Goal: Information Seeking & Learning: Learn about a topic

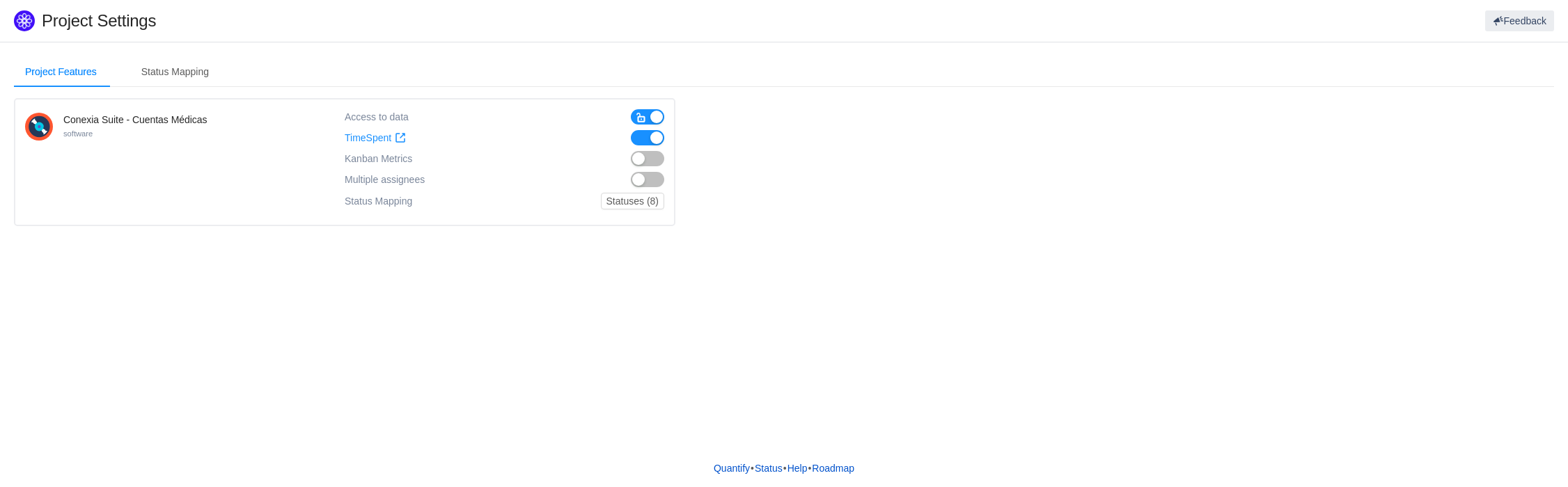
click at [646, 156] on button "button" at bounding box center [647, 158] width 34 height 15
click at [173, 71] on div "Status Mapping" at bounding box center [174, 72] width 89 height 32
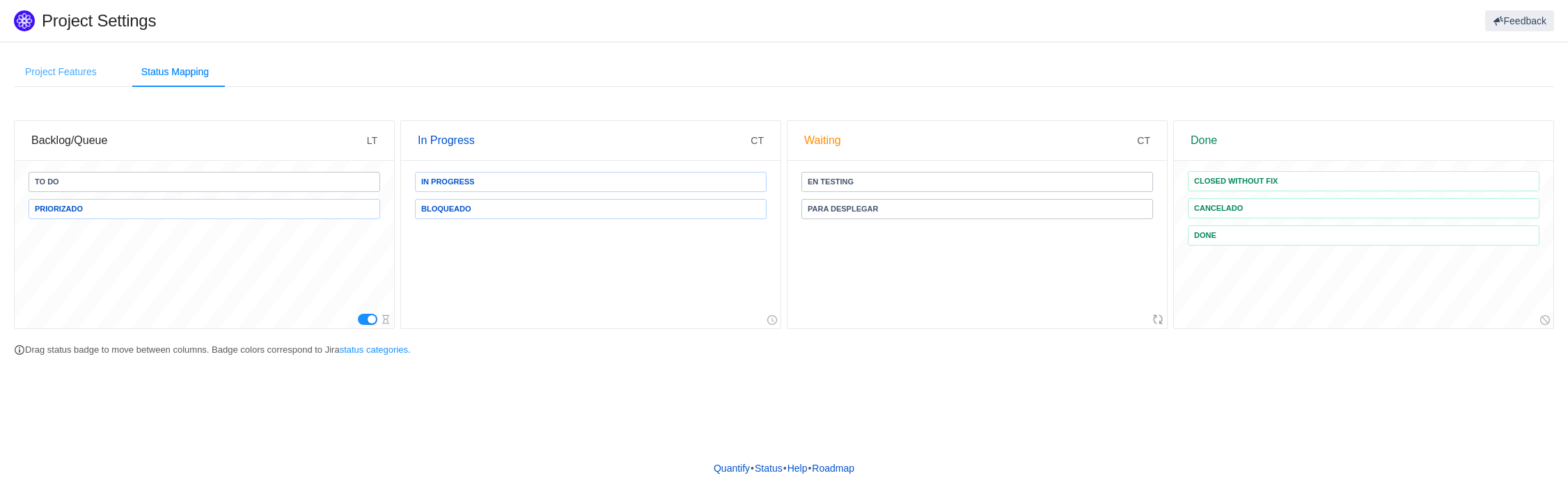
click at [64, 77] on div "Project Features" at bounding box center [61, 72] width 94 height 32
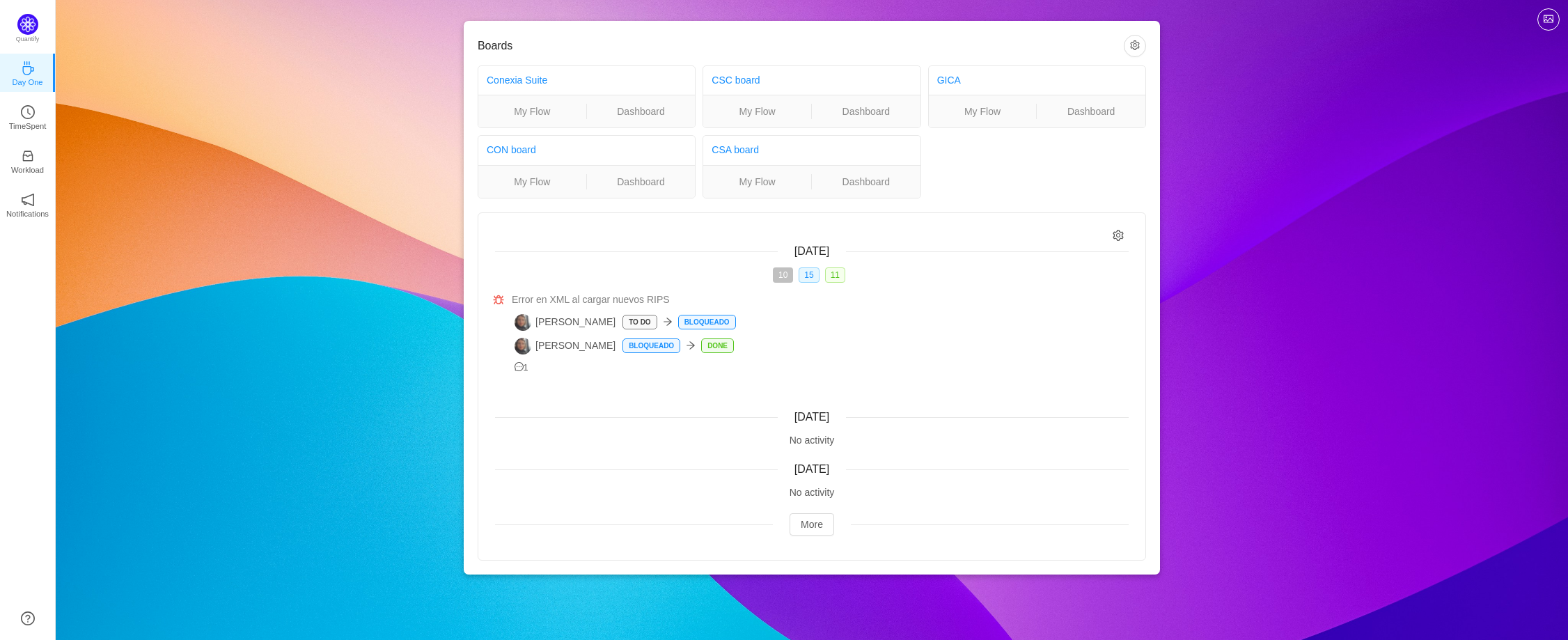
click at [329, 179] on div "Boards Conexia Suite My Flow Dashboard CSC board My Flow Dashboard GICA My Flow…" at bounding box center [812, 298] width 1512 height 597
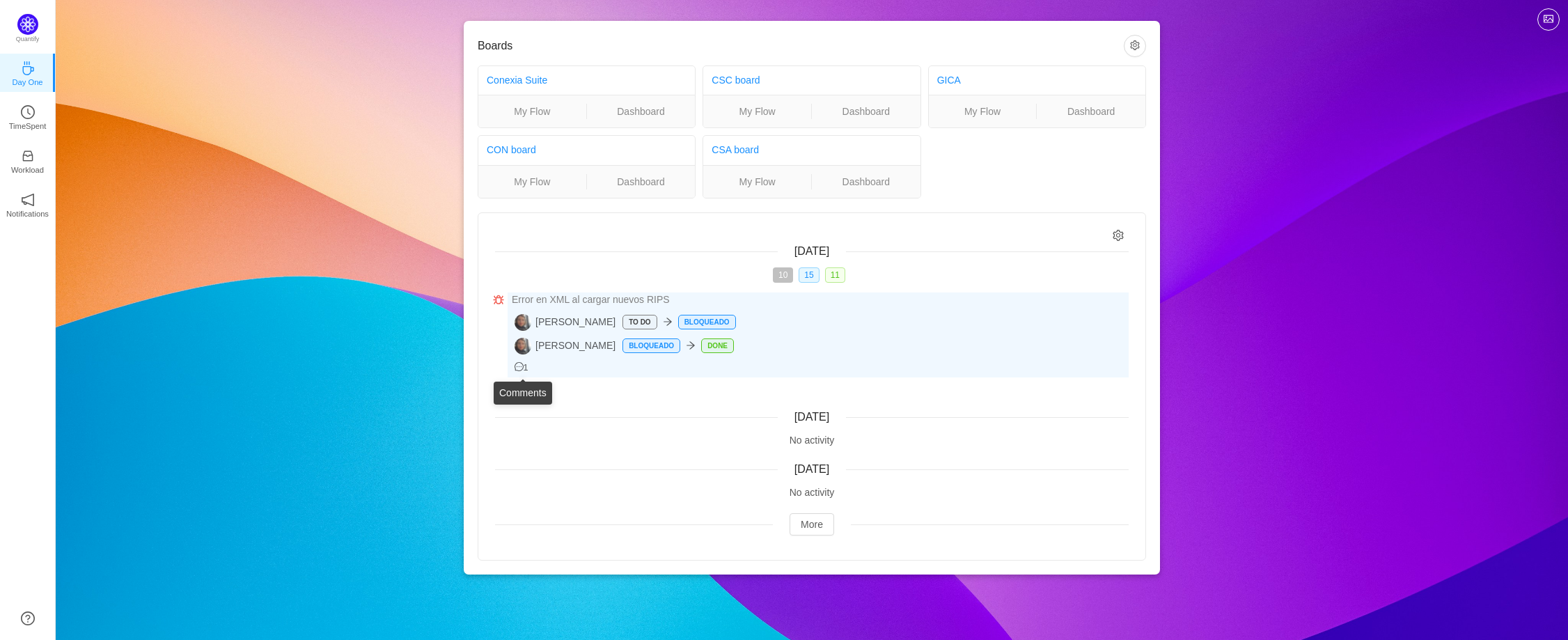
click at [522, 368] on icon "icon: message" at bounding box center [518, 366] width 9 height 9
click at [528, 368] on span "1" at bounding box center [521, 367] width 13 height 10
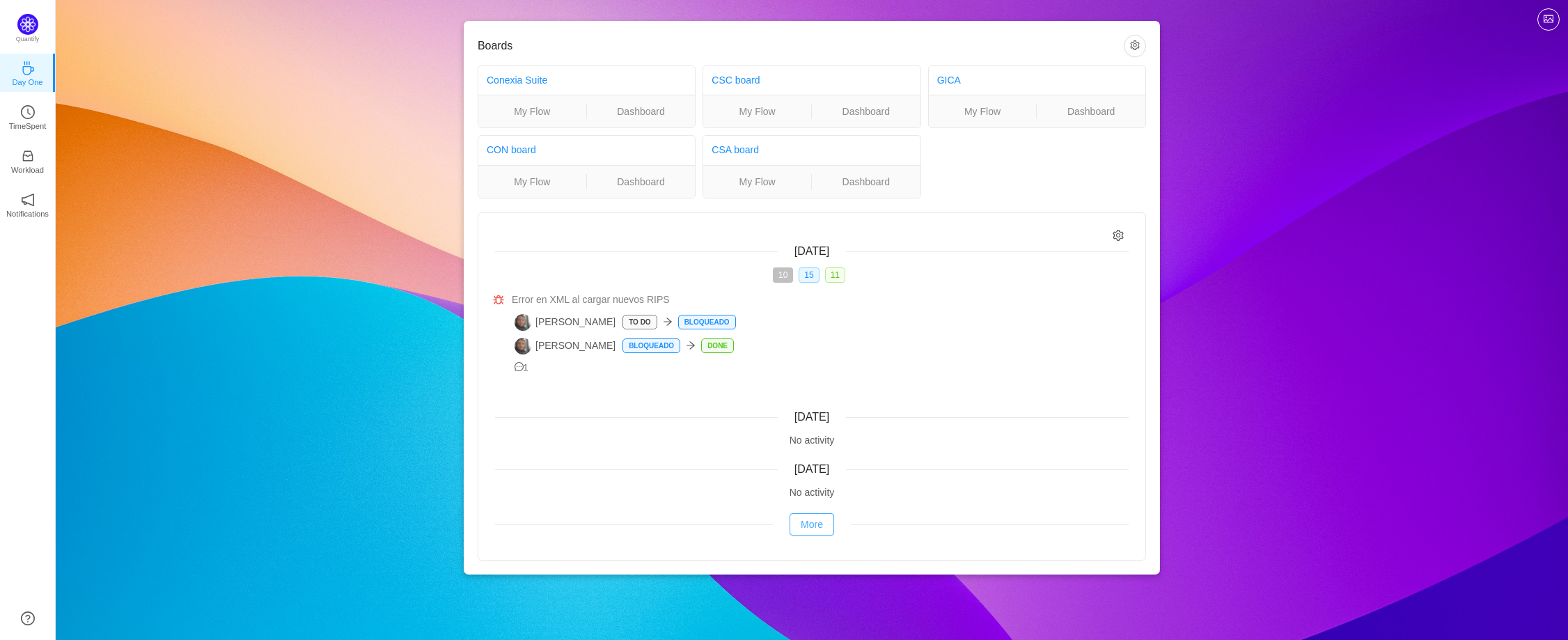
click at [811, 528] on button "More" at bounding box center [812, 524] width 44 height 22
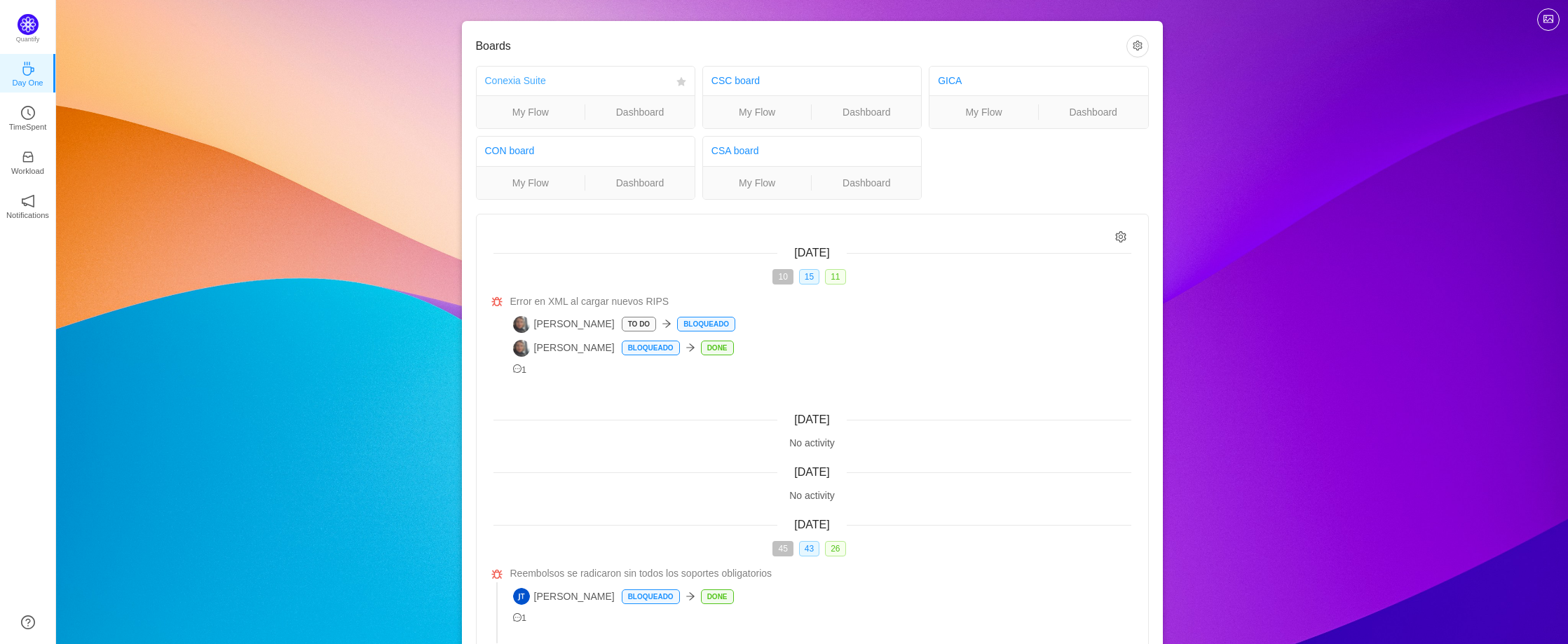
click at [525, 80] on link "Conexia Suite" at bounding box center [515, 81] width 61 height 12
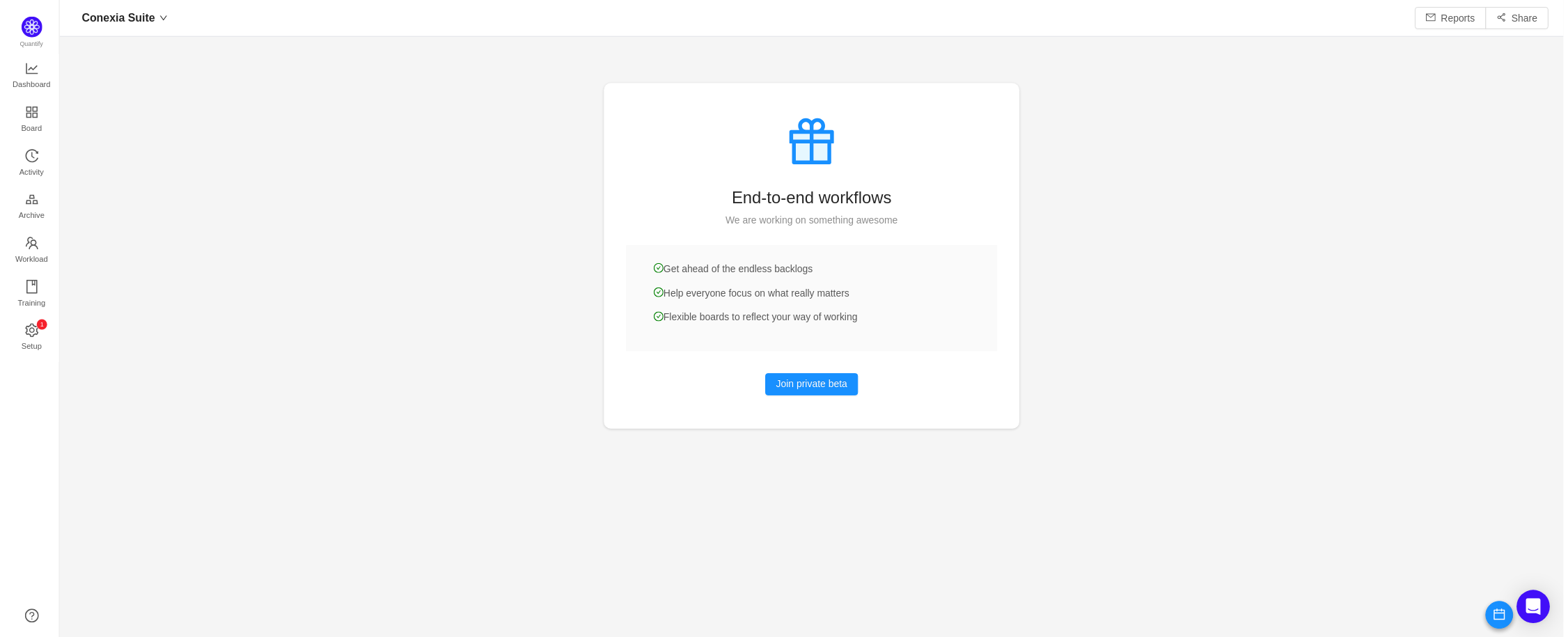
scroll to position [616, 1481]
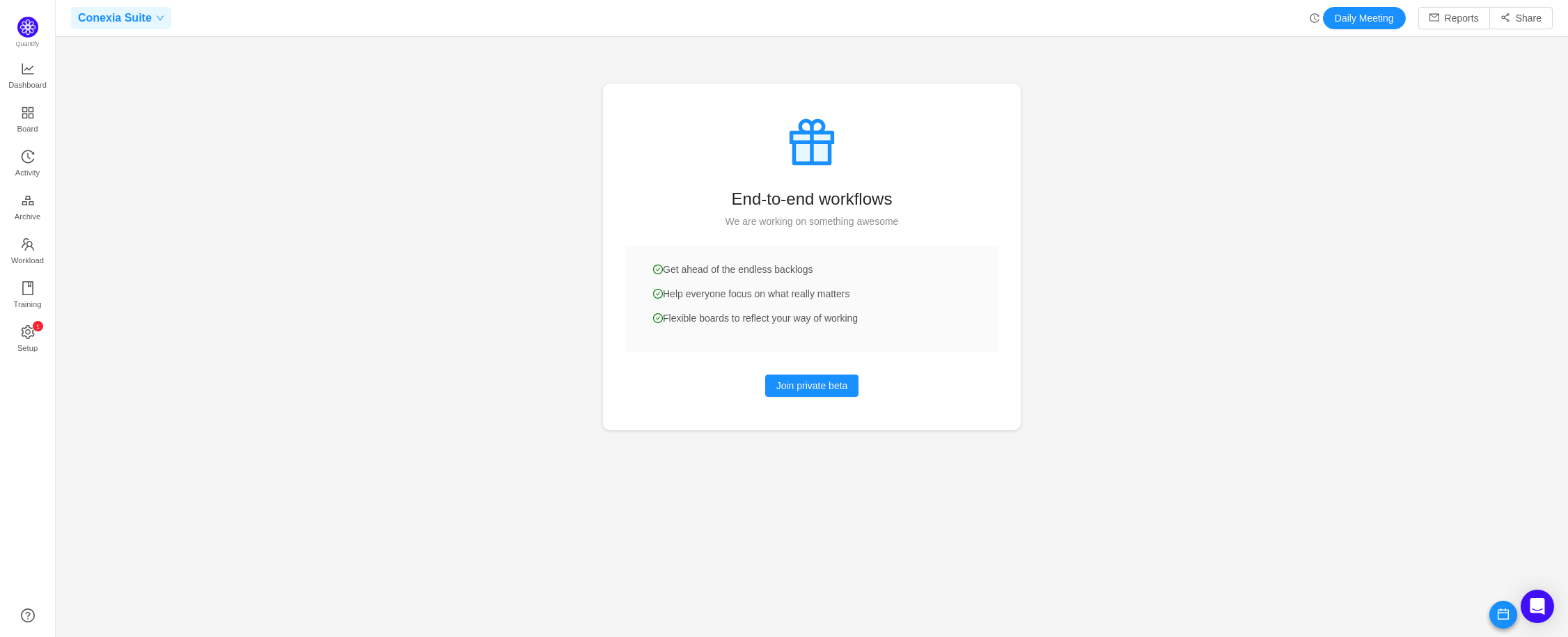
click at [156, 19] on icon "icon: down" at bounding box center [159, 17] width 9 height 9
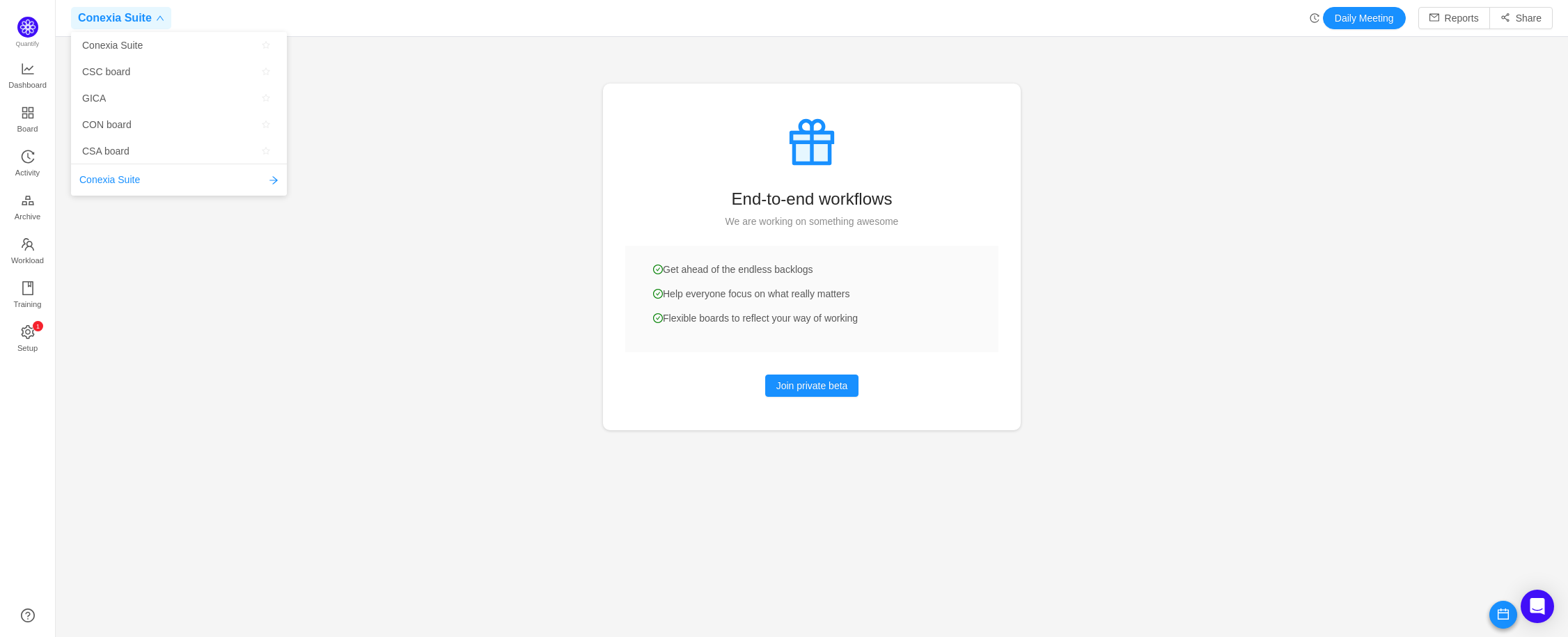
click at [280, 183] on div "Conexia Suite" at bounding box center [179, 179] width 216 height 32
click at [274, 181] on icon "icon: arrow-right" at bounding box center [274, 181] width 10 height 10
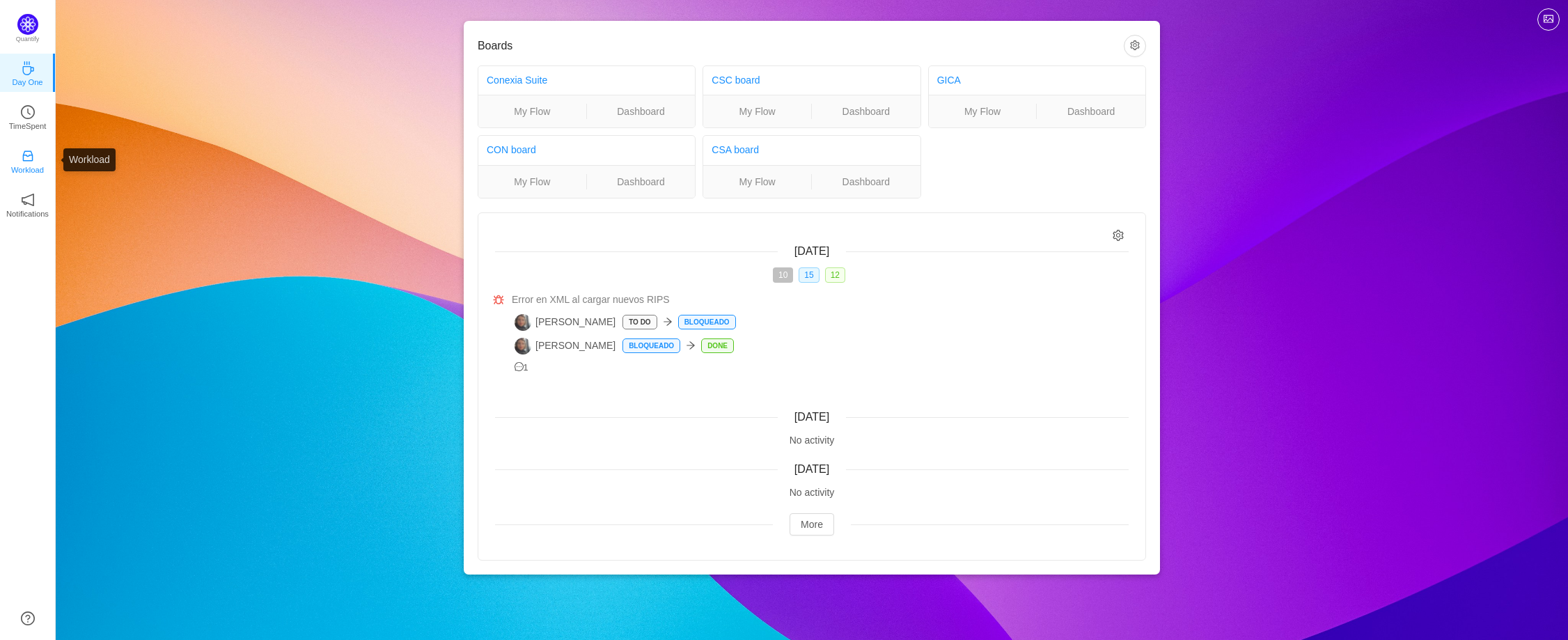
click at [21, 167] on p "Workload" at bounding box center [28, 169] width 33 height 12
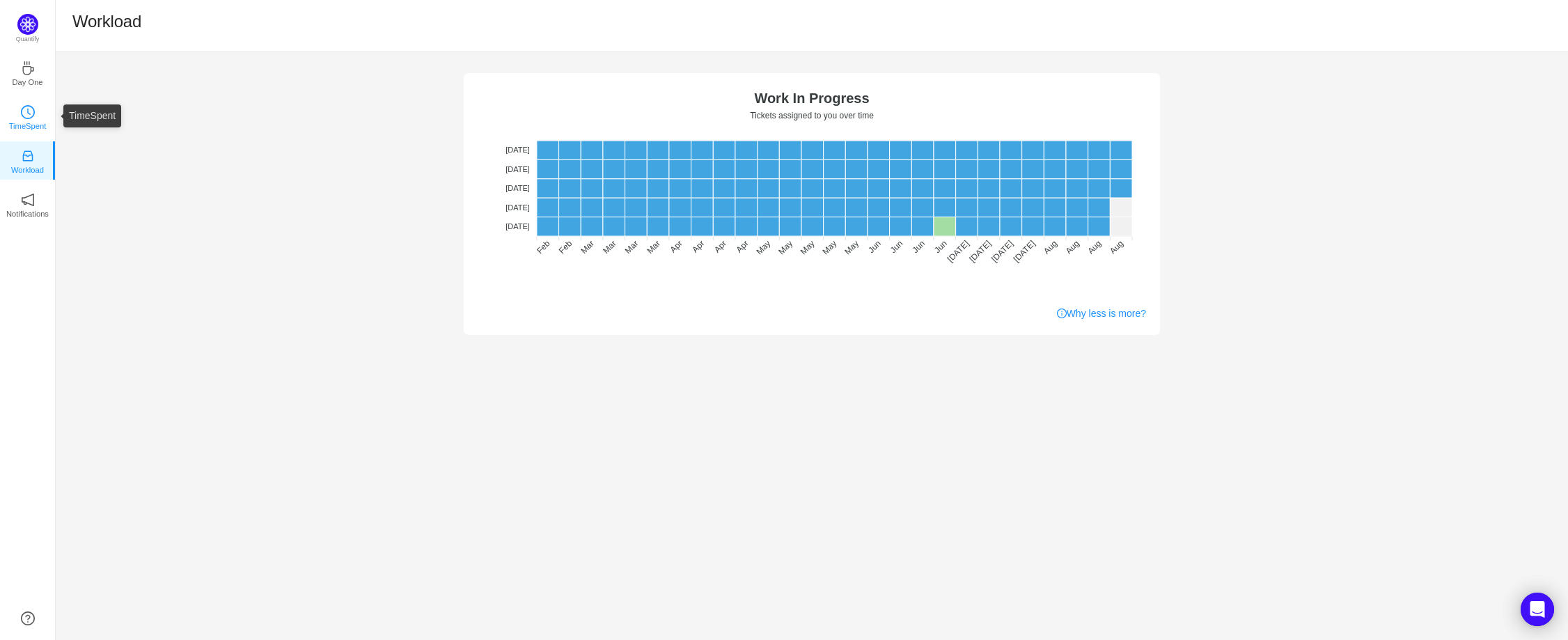
click at [22, 120] on p "TimeSpent" at bounding box center [27, 126] width 37 height 12
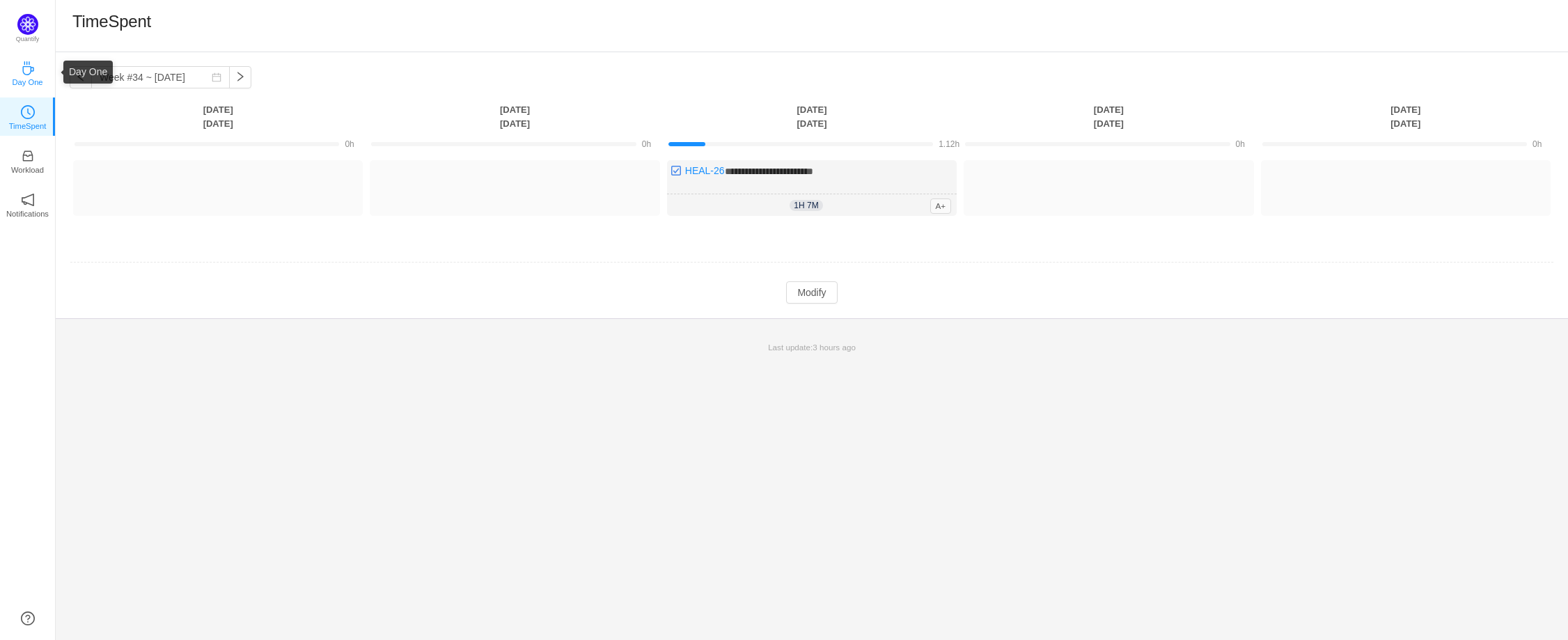
click at [16, 76] on p "Day One" at bounding box center [27, 82] width 31 height 12
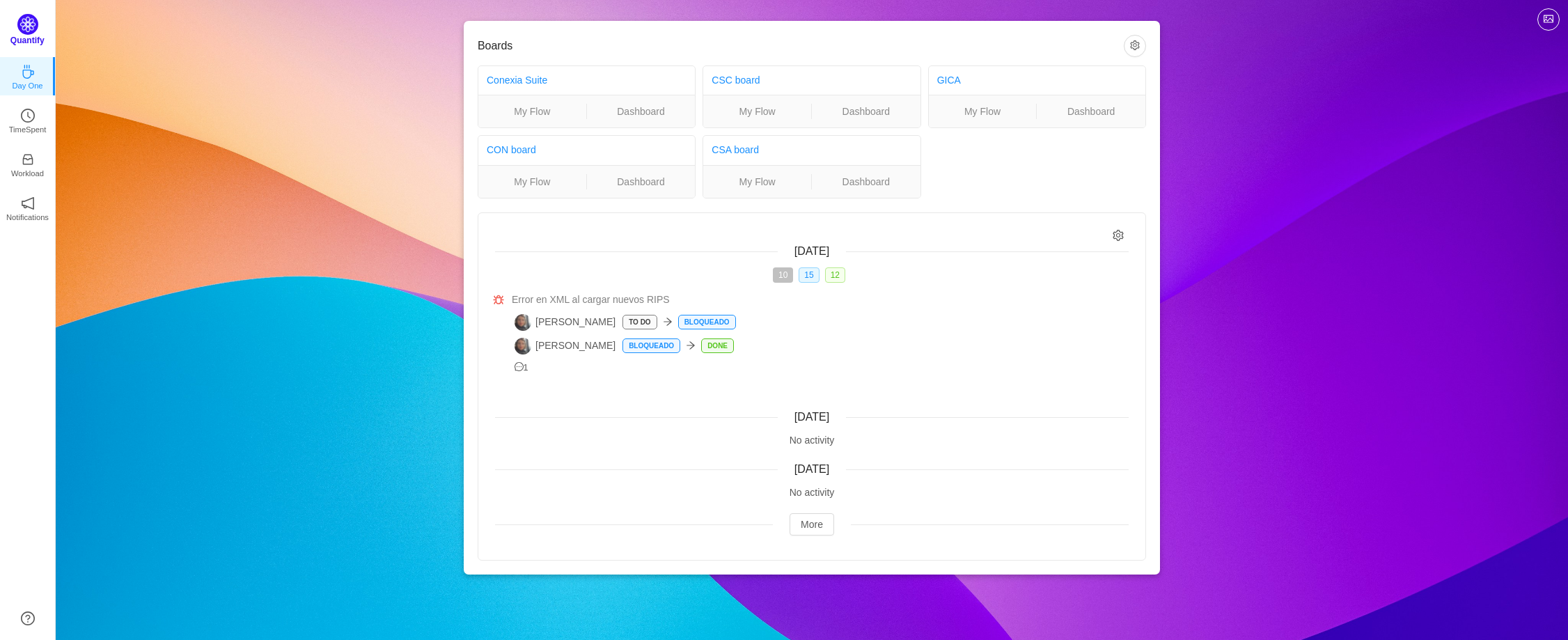
click at [24, 29] on img at bounding box center [28, 24] width 21 height 21
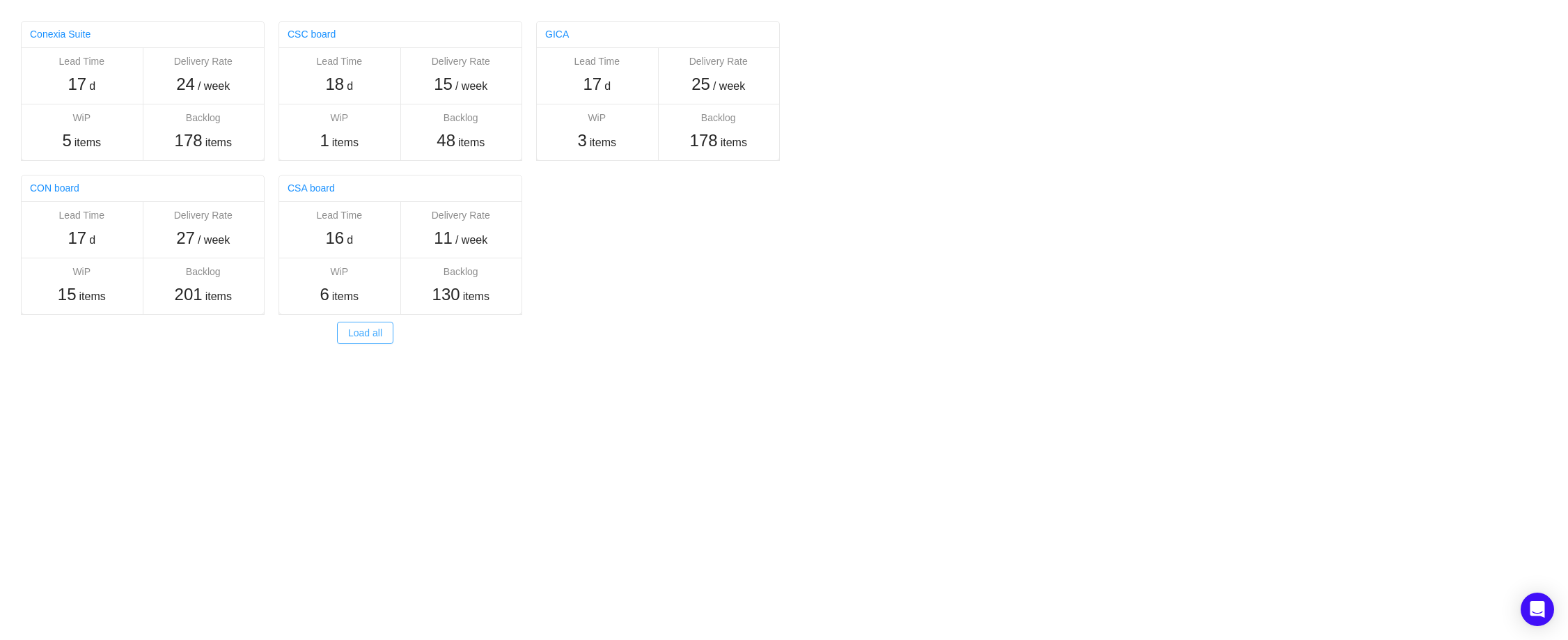
click at [361, 338] on button "Load all" at bounding box center [365, 332] width 57 height 22
click at [478, 36] on icon "icon: deployment-unit" at bounding box center [477, 34] width 9 height 9
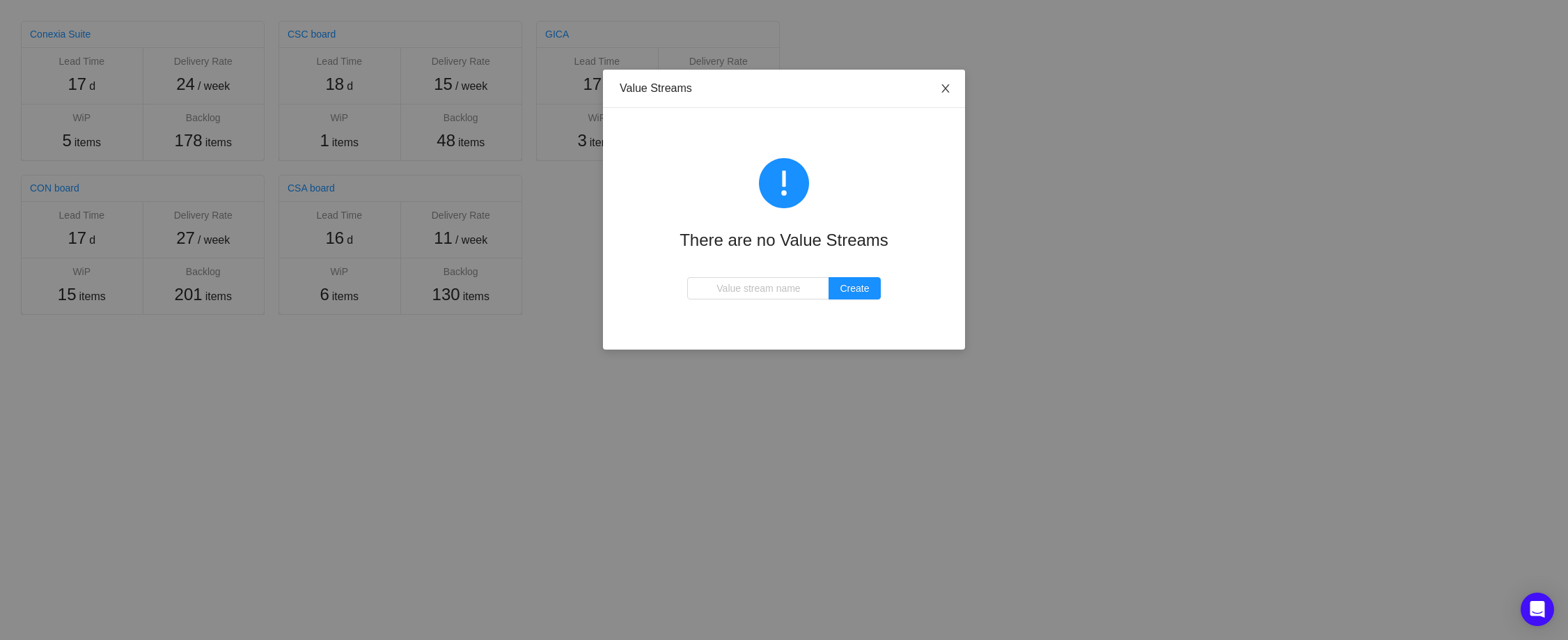
click at [944, 89] on icon "icon: close" at bounding box center [945, 88] width 8 height 9
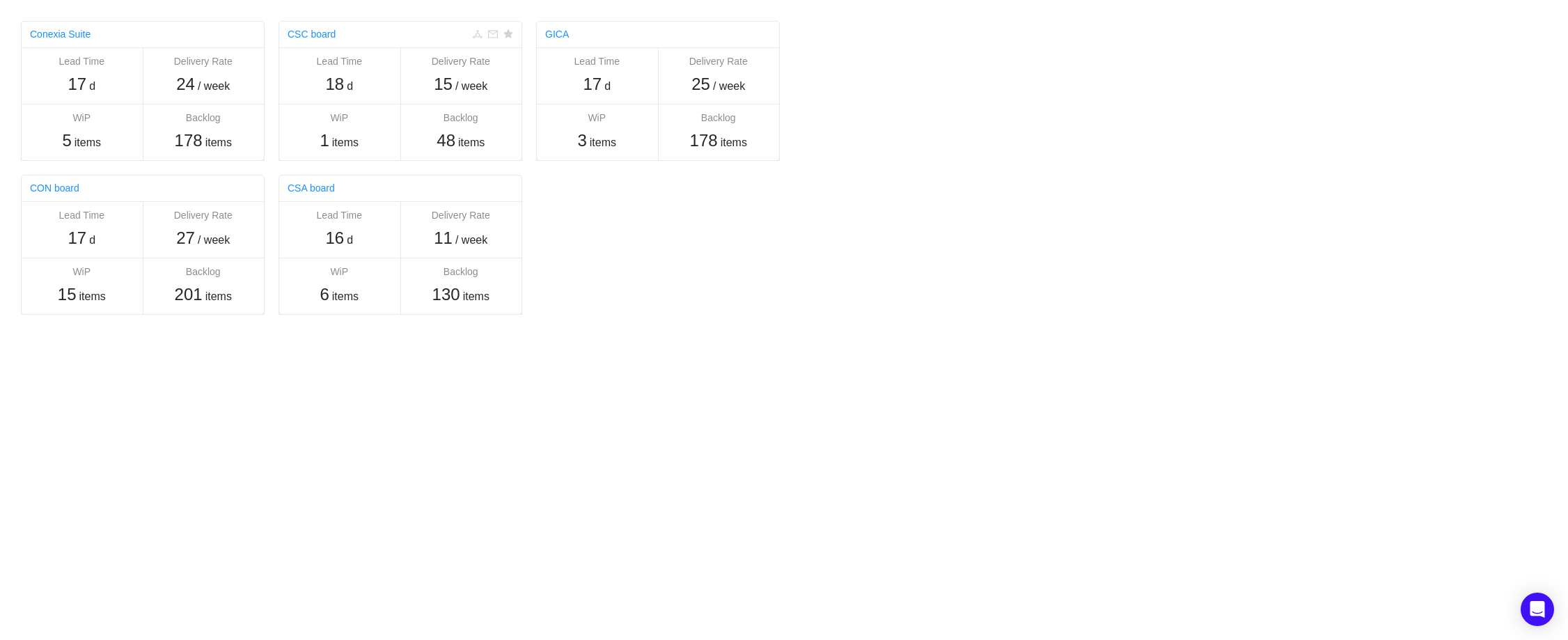
click at [495, 36] on icon "icon: mail" at bounding box center [493, 34] width 10 height 10
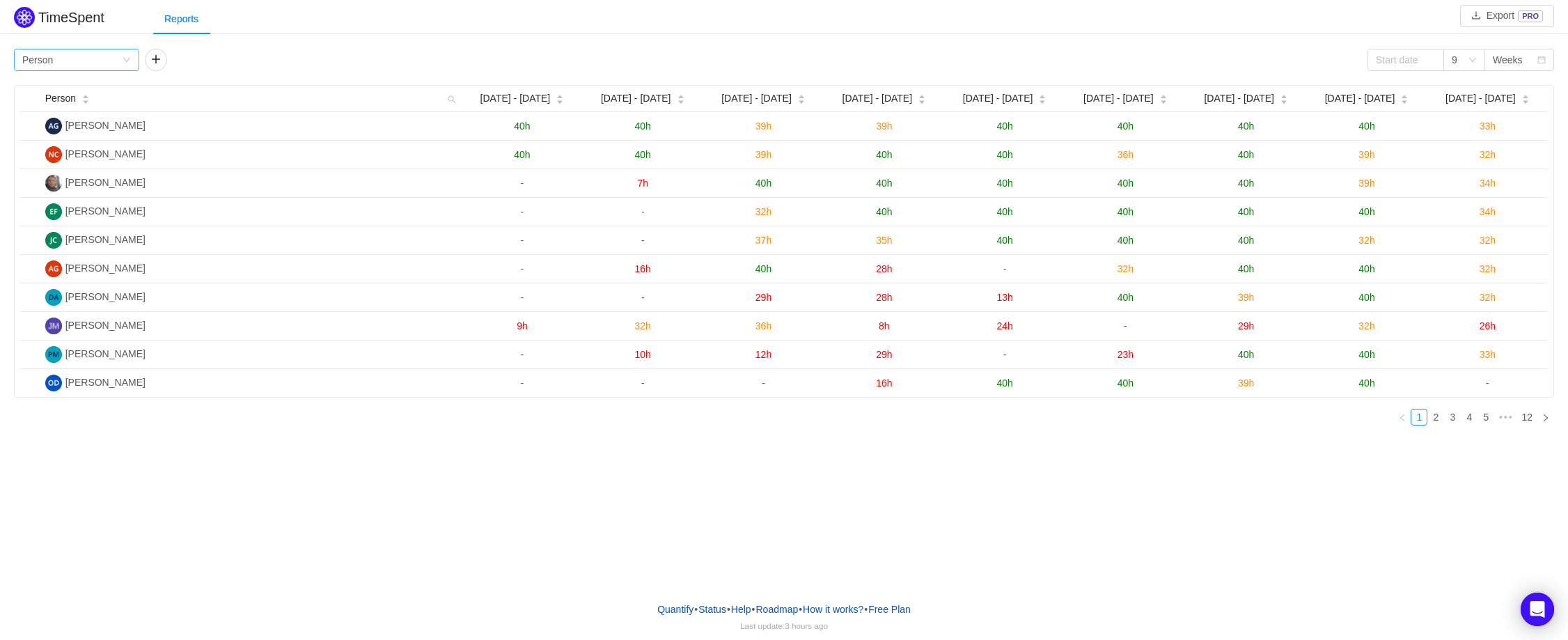
click at [108, 62] on div "Group by Person" at bounding box center [72, 60] width 100 height 21
click at [71, 88] on li "Project" at bounding box center [76, 87] width 125 height 22
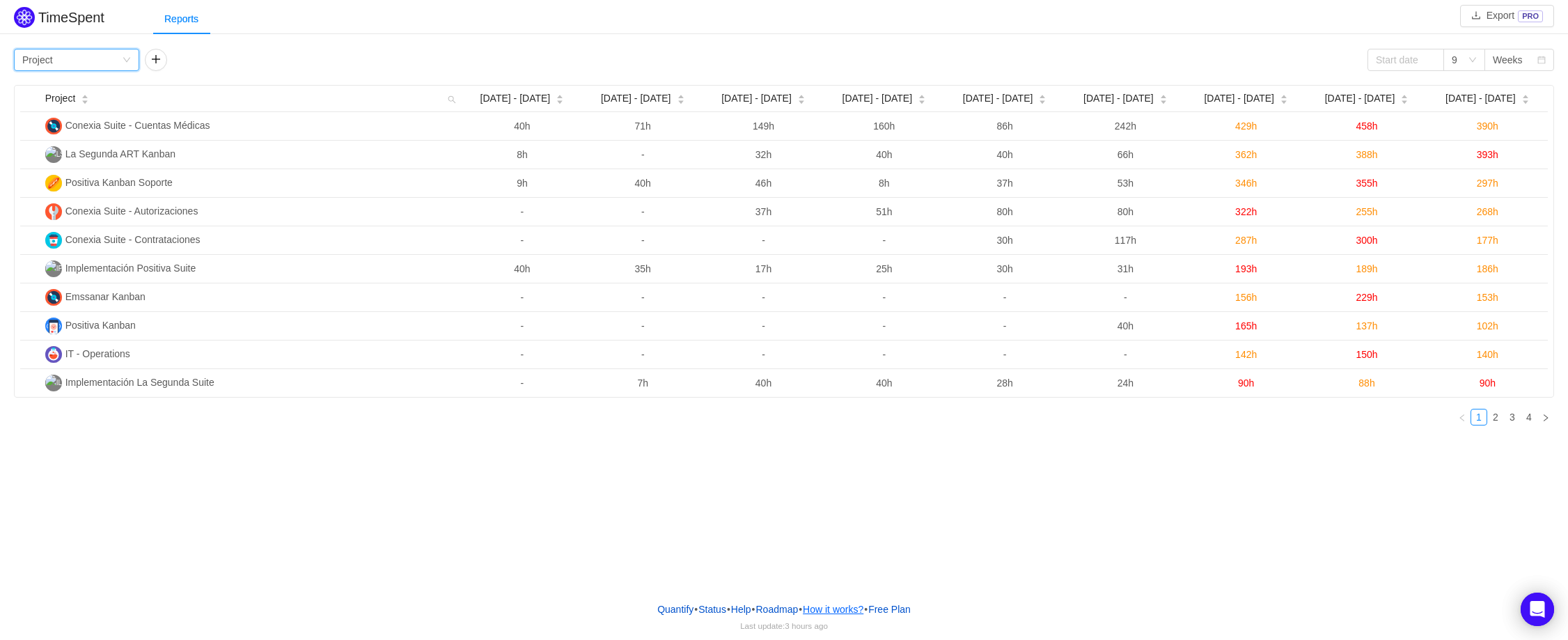
click at [839, 610] on button "How it works?" at bounding box center [833, 609] width 61 height 21
click at [708, 611] on link "Status" at bounding box center [712, 609] width 29 height 21
click at [663, 613] on link "Quantify" at bounding box center [674, 609] width 37 height 21
click at [742, 612] on link "Help" at bounding box center [741, 609] width 21 height 21
click at [898, 611] on button "Free Plan" at bounding box center [890, 609] width 44 height 21
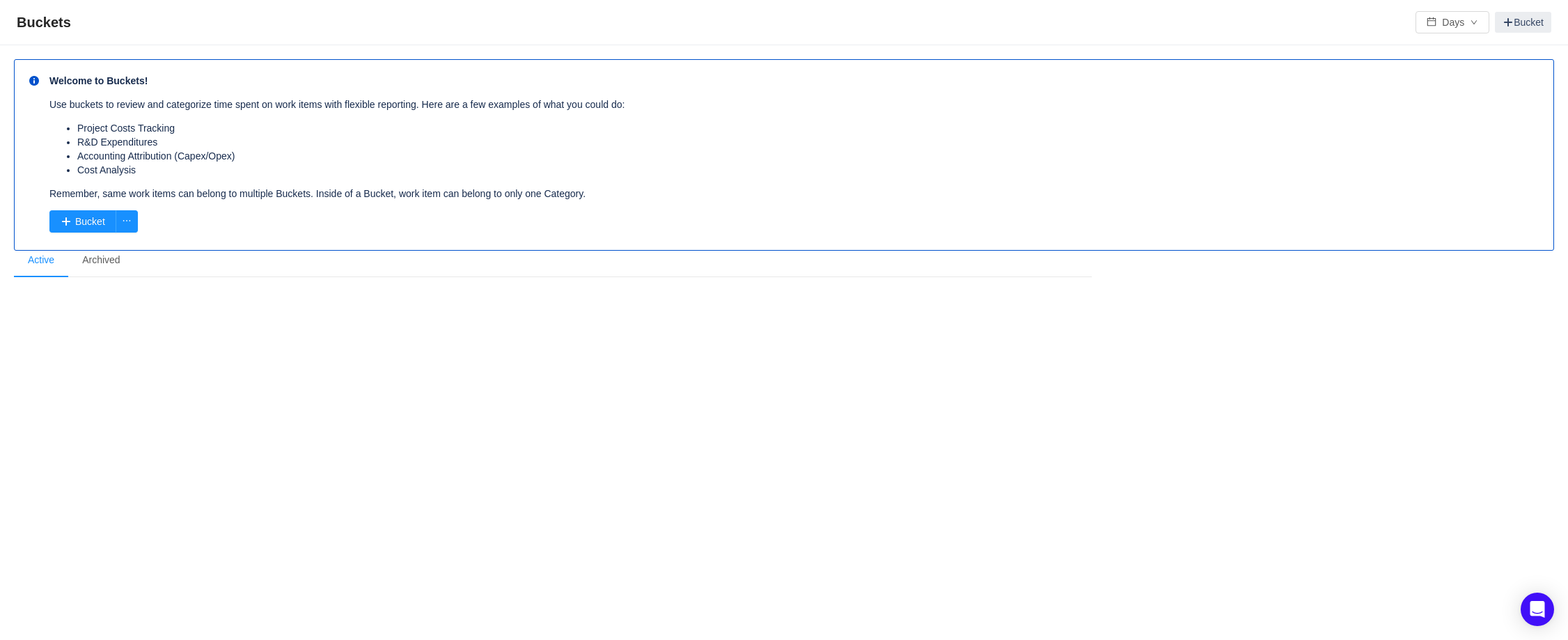
drag, startPoint x: 90, startPoint y: 128, endPoint x: 191, endPoint y: 154, distance: 104.3
click at [191, 154] on ul "Project Costs Tracking R&D Expenditures Accounting Attribution (Capex/Opex) Cos…" at bounding box center [794, 149] width 1490 height 56
click at [191, 154] on li "Accounting Attribution (Capex/Opex)" at bounding box center [808, 156] width 1462 height 13
drag, startPoint x: 245, startPoint y: 158, endPoint x: 181, endPoint y: 158, distance: 64.0
click at [181, 158] on li "Accounting Attribution (Capex/Opex)" at bounding box center [808, 156] width 1462 height 13
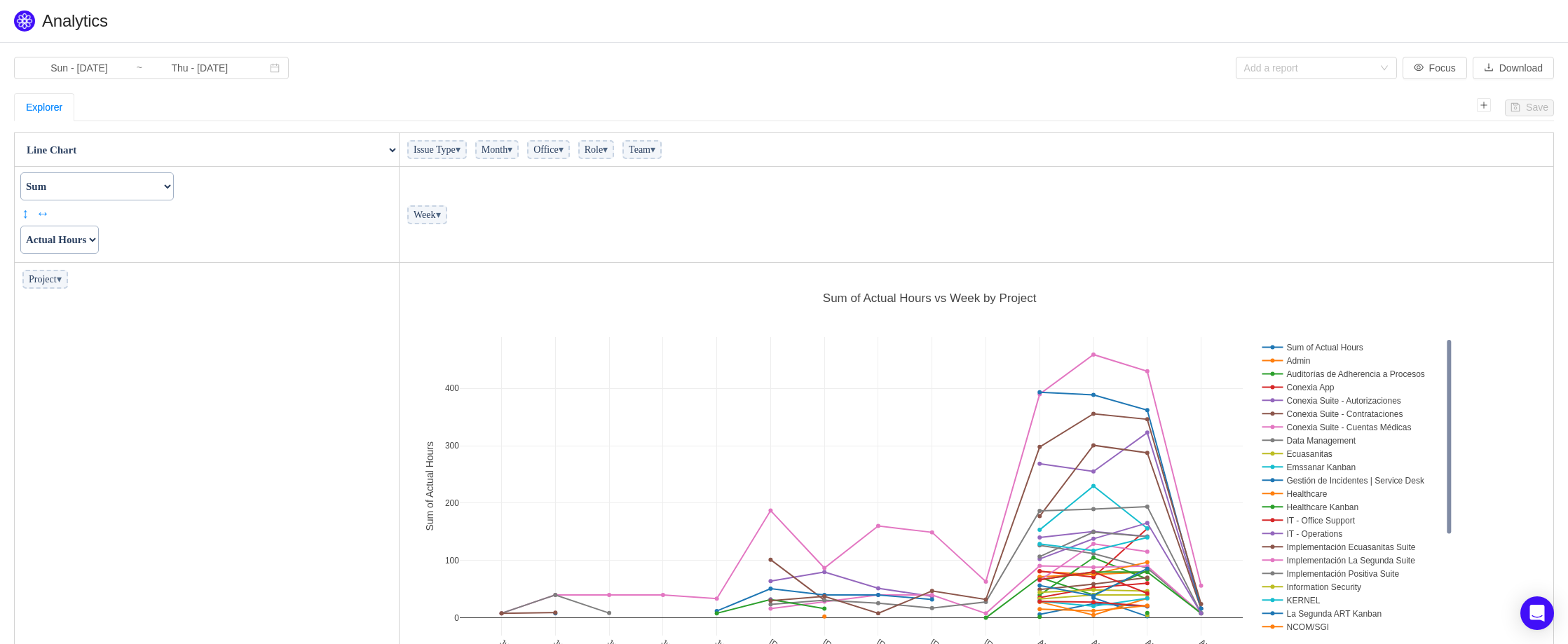
click at [110, 184] on select "Count Count Unique Values List Unique Values Sum Integer Sum Average Median Sam…" at bounding box center [97, 186] width 154 height 28
click at [174, 185] on select "Count Count Unique Values List Unique Values Sum Integer Sum Average Median Sam…" at bounding box center [97, 186] width 154 height 28
click at [51, 289] on li "Project ▾" at bounding box center [207, 278] width 377 height 26
click at [53, 281] on span "Project ▾" at bounding box center [44, 279] width 45 height 19
click at [430, 150] on span "Issue Type ▾" at bounding box center [437, 150] width 60 height 19
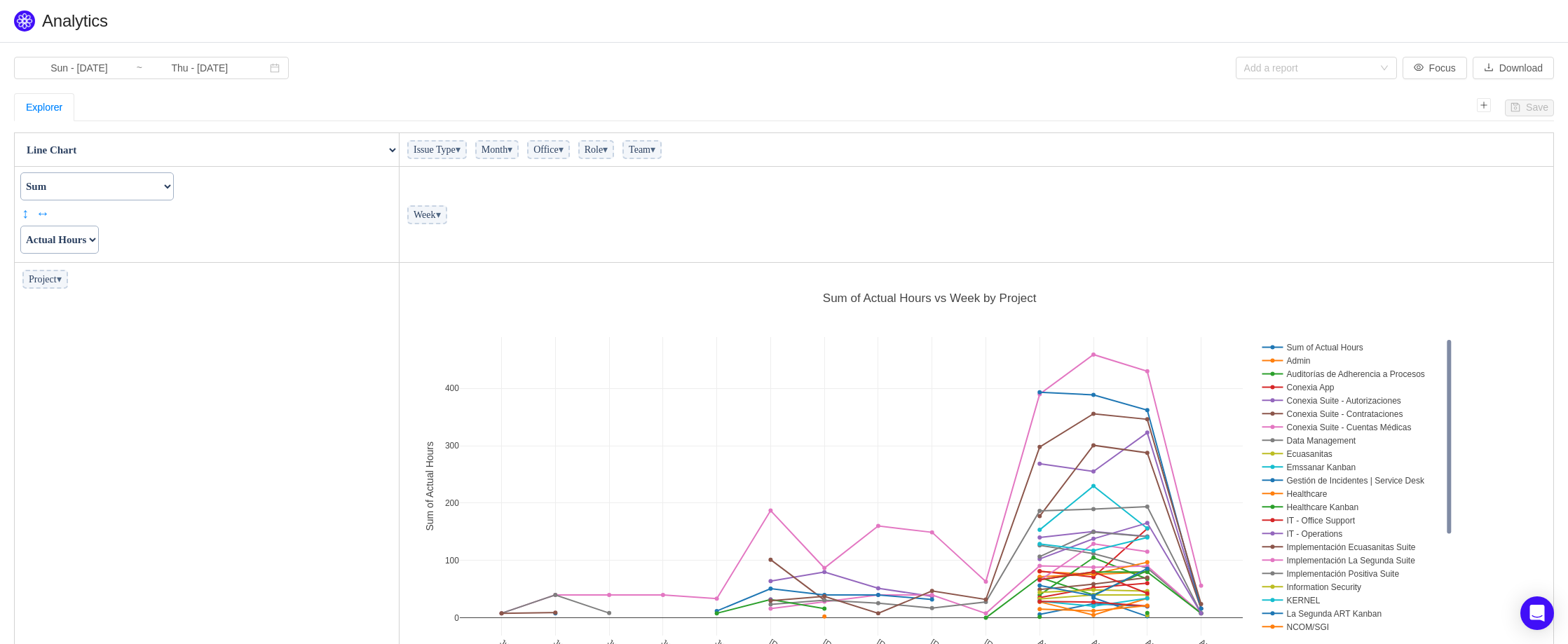
drag, startPoint x: 430, startPoint y: 150, endPoint x: 438, endPoint y: 181, distance: 32.0
click at [438, 181] on tbody "Table Table Heatmap Table Col Heatmap Table Row Heatmap Export Table TSV Groupe…" at bounding box center [784, 415] width 1539 height 564
click at [438, 181] on td "Week ▾" at bounding box center [976, 214] width 1154 height 96
click at [38, 217] on link "↔" at bounding box center [41, 213] width 11 height 21
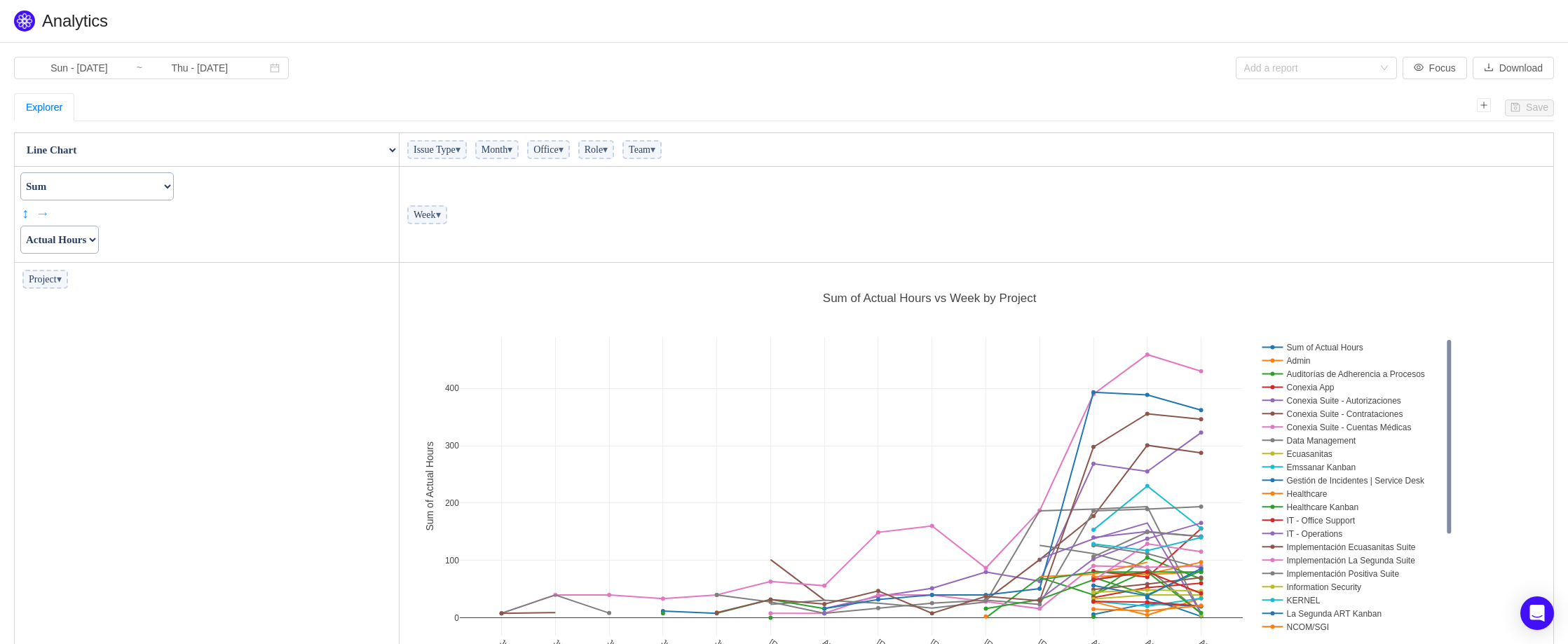
click at [42, 214] on link "→" at bounding box center [41, 213] width 11 height 21
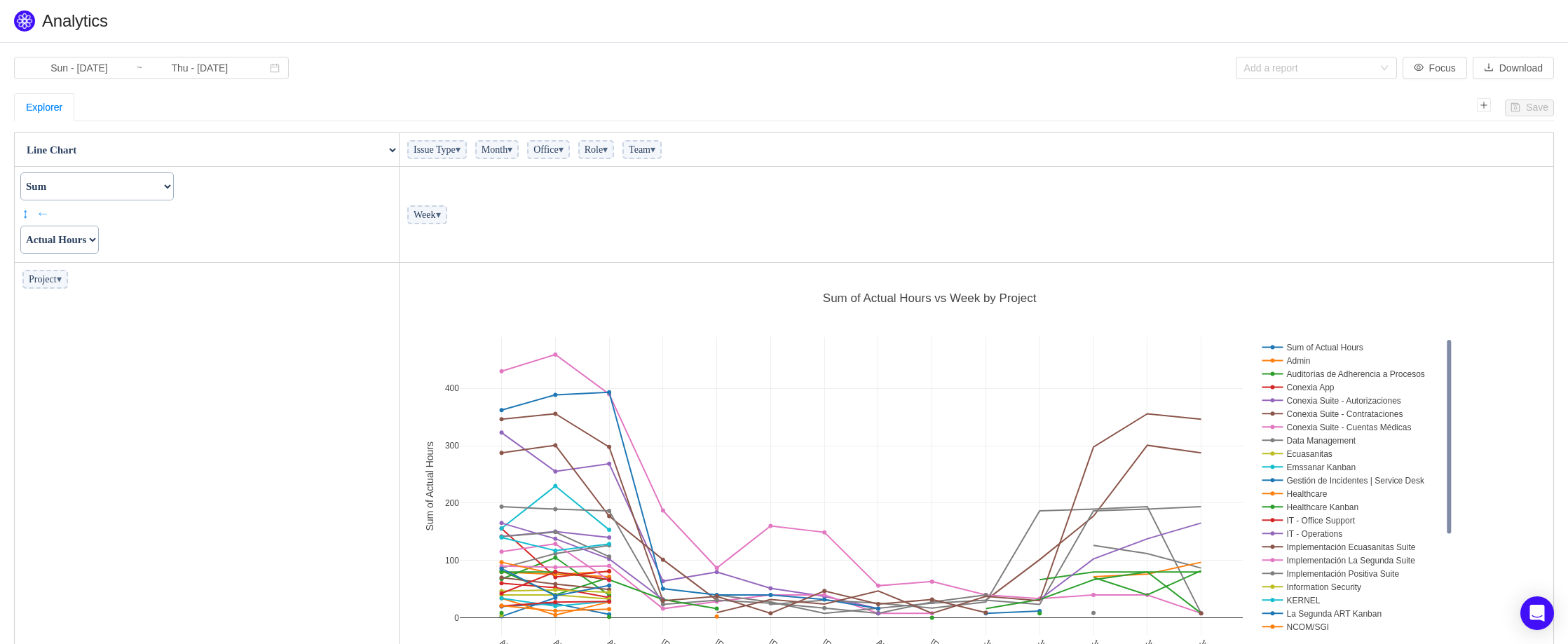
click at [42, 214] on link "←" at bounding box center [41, 213] width 11 height 21
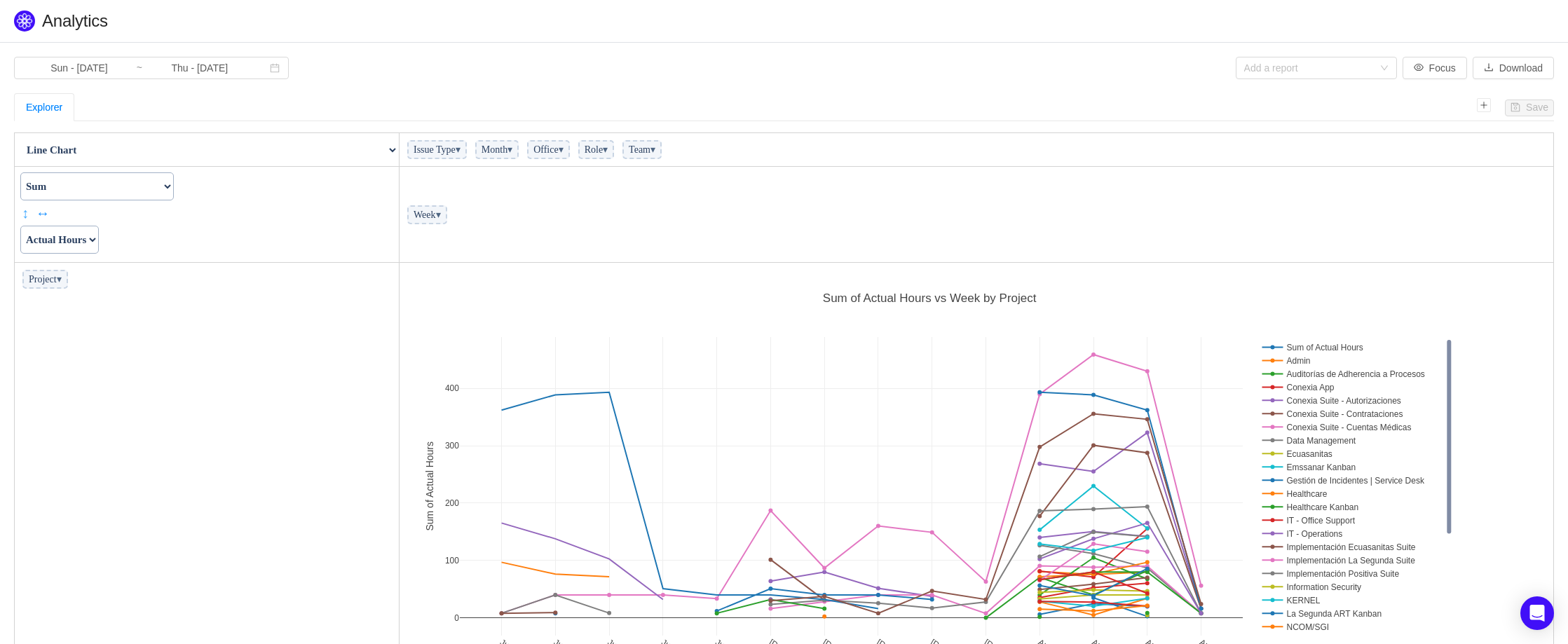
click at [27, 212] on link "↕" at bounding box center [26, 213] width 11 height 21
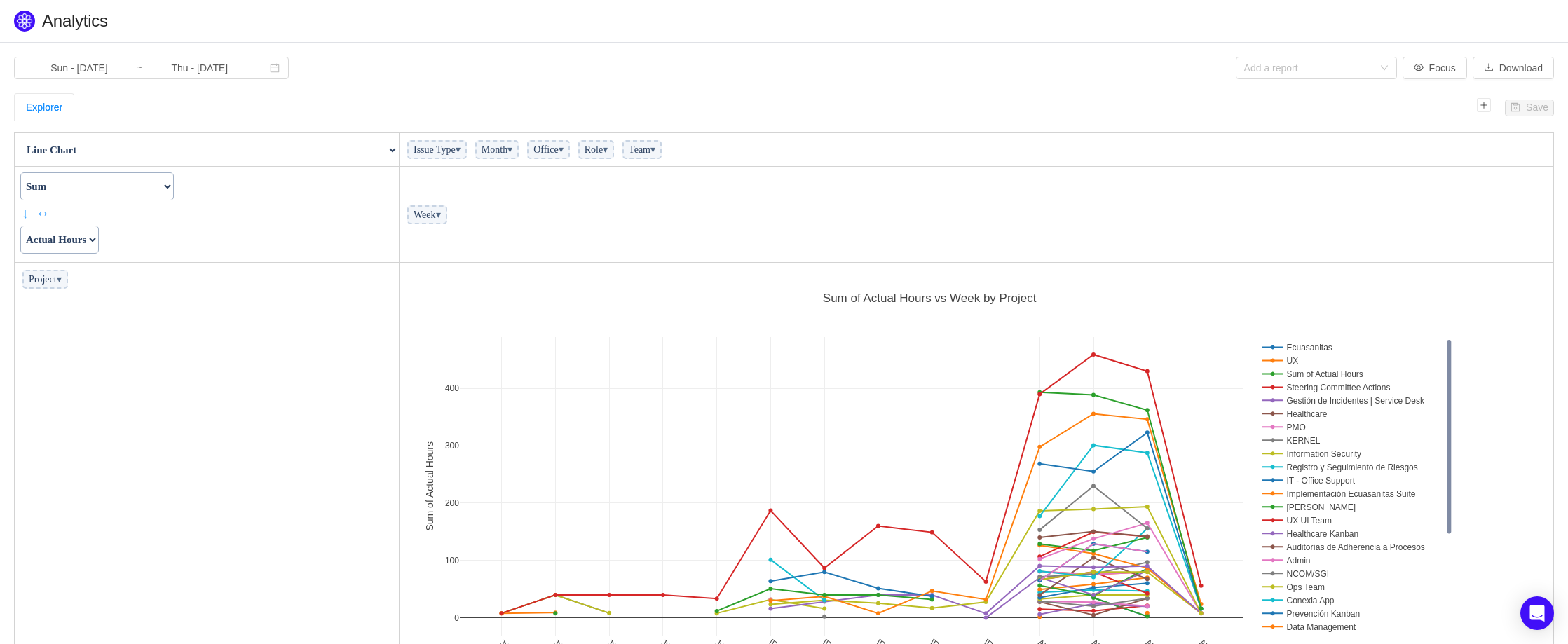
click at [27, 212] on link "↓" at bounding box center [26, 213] width 11 height 21
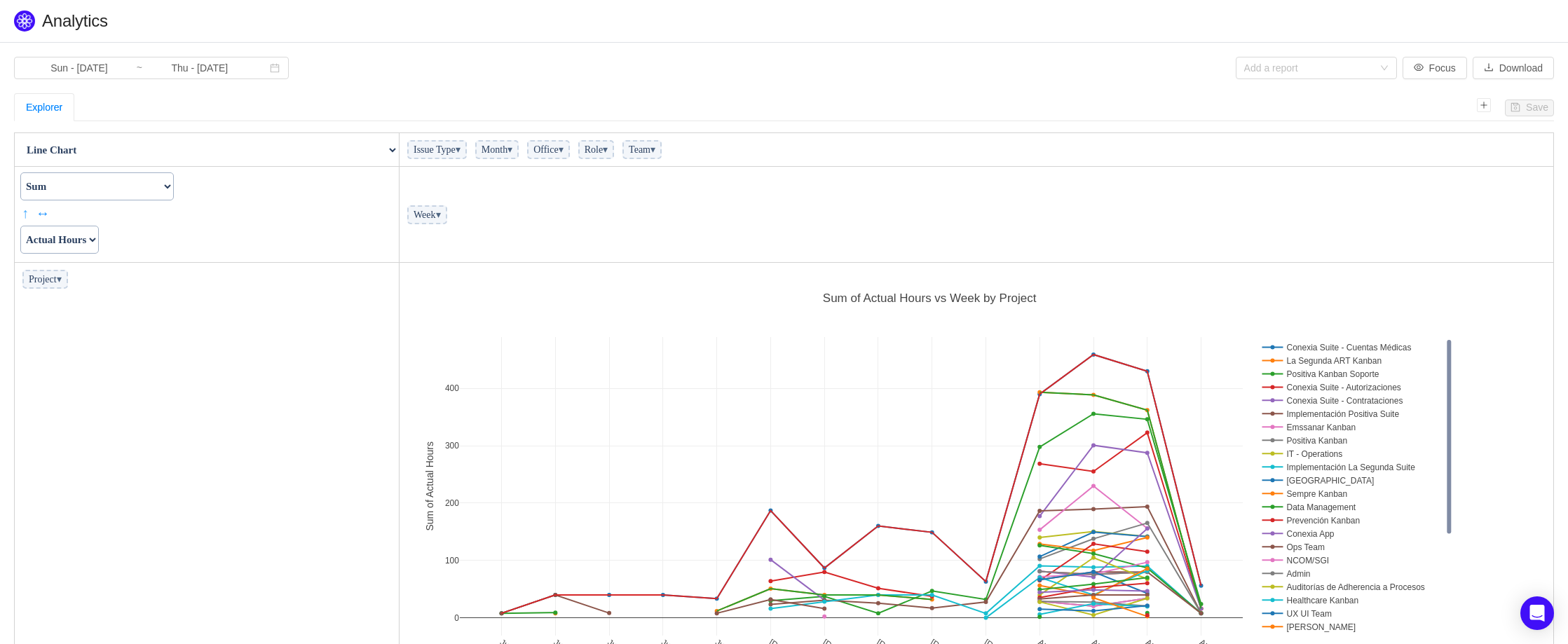
click at [27, 212] on link "↑" at bounding box center [26, 213] width 11 height 21
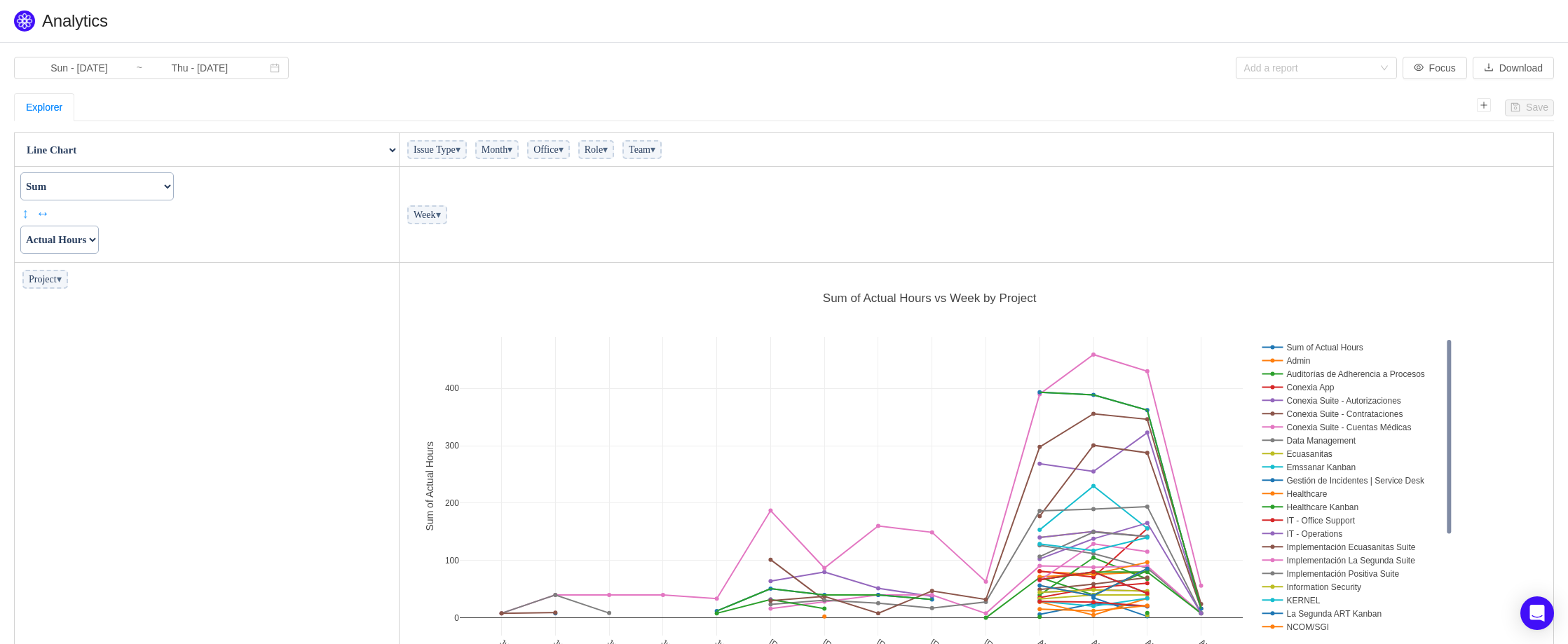
click at [27, 212] on link "↕" at bounding box center [26, 213] width 11 height 21
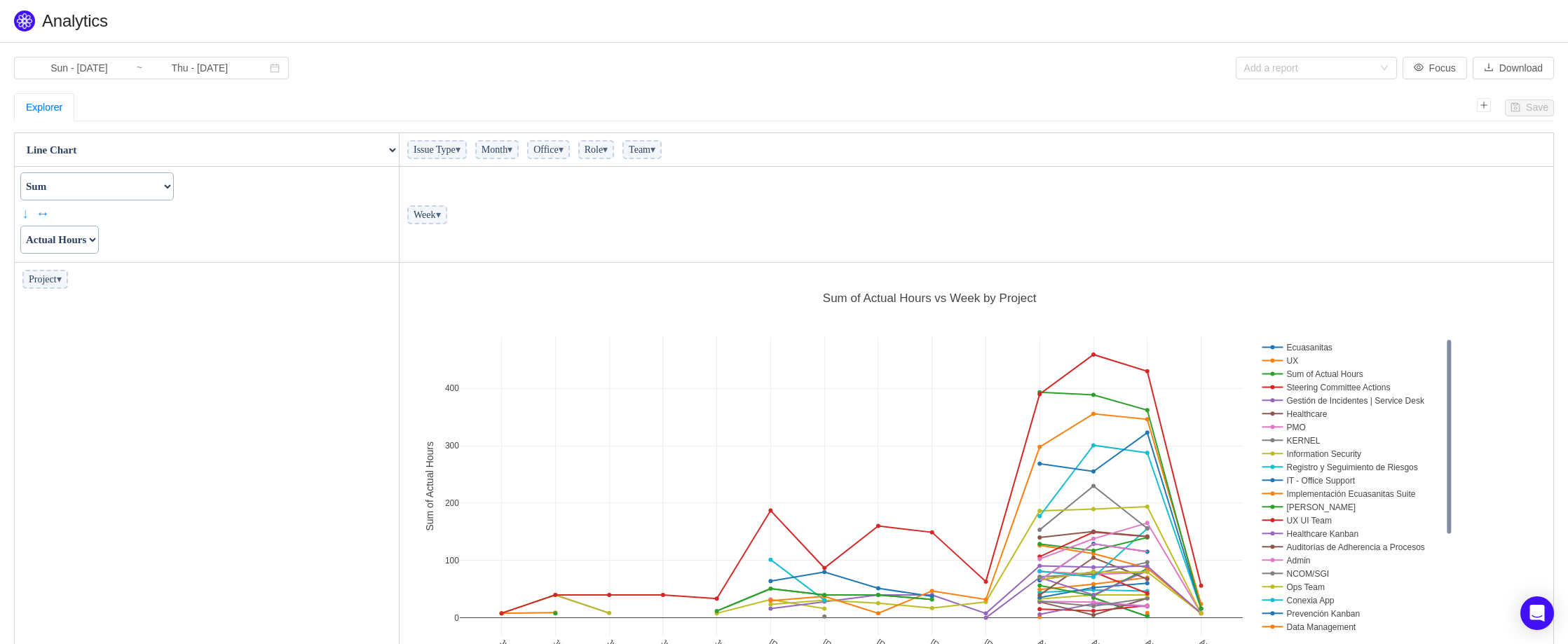
click at [24, 219] on link "↓" at bounding box center [26, 213] width 11 height 21
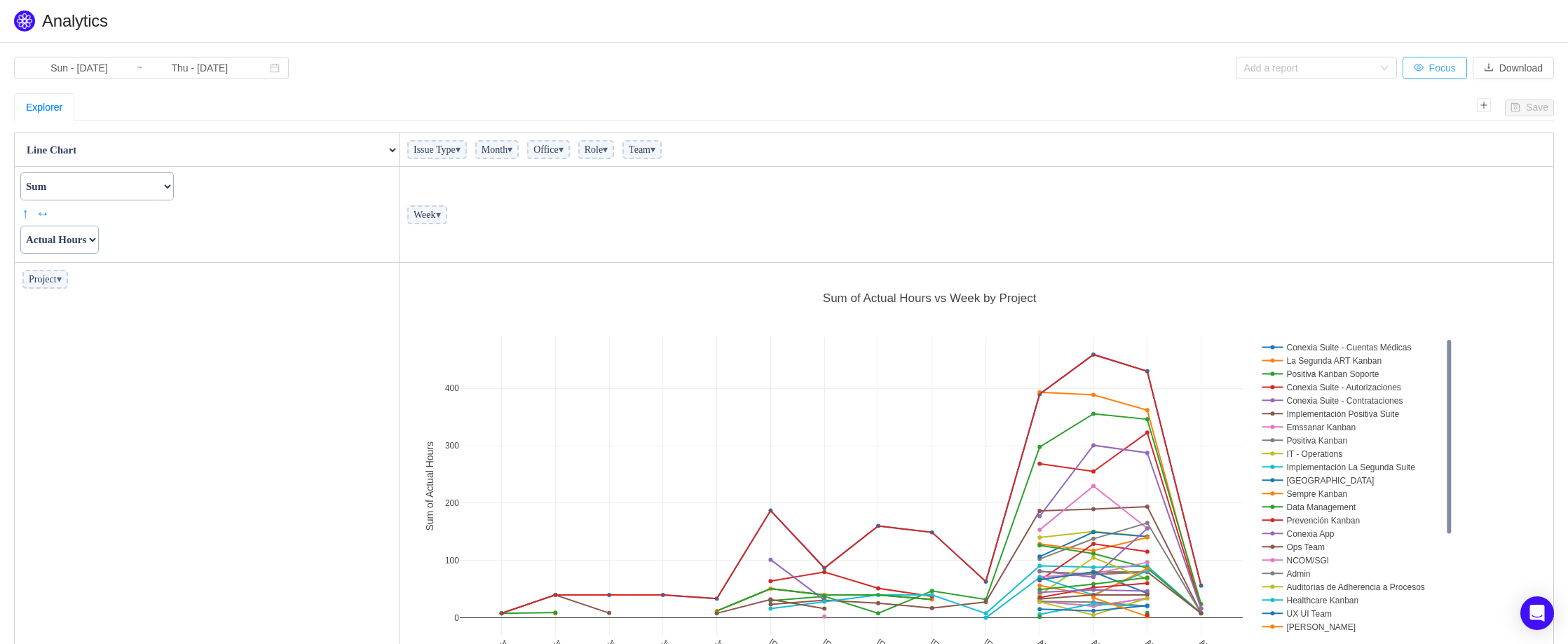
click at [1433, 69] on button "Focus" at bounding box center [1435, 68] width 65 height 22
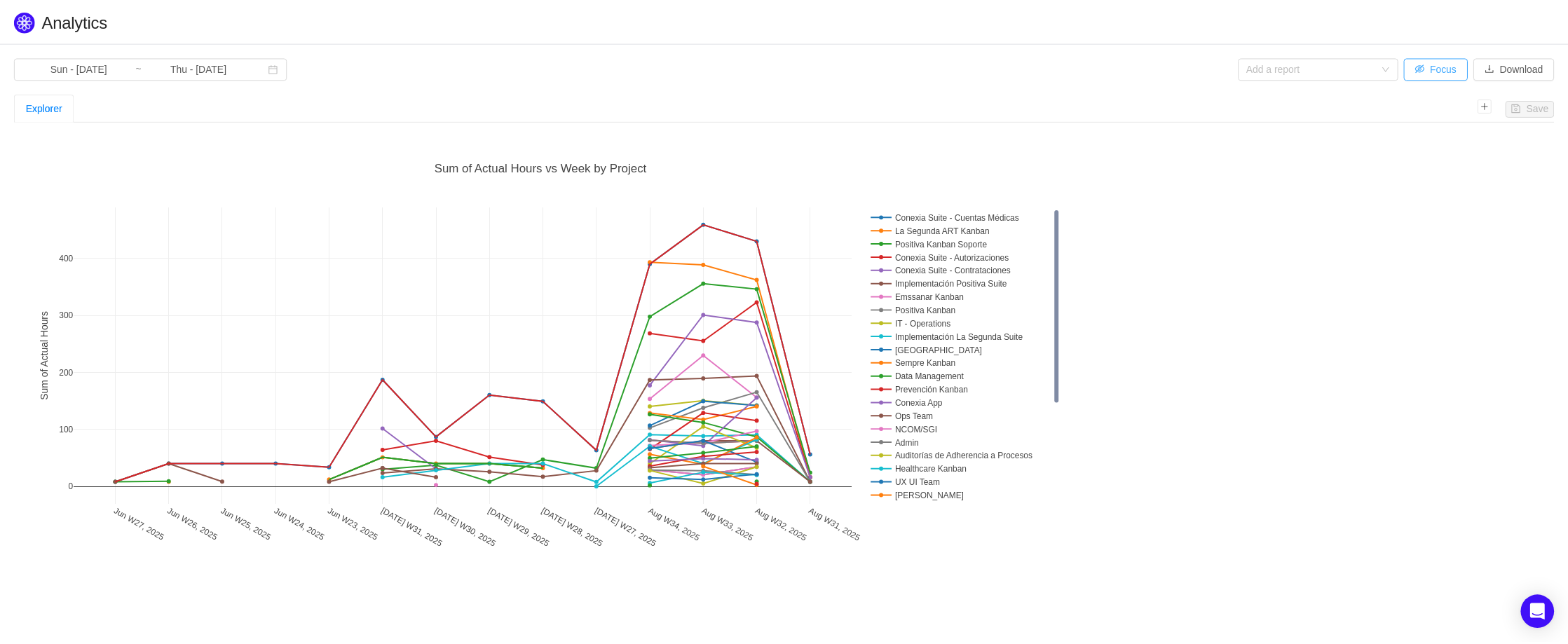
scroll to position [425, 1542]
click at [1433, 69] on button "Focus" at bounding box center [1445, 68] width 65 height 22
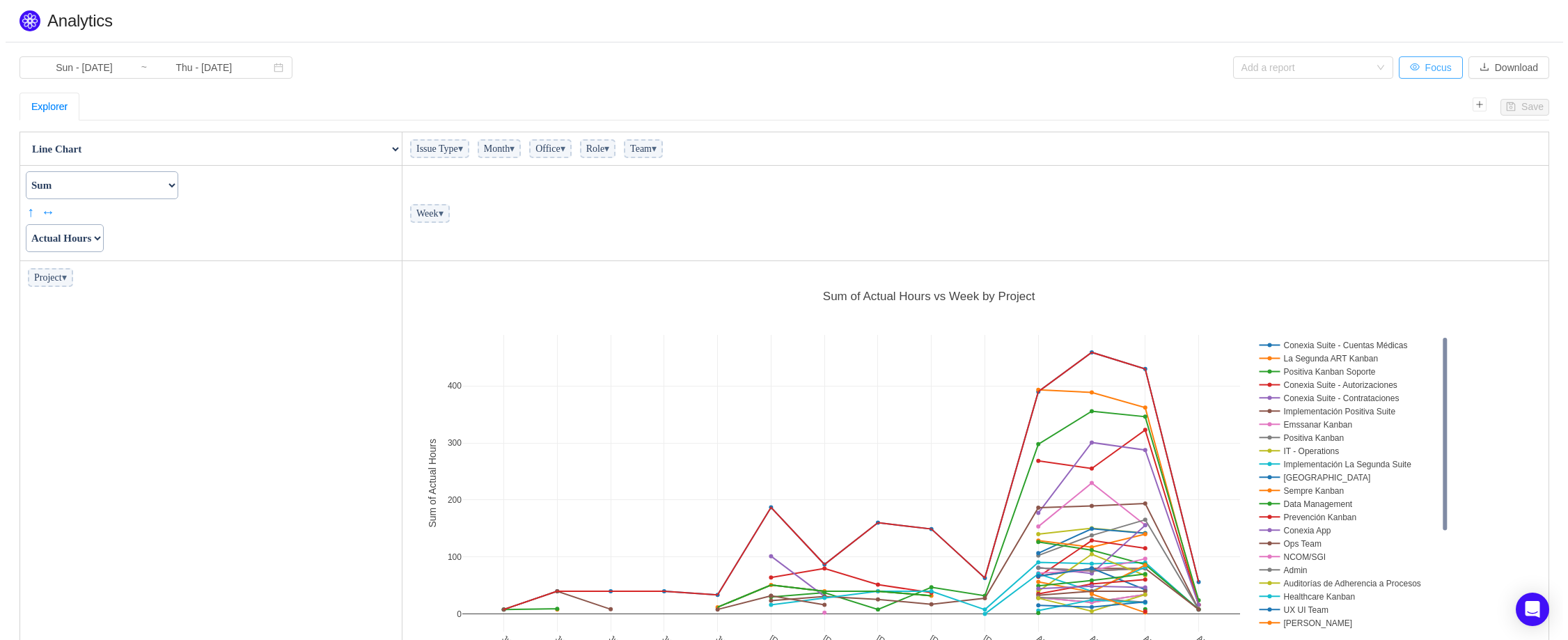
scroll to position [423, 1138]
click at [1423, 68] on button "Focus" at bounding box center [1425, 67] width 64 height 22
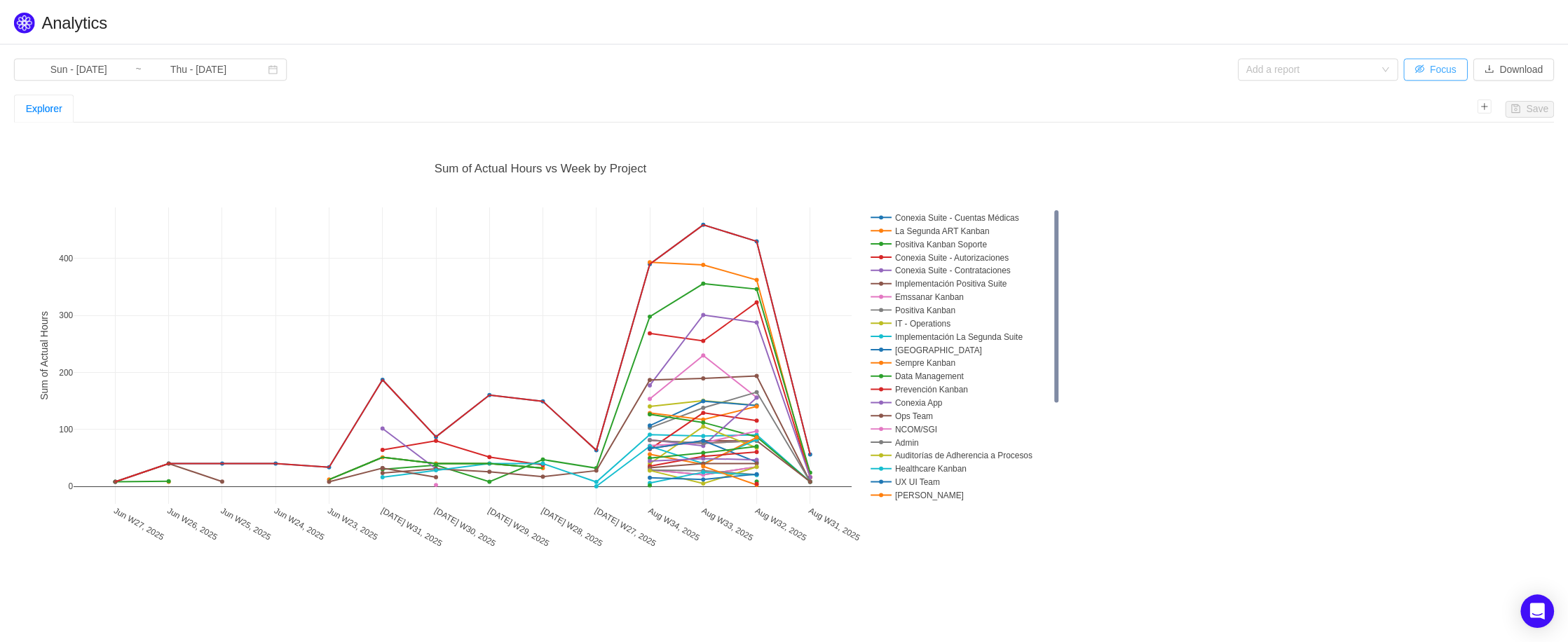
scroll to position [425, 1542]
click at [1433, 69] on button "Focus" at bounding box center [1445, 68] width 65 height 22
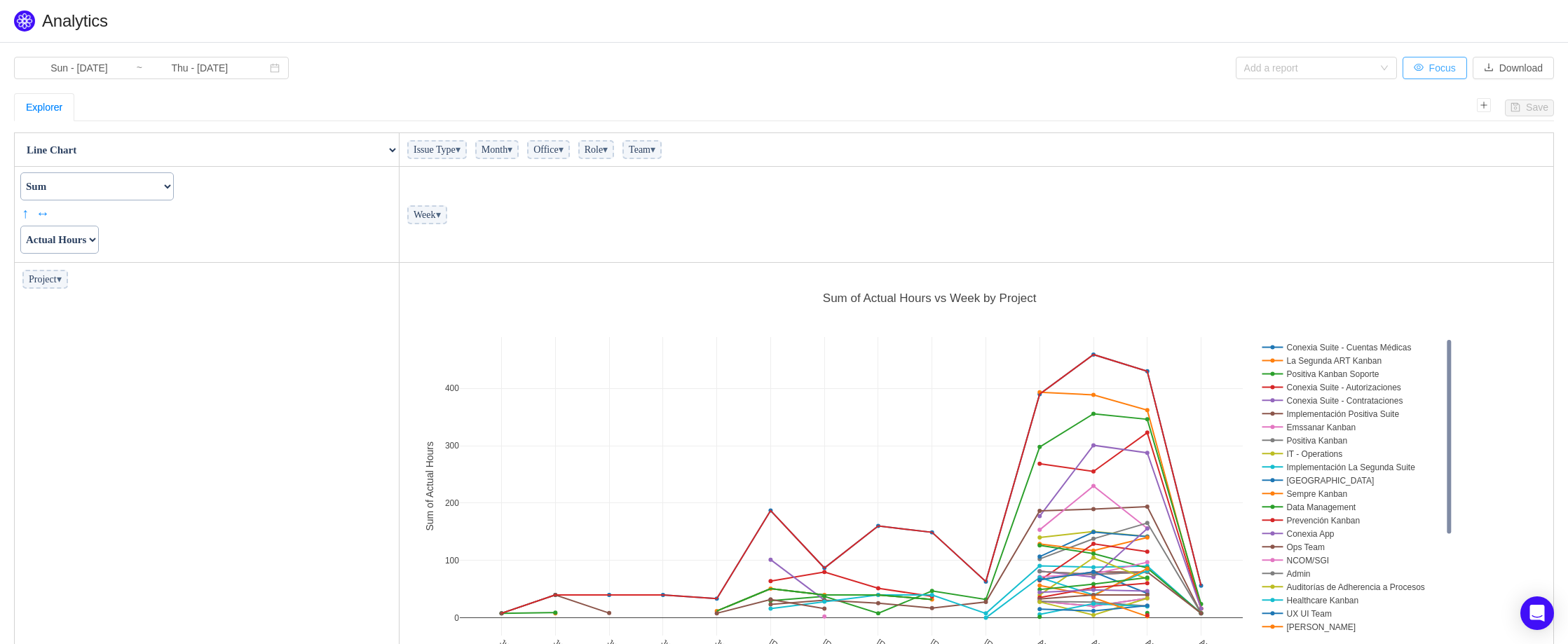
scroll to position [425, 1145]
click at [467, 157] on span "Issue Type ▾" at bounding box center [437, 150] width 60 height 19
click at [460, 152] on span "▾" at bounding box center [458, 149] width 5 height 11
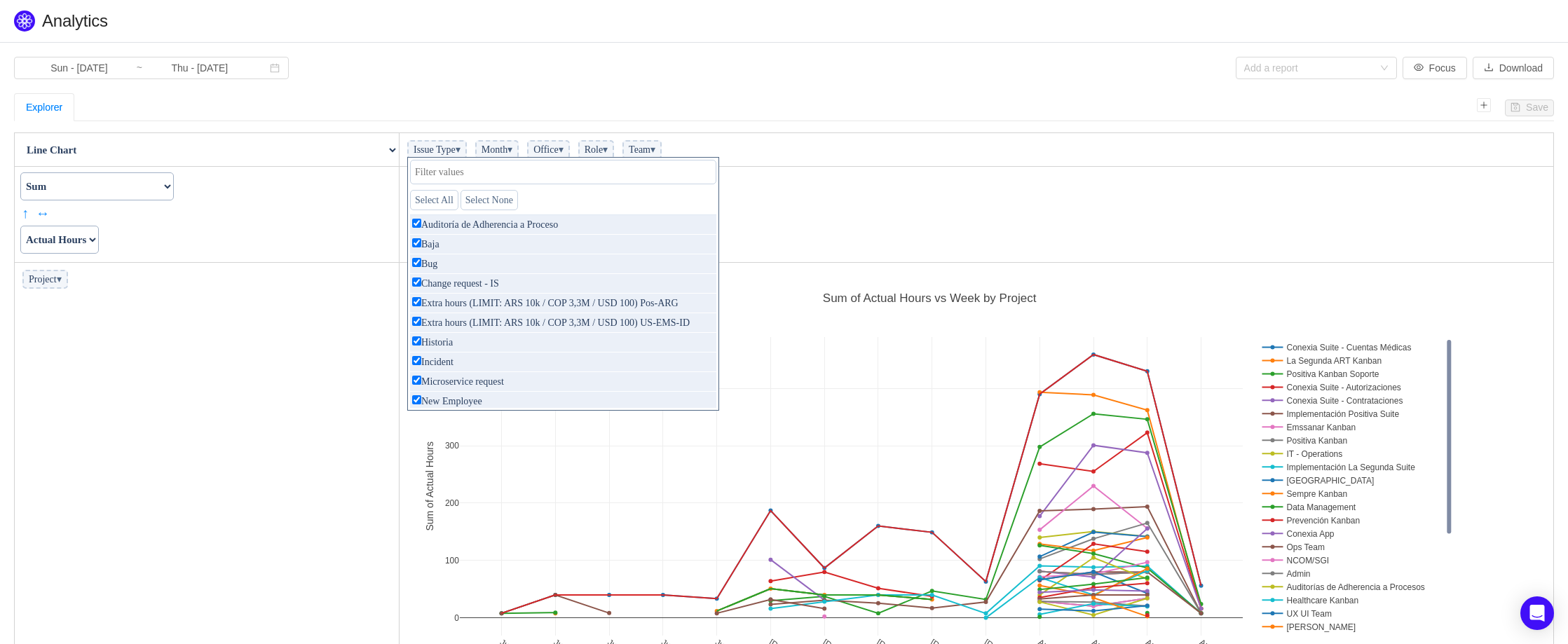
click at [460, 152] on span "▾" at bounding box center [458, 149] width 5 height 11
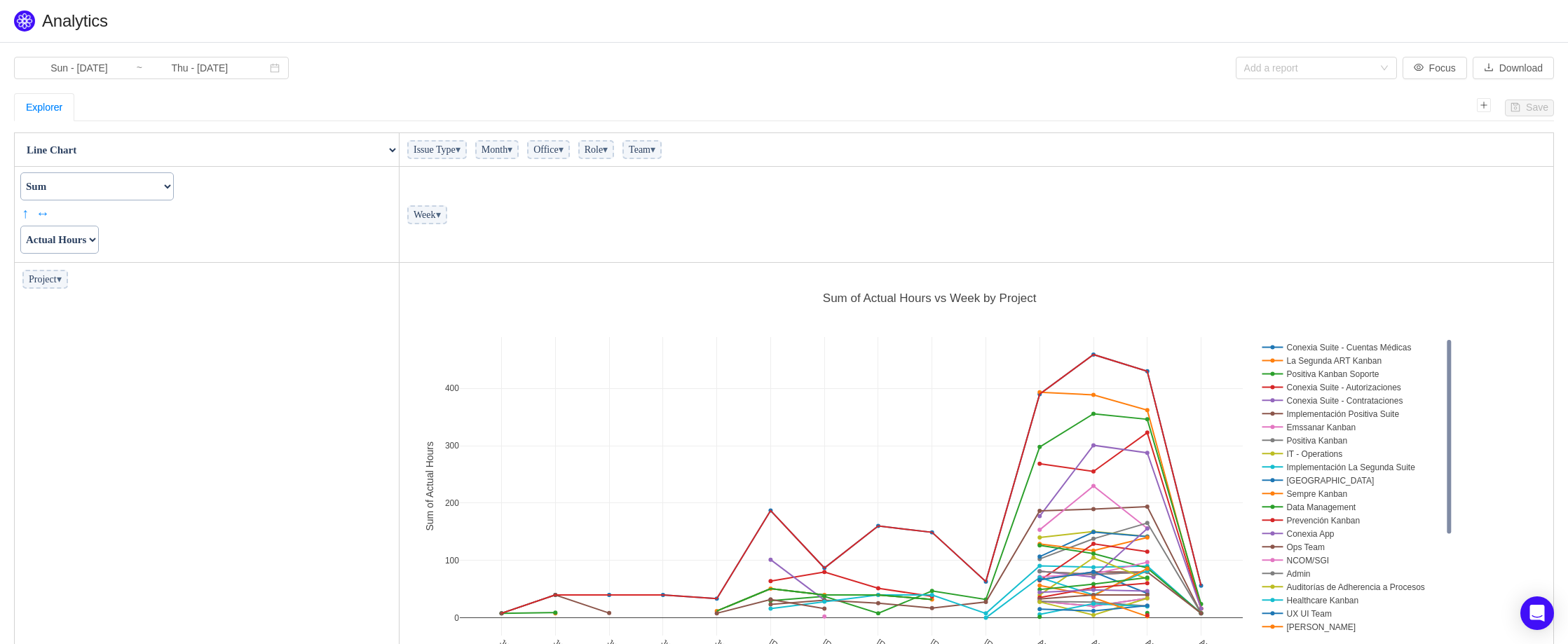
click at [62, 279] on span "▾" at bounding box center [59, 278] width 5 height 11
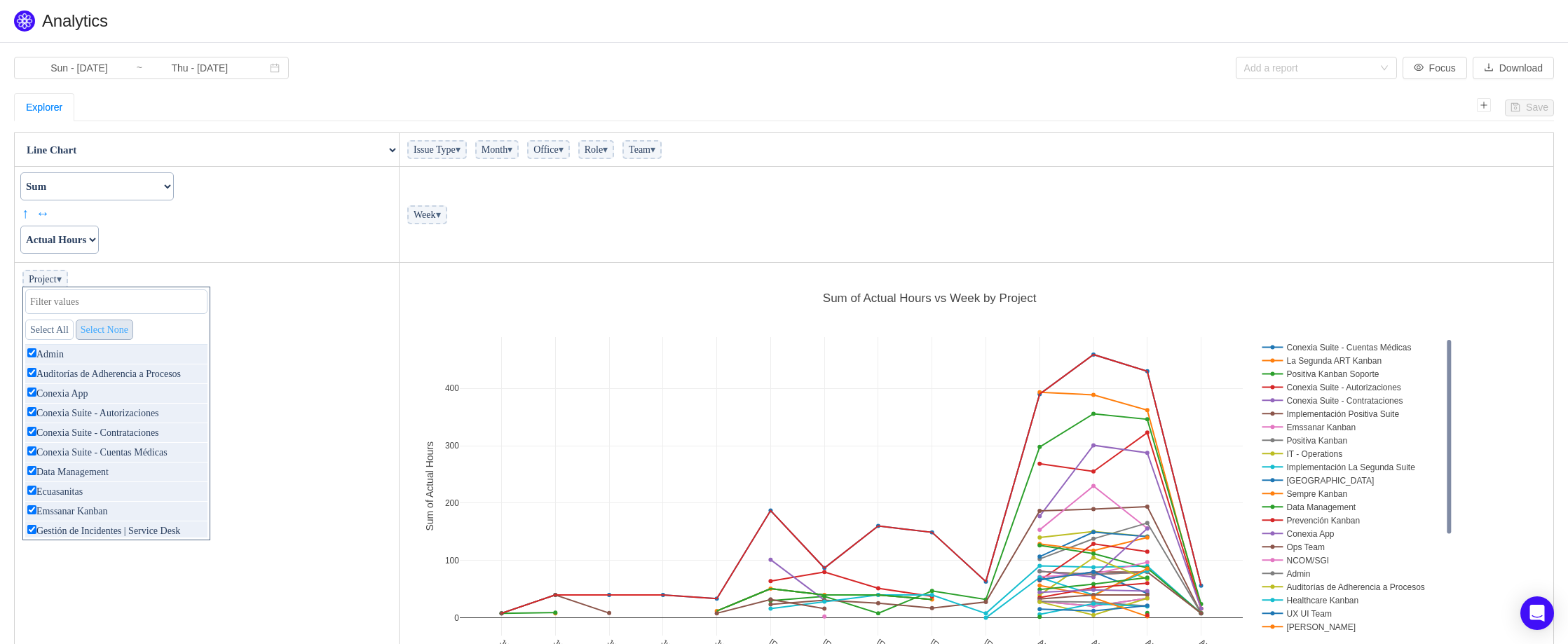
click at [110, 335] on link "Select None" at bounding box center [104, 329] width 57 height 20
checkbox input "false"
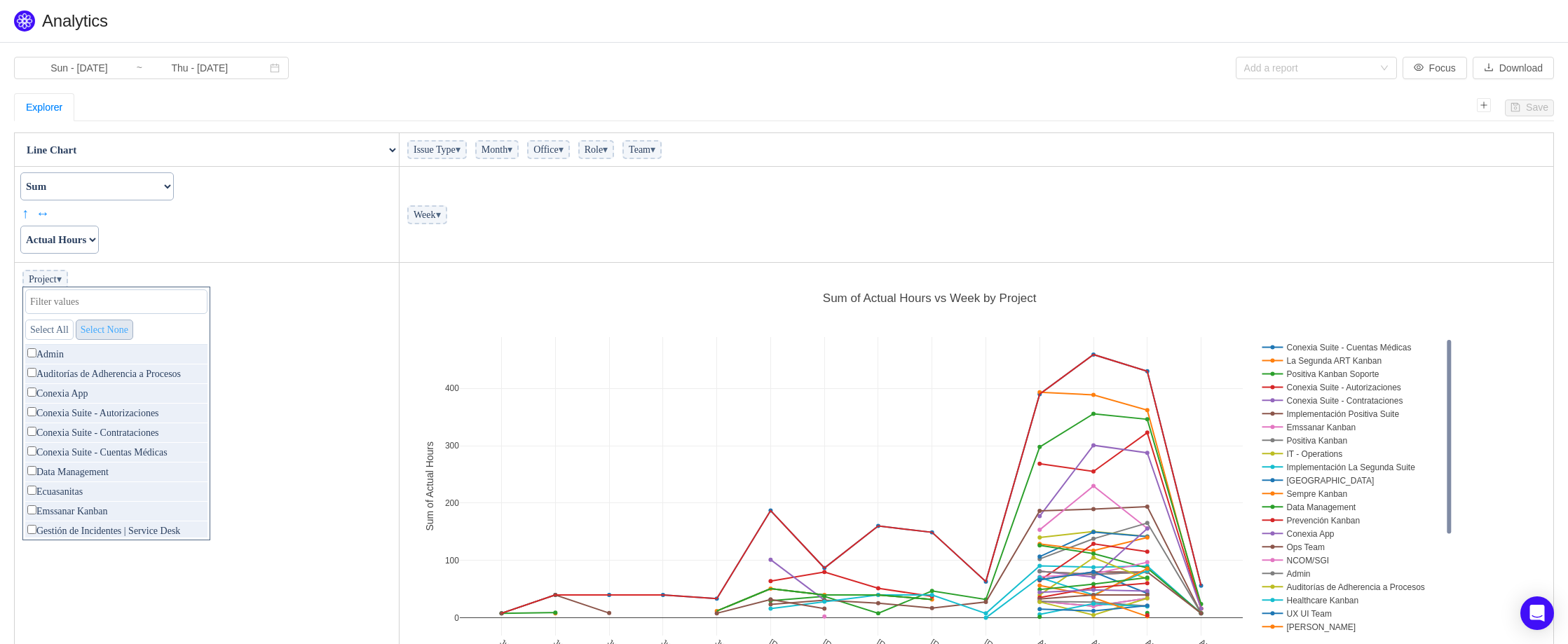
checkbox input "false"
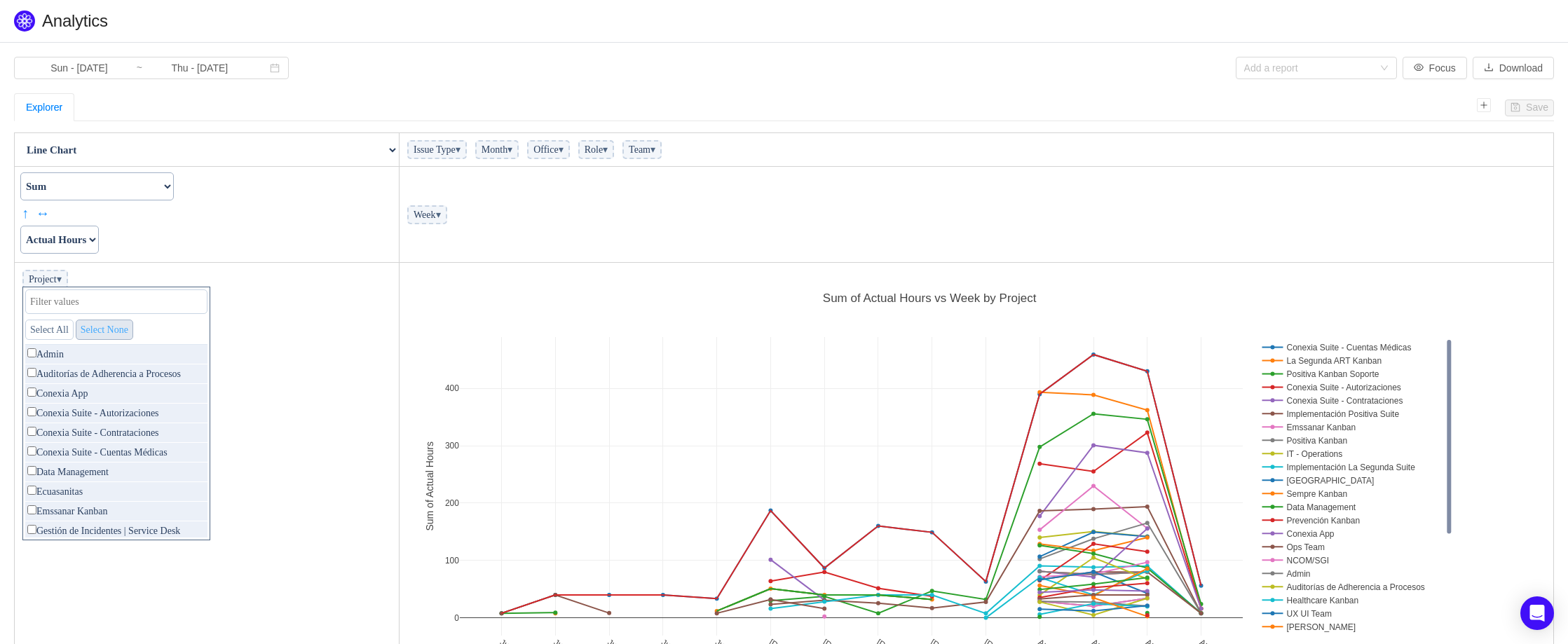
checkbox input "false"
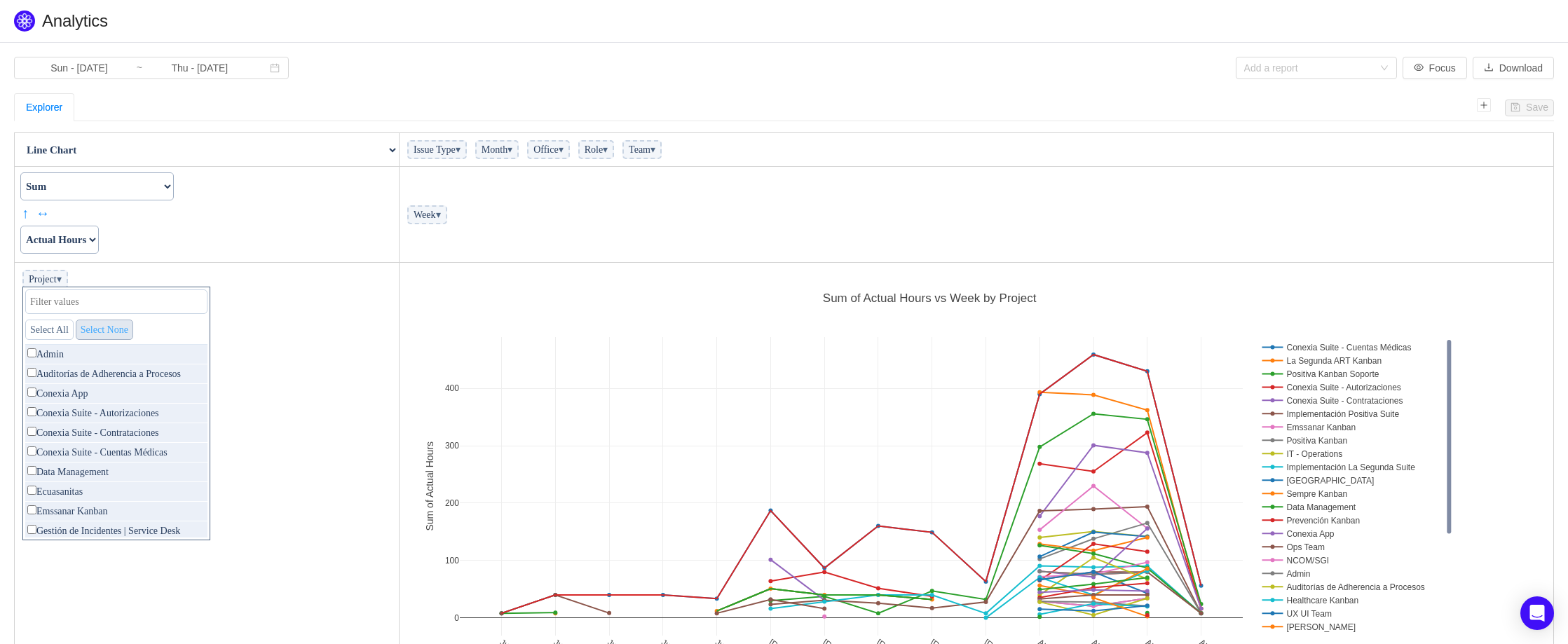
checkbox input "false"
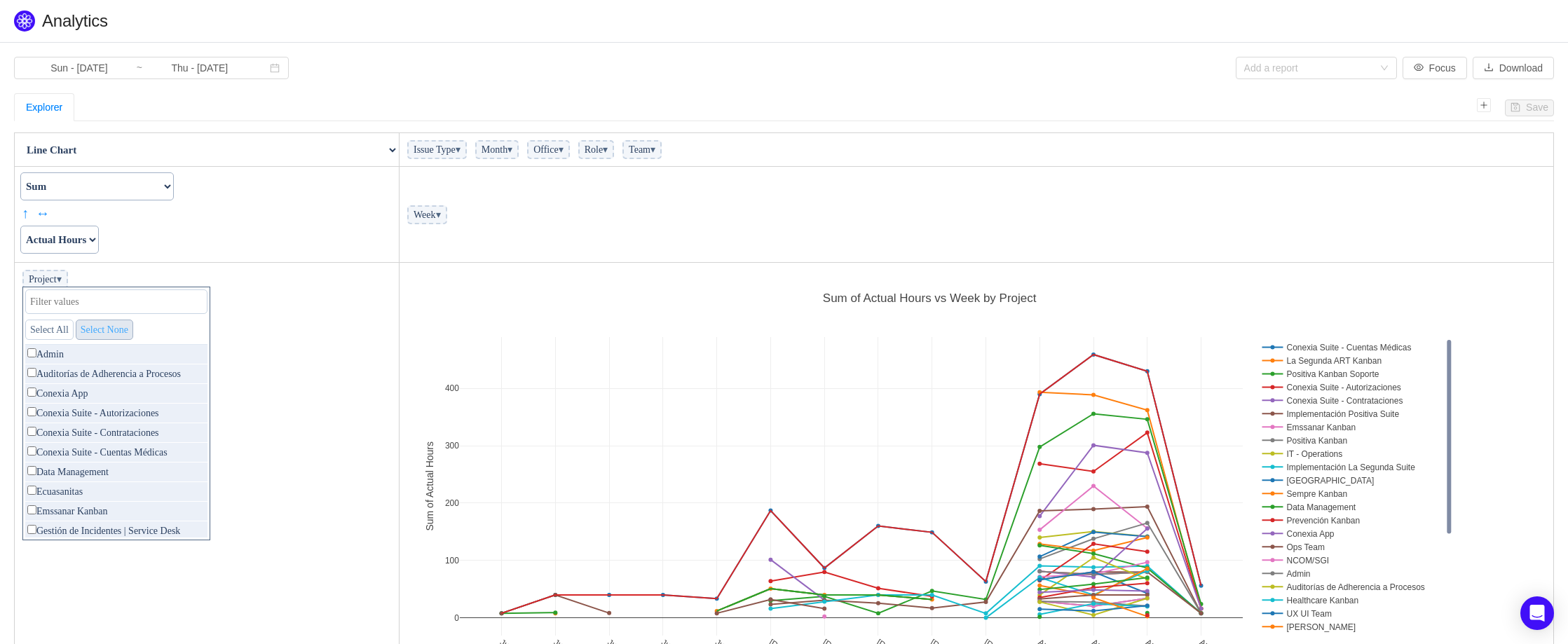
checkbox input "false"
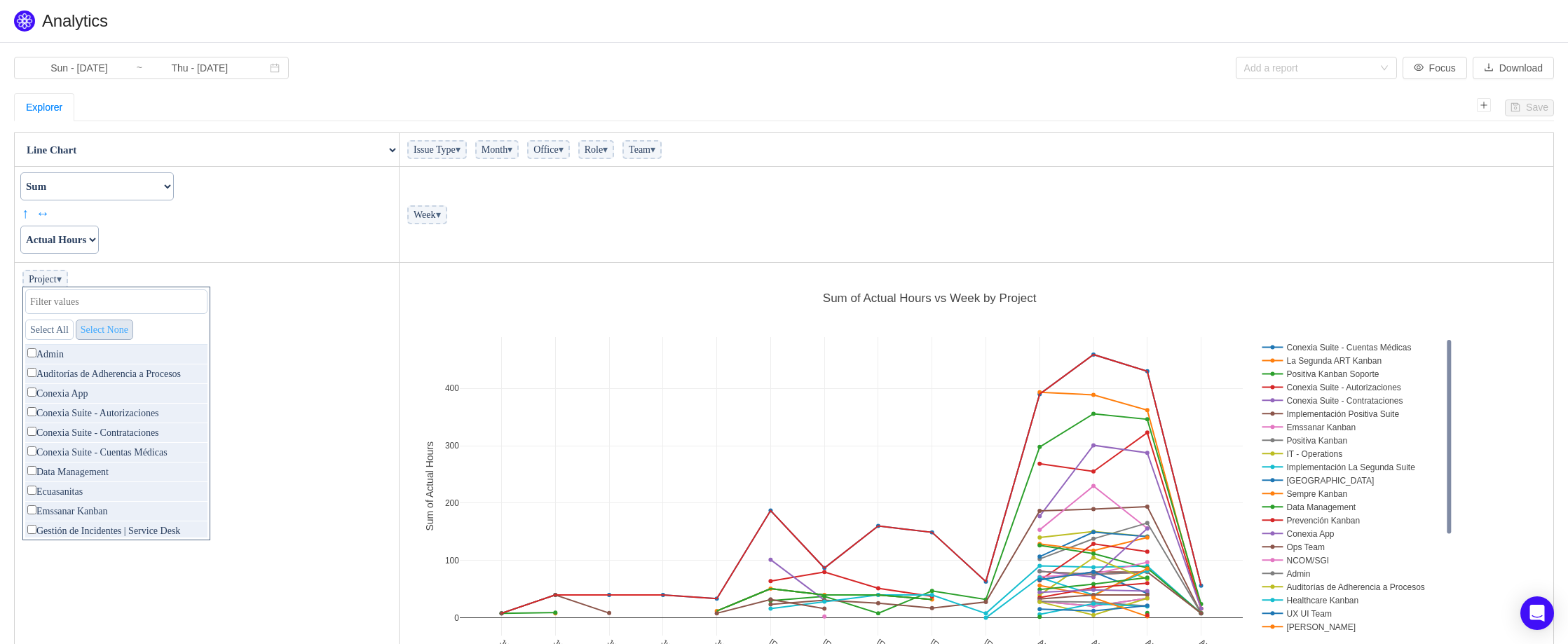
checkbox input "false"
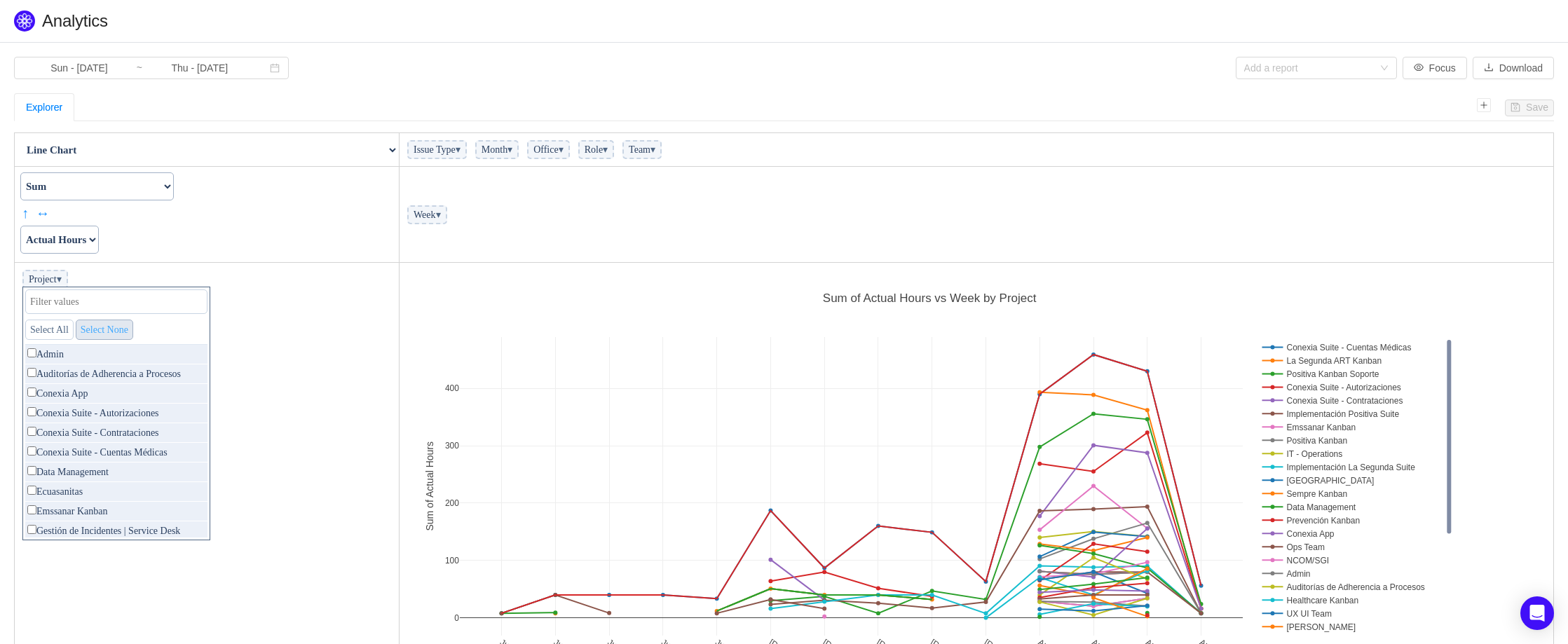
checkbox input "false"
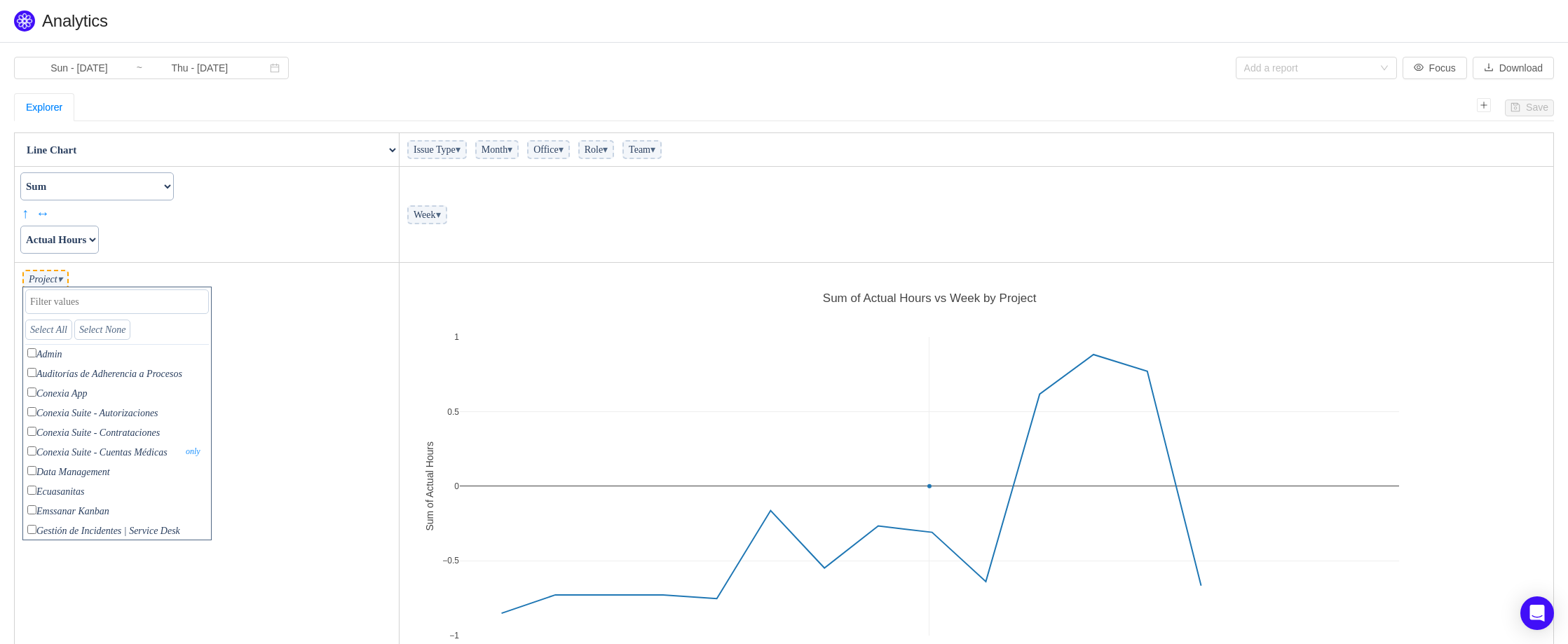
click at [65, 454] on p "Conexia Suite - Cuentas Médicas only" at bounding box center [117, 453] width 184 height 19
checkbox input "true"
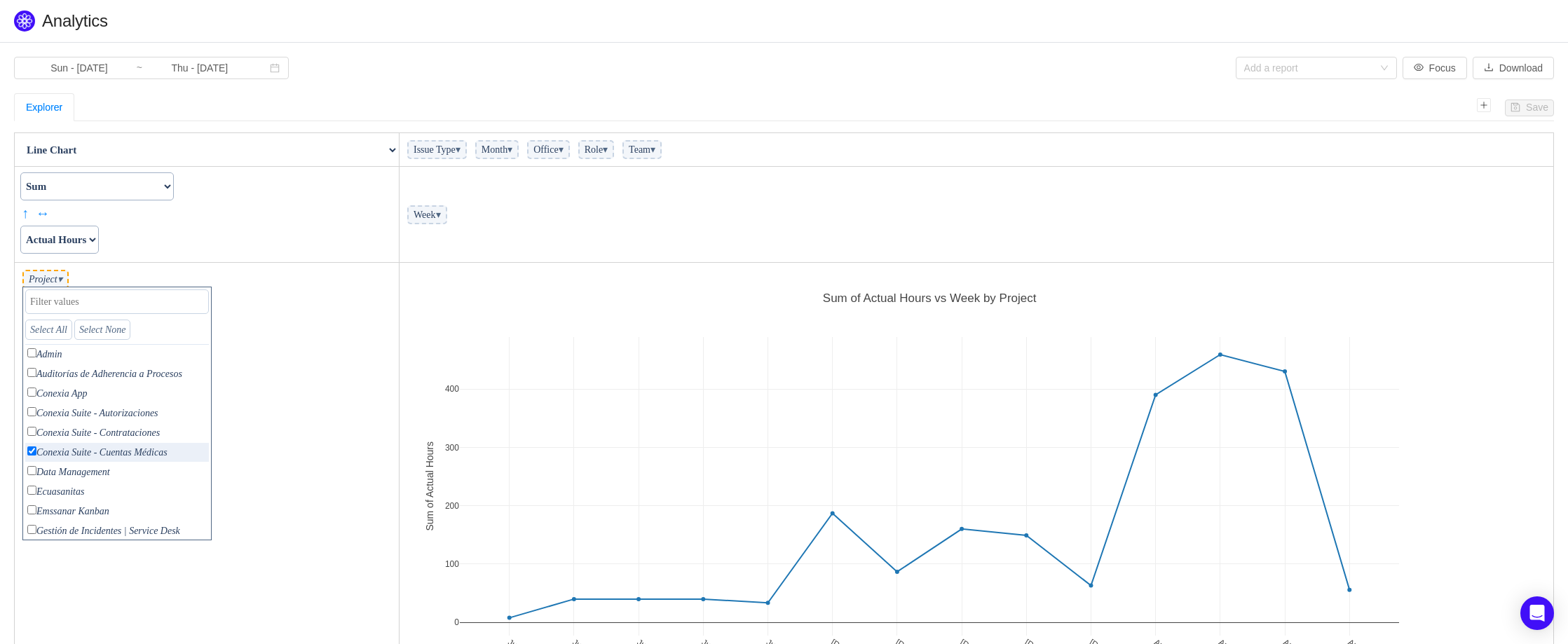
click at [344, 394] on td "Project ▾ Select All Select None Admin only Auditorías de Adherencia a Procesos…" at bounding box center [207, 480] width 385 height 434
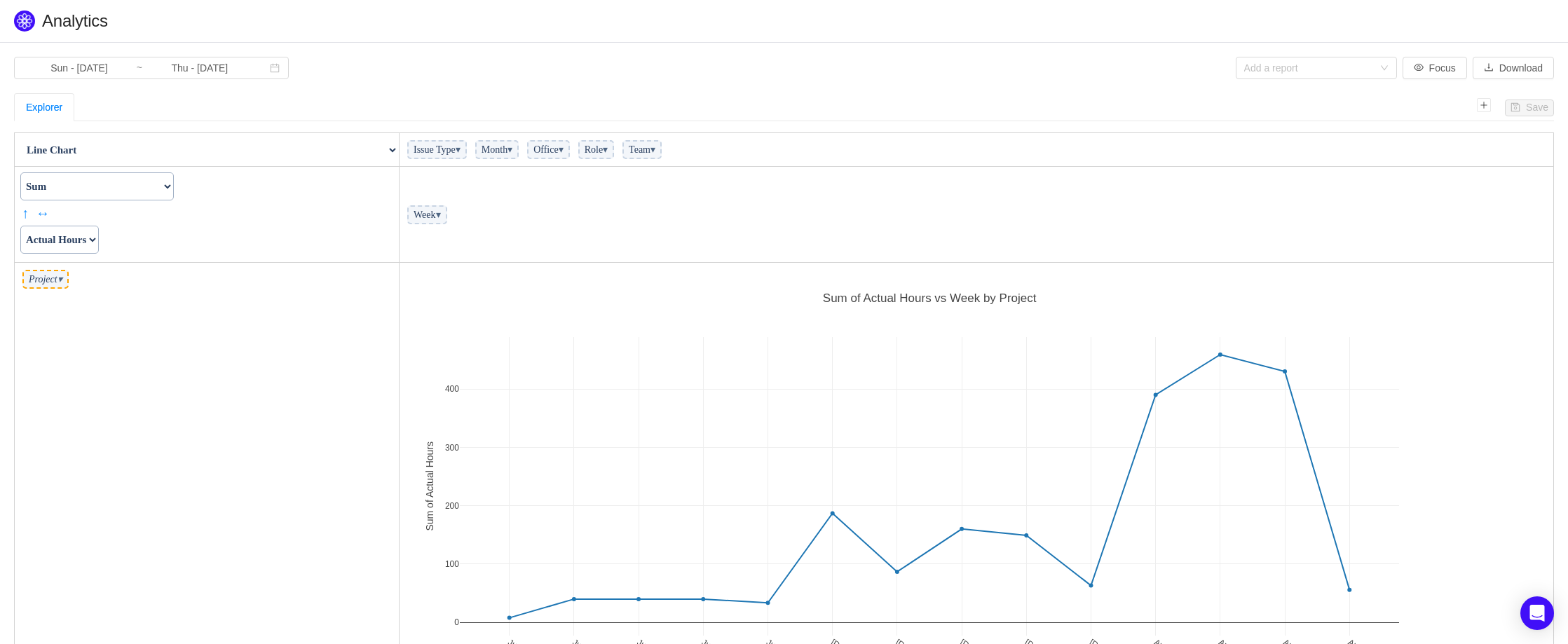
click at [447, 217] on span "Week ▾" at bounding box center [427, 215] width 40 height 19
click at [441, 215] on span "▾" at bounding box center [438, 215] width 5 height 11
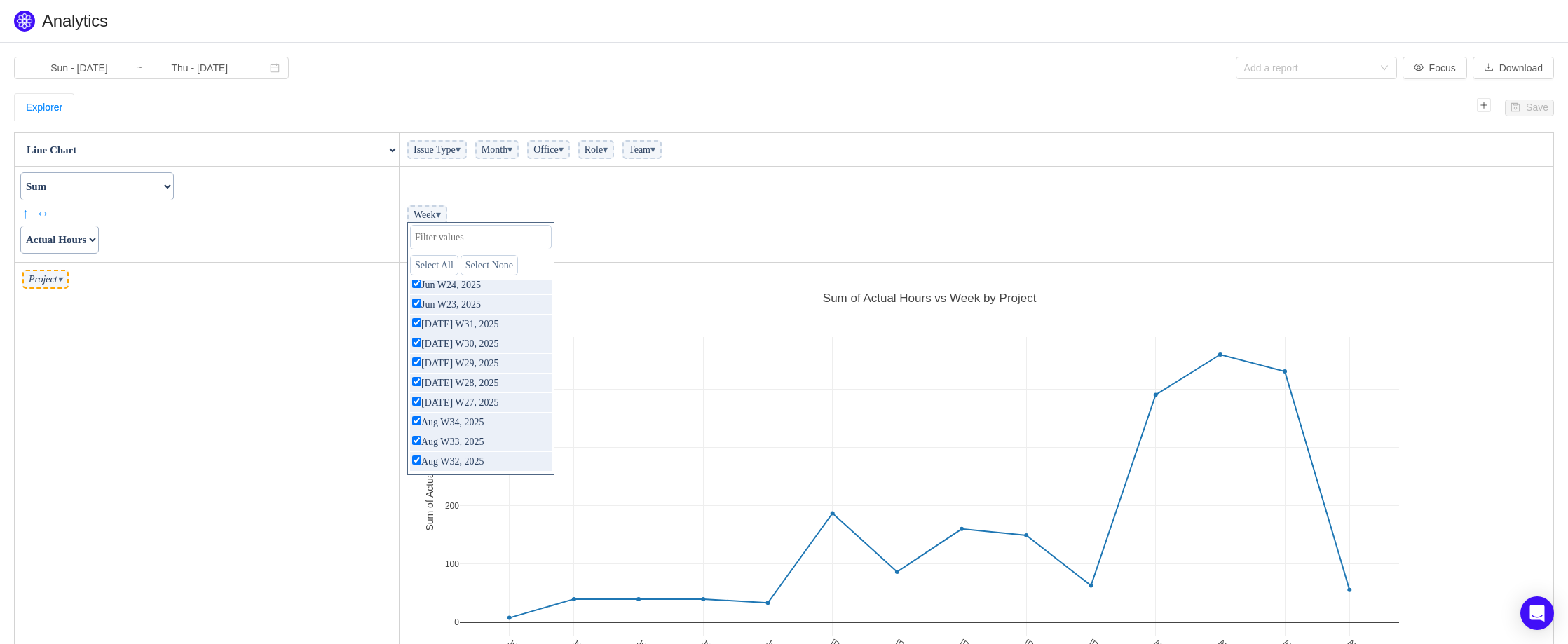
scroll to position [82, 0]
click at [493, 263] on link "Select None" at bounding box center [488, 265] width 57 height 20
checkbox input "false"
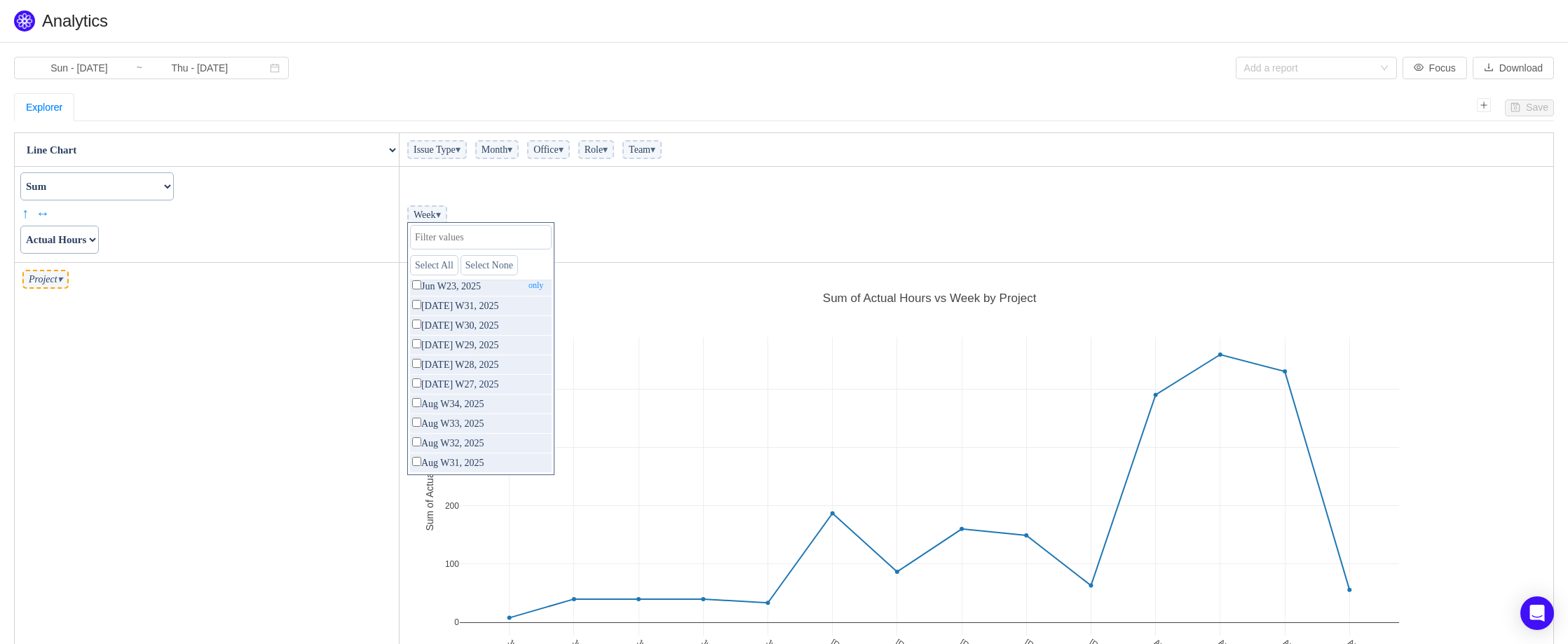
checkbox input "false"
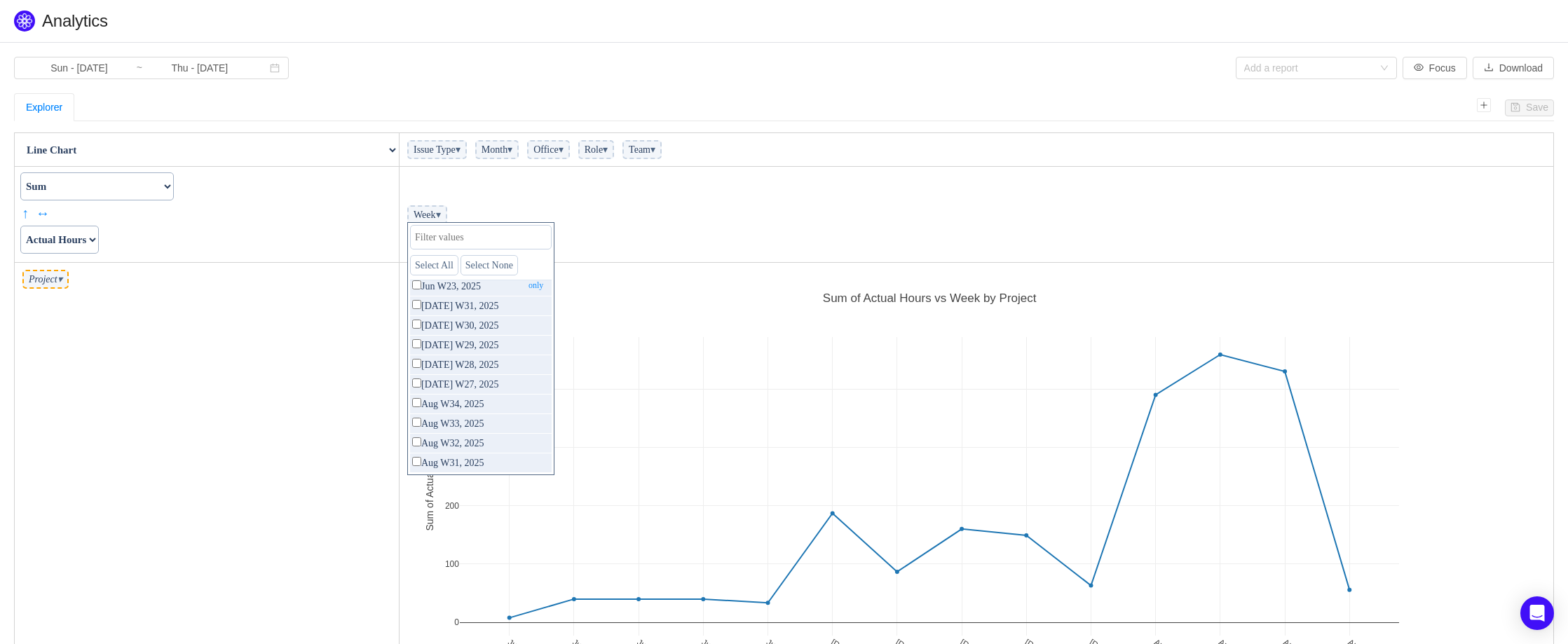
checkbox input "false"
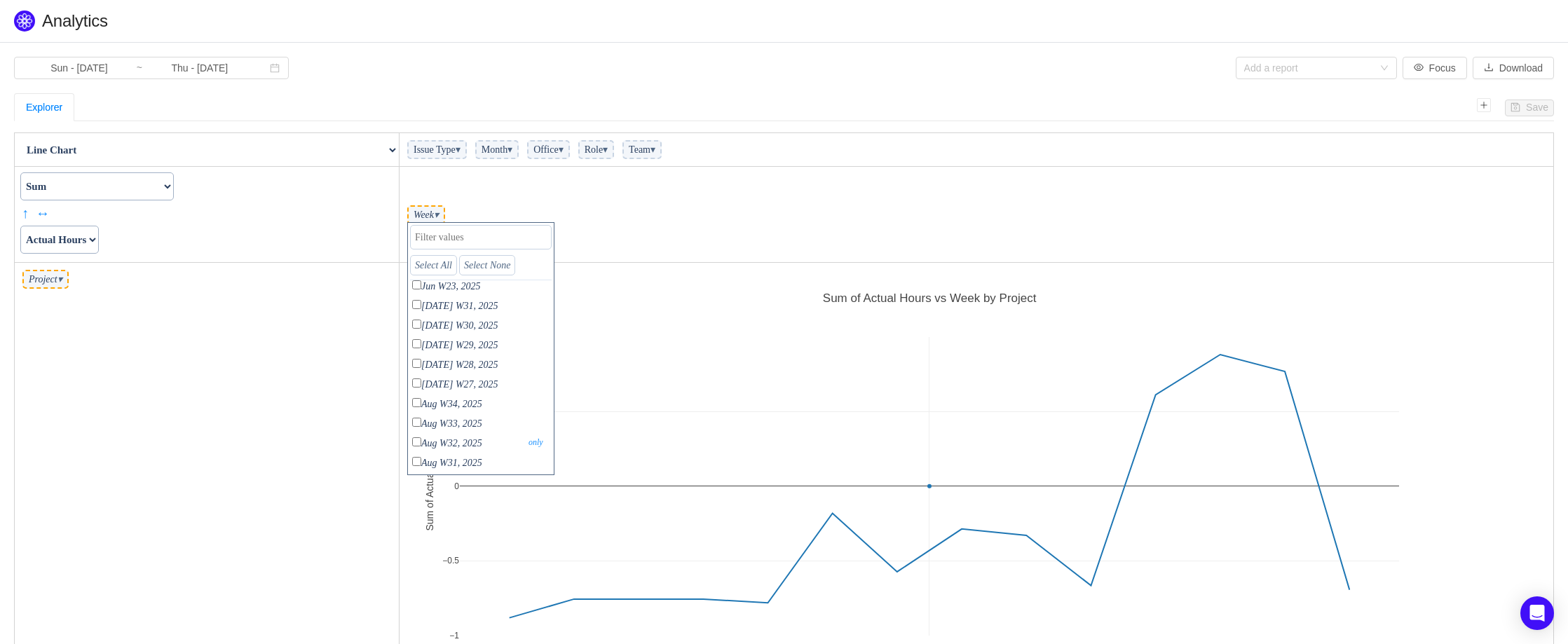
click at [416, 462] on input "checkbox" at bounding box center [416, 460] width 9 height 9
checkbox input "true"
click at [416, 442] on input "checkbox" at bounding box center [416, 441] width 9 height 9
checkbox input "true"
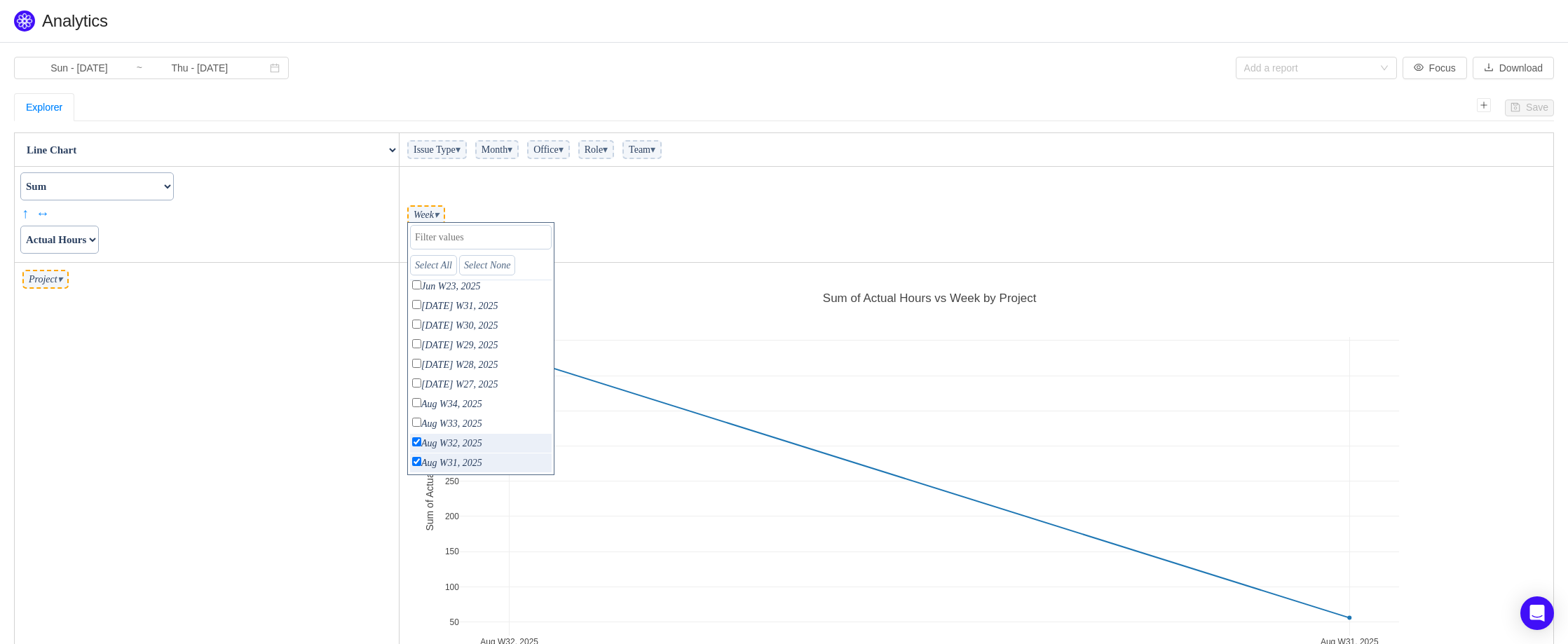
click at [275, 427] on td "Project ▾" at bounding box center [207, 480] width 385 height 434
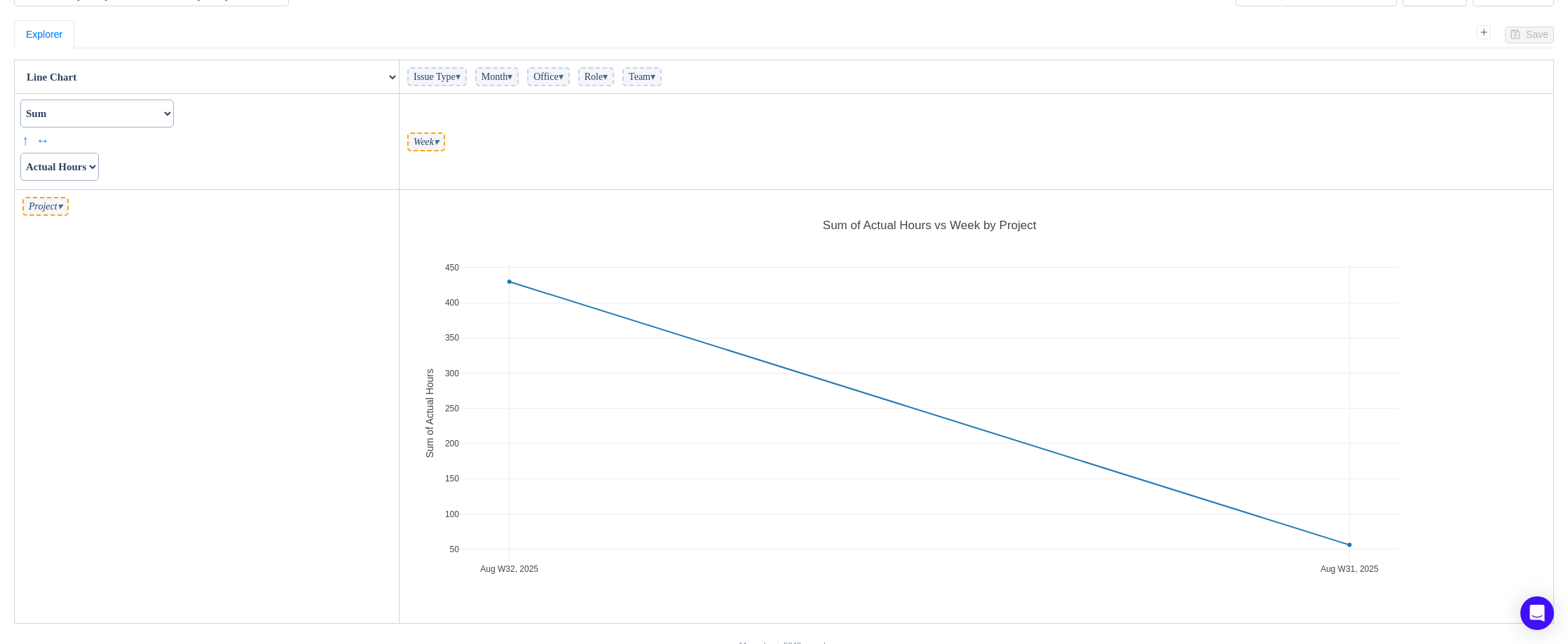
scroll to position [73, 0]
click at [439, 142] on span "▾" at bounding box center [436, 142] width 5 height 11
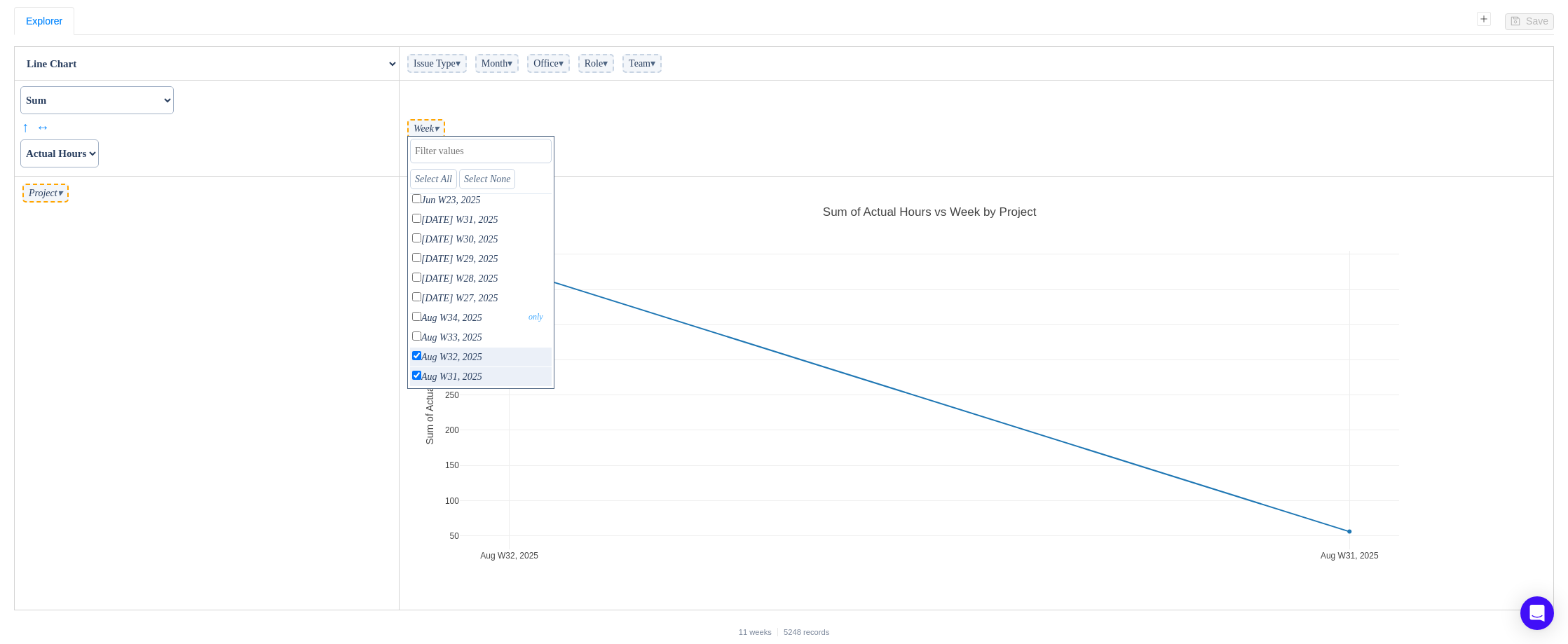
scroll to position [96, 0]
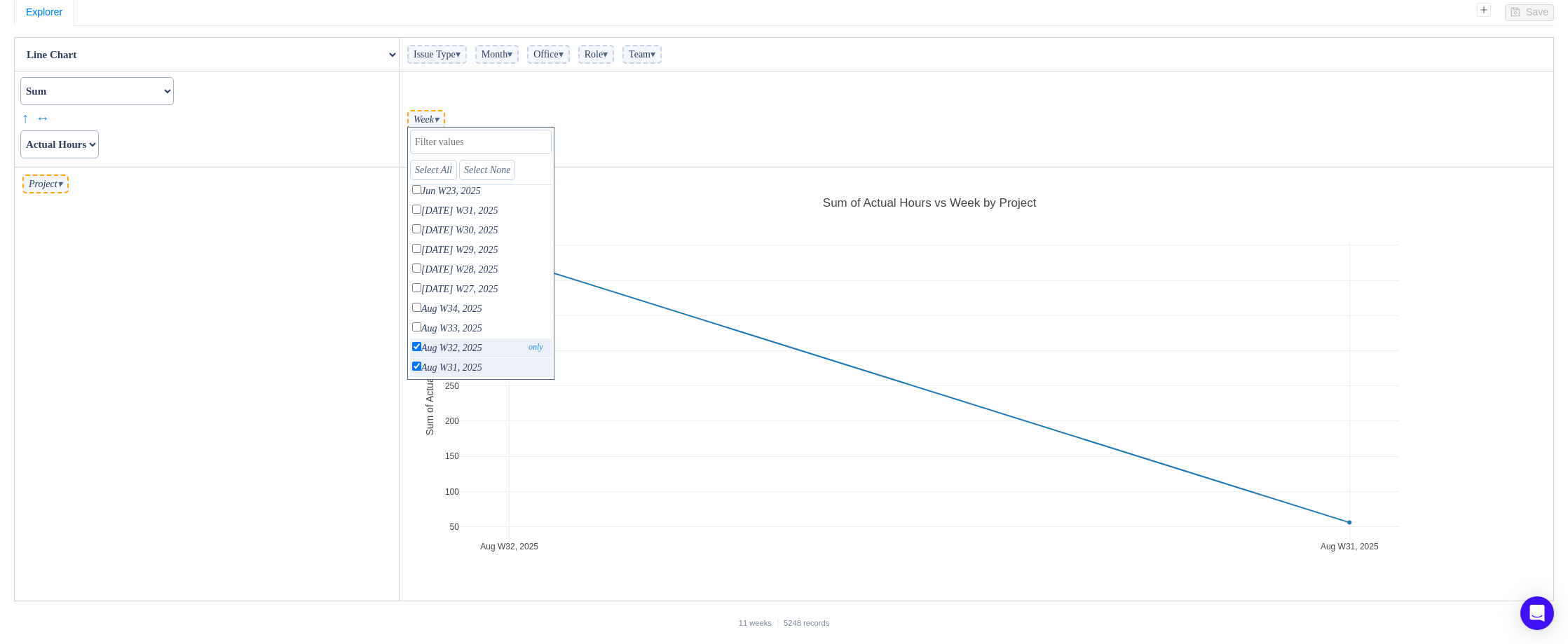
click at [416, 350] on input "checkbox" at bounding box center [416, 346] width 9 height 9
click at [414, 348] on input "checkbox" at bounding box center [416, 346] width 9 height 9
checkbox input "true"
click at [416, 332] on p "Aug W33, 2025 only" at bounding box center [481, 329] width 141 height 19
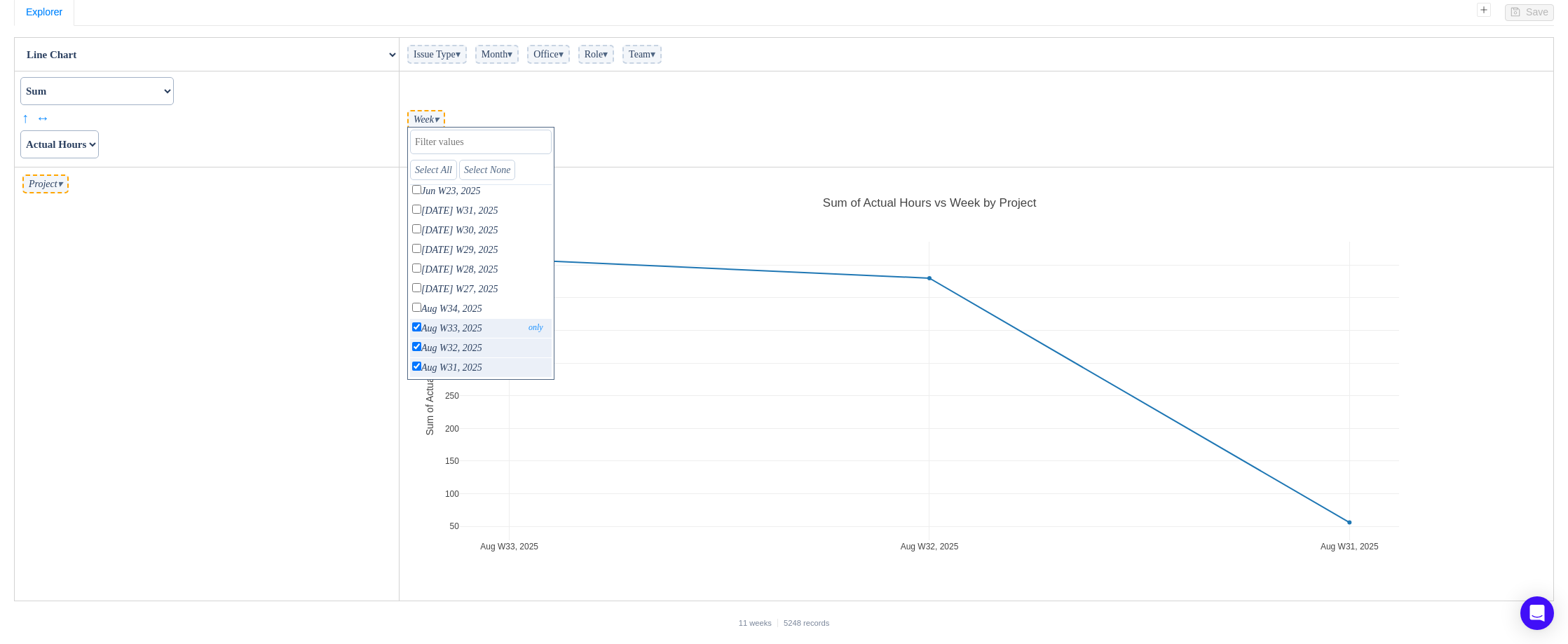
click at [416, 332] on input "checkbox" at bounding box center [416, 326] width 9 height 9
checkbox input "false"
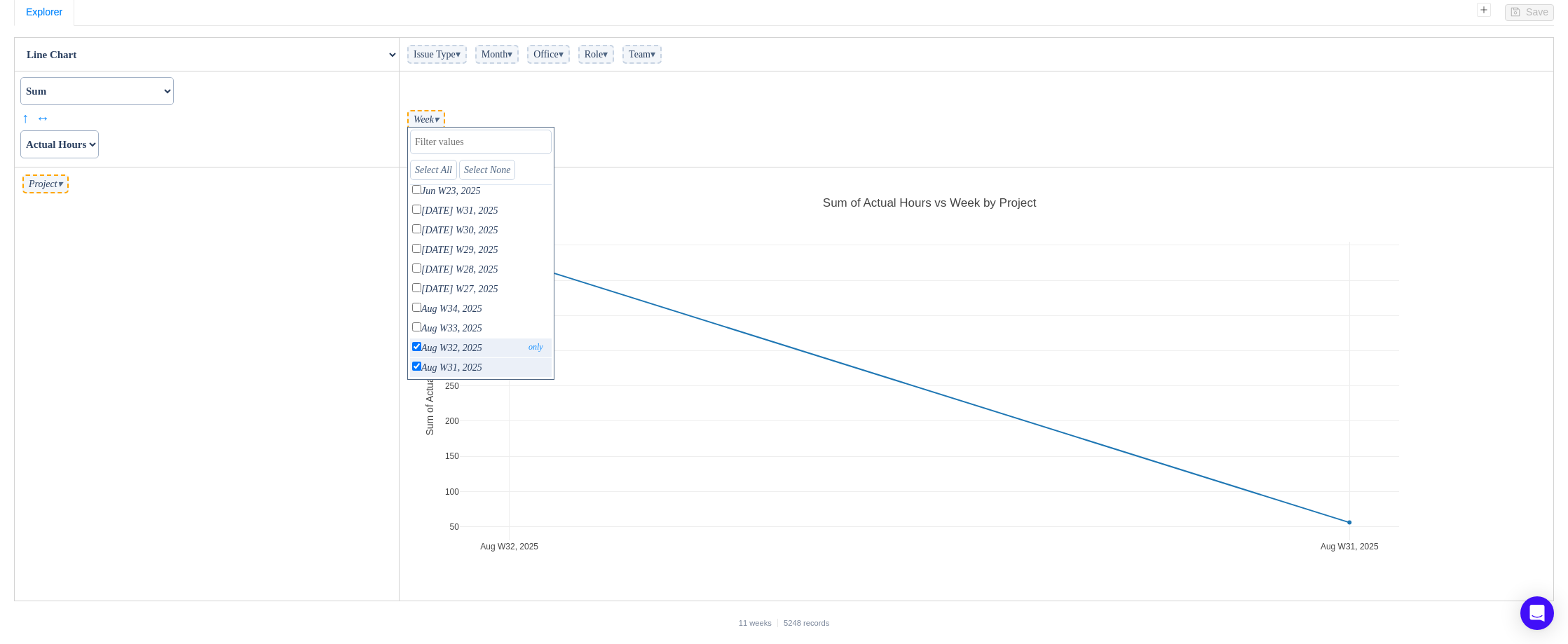
click at [416, 346] on input "checkbox" at bounding box center [416, 346] width 9 height 9
checkbox input "false"
click at [416, 360] on p "Aug W31, 2025 only" at bounding box center [481, 367] width 141 height 19
checkbox input "false"
click at [313, 291] on td "Project ▾" at bounding box center [207, 384] width 385 height 434
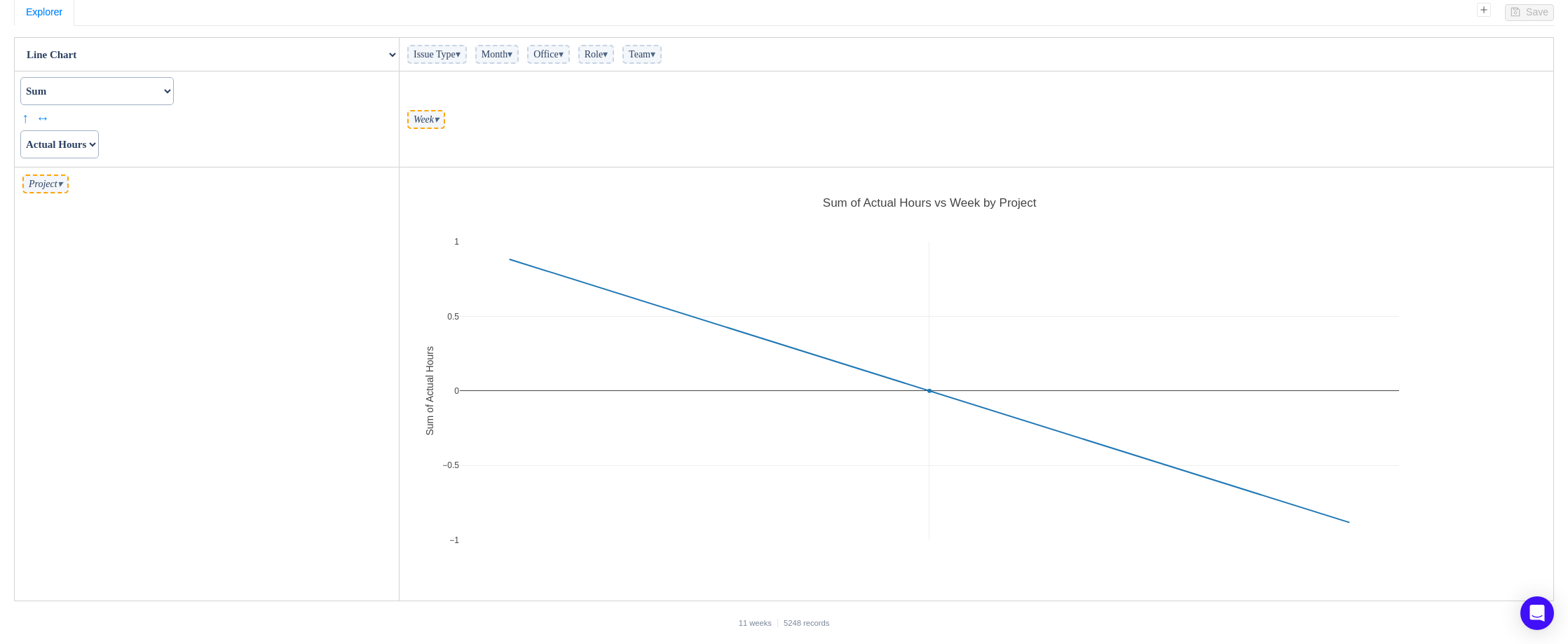
click at [460, 51] on span "▾" at bounding box center [458, 54] width 5 height 11
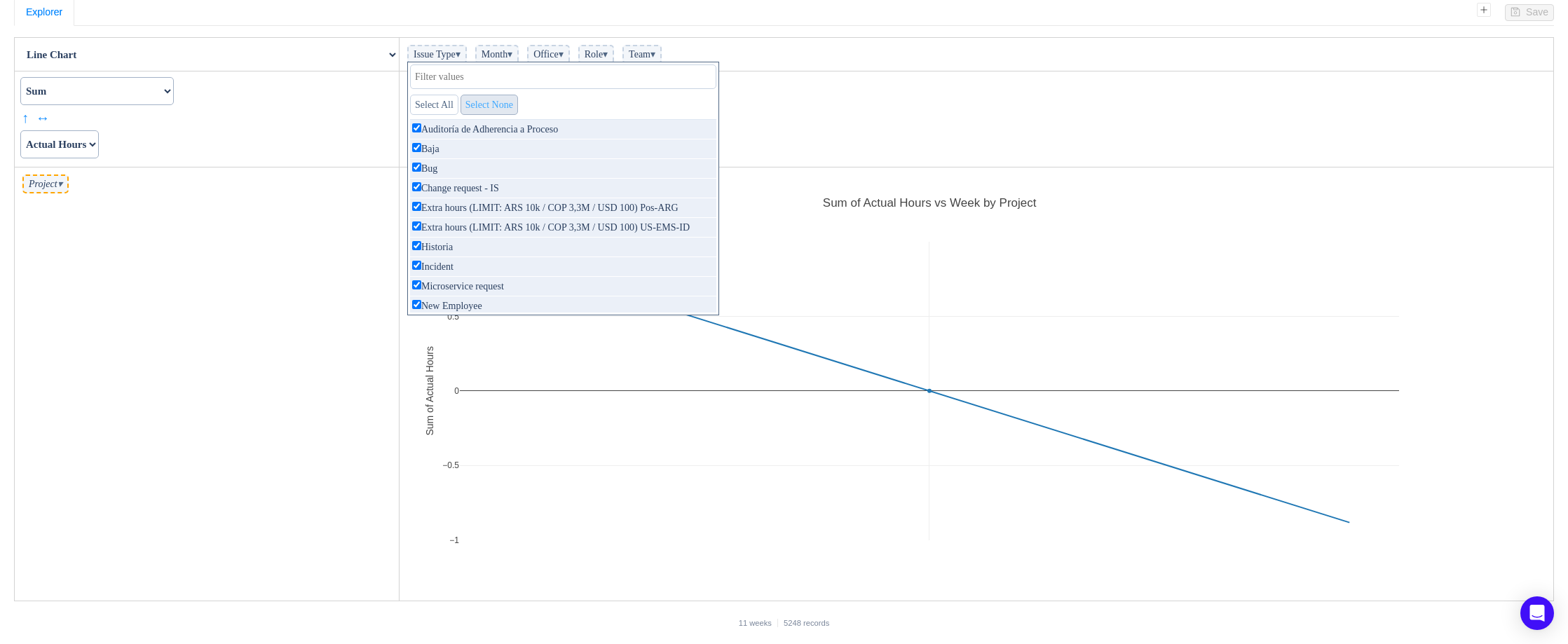
click at [518, 106] on link "Select None" at bounding box center [488, 104] width 57 height 20
checkbox input "false"
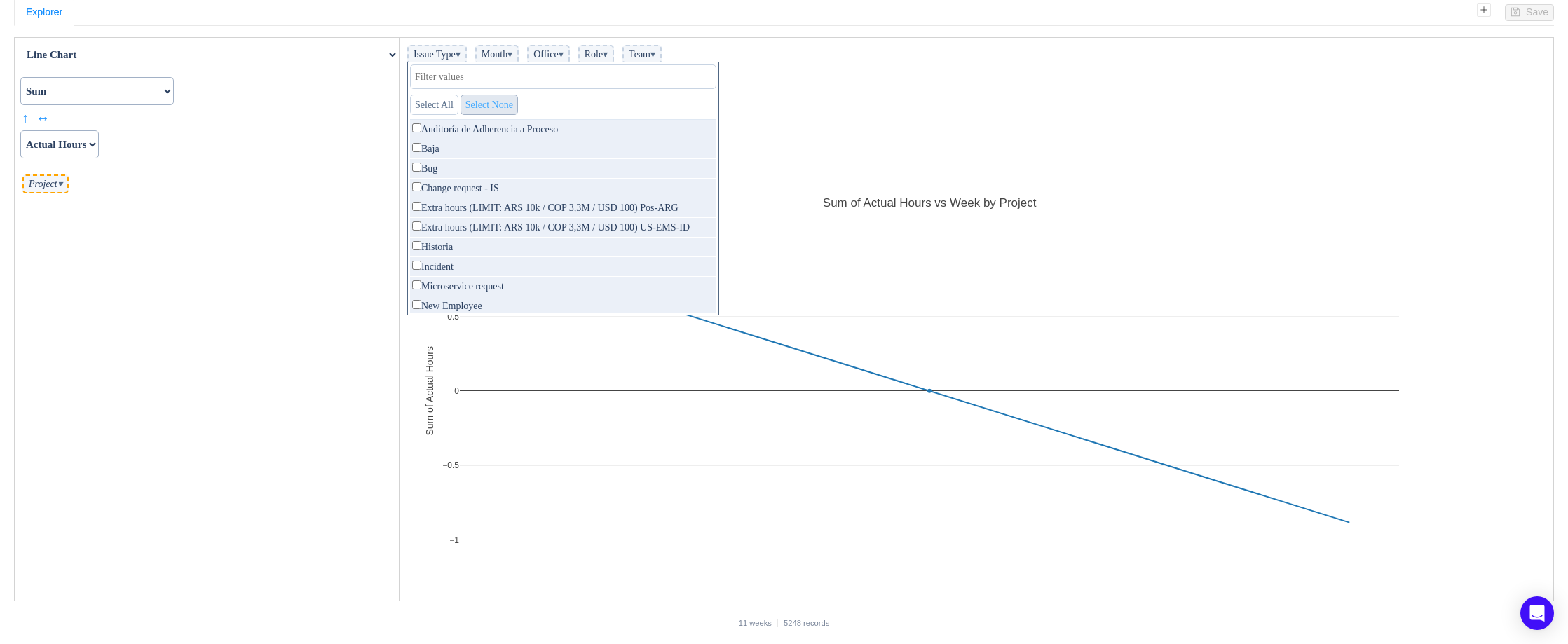
checkbox input "false"
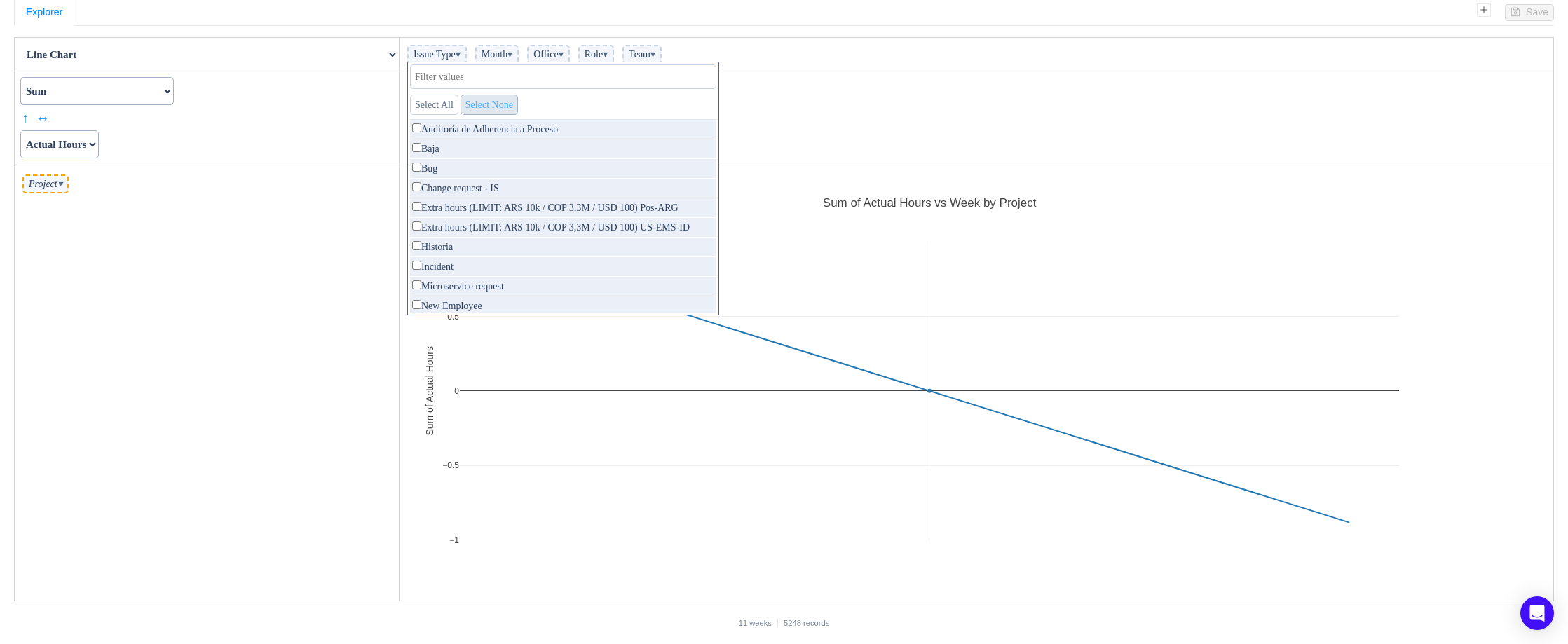
checkbox input "false"
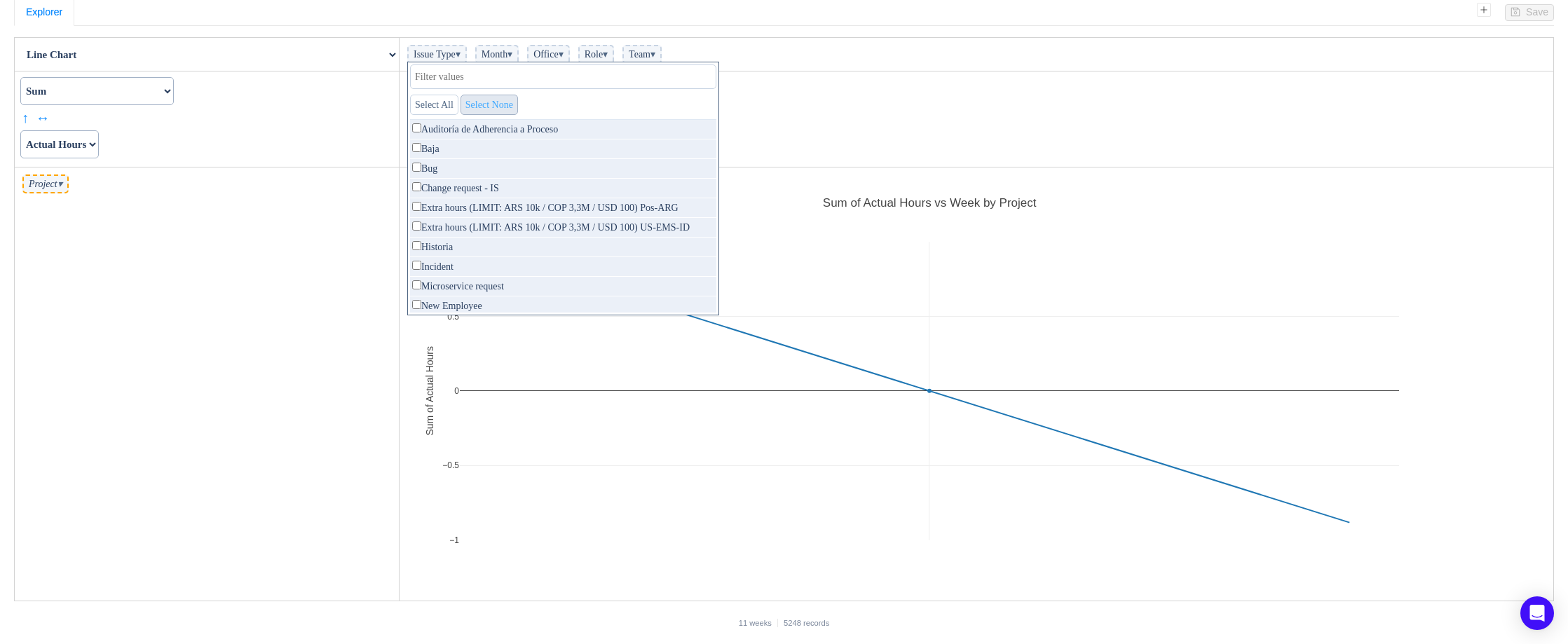
checkbox input "false"
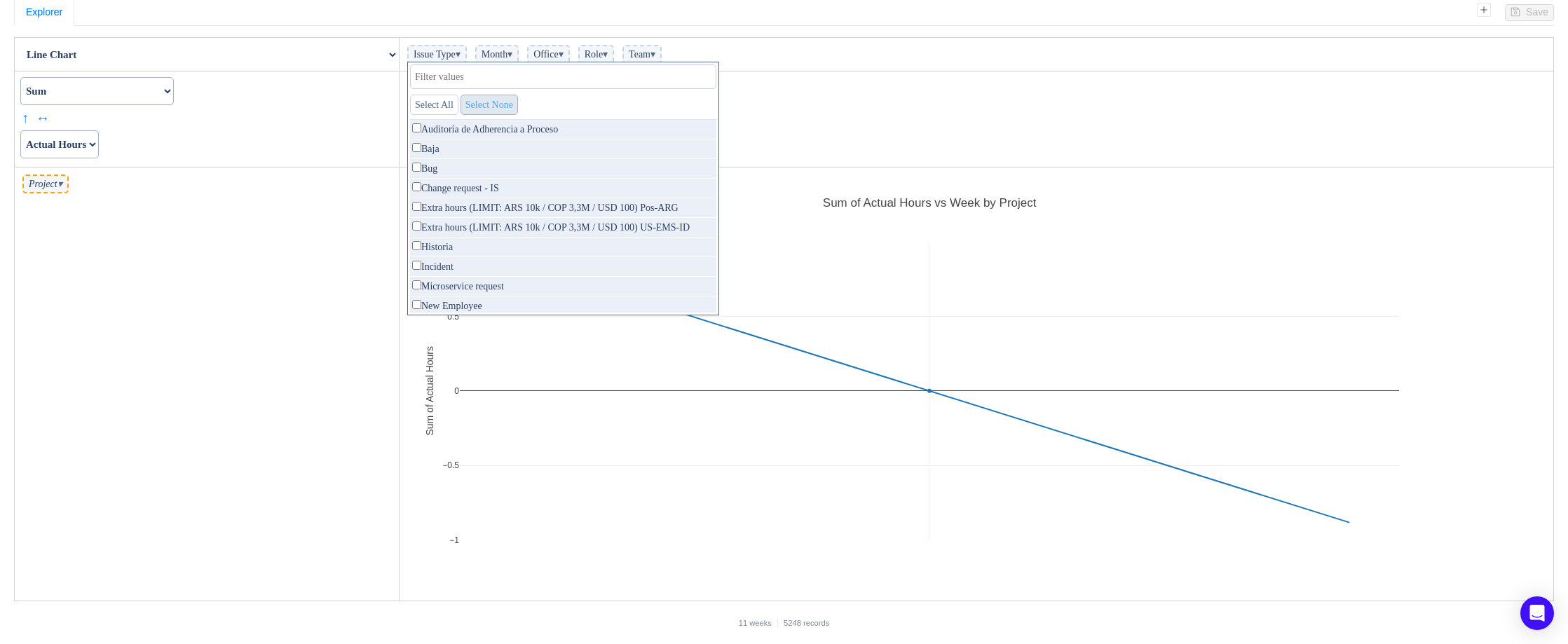
checkbox input "false"
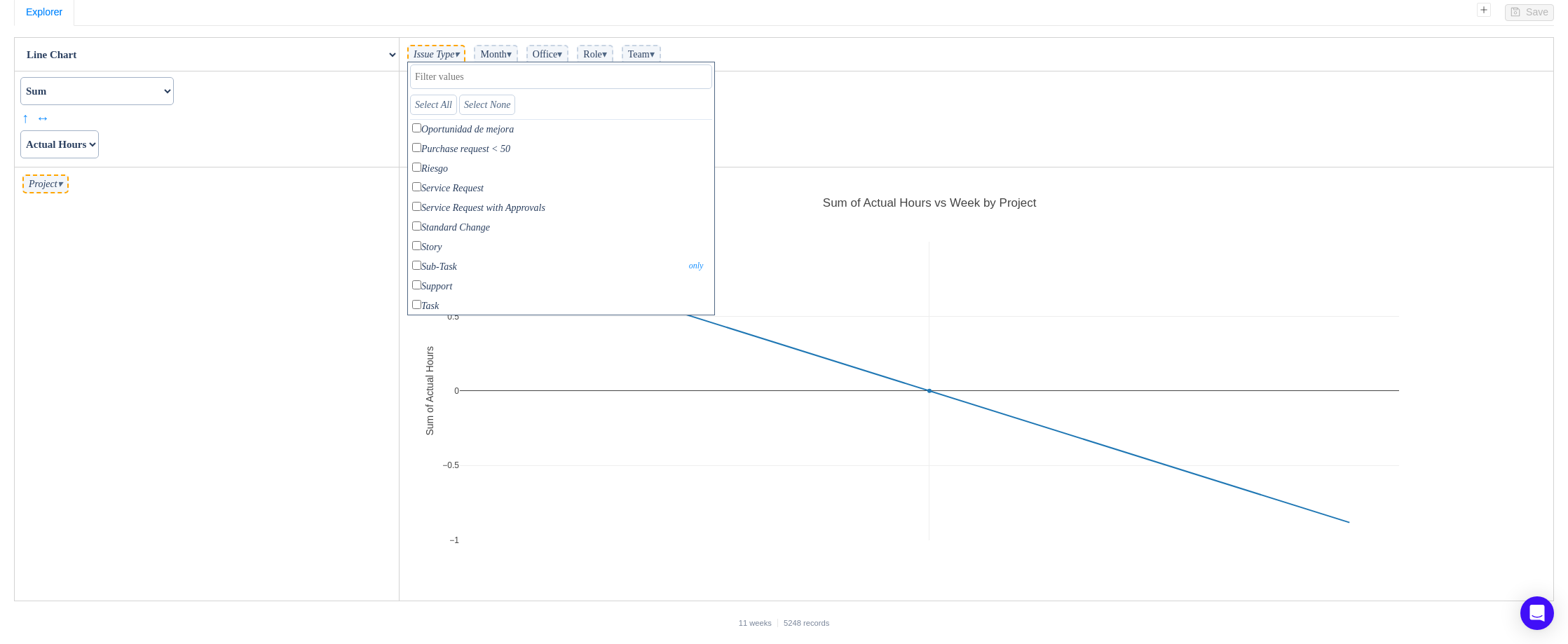
scroll to position [214, 0]
click at [415, 249] on input "checkbox" at bounding box center [416, 247] width 9 height 9
checkbox input "true"
click at [416, 269] on input "checkbox" at bounding box center [416, 267] width 9 height 9
checkbox input "true"
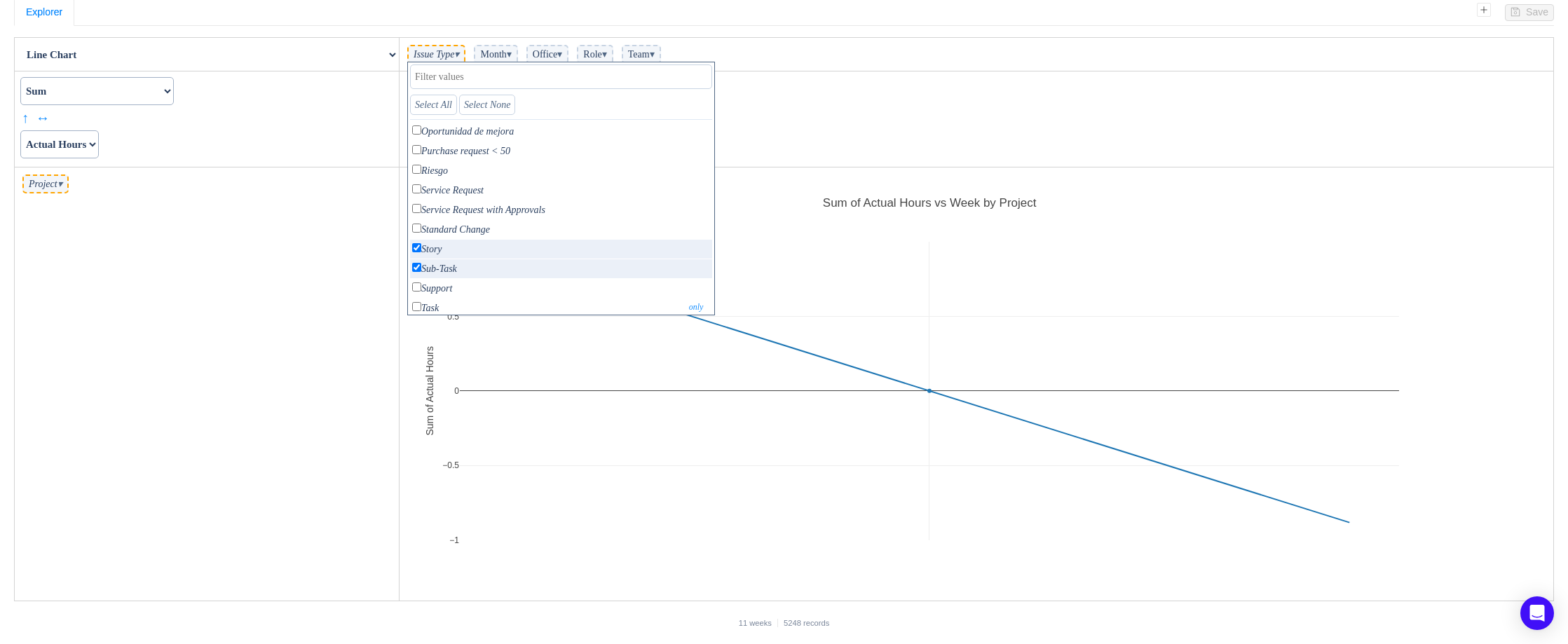
click at [416, 307] on input "checkbox" at bounding box center [416, 306] width 9 height 9
checkbox input "true"
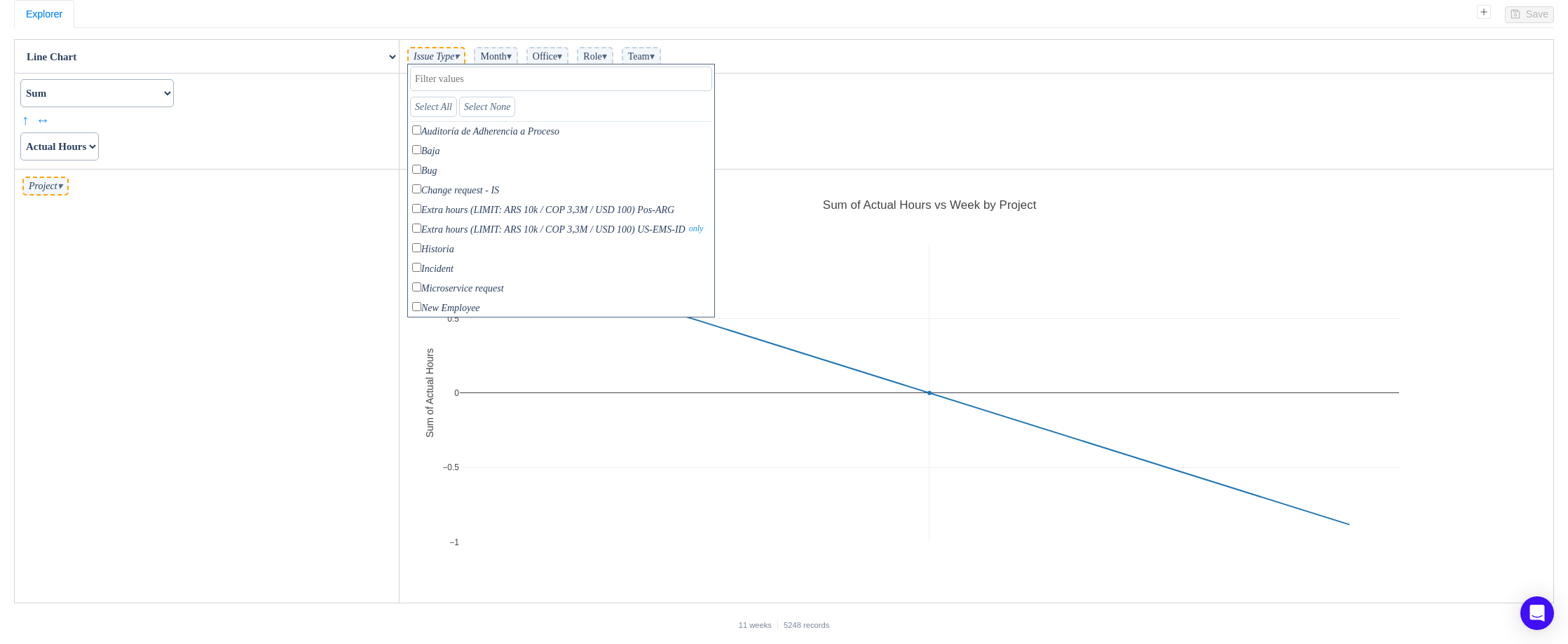
scroll to position [93, 0]
click at [416, 169] on input "checkbox" at bounding box center [416, 169] width 9 height 9
checkbox input "true"
click at [346, 260] on td "Project ▾" at bounding box center [207, 387] width 385 height 434
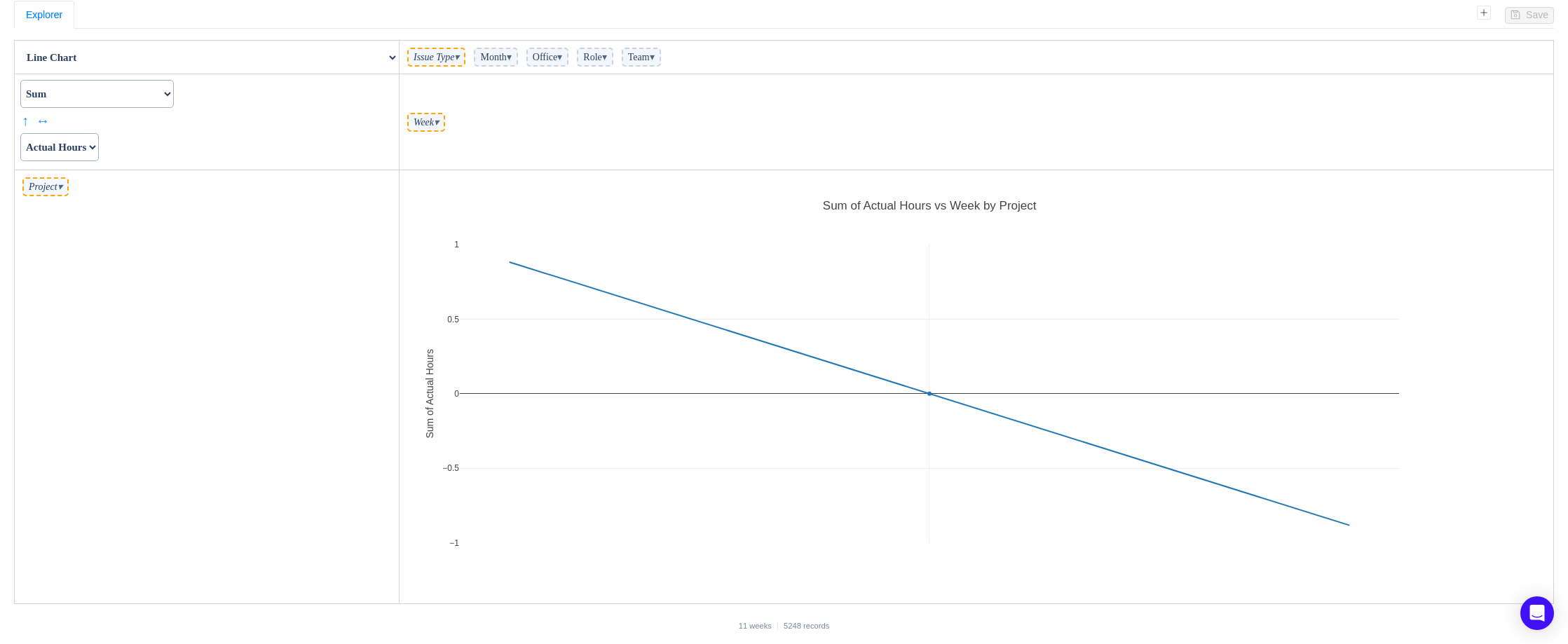
click at [439, 121] on span "▾" at bounding box center [436, 122] width 5 height 11
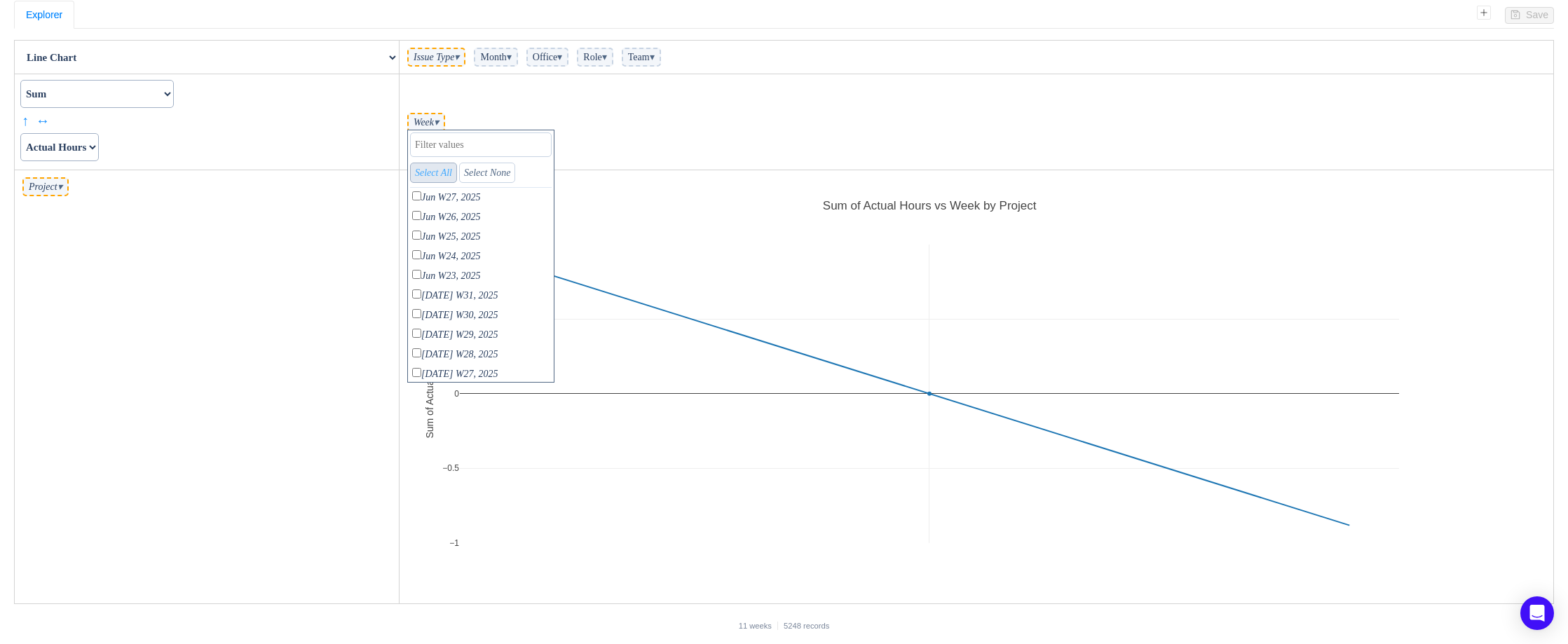
click at [424, 172] on link "Select All" at bounding box center [433, 172] width 47 height 20
checkbox input "true"
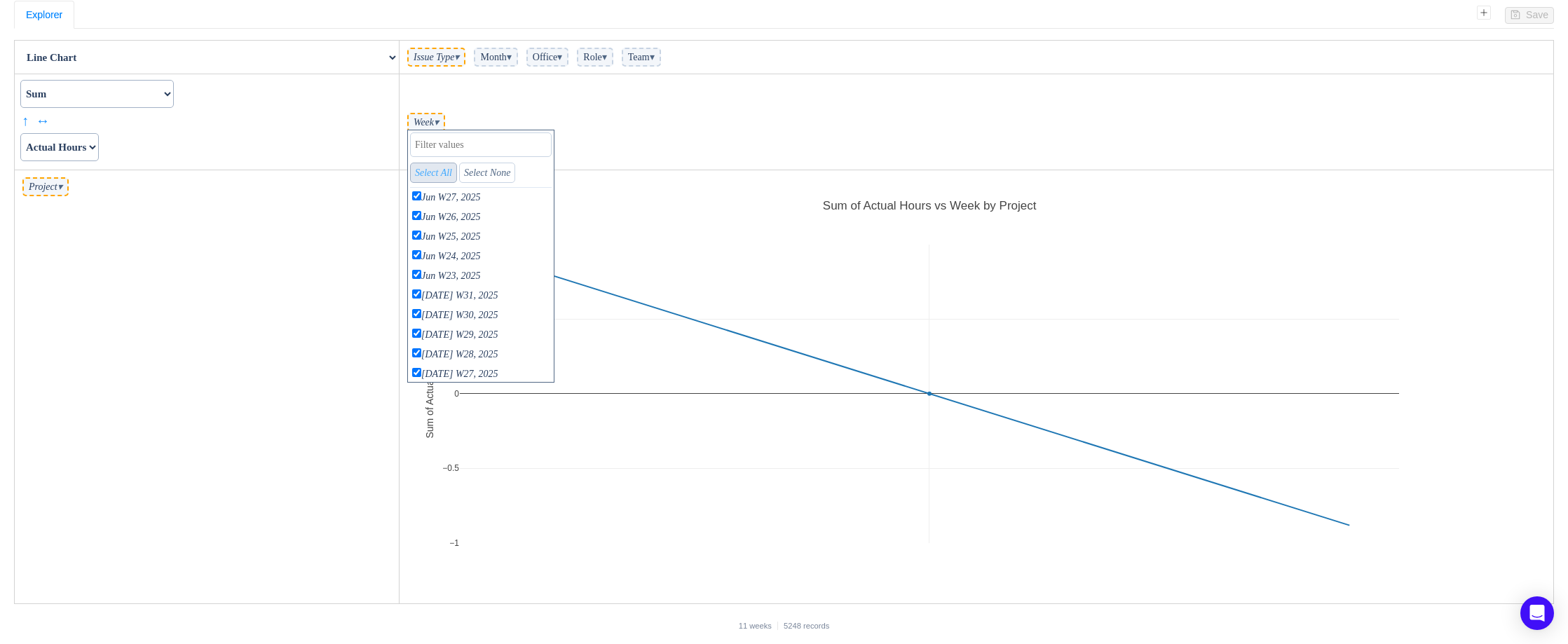
checkbox input "true"
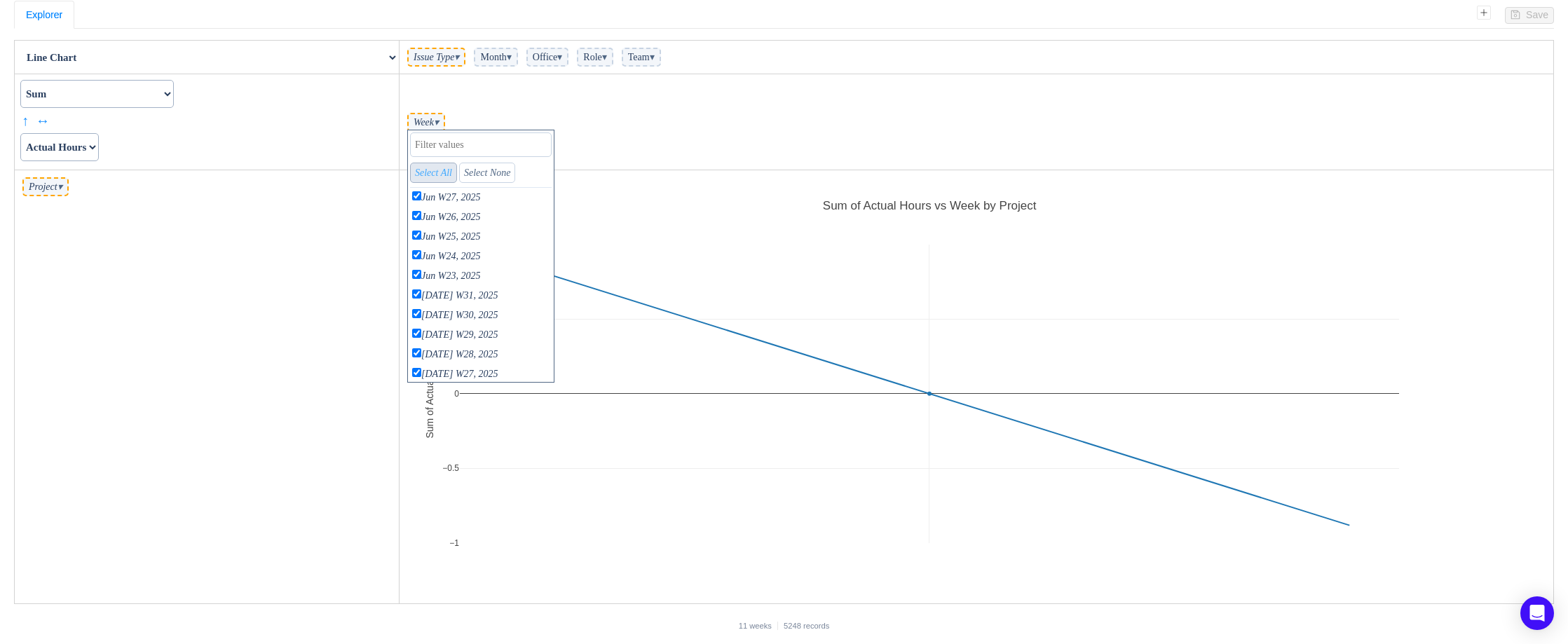
checkbox input "true"
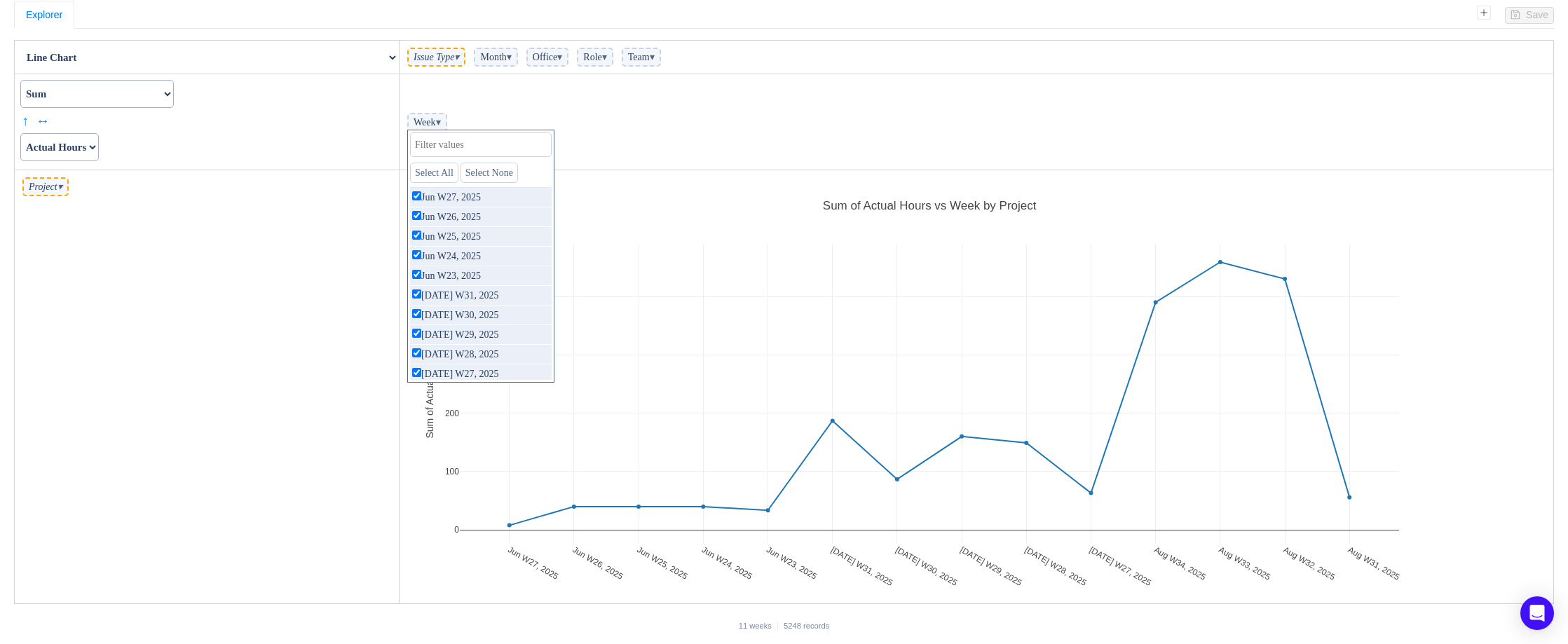
click at [295, 287] on td "Project ▾" at bounding box center [207, 387] width 385 height 434
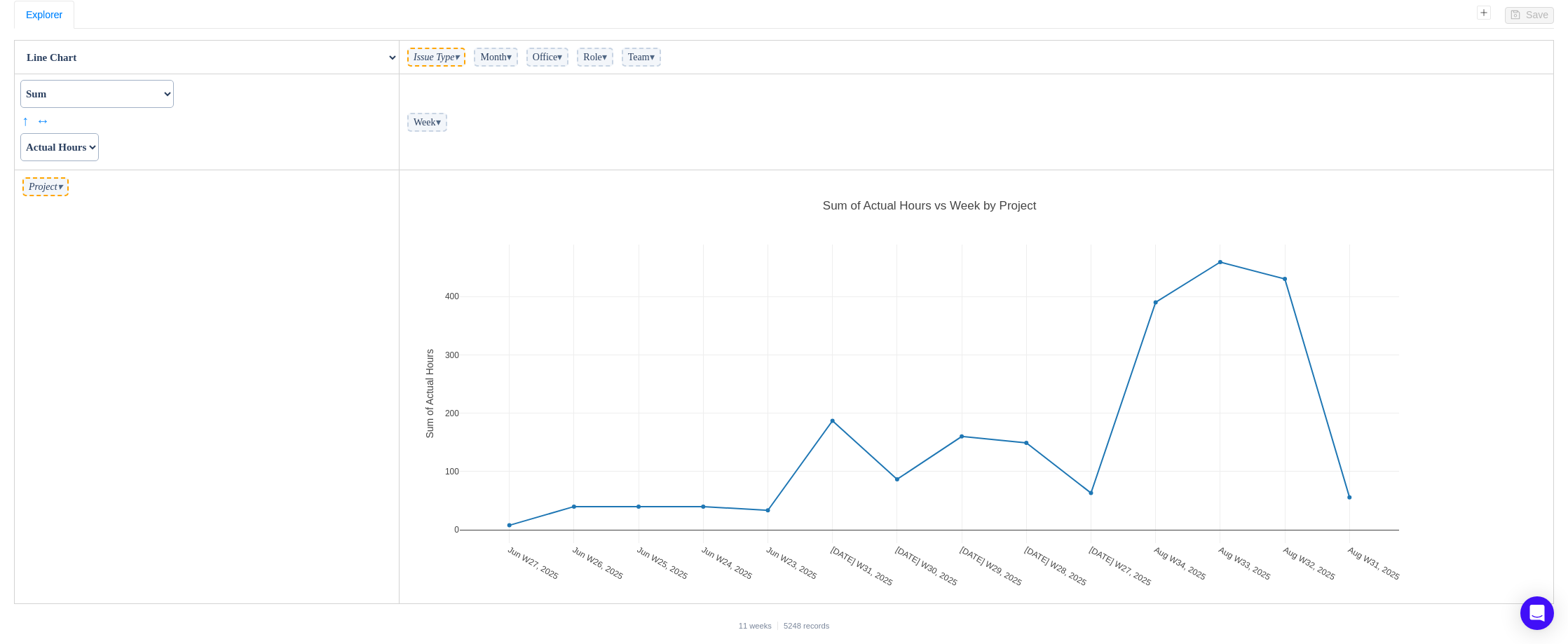
click at [562, 52] on span "▾" at bounding box center [559, 57] width 5 height 11
click at [562, 55] on span "▾" at bounding box center [559, 57] width 5 height 11
click at [562, 57] on span "▾" at bounding box center [559, 57] width 5 height 11
click at [541, 133] on input "checkbox" at bounding box center [535, 130] width 9 height 9
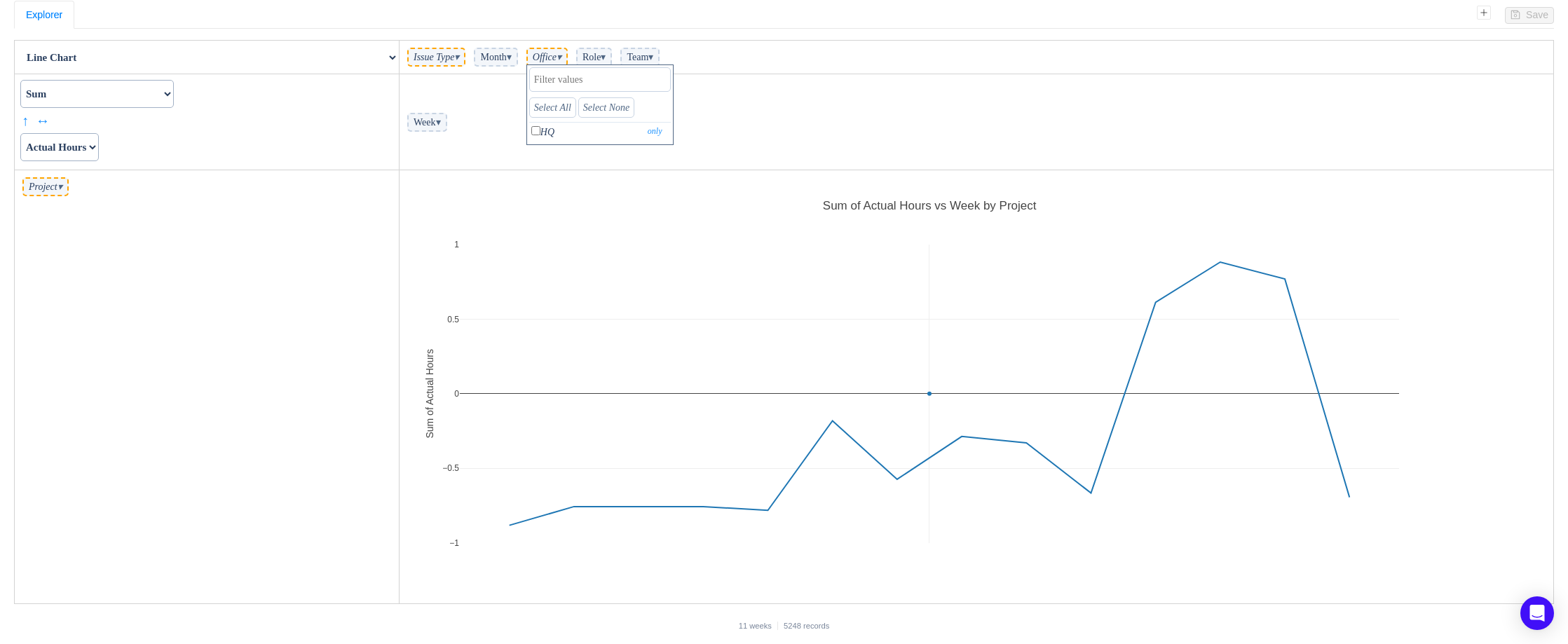
click at [541, 133] on input "checkbox" at bounding box center [535, 130] width 9 height 9
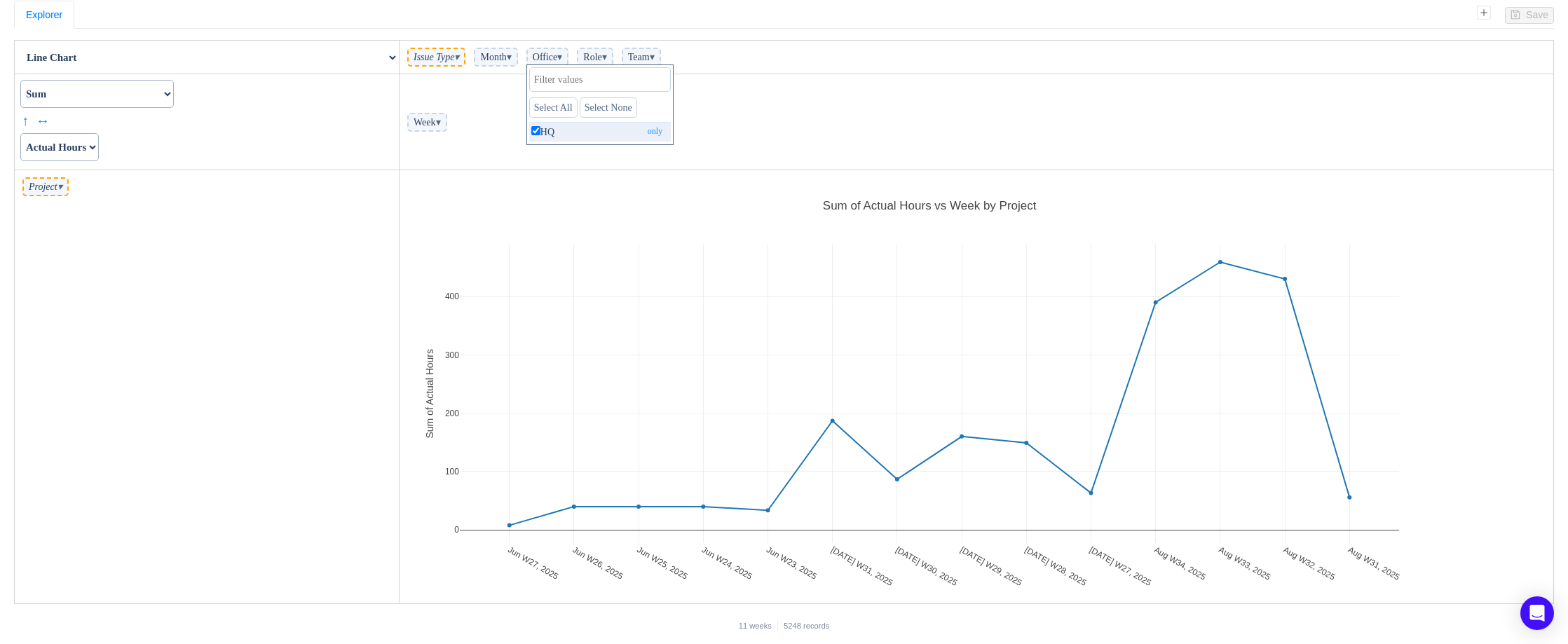
click at [541, 133] on input "checkbox" at bounding box center [535, 130] width 9 height 9
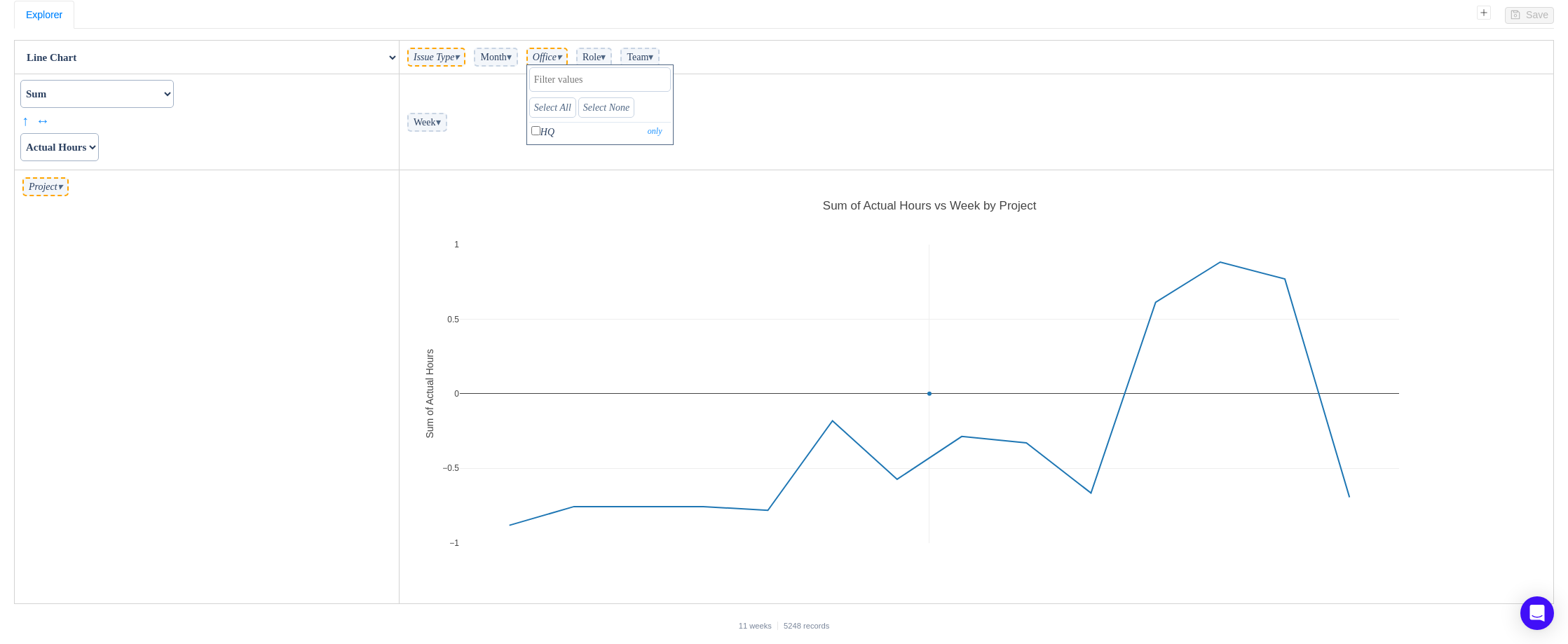
click at [541, 133] on input "checkbox" at bounding box center [535, 130] width 9 height 9
checkbox input "true"
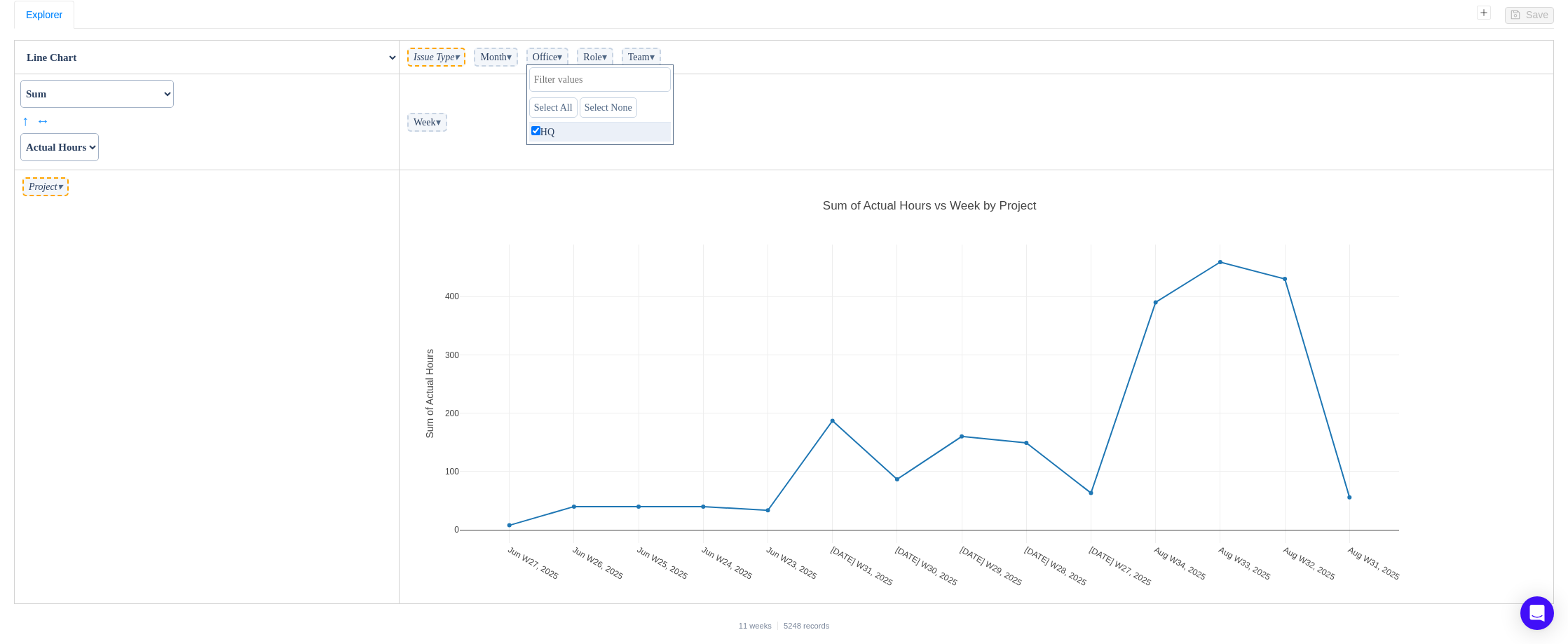
click at [606, 57] on span "▾" at bounding box center [604, 57] width 5 height 11
click at [655, 56] on span "▾" at bounding box center [652, 57] width 5 height 11
click at [508, 108] on td "Week ▾" at bounding box center [976, 122] width 1154 height 96
click at [62, 187] on span "▾" at bounding box center [59, 187] width 5 height 11
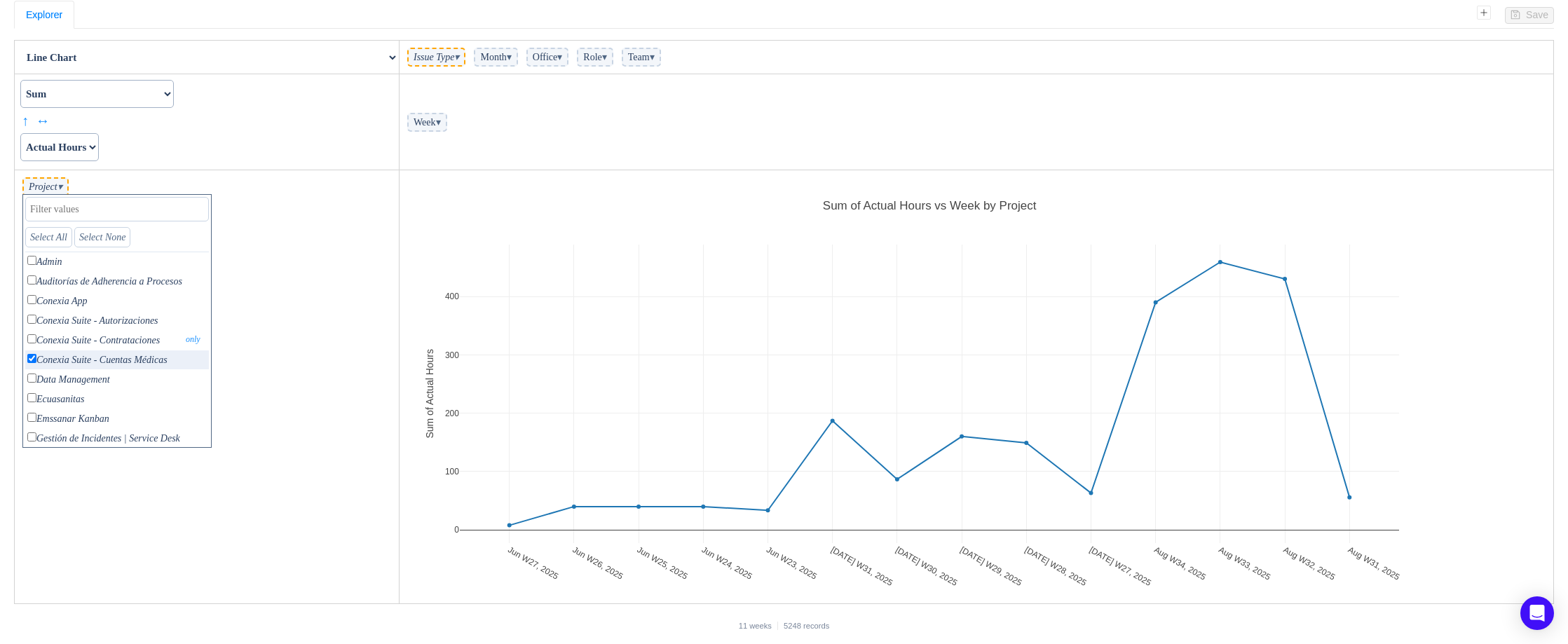
click at [33, 339] on input "checkbox" at bounding box center [31, 338] width 9 height 9
checkbox input "true"
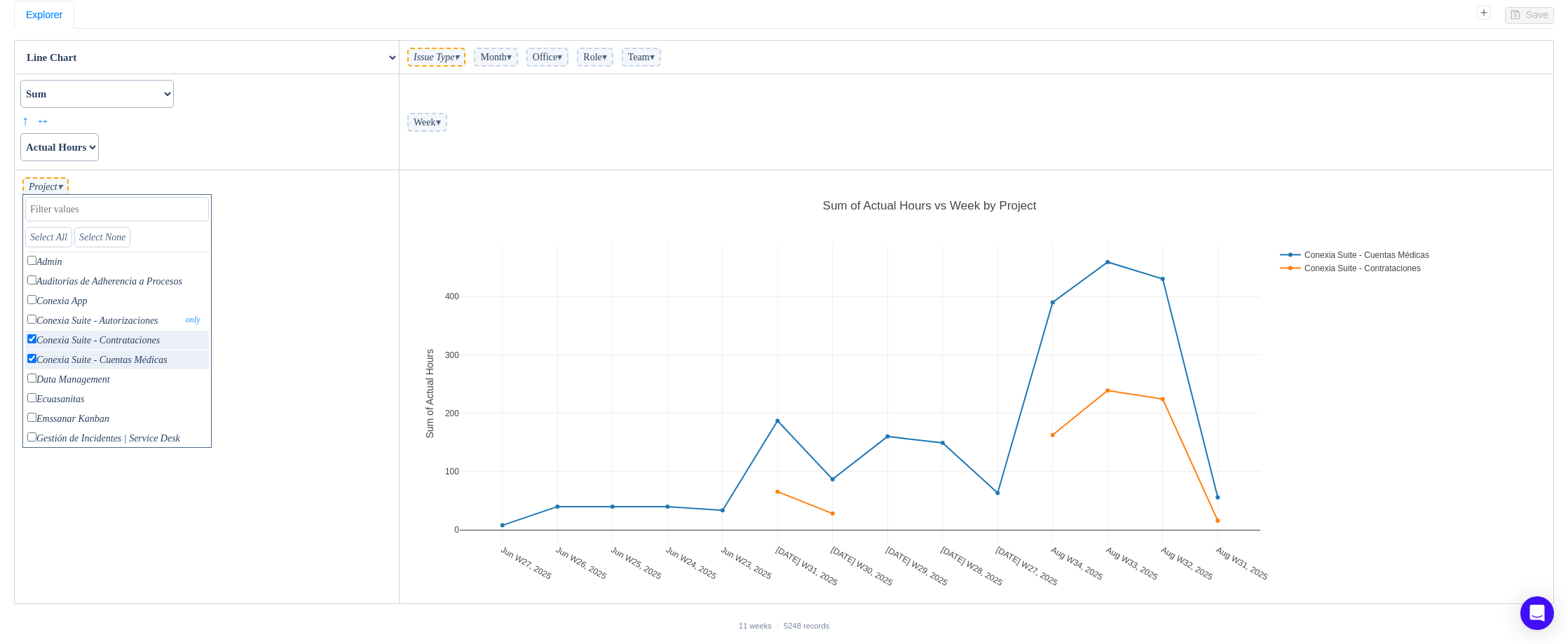
click at [32, 322] on input "checkbox" at bounding box center [31, 318] width 9 height 9
checkbox input "true"
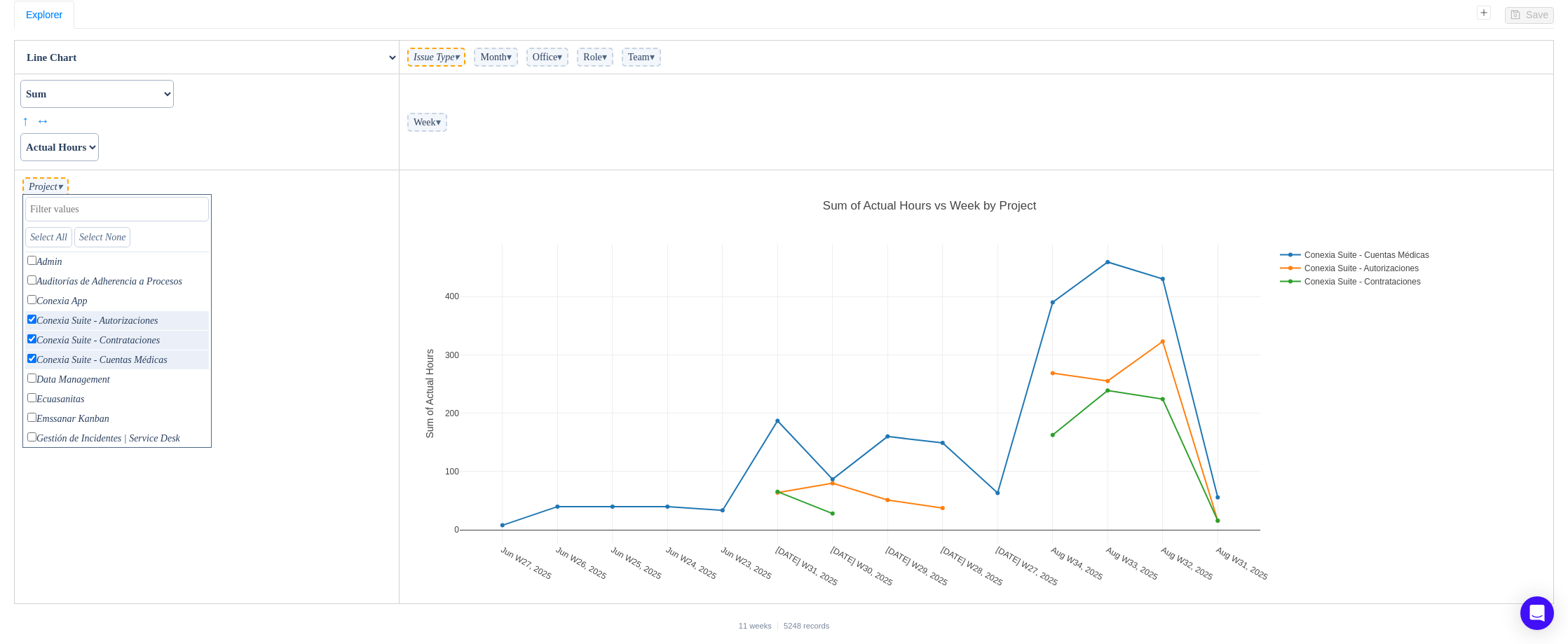
click at [349, 348] on td "Project ▾ Select All Select None Admin only Auditorías de Adherencia a Procesos…" at bounding box center [207, 387] width 385 height 434
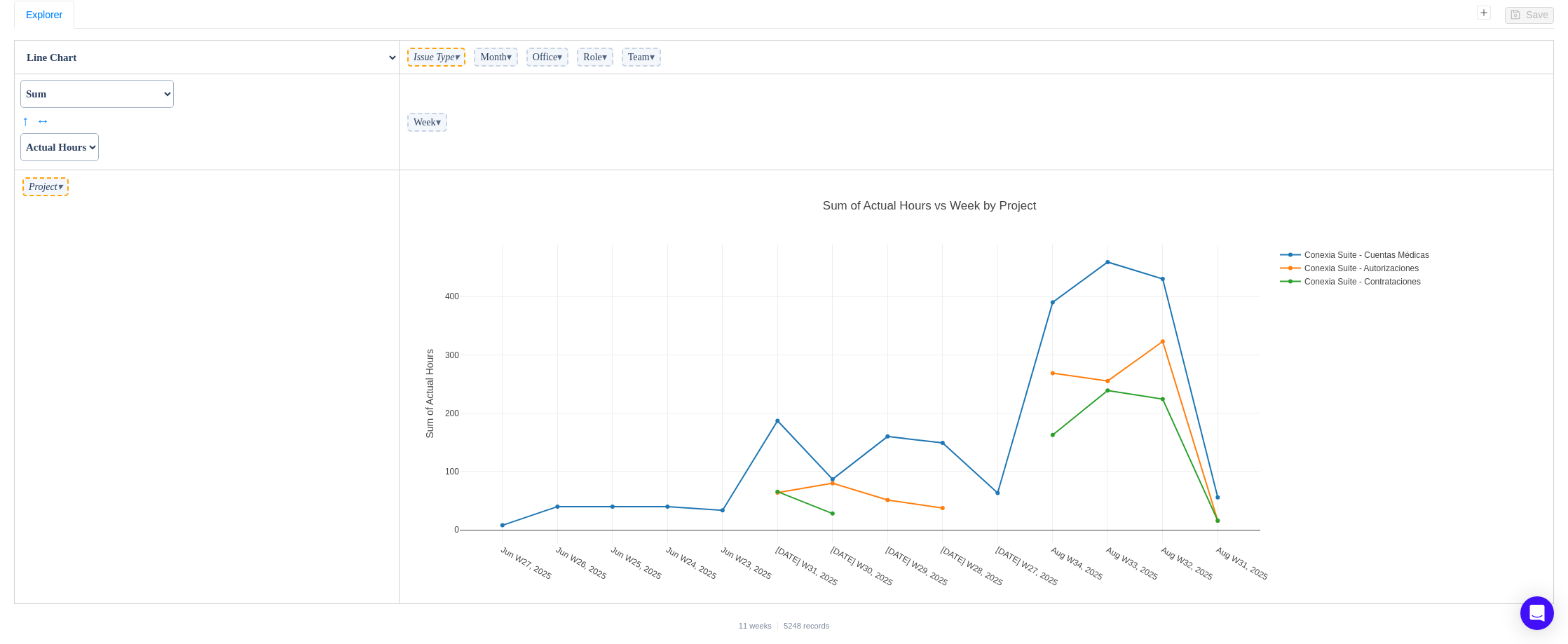
click at [174, 94] on select "Count Count Unique Values List Unique Values Sum Integer Sum Average Median Sam…" at bounding box center [97, 94] width 154 height 28
click at [20, 80] on select "Count Count Unique Values List Unique Values Sum Integer Sum Average Median Sam…" at bounding box center [97, 94] width 154 height 28
click at [174, 106] on select "Count Count Unique Values List Unique Values Sum Integer Sum Average Median Sam…" at bounding box center [97, 94] width 154 height 28
click at [20, 80] on select "Count Count Unique Values List Unique Values Sum Integer Sum Average Median Sam…" at bounding box center [97, 94] width 154 height 28
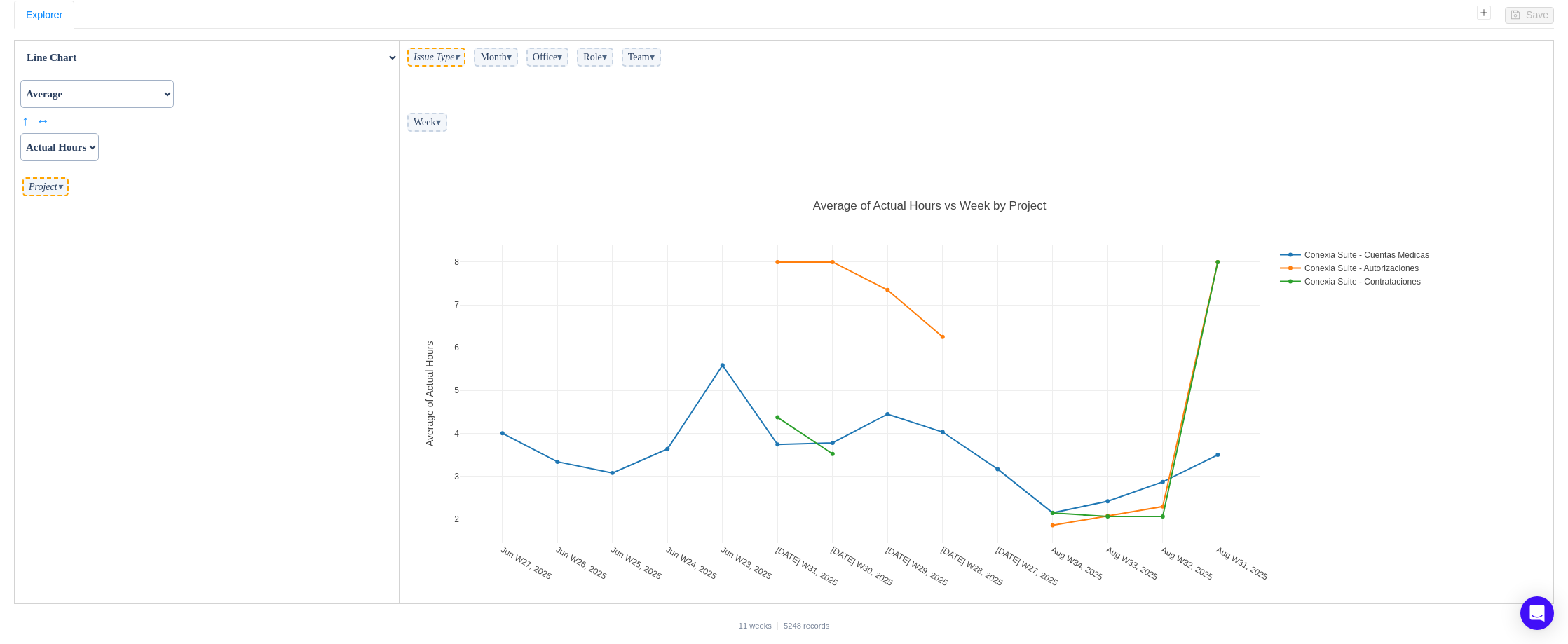
click at [174, 101] on select "Count Count Unique Values List Unique Values Sum Integer Sum Average Median Sam…" at bounding box center [97, 94] width 154 height 28
select select "Median"
click at [20, 80] on select "Count Count Unique Values List Unique Values Sum Integer Sum Average Median Sam…" at bounding box center [97, 94] width 154 height 28
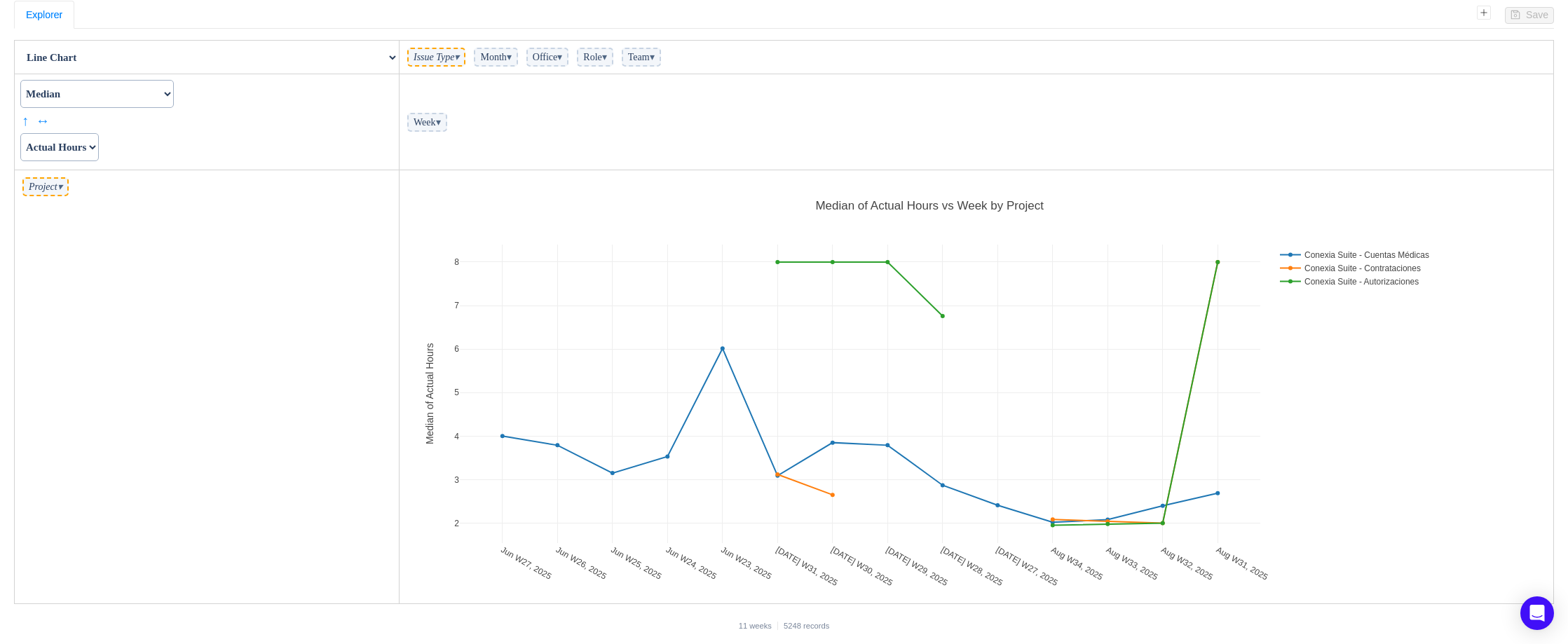
click at [99, 148] on select "Actual Hours Issue Key Issue Type Team Office Role Cycle Time Person Week Month" at bounding box center [59, 147] width 78 height 28
click at [20, 133] on select "Actual Hours Issue Key Issue Type Team Office Role Cycle Time Person Week Month" at bounding box center [59, 147] width 78 height 28
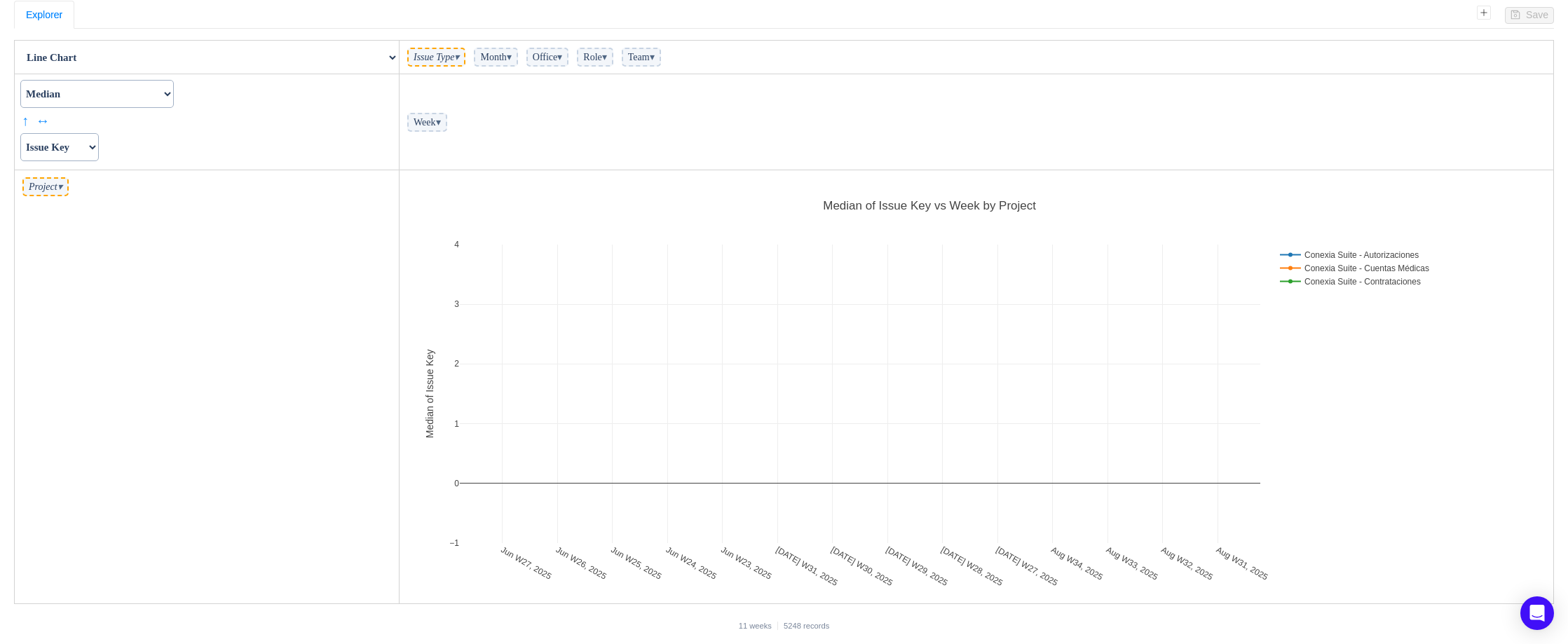
click at [93, 152] on select "Actual Hours Issue Key Issue Type Team Office Role Cycle Time Person Week Month" at bounding box center [59, 147] width 78 height 28
select select "Cycle Time"
click at [20, 133] on select "Actual Hours Issue Key Issue Type Team Office Role Cycle Time Person Week Month" at bounding box center [59, 147] width 78 height 28
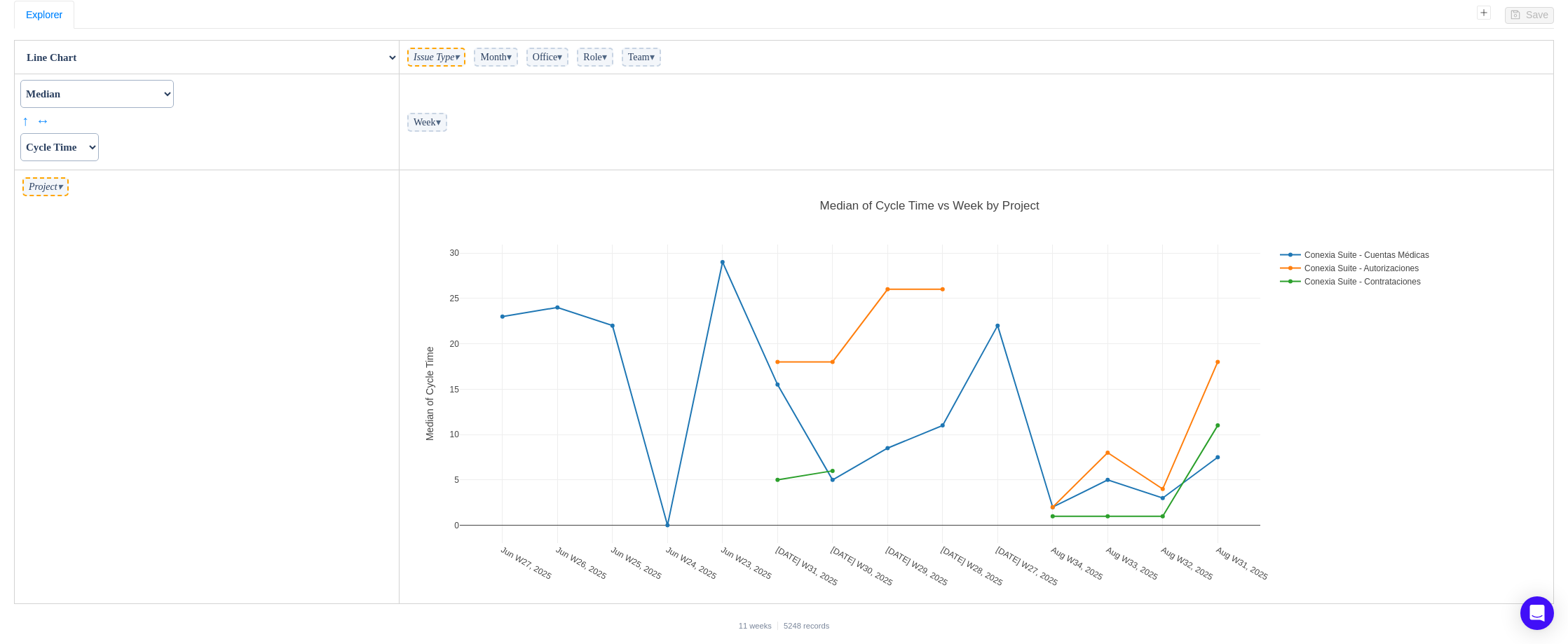
click at [166, 101] on select "Count Count Unique Values List Unique Values Sum Integer Sum Average Median Sam…" at bounding box center [97, 94] width 154 height 28
select select "Average"
click at [20, 80] on select "Count Count Unique Values List Unique Values Sum Integer Sum Average Median Sam…" at bounding box center [97, 94] width 154 height 28
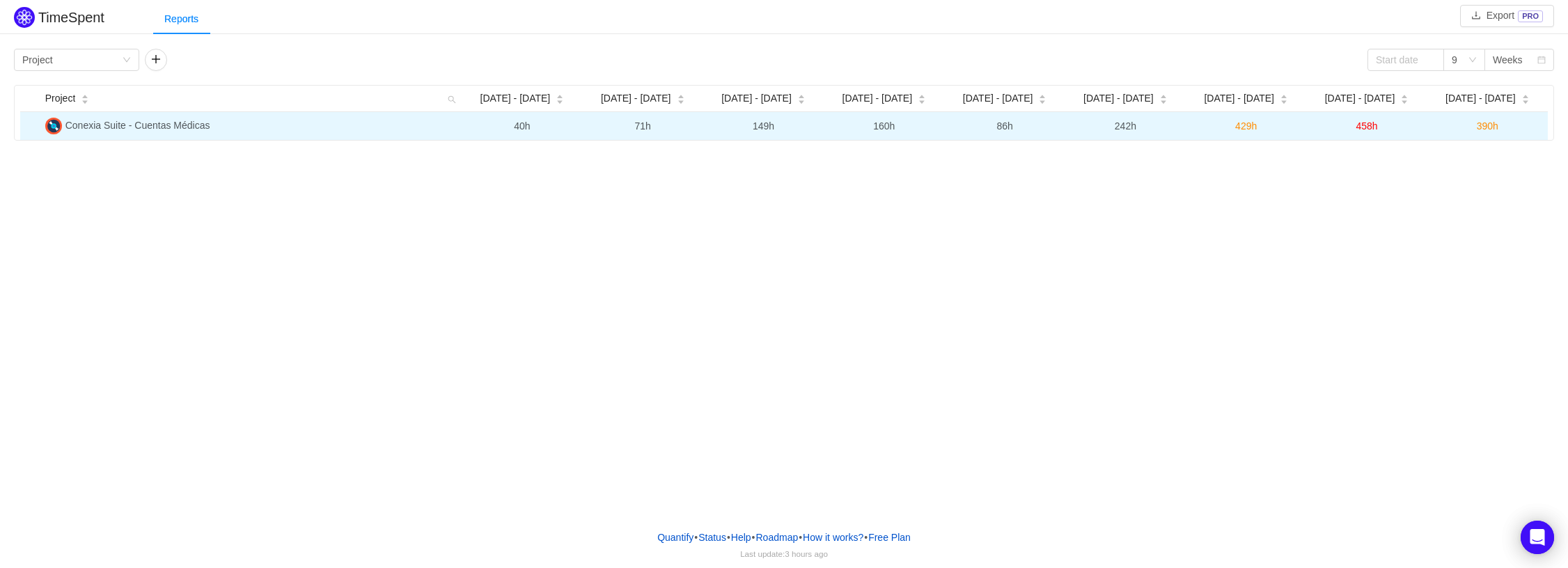
click at [1367, 128] on span "458h" at bounding box center [1366, 126] width 21 height 12
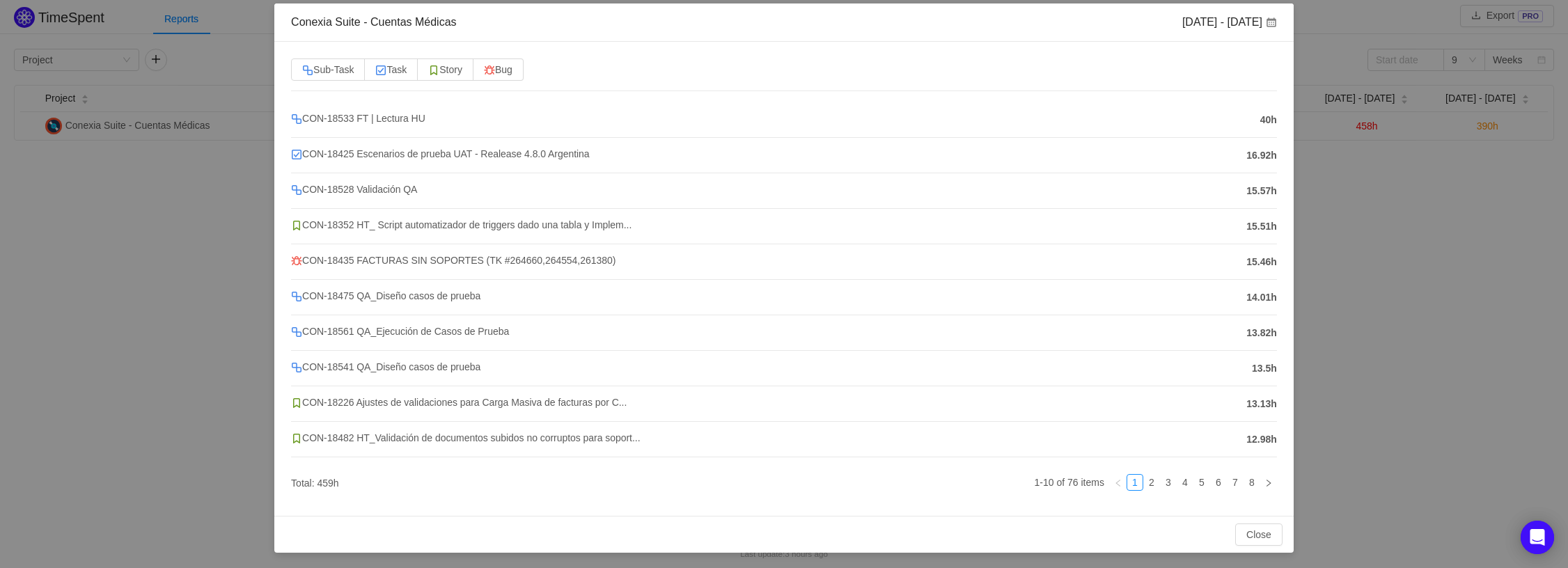
scroll to position [67, 0]
click at [383, 114] on span "CON-18533 FT | Lectura HU" at bounding box center [358, 117] width 135 height 12
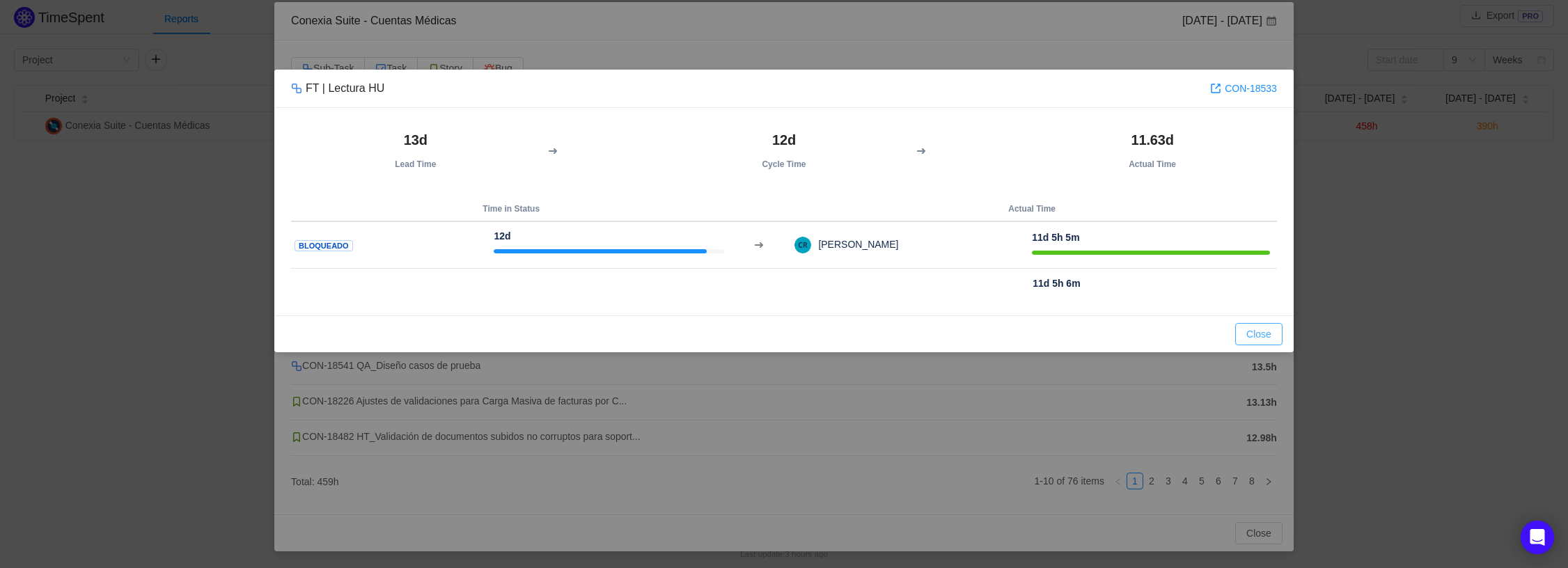
click at [1245, 332] on button "Close" at bounding box center [1258, 333] width 47 height 22
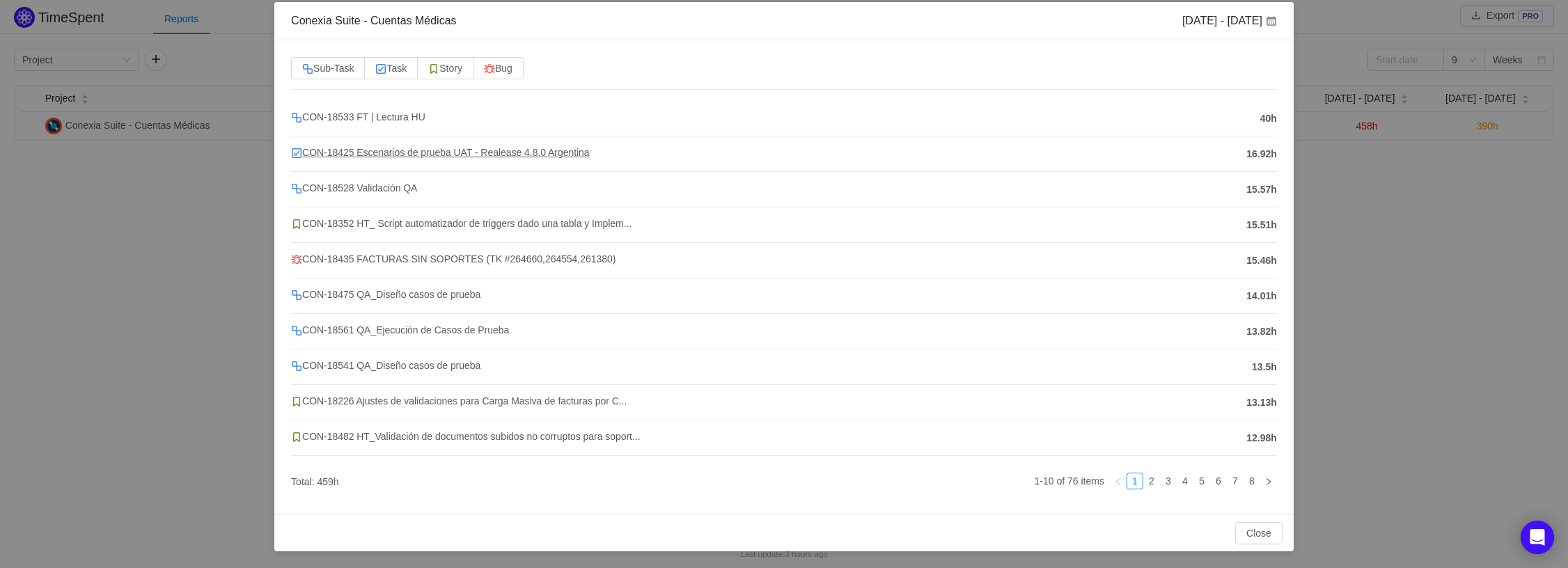
click at [371, 151] on span "CON-18425 Escenarios de prueba UAT - Realease 4.8.0 Argentina" at bounding box center [440, 153] width 299 height 12
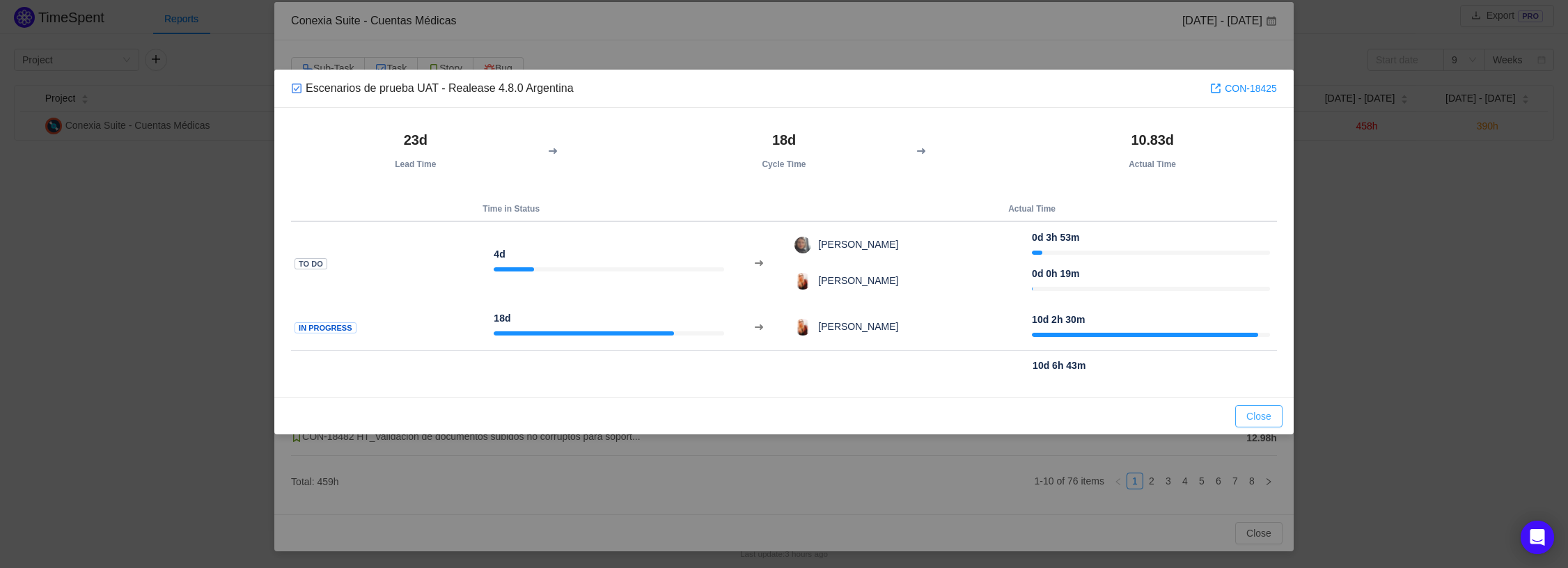
click at [1267, 418] on button "Close" at bounding box center [1258, 416] width 47 height 22
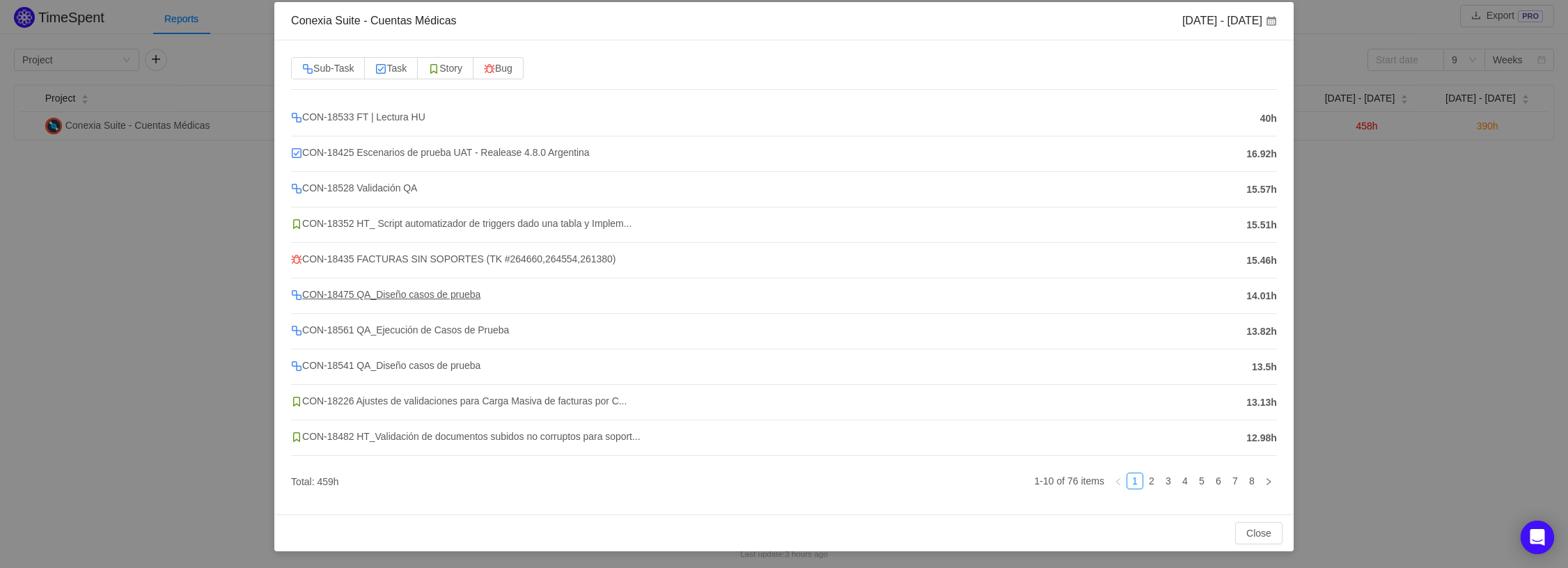
click at [461, 297] on span "CON-18475 QA_Diseño casos de prueba" at bounding box center [385, 295] width 189 height 12
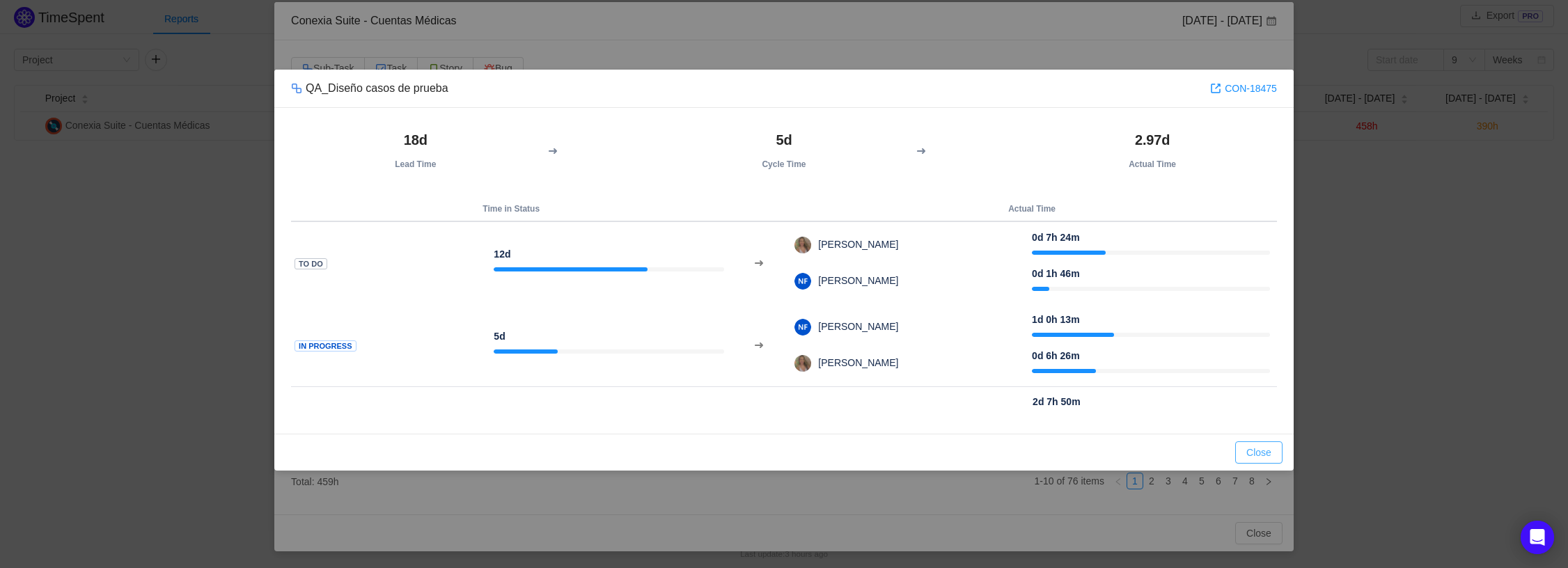
click at [1270, 454] on button "Close" at bounding box center [1258, 452] width 47 height 22
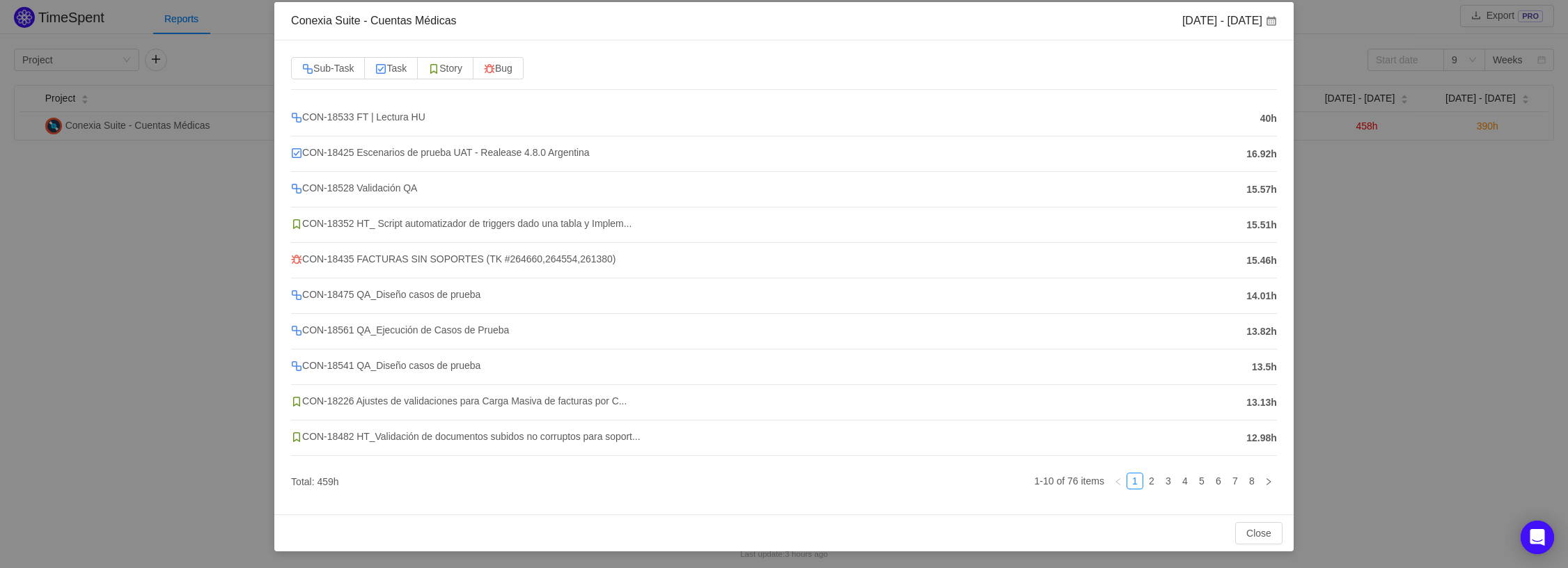
click at [188, 287] on div "Conexia Suite - Cuentas Médicas Aug 11 - 17 Sub-Task Task Story Bug CON-18533 F…" at bounding box center [784, 284] width 1568 height 568
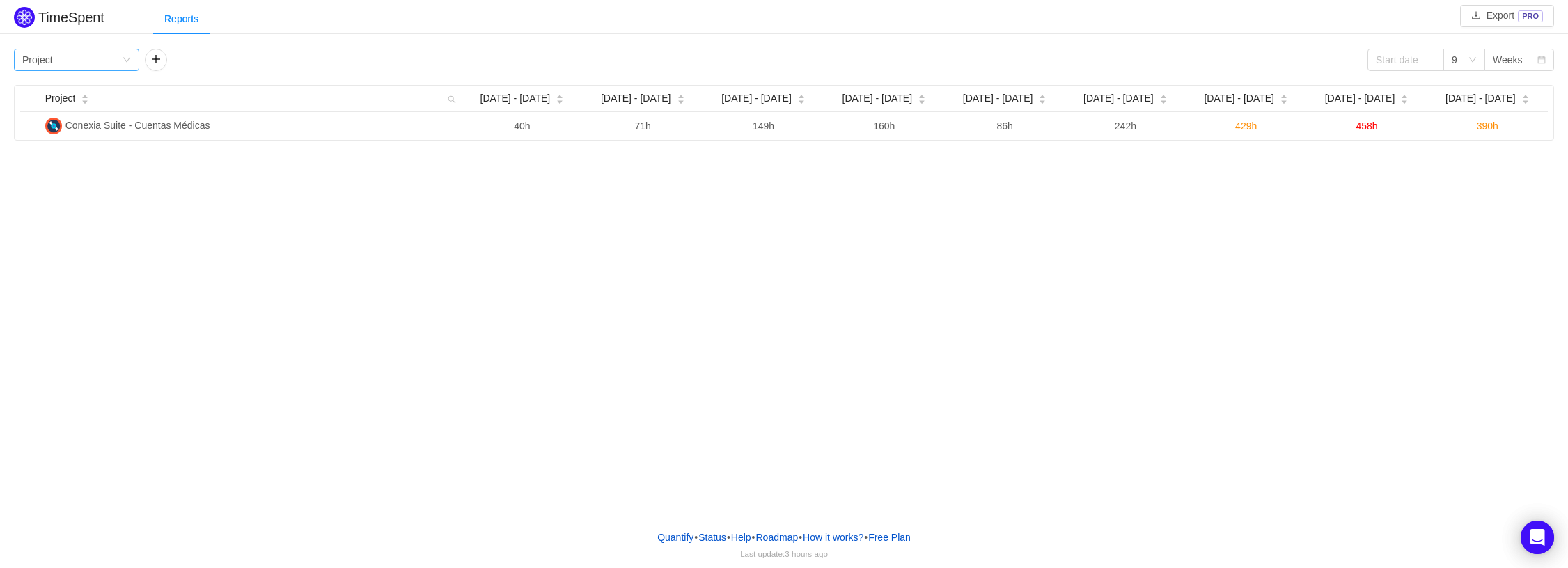
click at [107, 57] on div "Group by Project" at bounding box center [72, 60] width 100 height 21
click at [82, 108] on li "Team" at bounding box center [76, 110] width 125 height 22
click at [108, 62] on div "Group by Team" at bounding box center [72, 60] width 100 height 21
click at [85, 137] on li "Program" at bounding box center [76, 132] width 125 height 22
click at [125, 62] on icon "icon: down" at bounding box center [127, 60] width 9 height 9
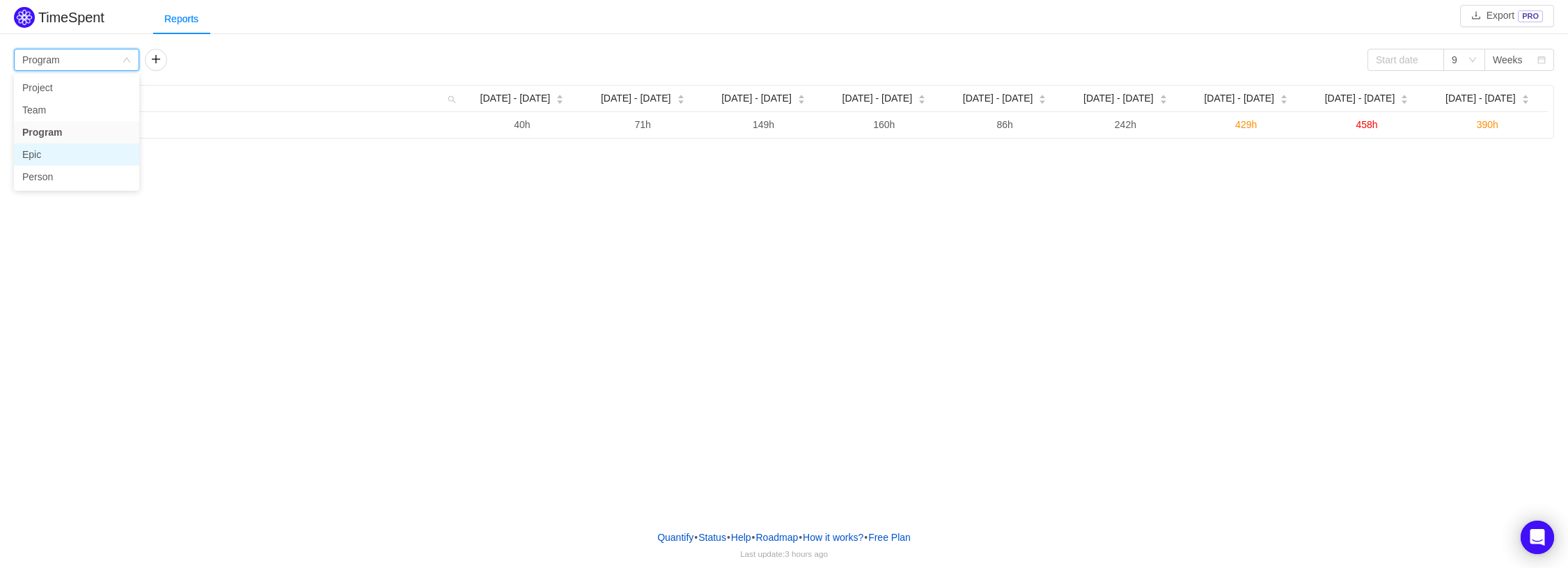
click at [71, 161] on li "Epic" at bounding box center [76, 154] width 125 height 22
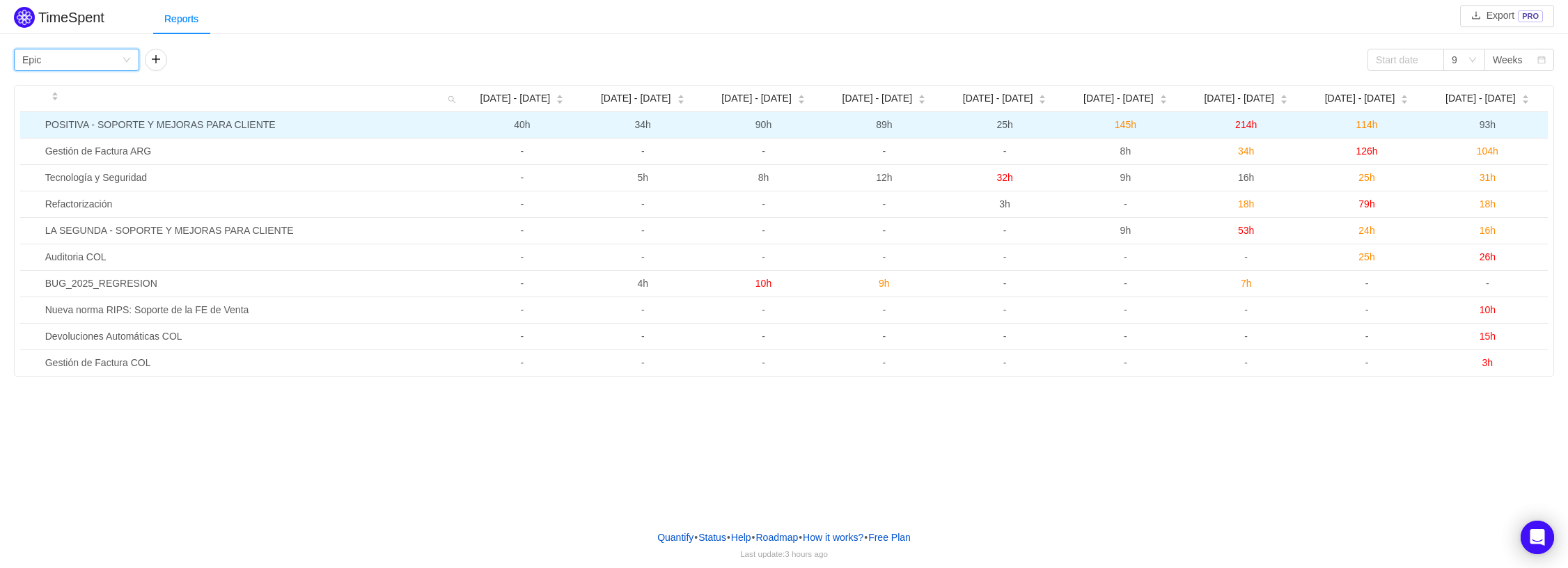
click at [1239, 128] on span "214h" at bounding box center [1245, 125] width 21 height 12
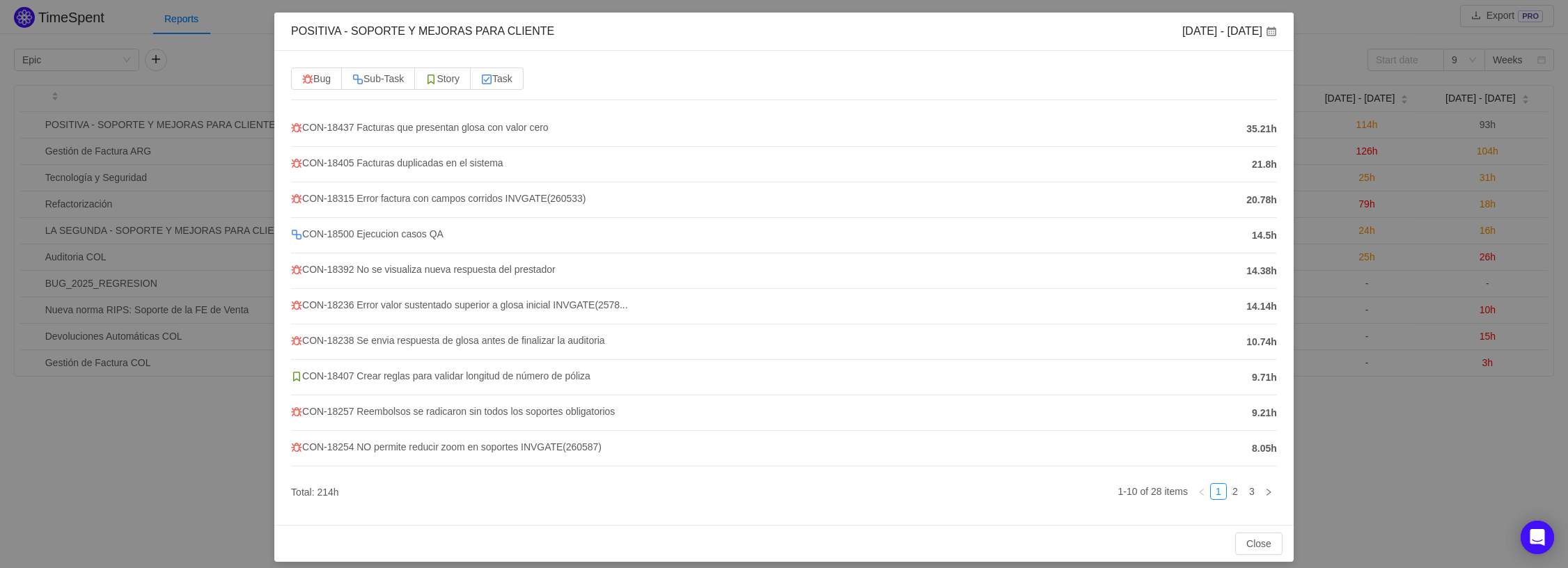
scroll to position [67, 0]
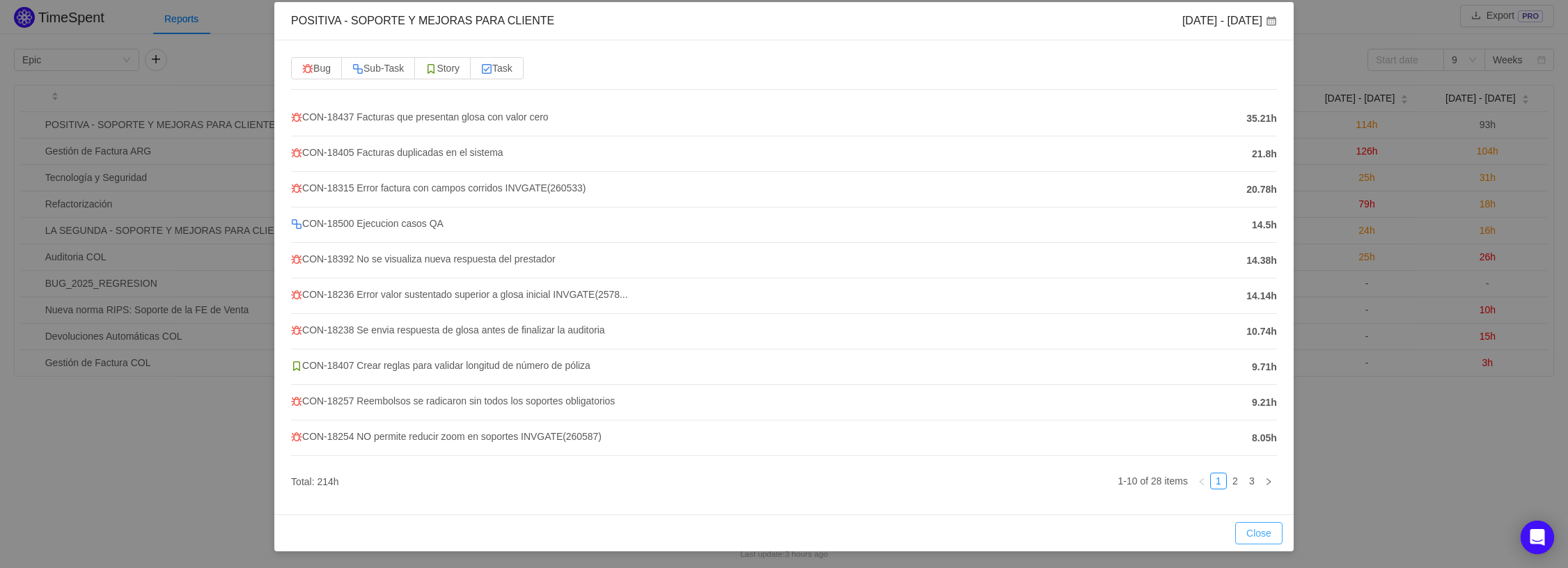
click at [1260, 534] on button "Close" at bounding box center [1258, 532] width 47 height 22
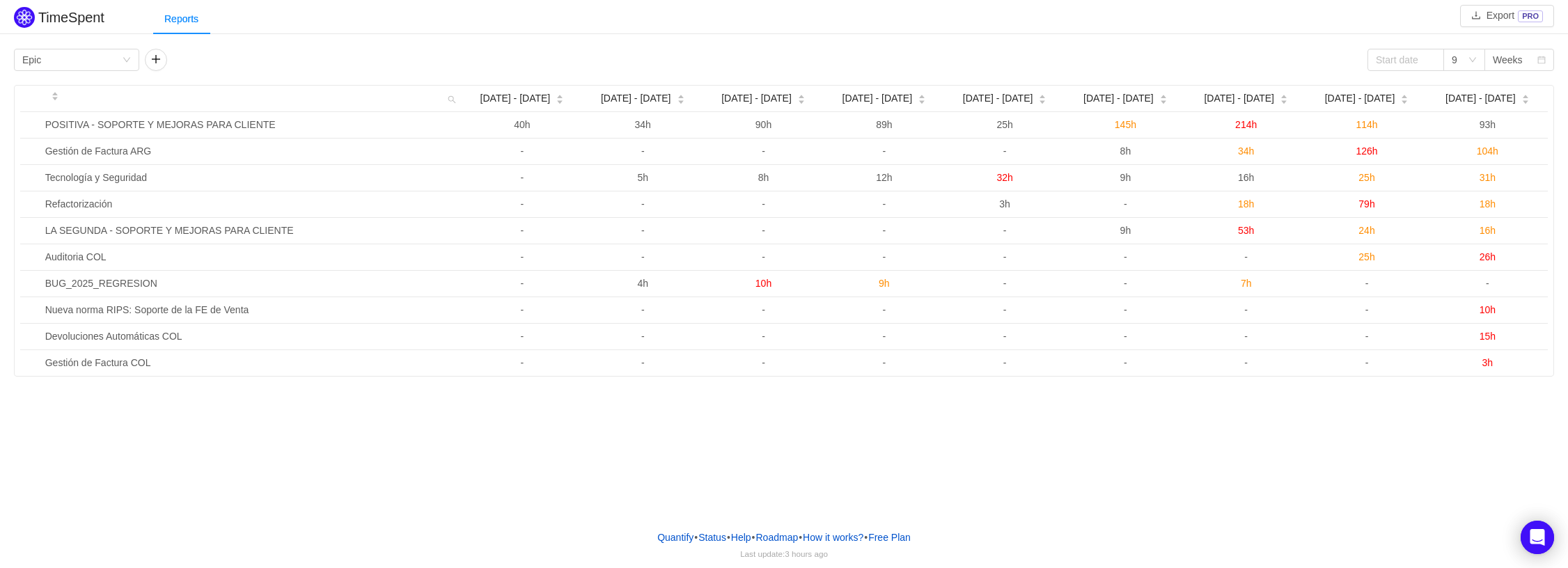
scroll to position [0, 0]
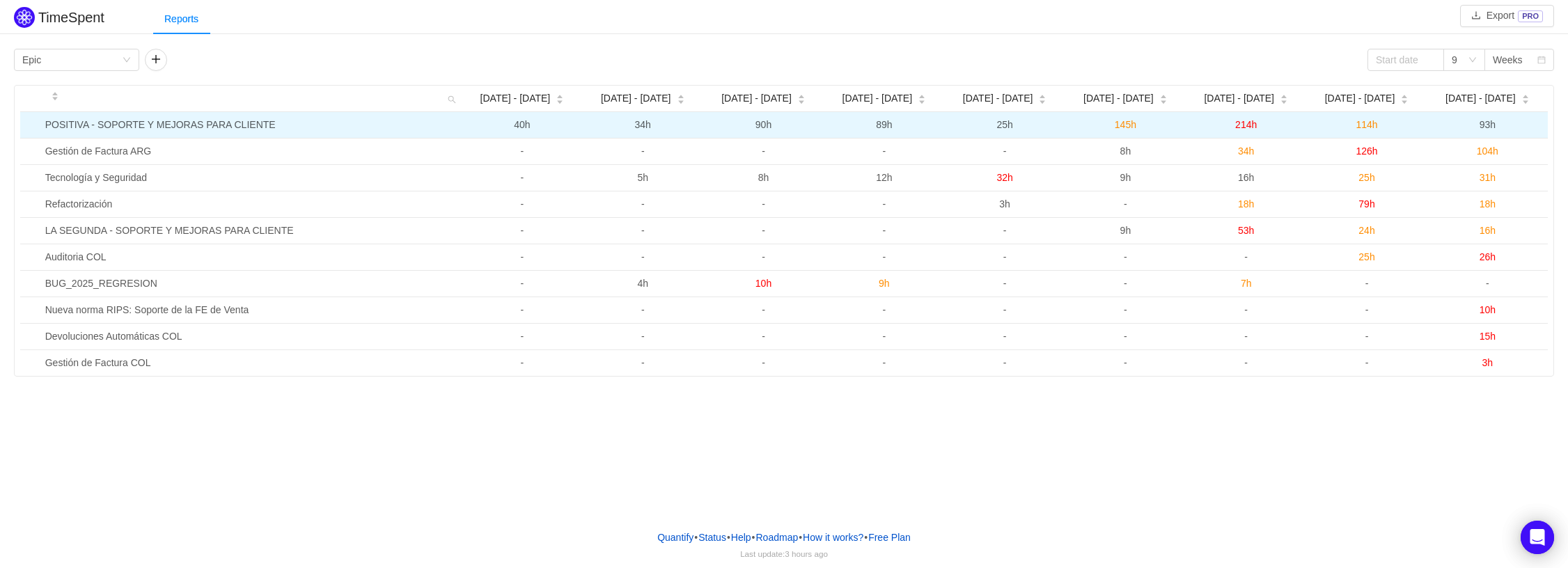
click at [1247, 126] on span "214h" at bounding box center [1245, 125] width 21 height 12
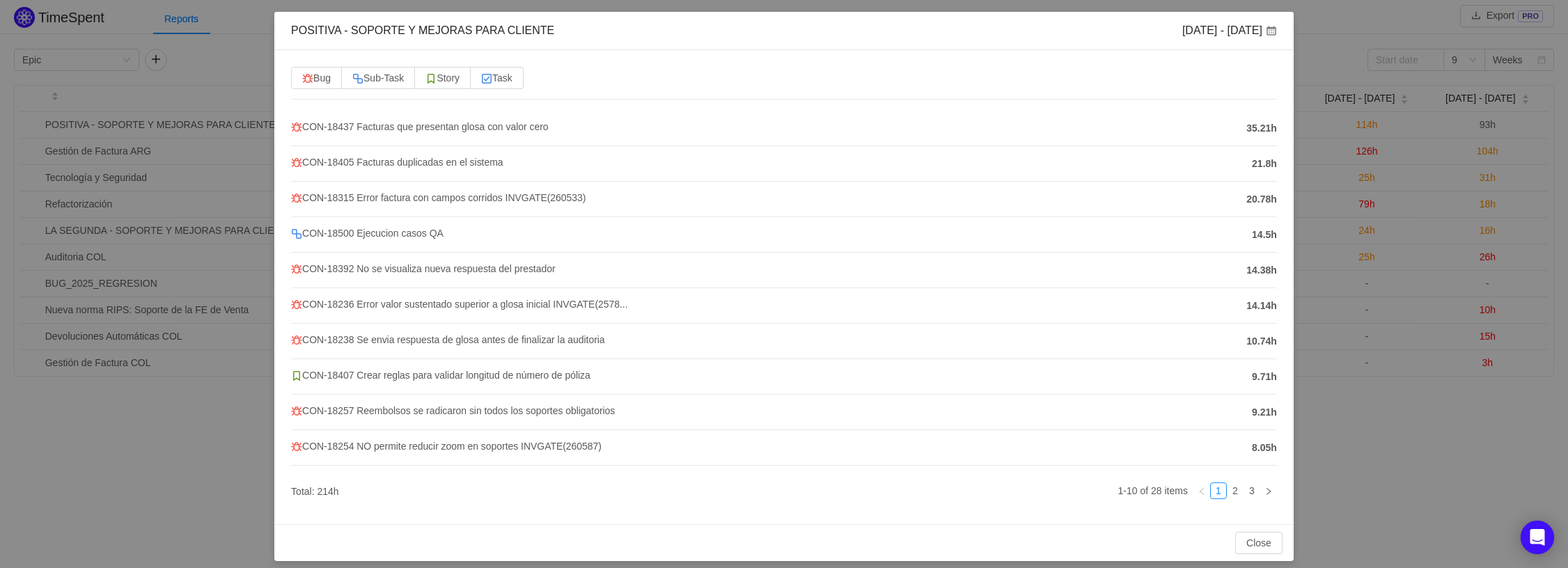
scroll to position [60, 0]
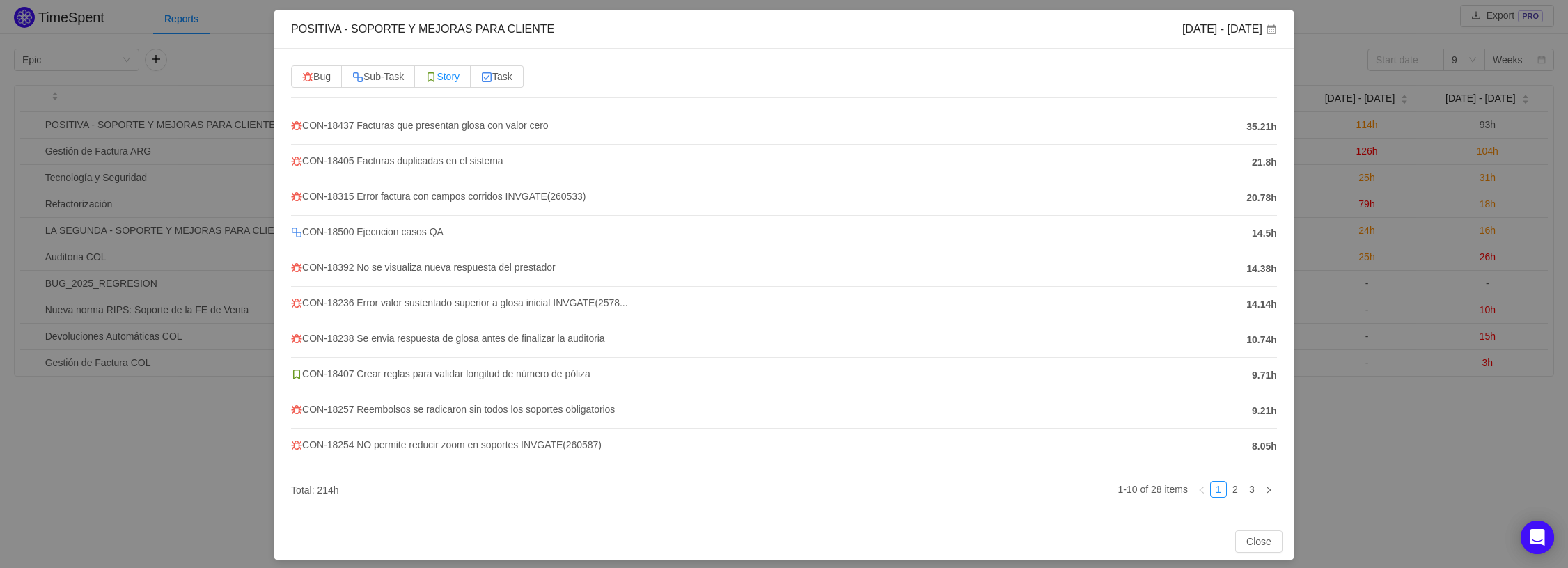
click at [451, 77] on span "Story" at bounding box center [443, 77] width 35 height 12
click at [426, 80] on input "Story" at bounding box center [426, 80] width 0 height 0
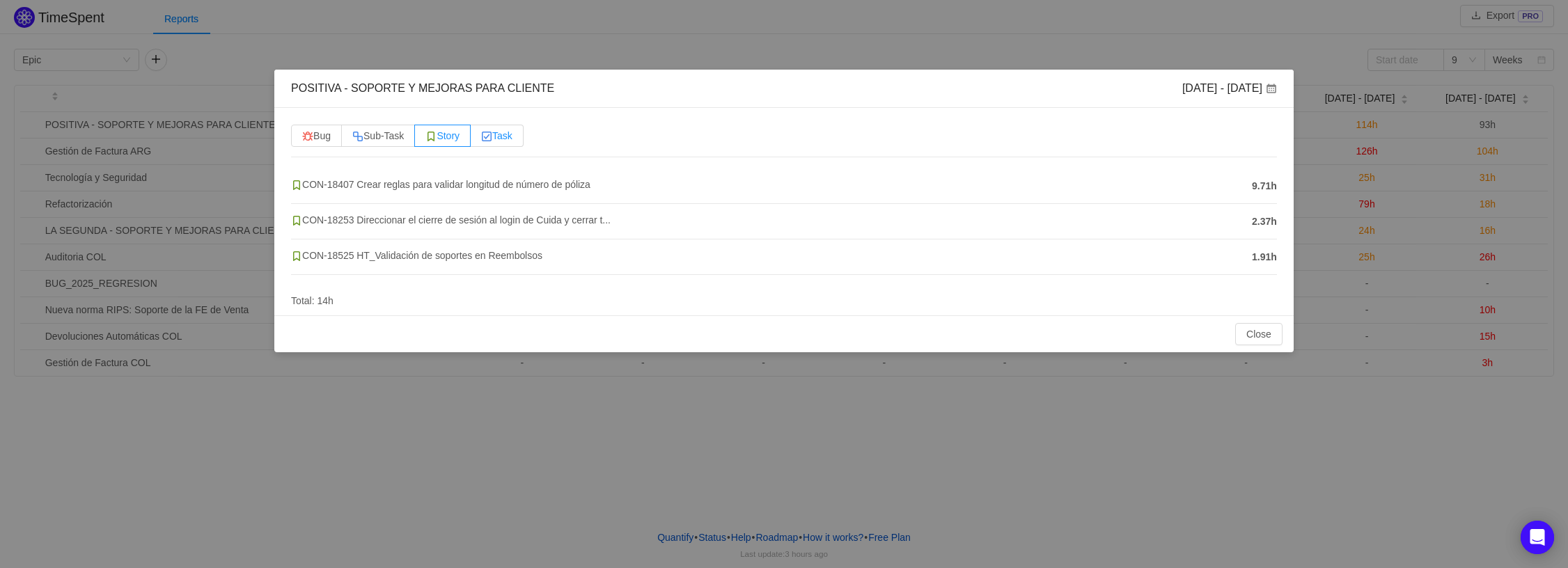
click at [492, 137] on img at bounding box center [487, 136] width 12 height 12
click at [481, 139] on input "Task" at bounding box center [481, 139] width 0 height 0
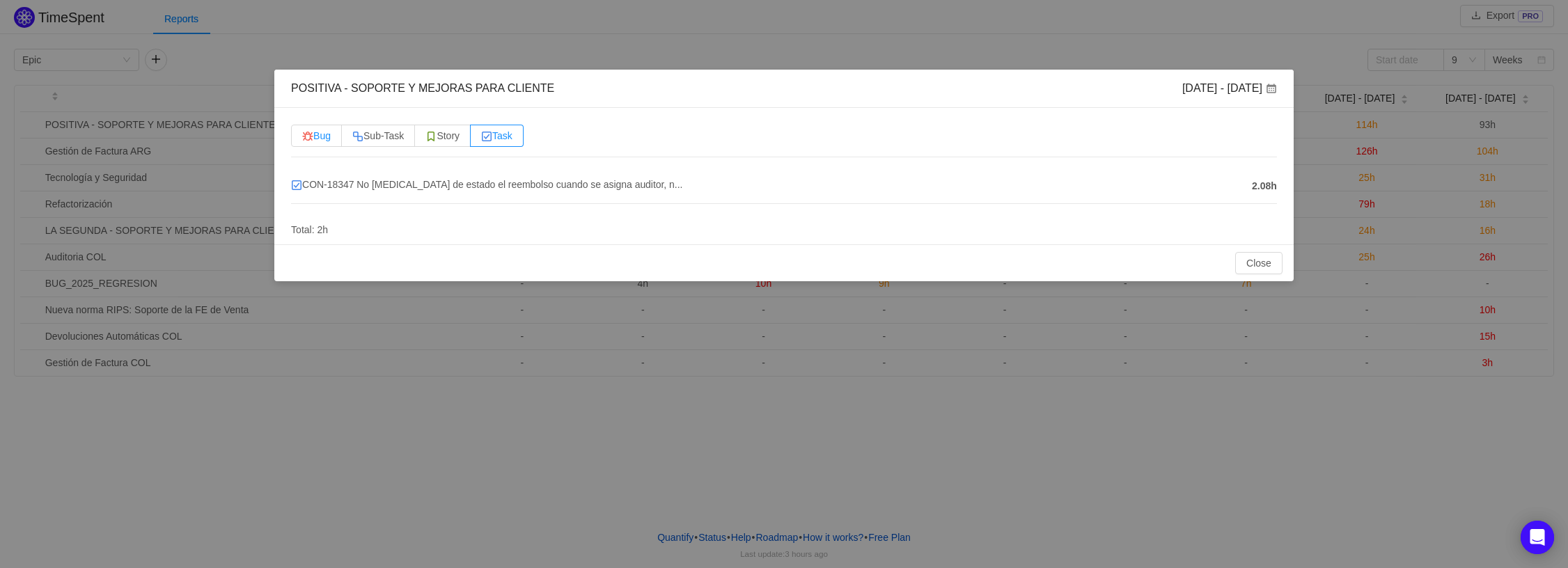
click at [328, 137] on span "Bug" at bounding box center [316, 136] width 29 height 12
click at [302, 139] on input "Bug" at bounding box center [302, 139] width 0 height 0
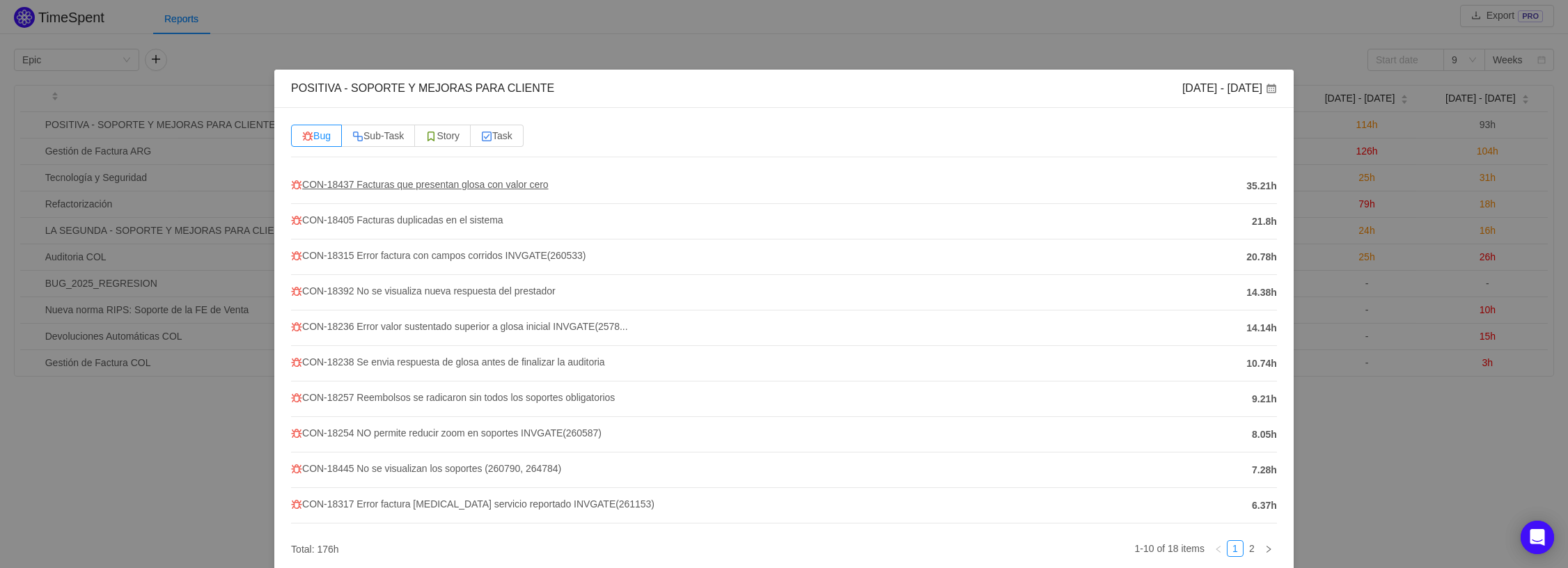
click at [376, 185] on span "CON-18437 Facturas que presentan glosa con valor cero" at bounding box center [419, 185] width 257 height 12
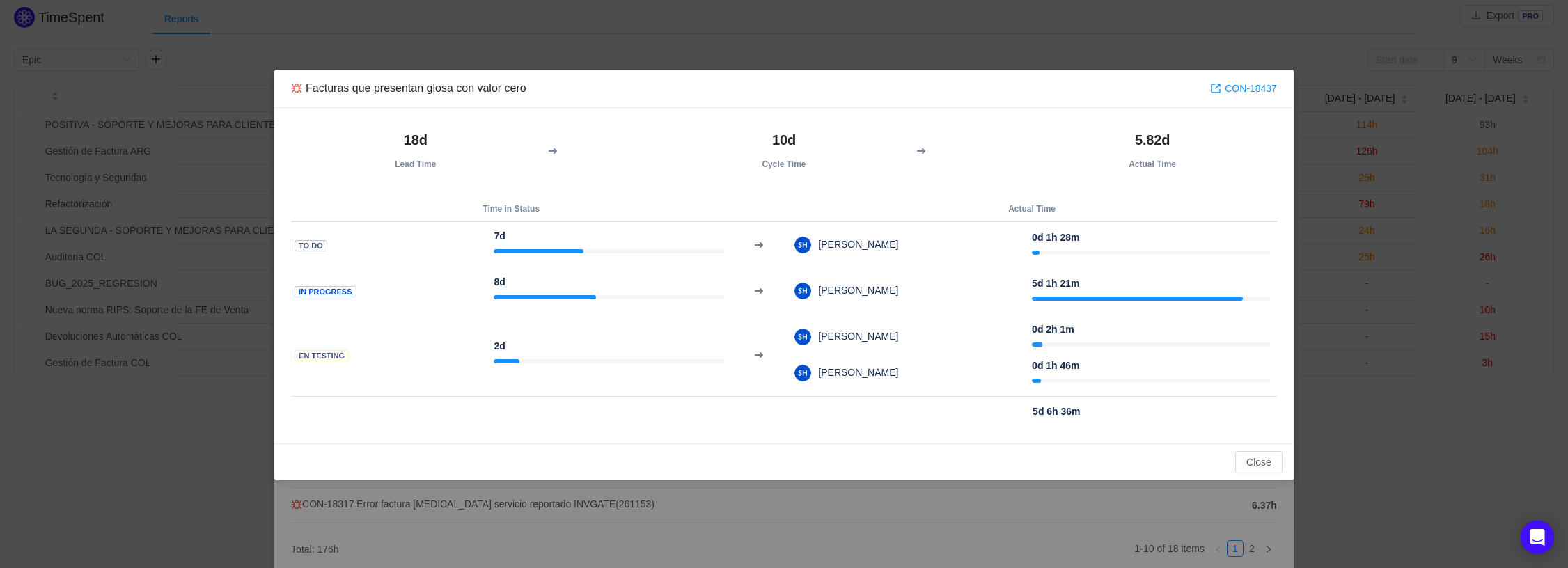
drag, startPoint x: 546, startPoint y: 91, endPoint x: 517, endPoint y: 98, distance: 29.8
click at [517, 98] on div "Facturas que presentan glosa con valor cero CON-18437" at bounding box center [783, 88] width 1019 height 38
click at [1248, 464] on button "Close" at bounding box center [1258, 462] width 47 height 22
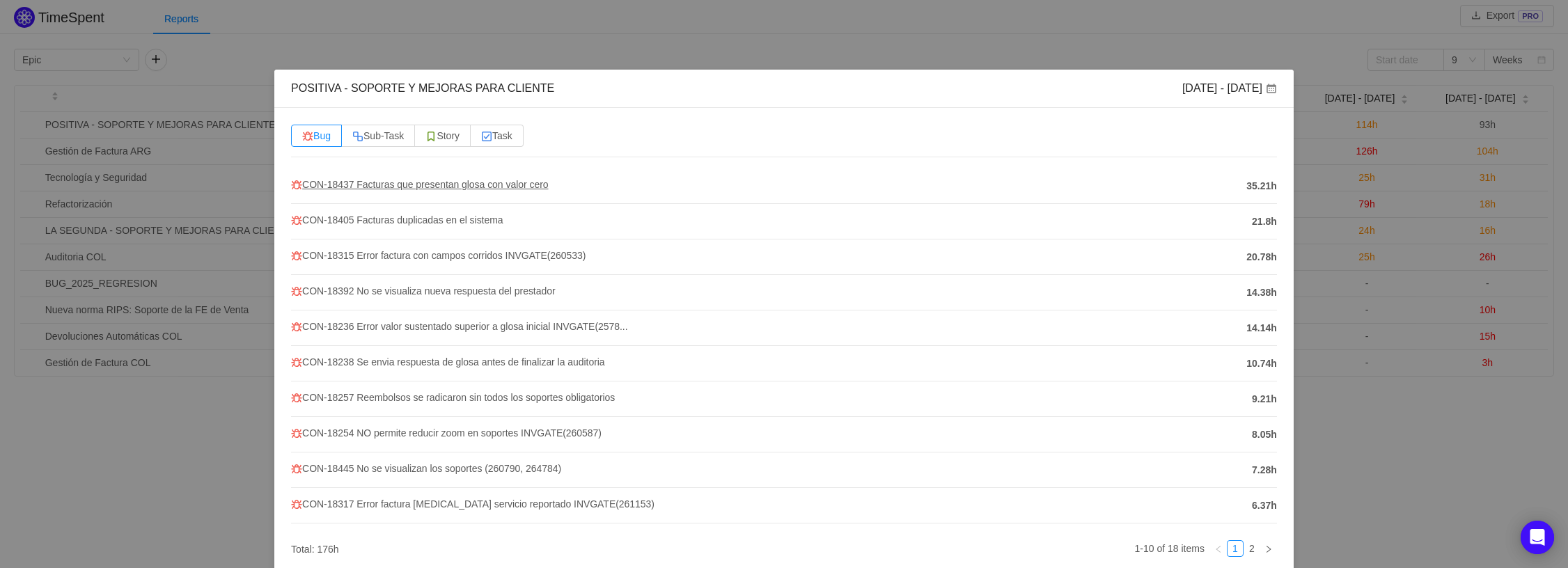
click at [383, 184] on span "CON-18437 Facturas que presentan glosa con valor cero" at bounding box center [419, 185] width 257 height 12
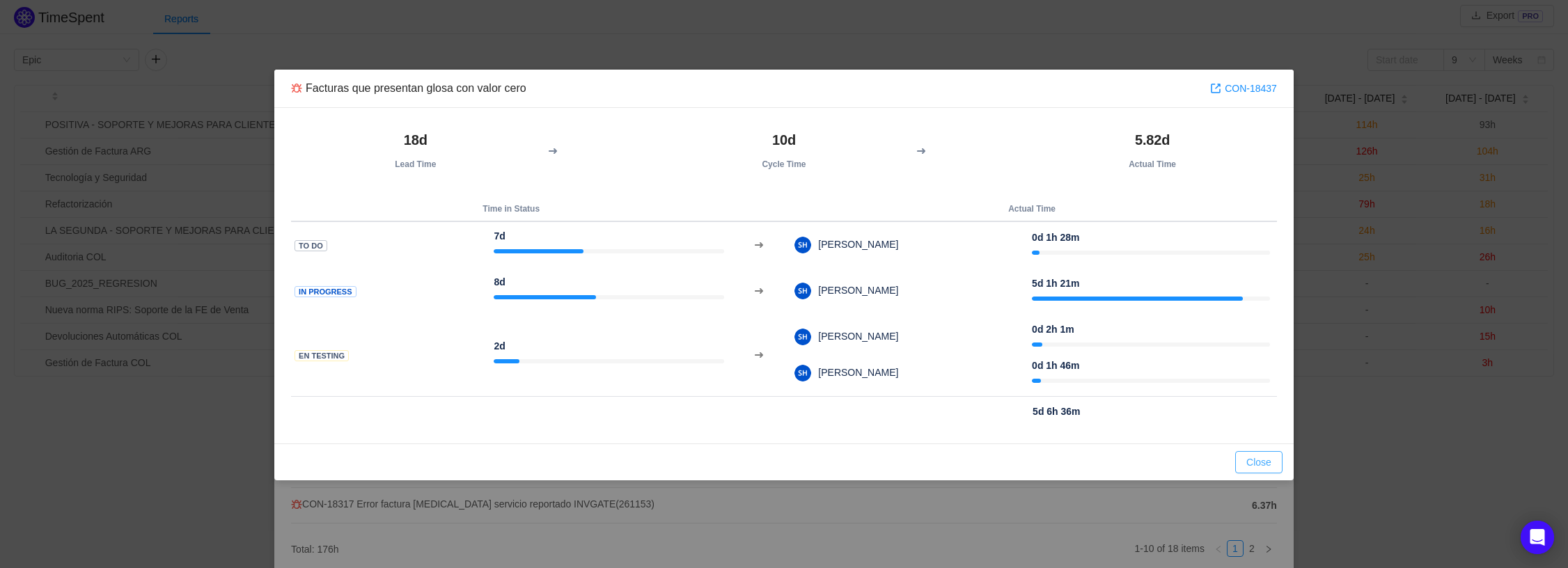
click at [1258, 465] on button "Close" at bounding box center [1258, 462] width 47 height 22
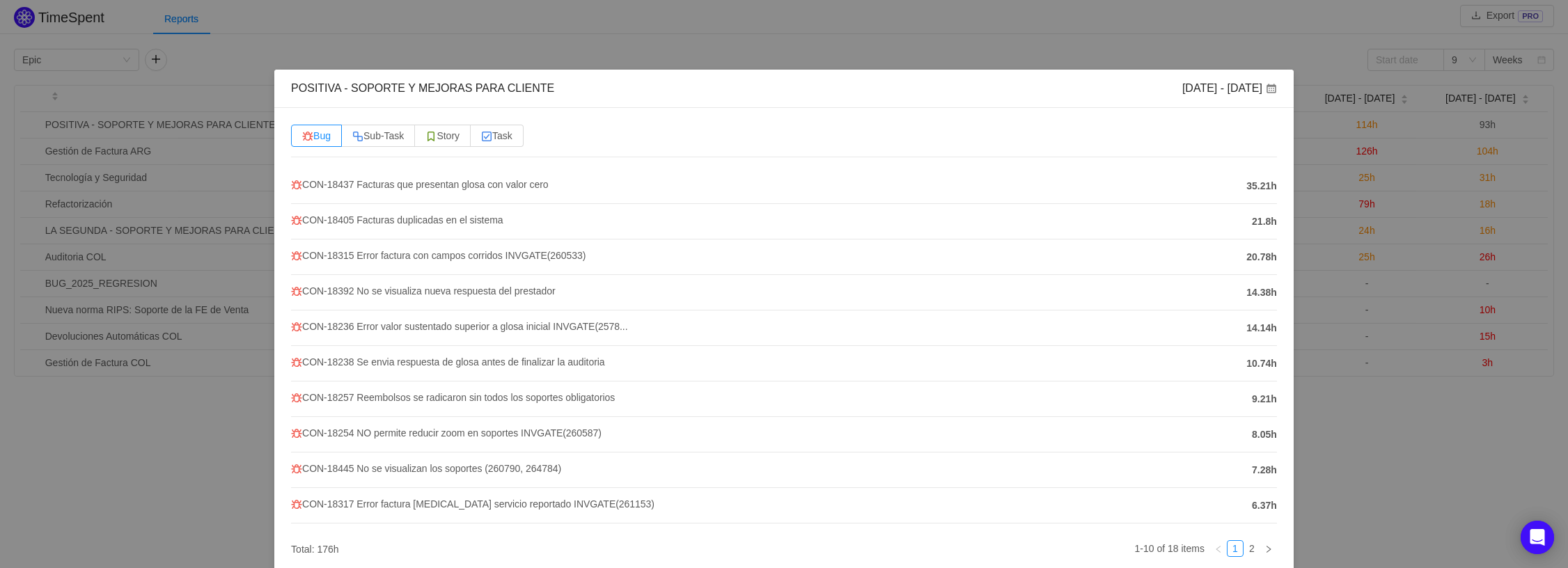
click at [142, 497] on div "POSITIVA - SOPORTE Y MEJORAS PARA CLIENTE Aug 4 - 10 Bug Sub-Task Story Task CO…" at bounding box center [784, 284] width 1568 height 568
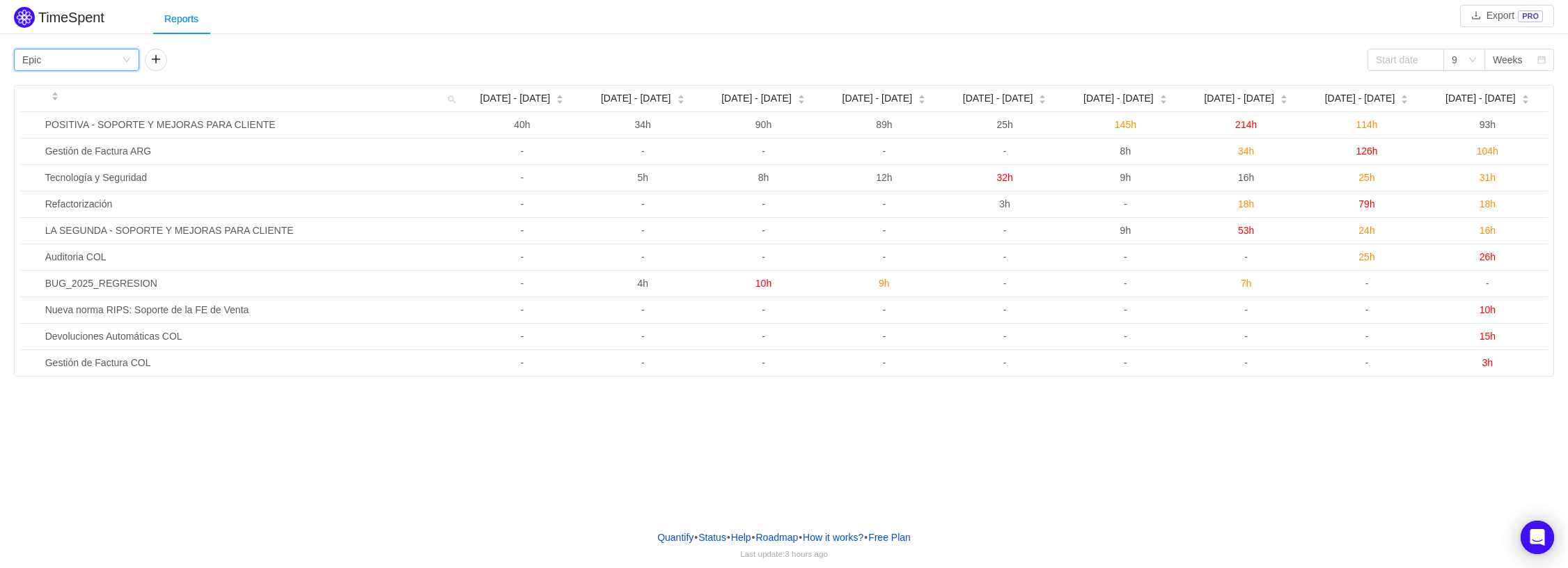
click at [125, 60] on icon "icon: down" at bounding box center [126, 60] width 7 height 5
click at [61, 175] on li "Person" at bounding box center [76, 176] width 125 height 22
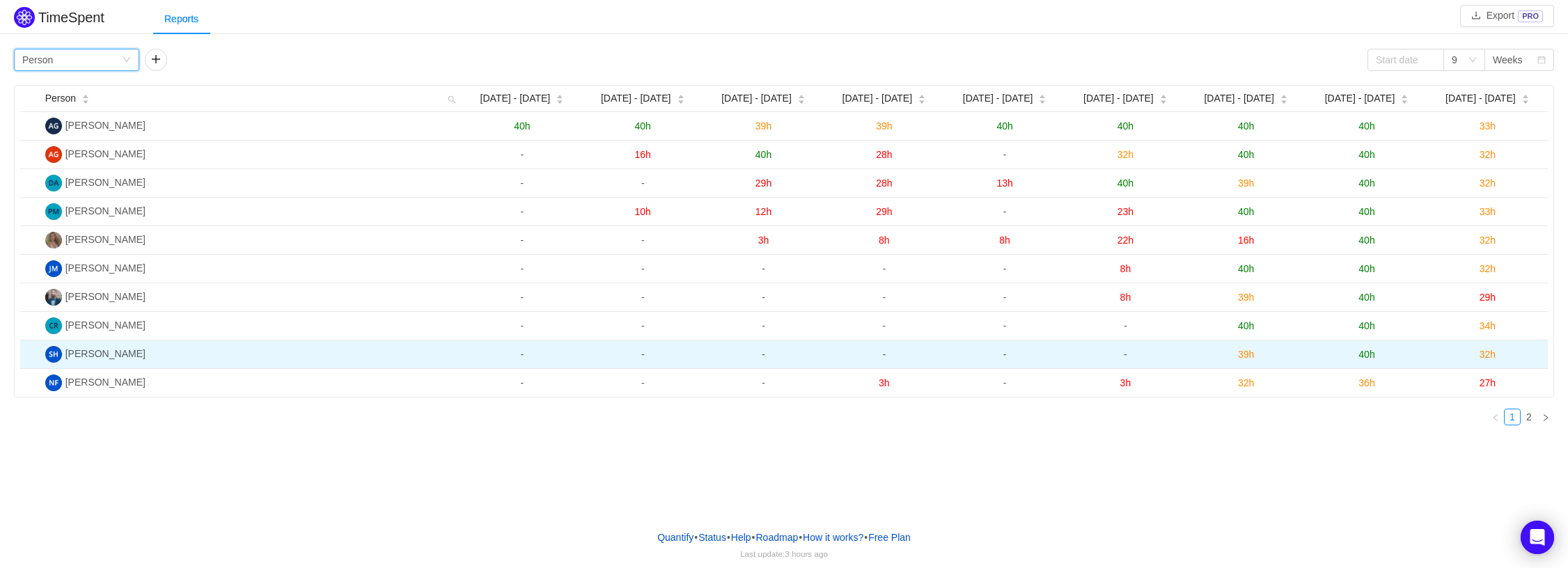
click at [123, 356] on span "Steven David Herrera" at bounding box center [105, 354] width 80 height 12
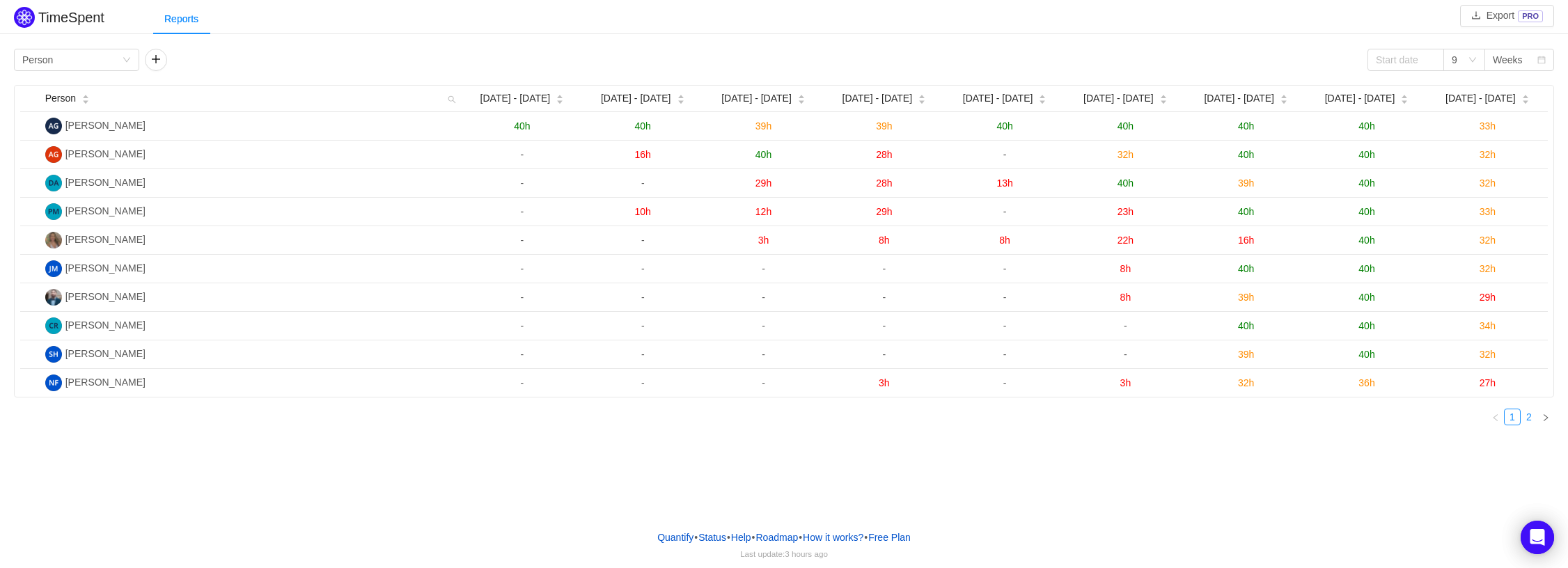
click at [1528, 418] on link "2" at bounding box center [1529, 417] width 15 height 15
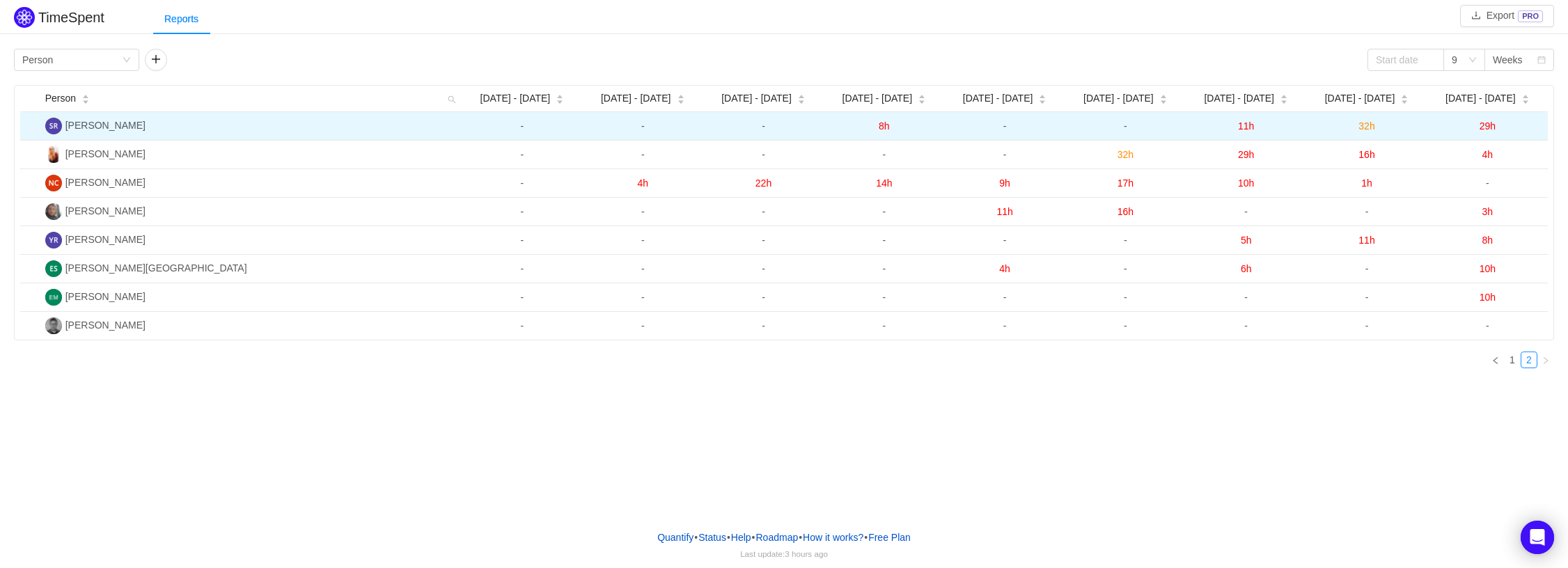
click at [1245, 128] on span "11h" at bounding box center [1245, 126] width 16 height 12
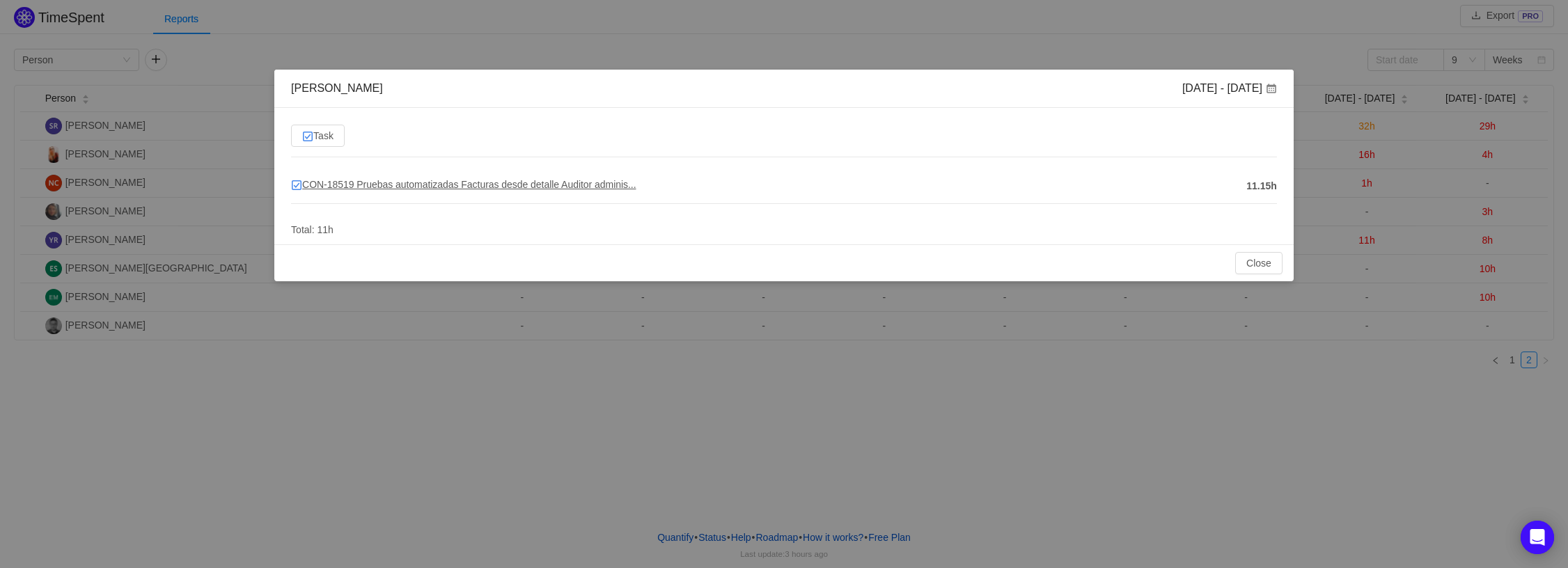
click at [476, 184] on span "CON-18519 Pruebas automatizadas Facturas desde detalle Auditor adminis..." at bounding box center [463, 185] width 345 height 12
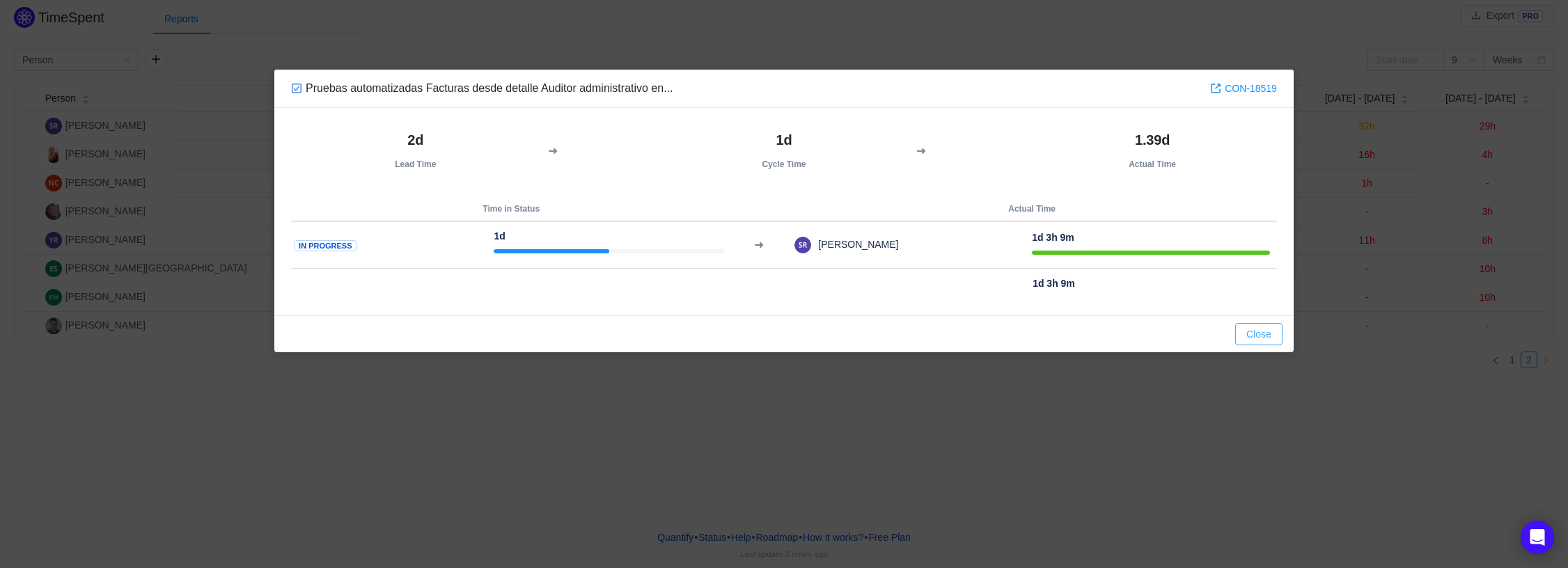
click at [1267, 335] on button "Close" at bounding box center [1258, 333] width 47 height 22
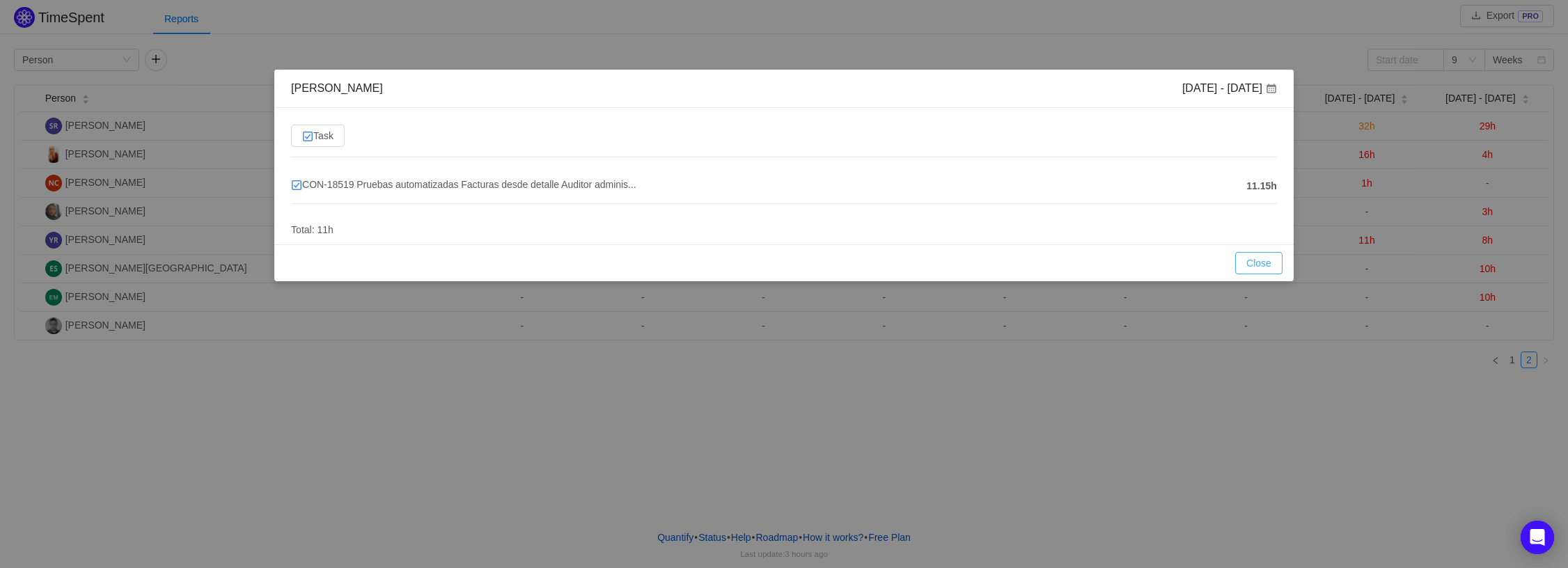
click at [1242, 262] on button "Close" at bounding box center [1258, 262] width 47 height 22
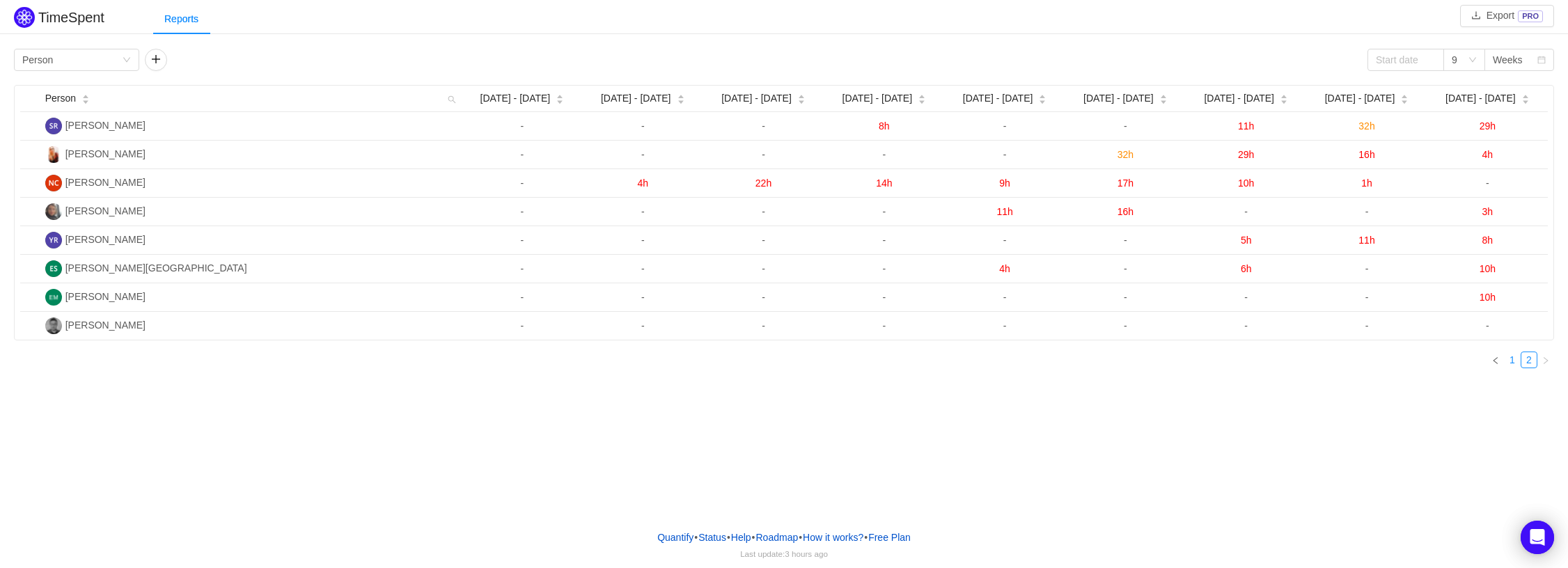
click at [1510, 363] on link "1" at bounding box center [1512, 360] width 15 height 15
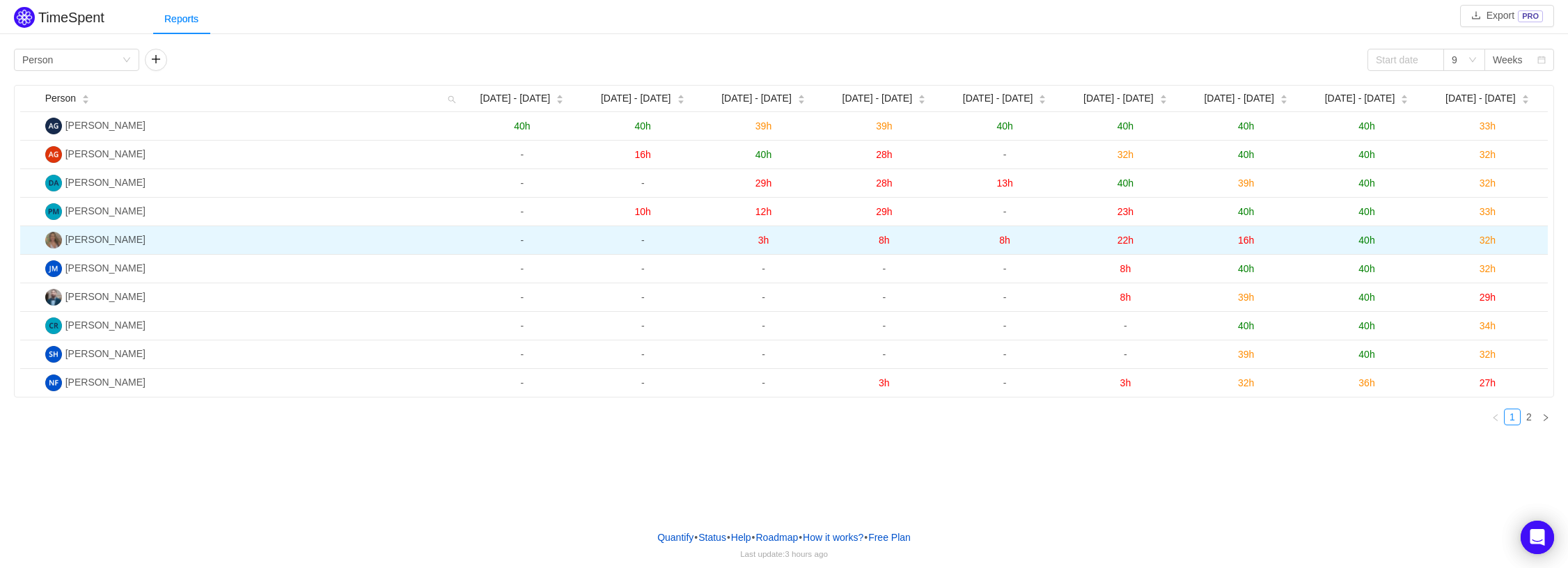
click at [1366, 239] on span "40h" at bounding box center [1366, 240] width 16 height 12
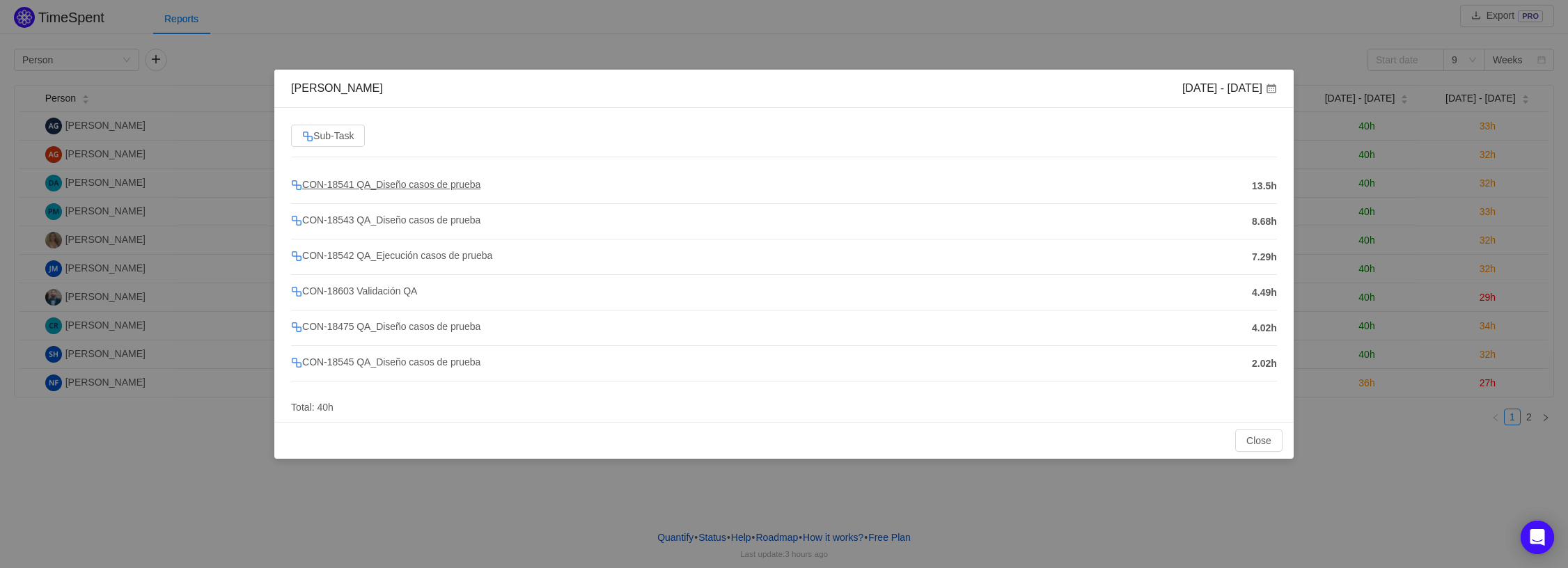
click at [349, 184] on span "CON-18541 QA_Diseño casos de prueba" at bounding box center [385, 185] width 189 height 12
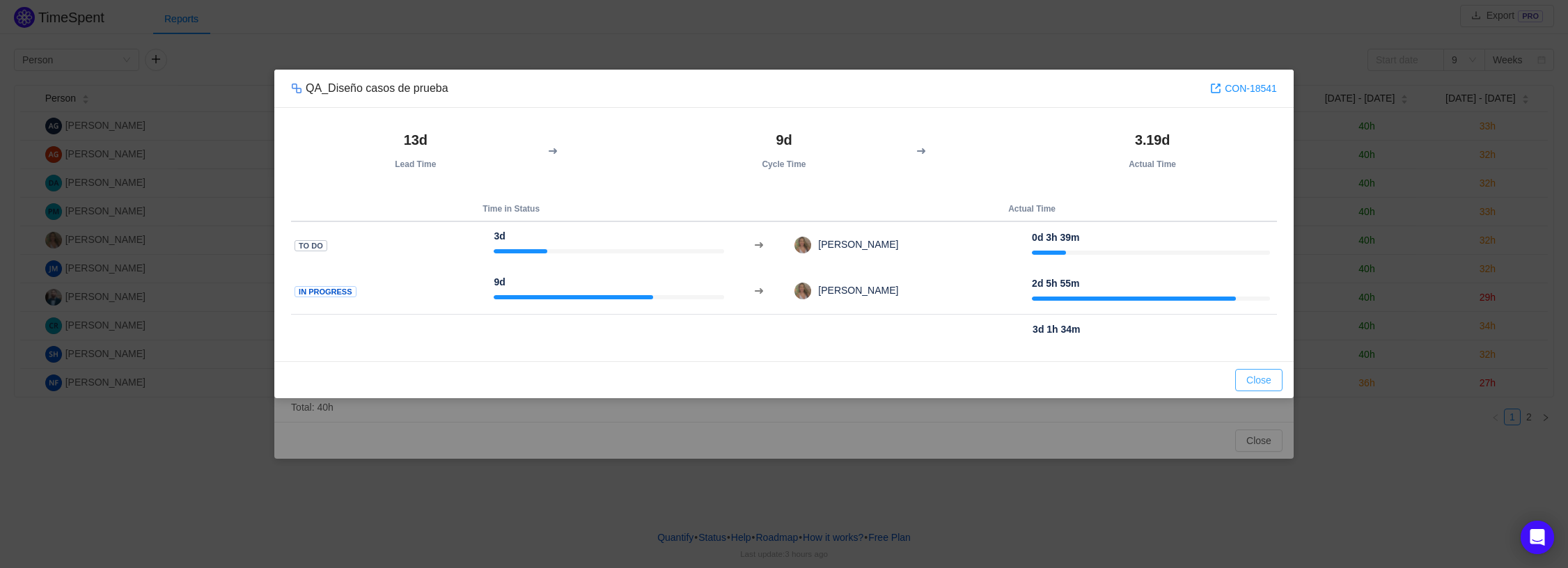
click at [1243, 376] on button "Close" at bounding box center [1258, 380] width 47 height 22
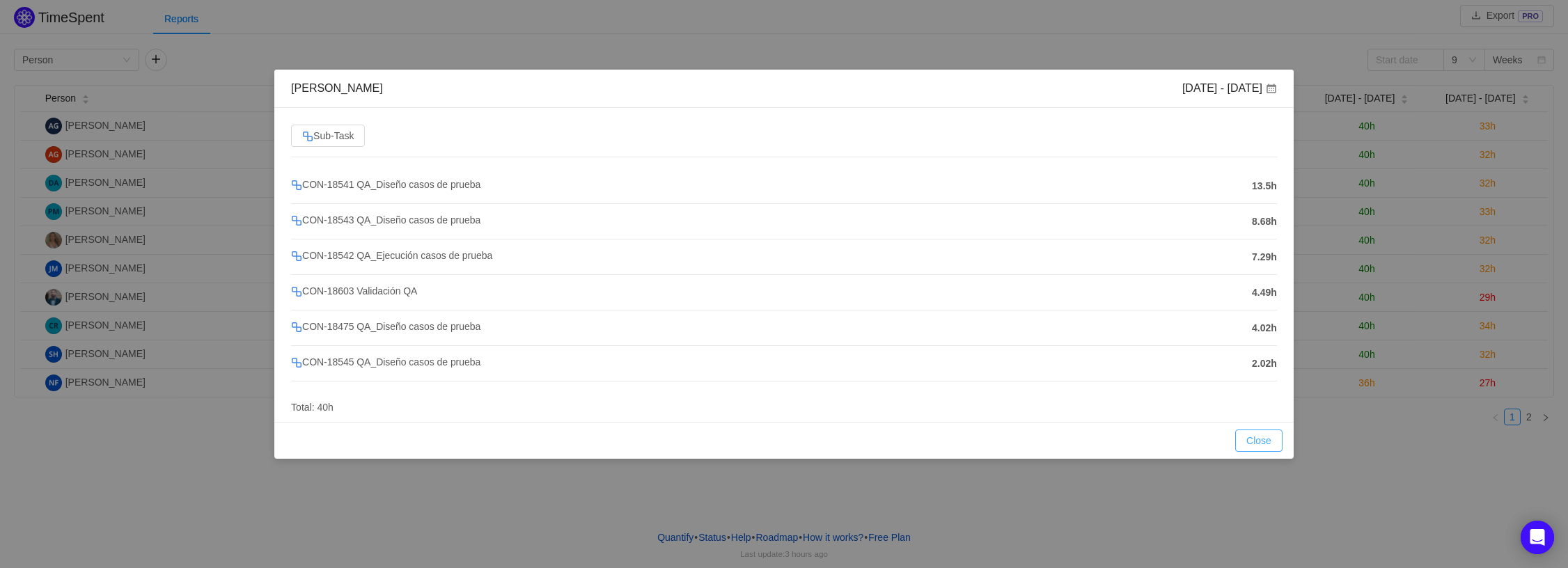
click at [1252, 443] on button "Close" at bounding box center [1258, 440] width 47 height 22
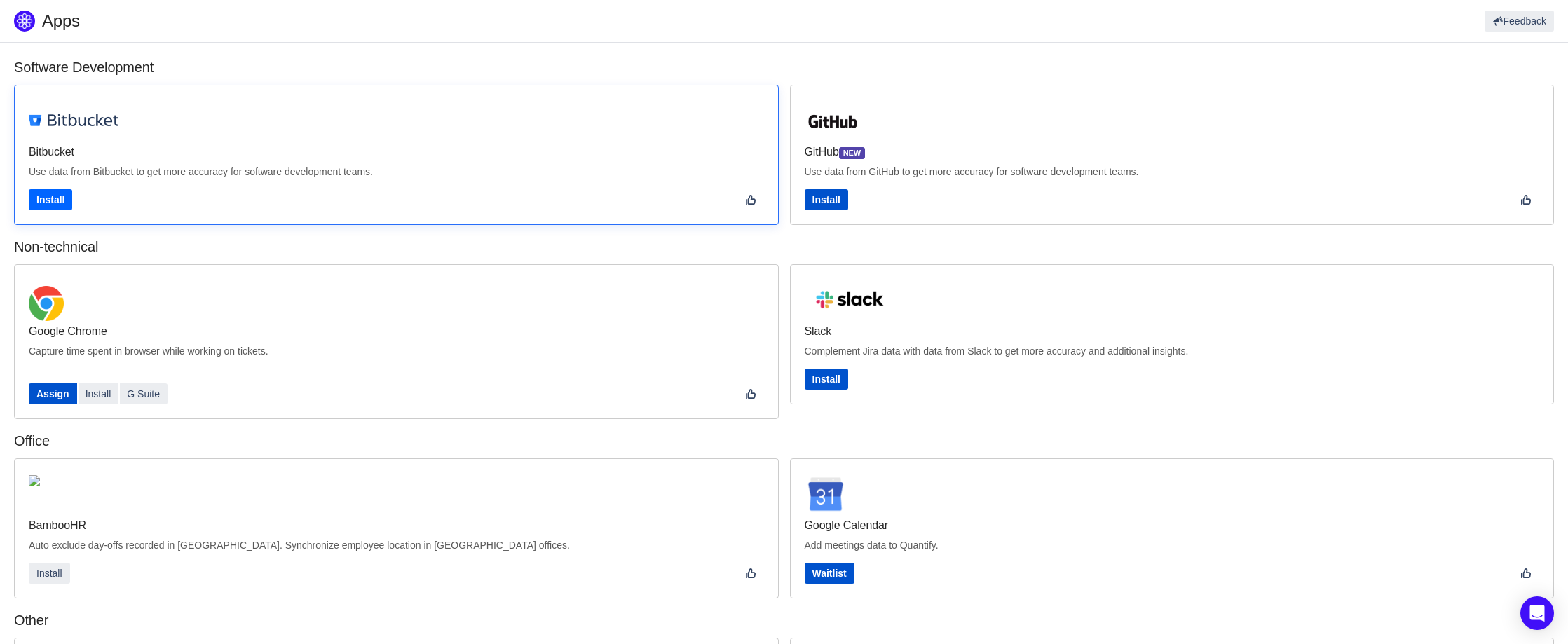
click at [61, 205] on link "Install" at bounding box center [50, 200] width 44 height 21
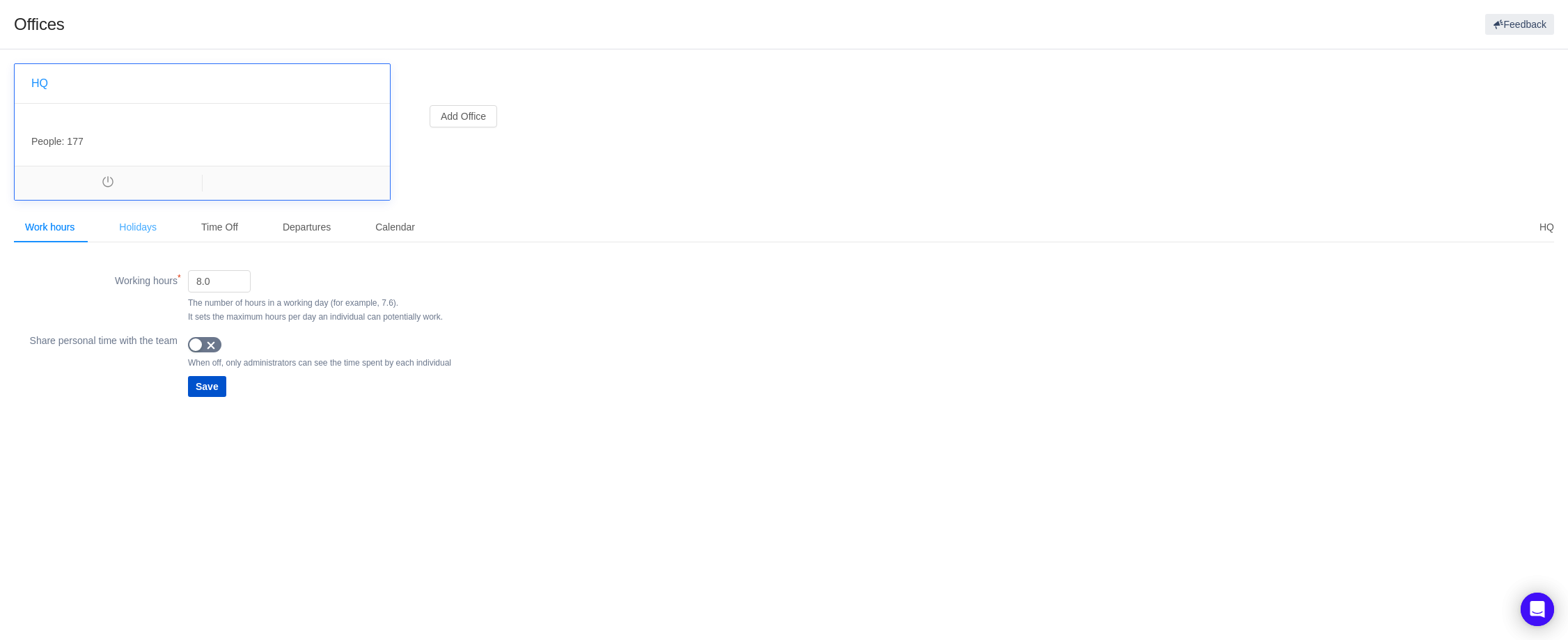
click at [140, 232] on div "Holidays" at bounding box center [137, 227] width 60 height 32
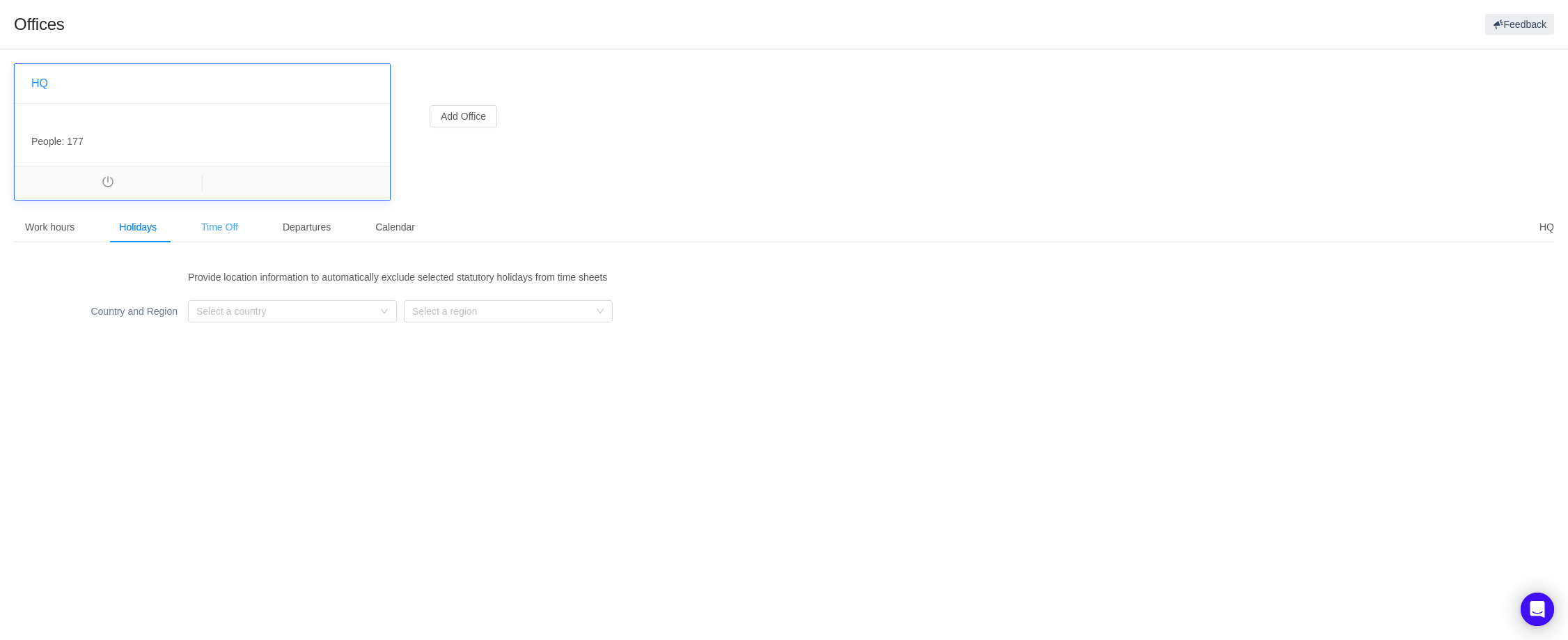
click at [219, 228] on div "Time Off" at bounding box center [220, 227] width 60 height 32
click at [325, 233] on div "Departures" at bounding box center [306, 227] width 70 height 32
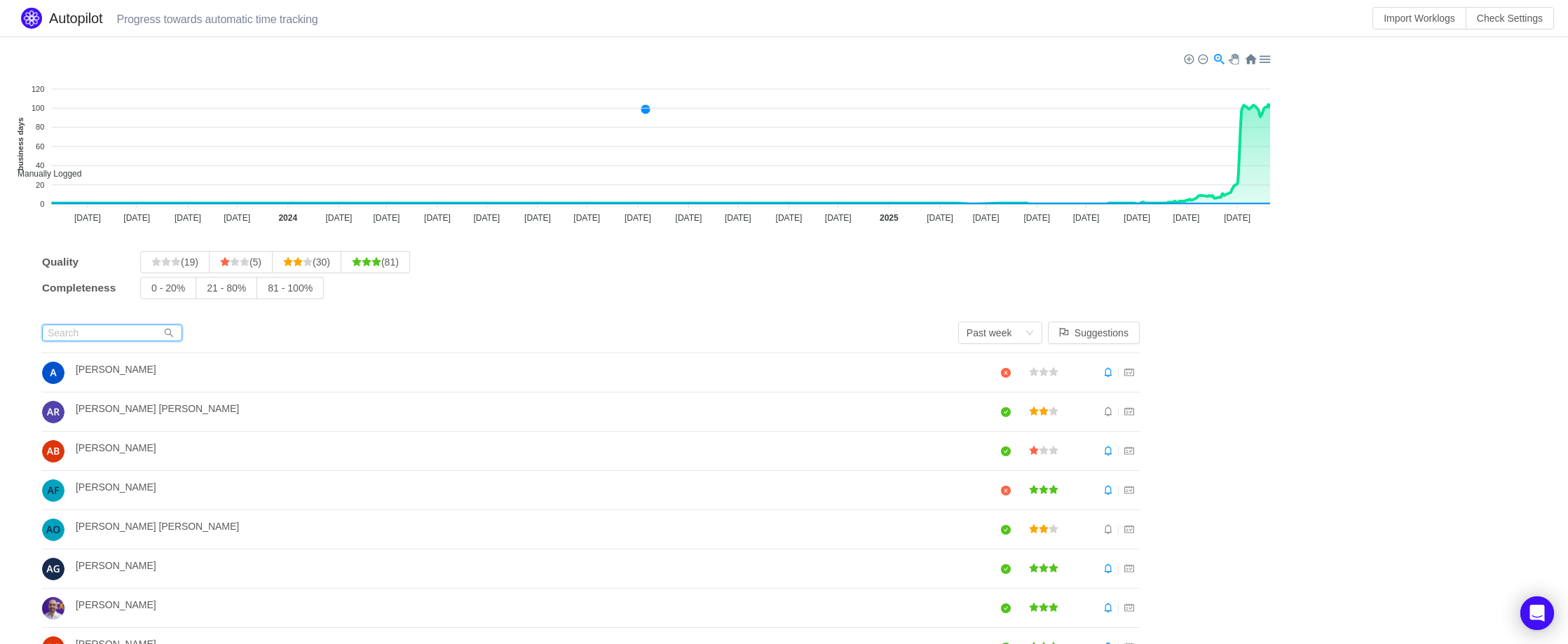
click at [92, 332] on input "text" at bounding box center [111, 332] width 140 height 16
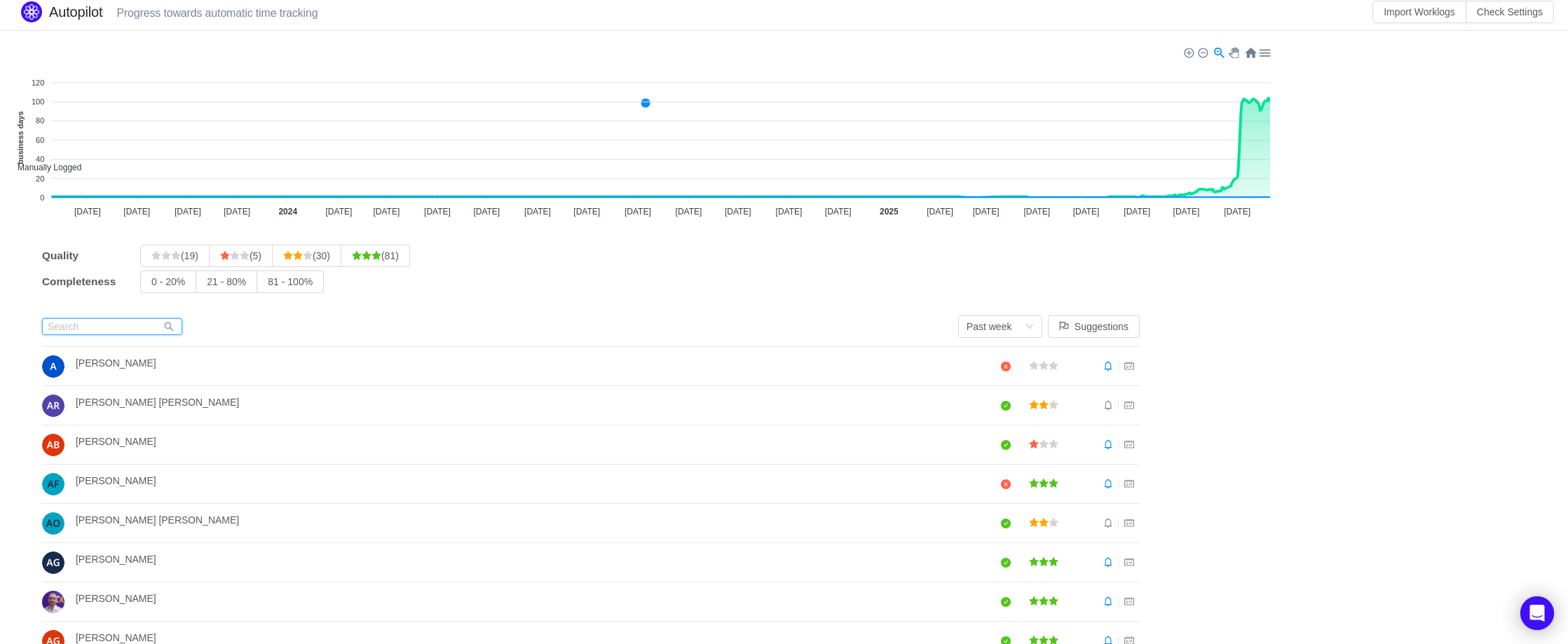
scroll to position [19, 0]
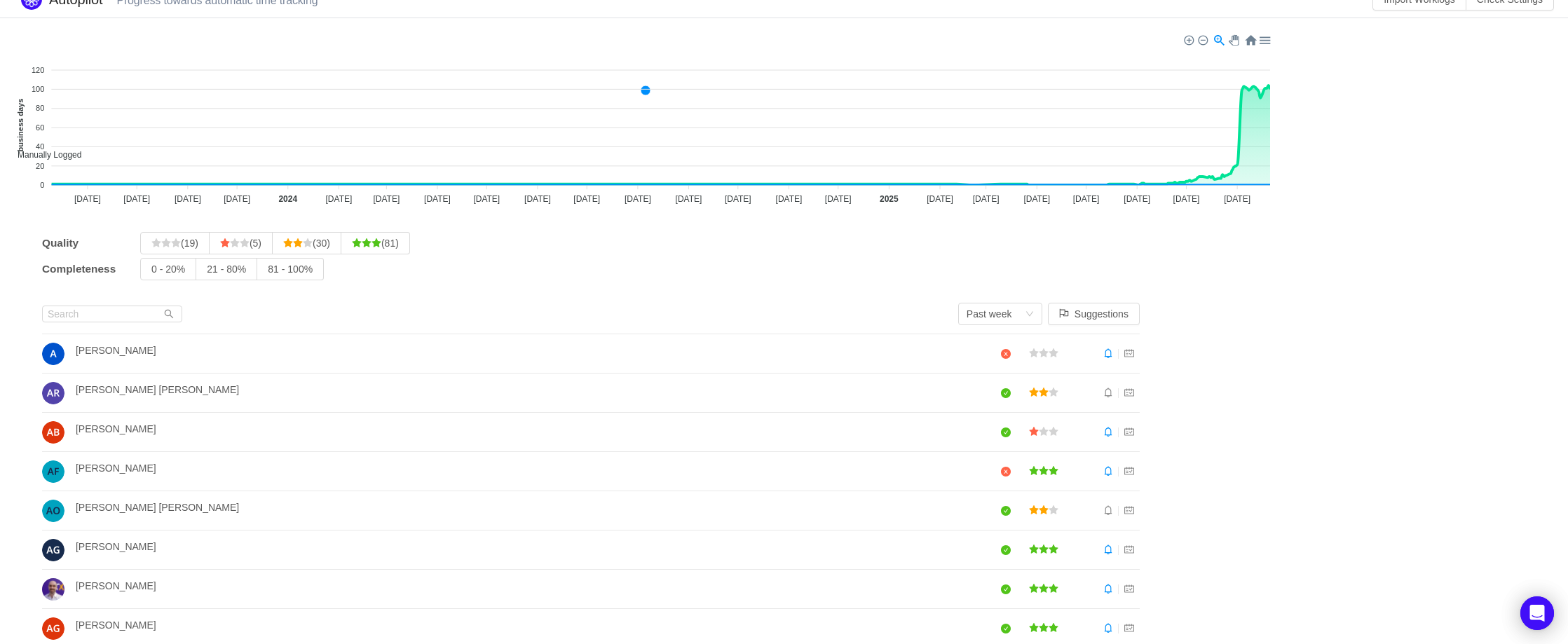
click at [1234, 549] on section "Manually Logged Automatically Captured 120 120 100 100 80 80 60 60 40 40 20 20 …" at bounding box center [784, 399] width 1568 height 762
click at [1112, 552] on icon "icon: bell" at bounding box center [1109, 549] width 8 height 10
click at [1113, 551] on icon "icon: bell" at bounding box center [1108, 549] width 10 height 10
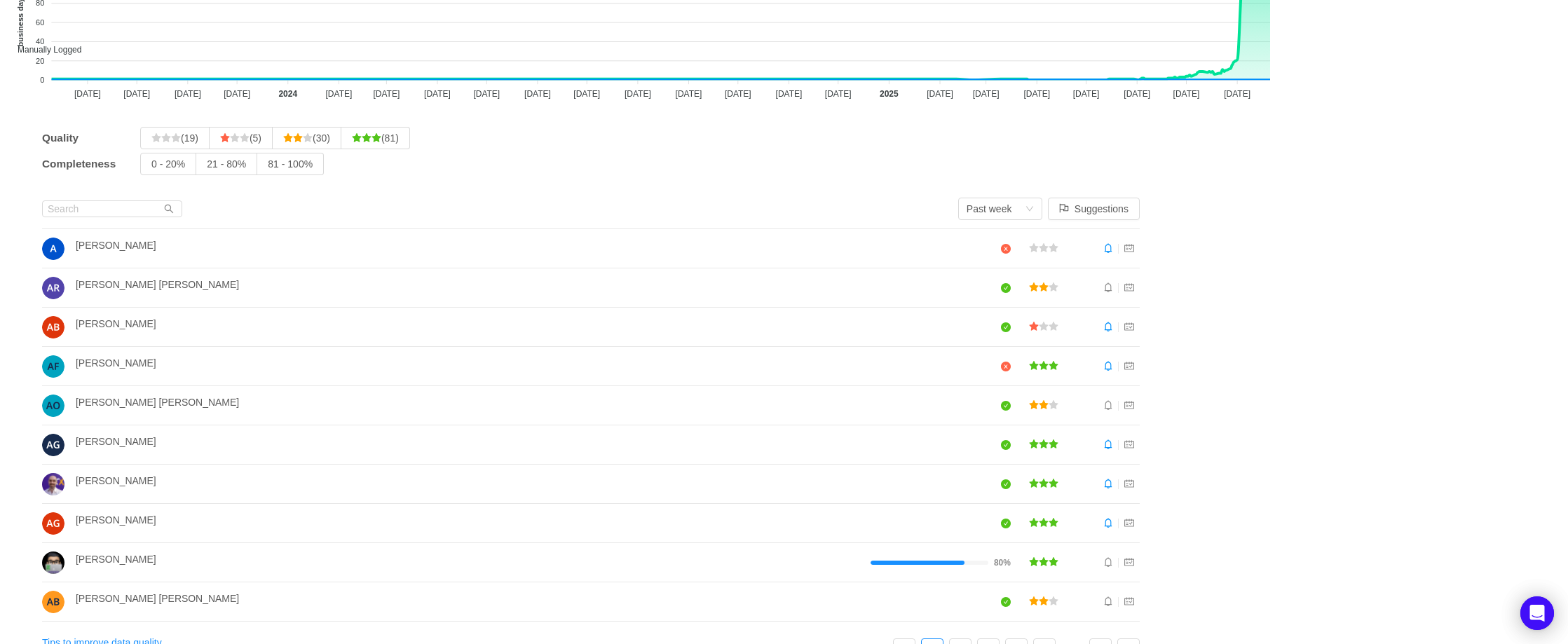
scroll to position [155, 0]
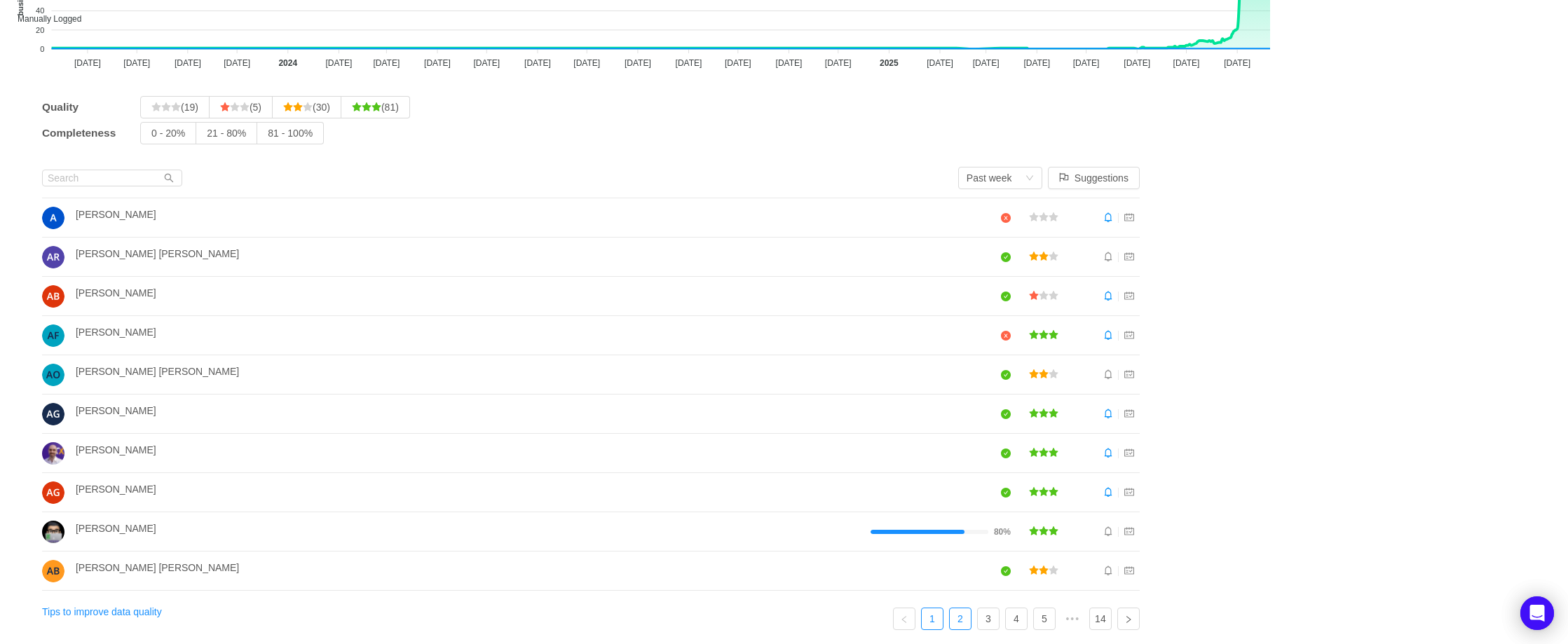
click at [970, 625] on link "2" at bounding box center [961, 619] width 21 height 21
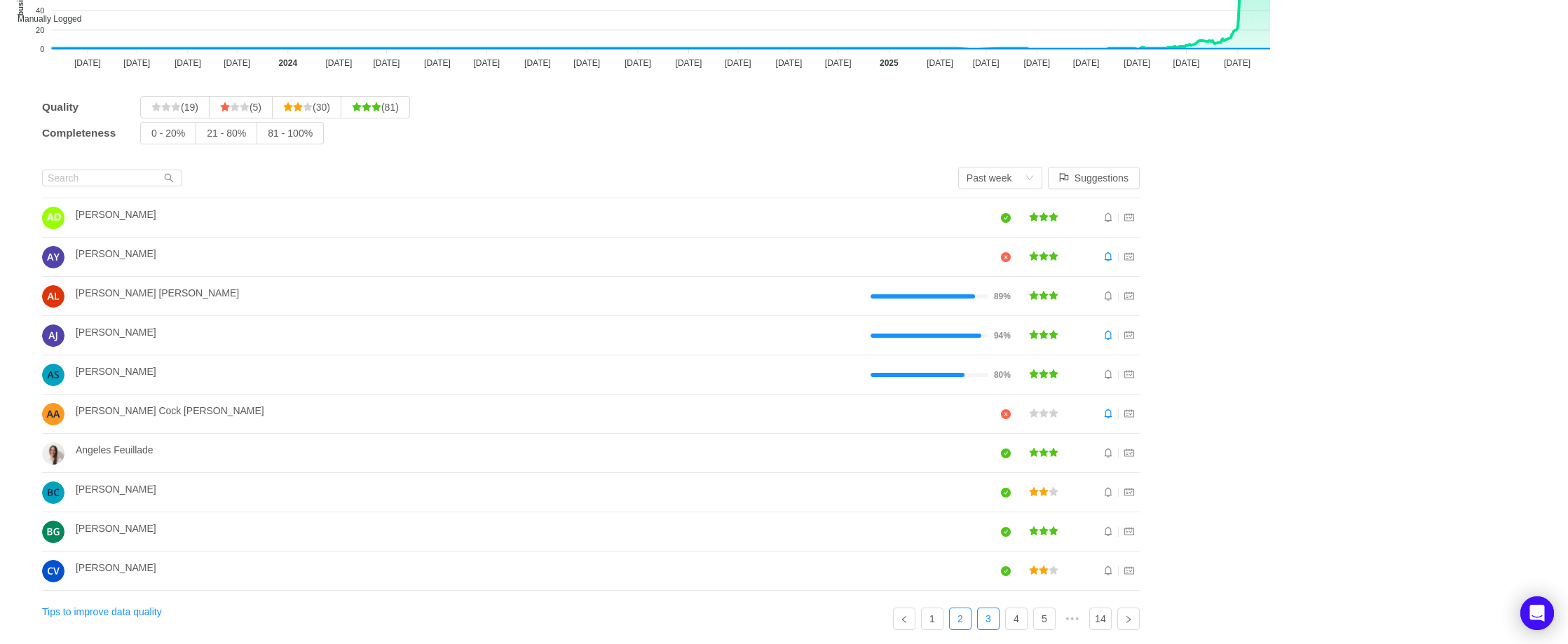
click at [993, 622] on link "3" at bounding box center [989, 619] width 21 height 21
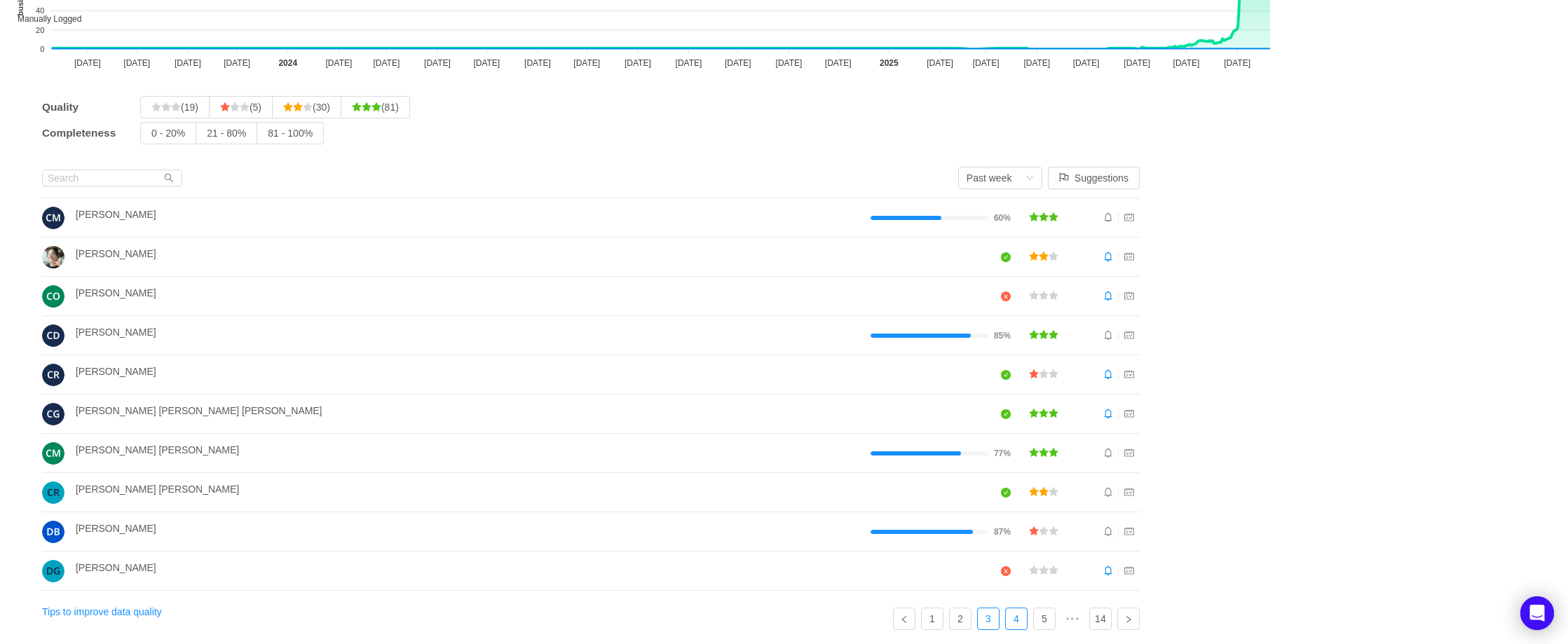
click at [1021, 612] on link "4" at bounding box center [1017, 619] width 21 height 21
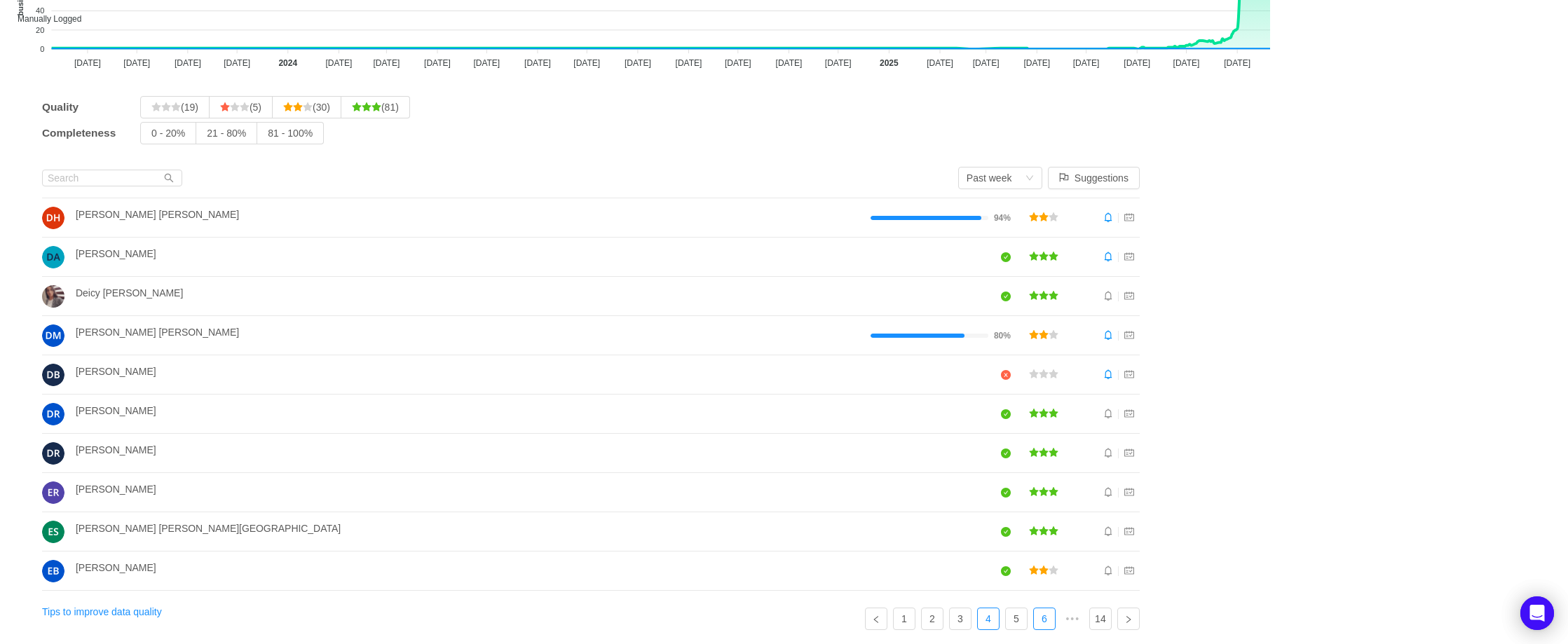
click at [1050, 619] on link "6" at bounding box center [1045, 619] width 21 height 21
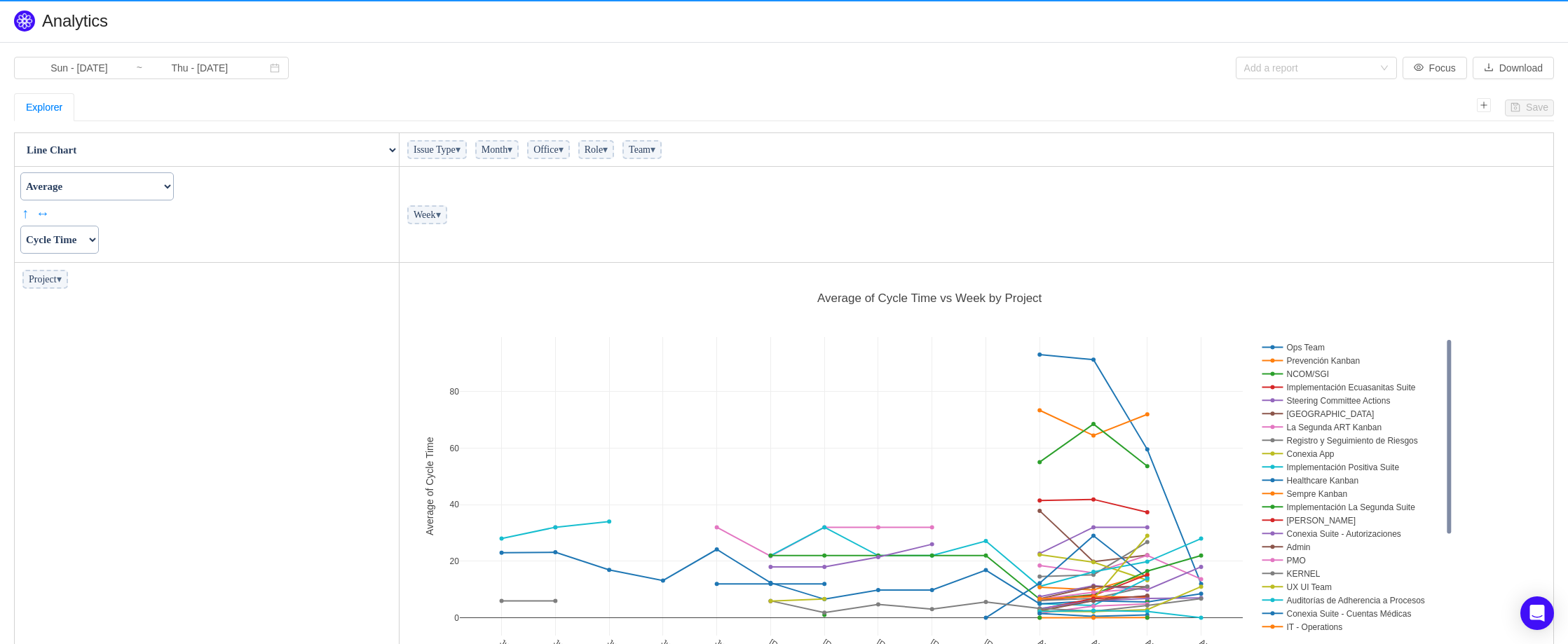
scroll to position [425, 1145]
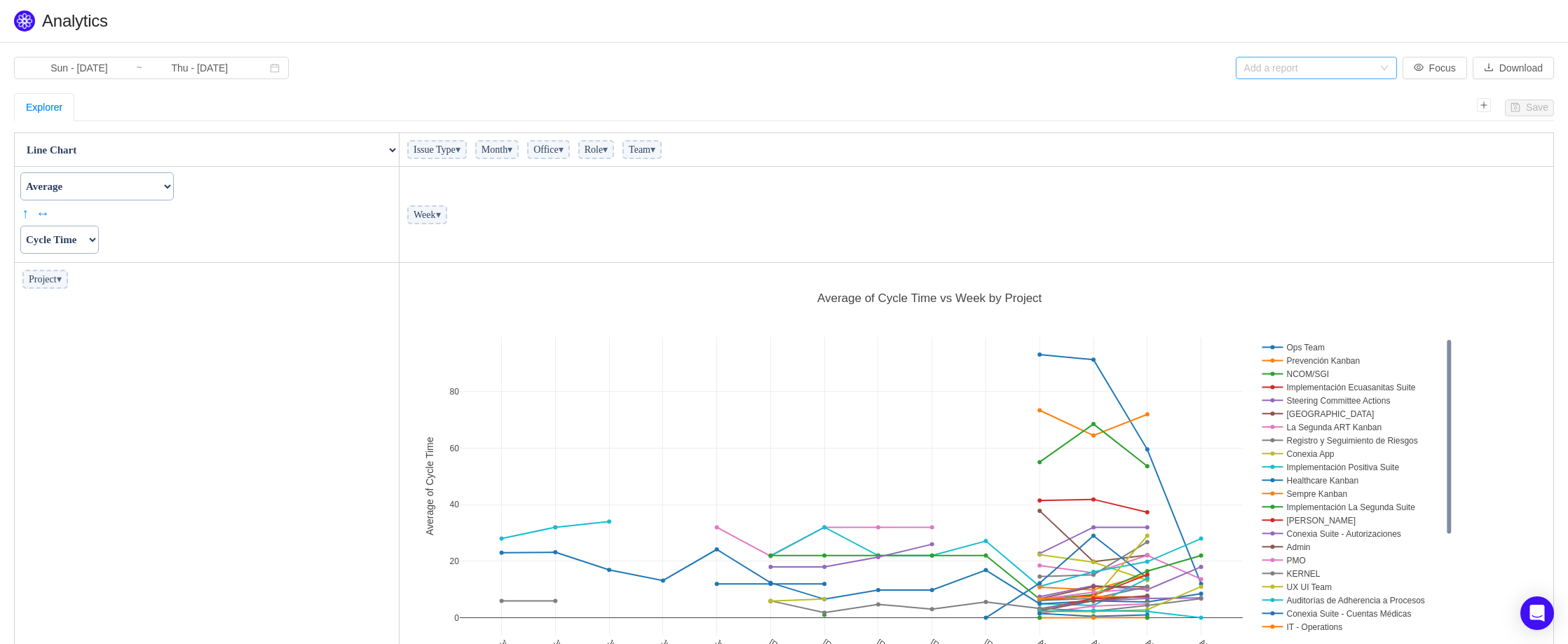
click at [1301, 65] on div "Add a report" at bounding box center [1308, 68] width 129 height 14
click at [1280, 168] on li "Issues by Type" at bounding box center [1314, 162] width 162 height 22
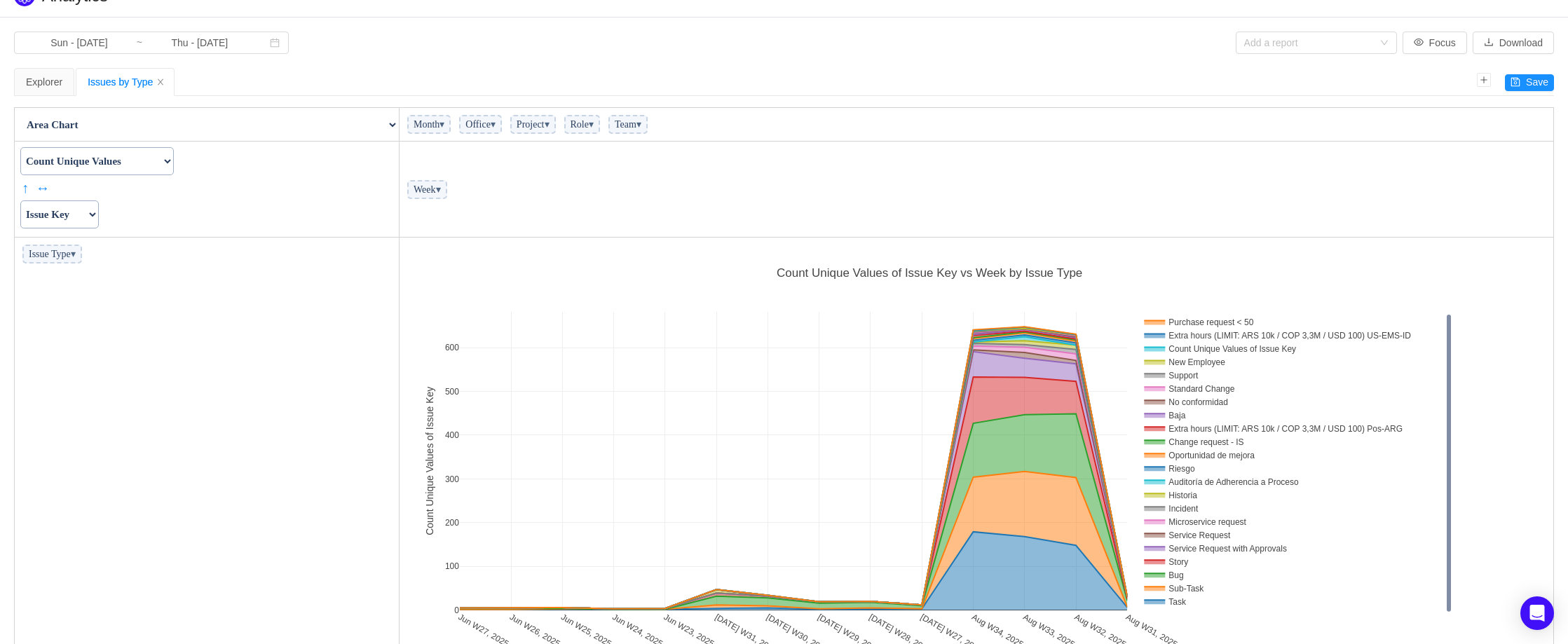
scroll to position [0, 0]
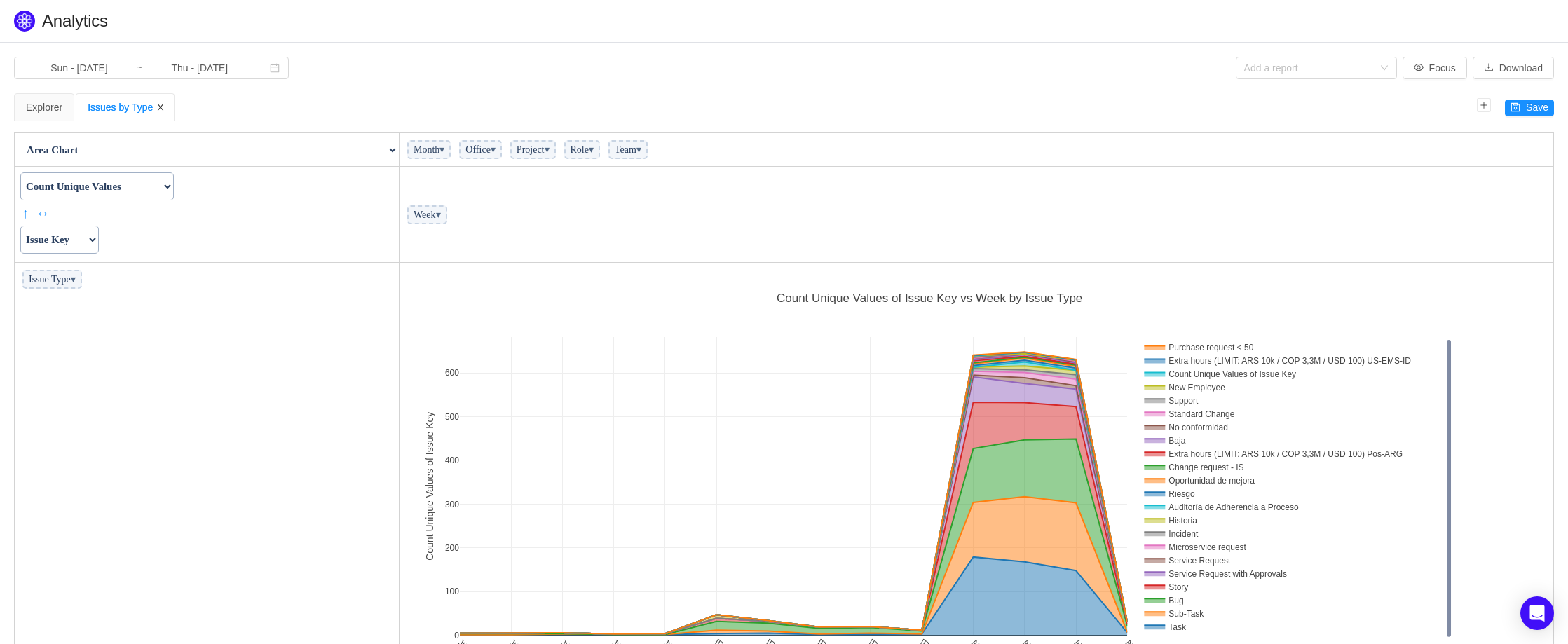
click at [164, 108] on icon "icon: close" at bounding box center [161, 107] width 9 height 9
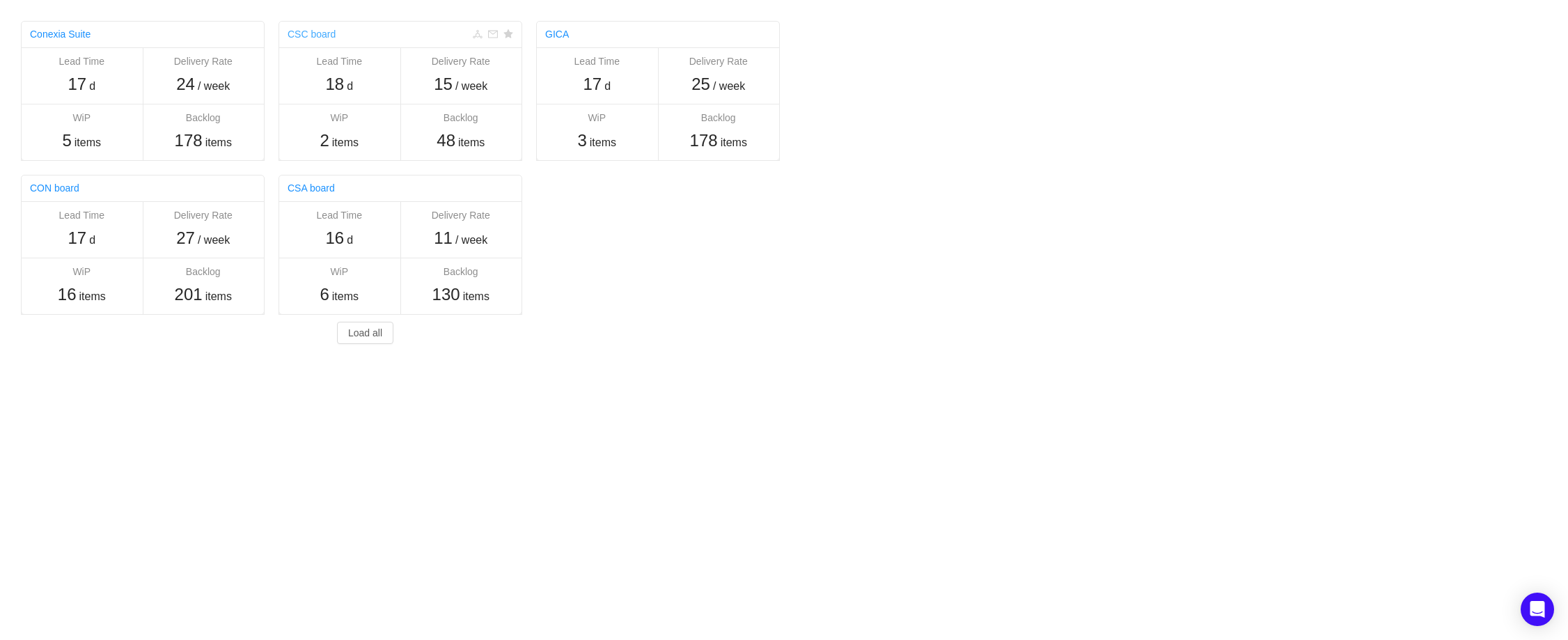
click at [313, 38] on link "CSC board" at bounding box center [311, 35] width 48 height 12
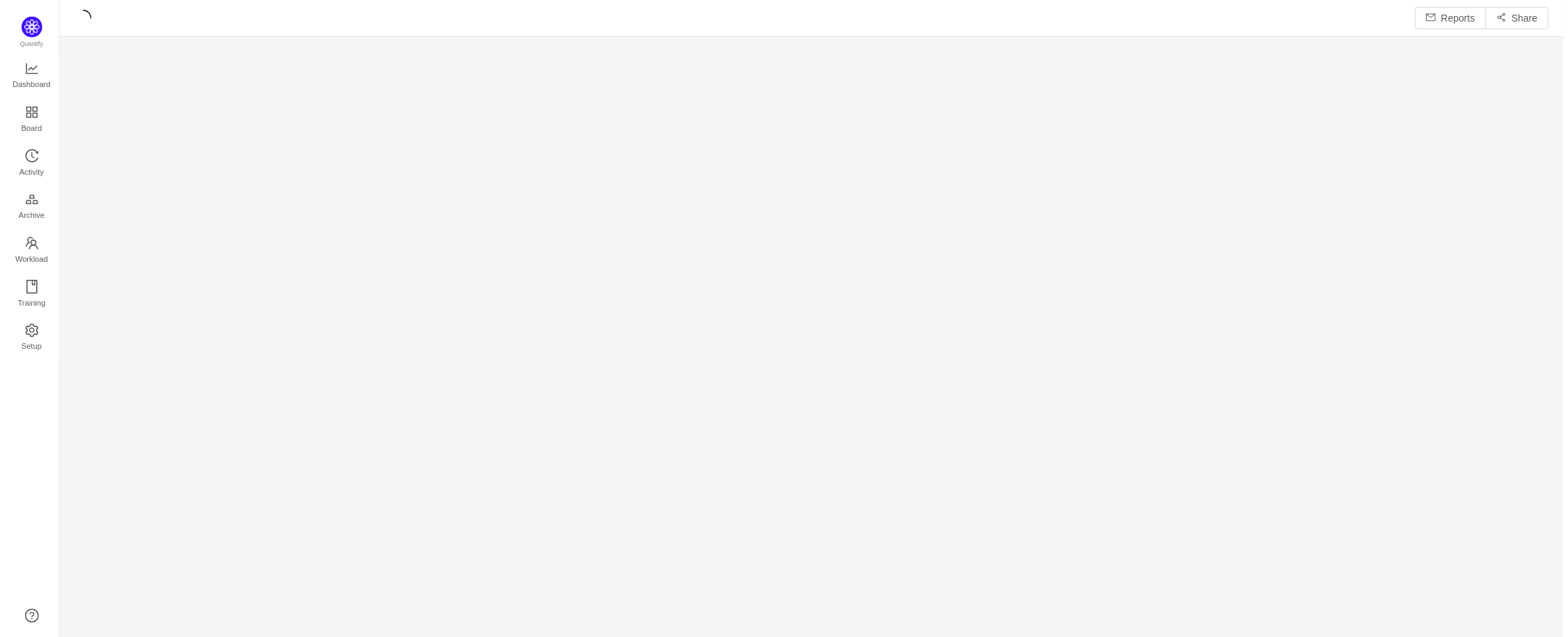
scroll to position [620, 1481]
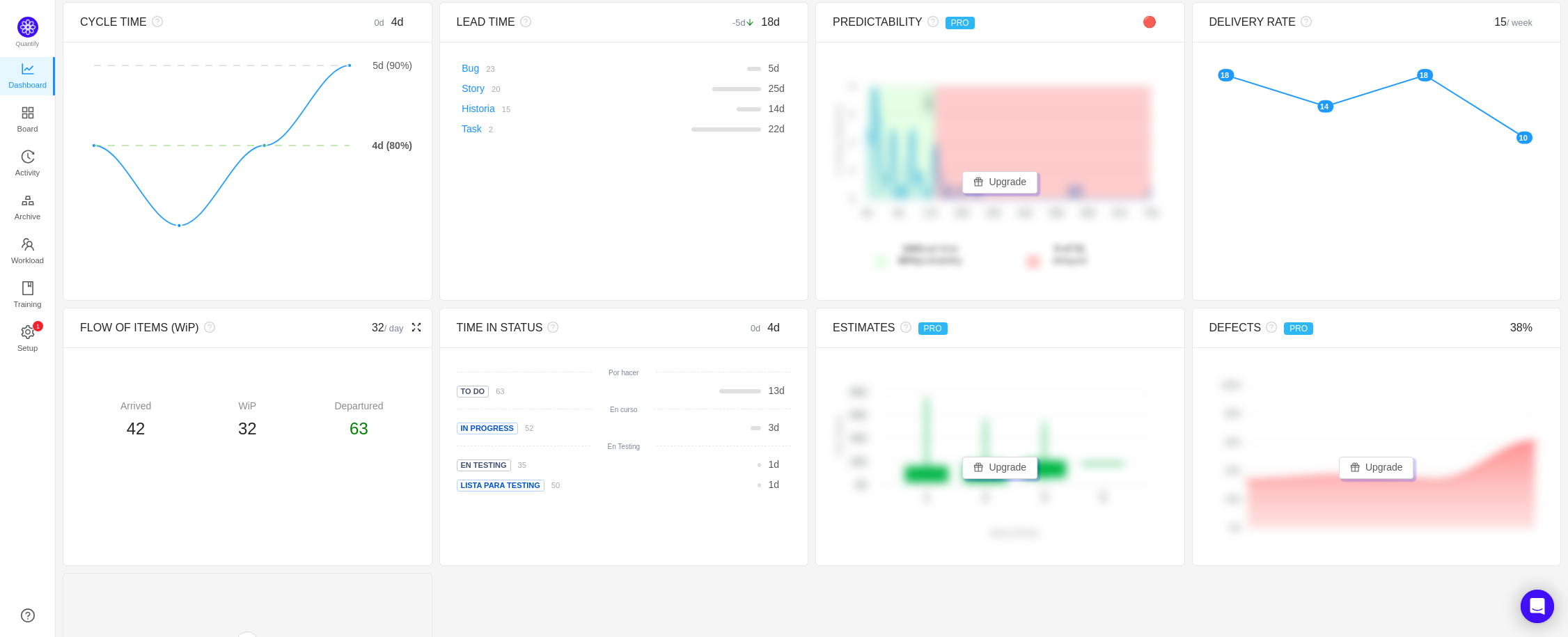
scroll to position [118, 0]
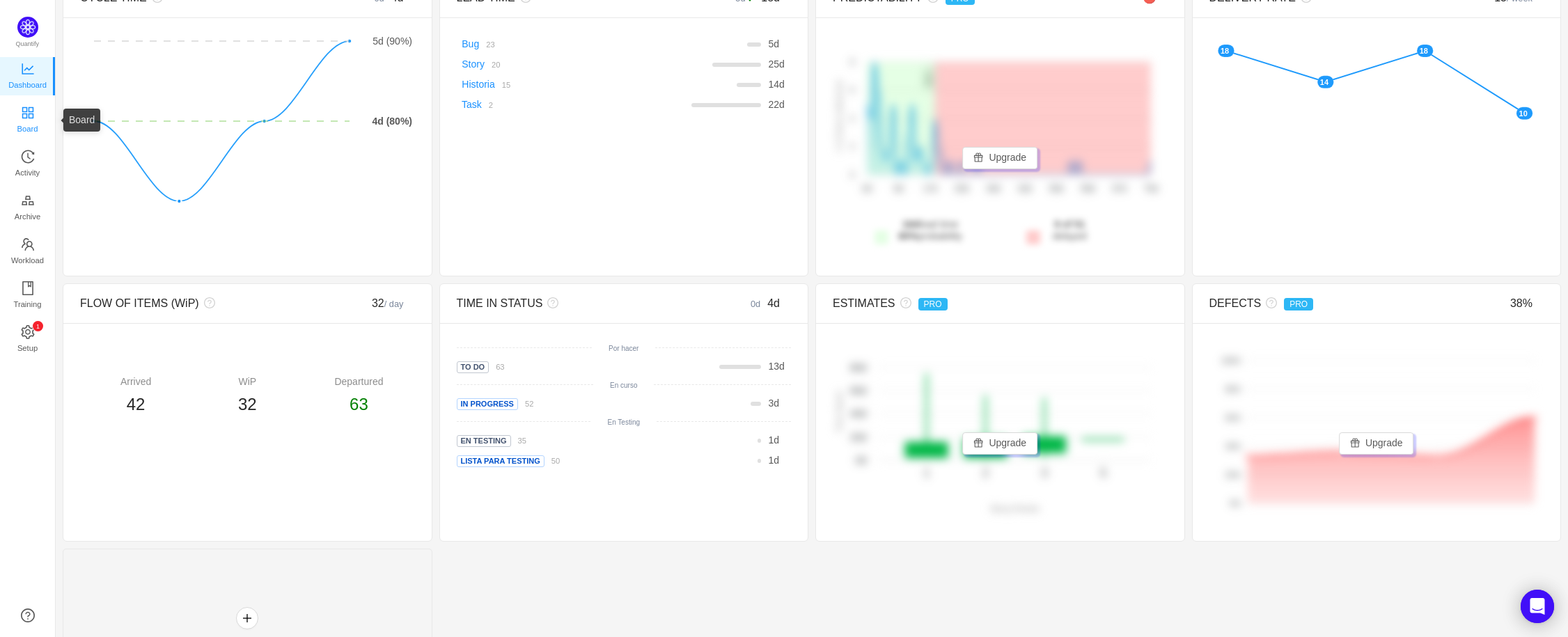
click at [34, 116] on span "Board" at bounding box center [28, 129] width 21 height 28
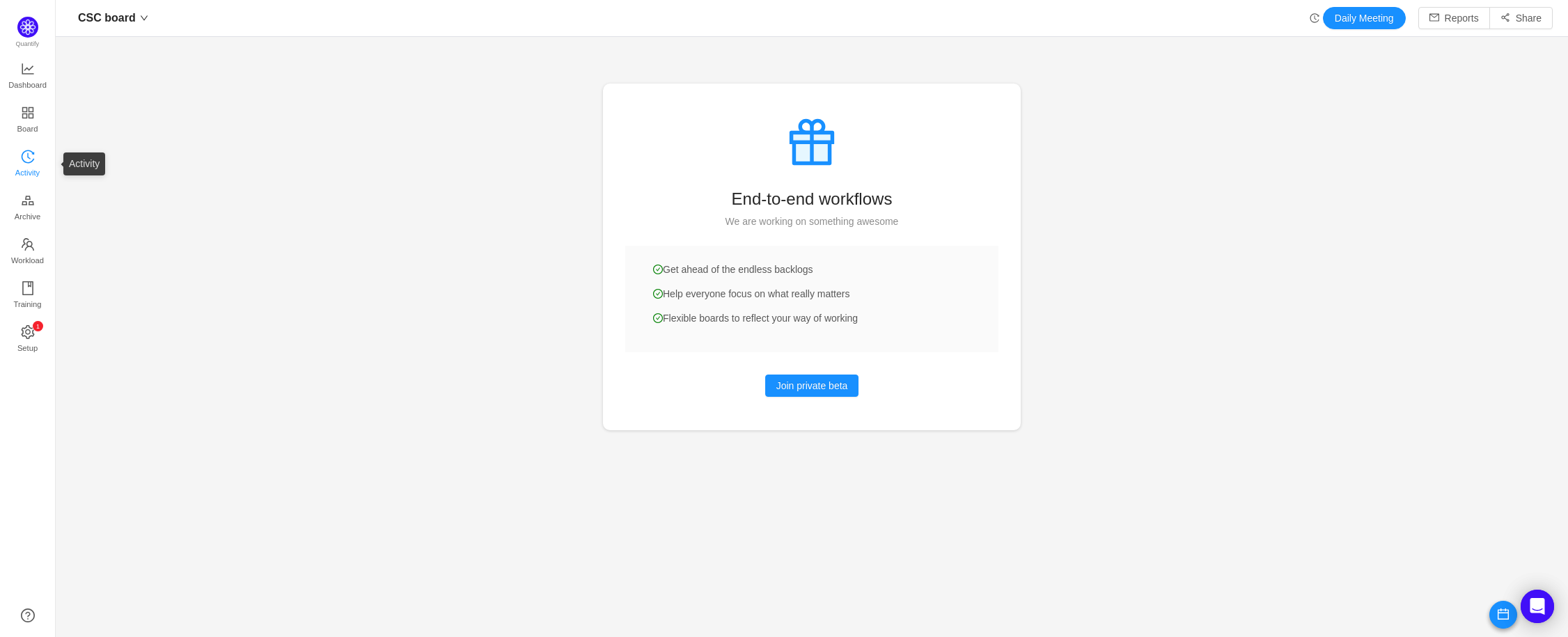
click at [19, 165] on span "Activity" at bounding box center [27, 172] width 24 height 28
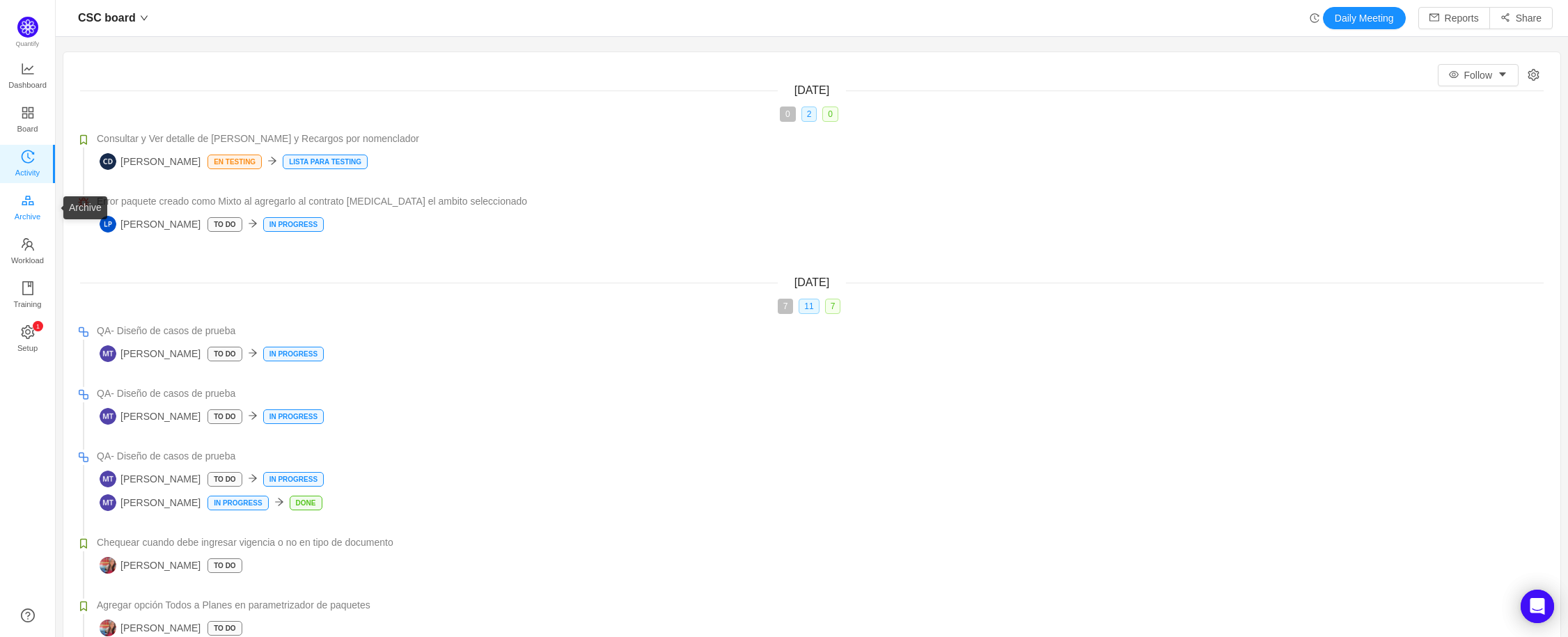
click at [21, 218] on span "Archive" at bounding box center [27, 216] width 26 height 28
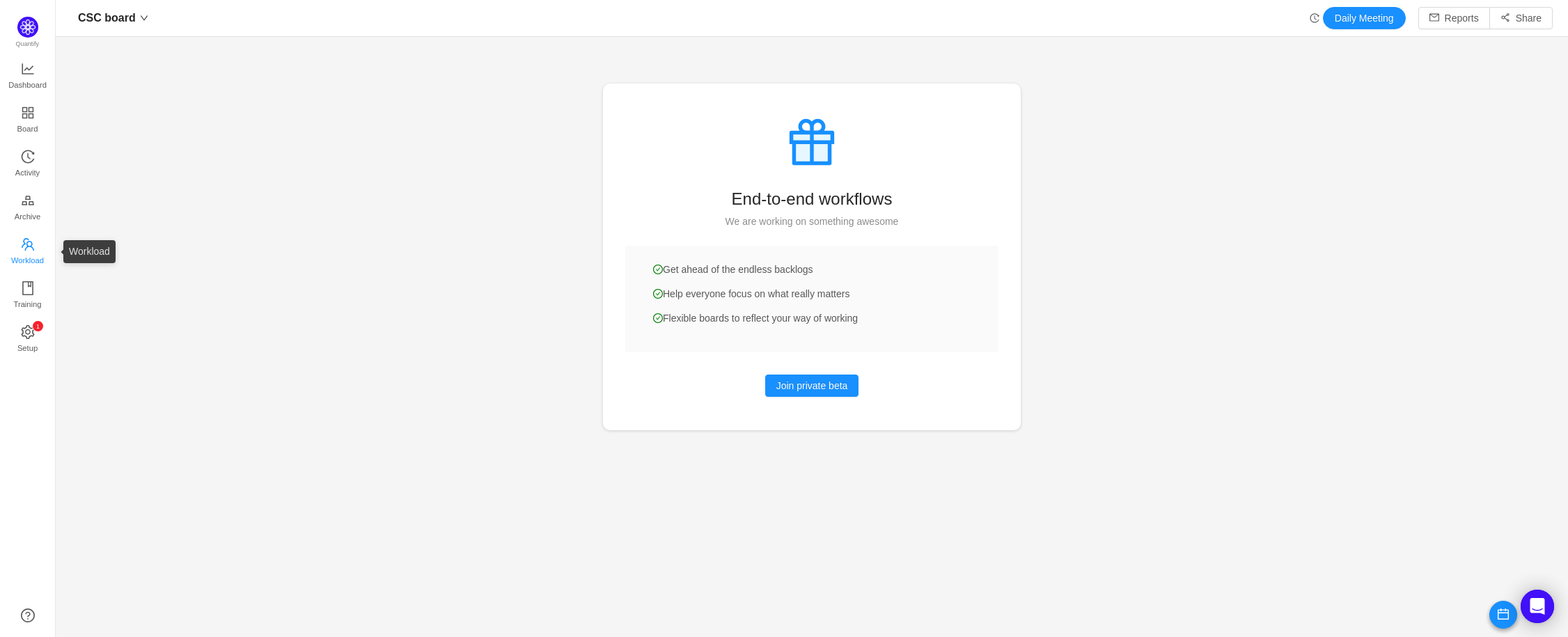
click at [36, 258] on span "Workload" at bounding box center [28, 259] width 33 height 28
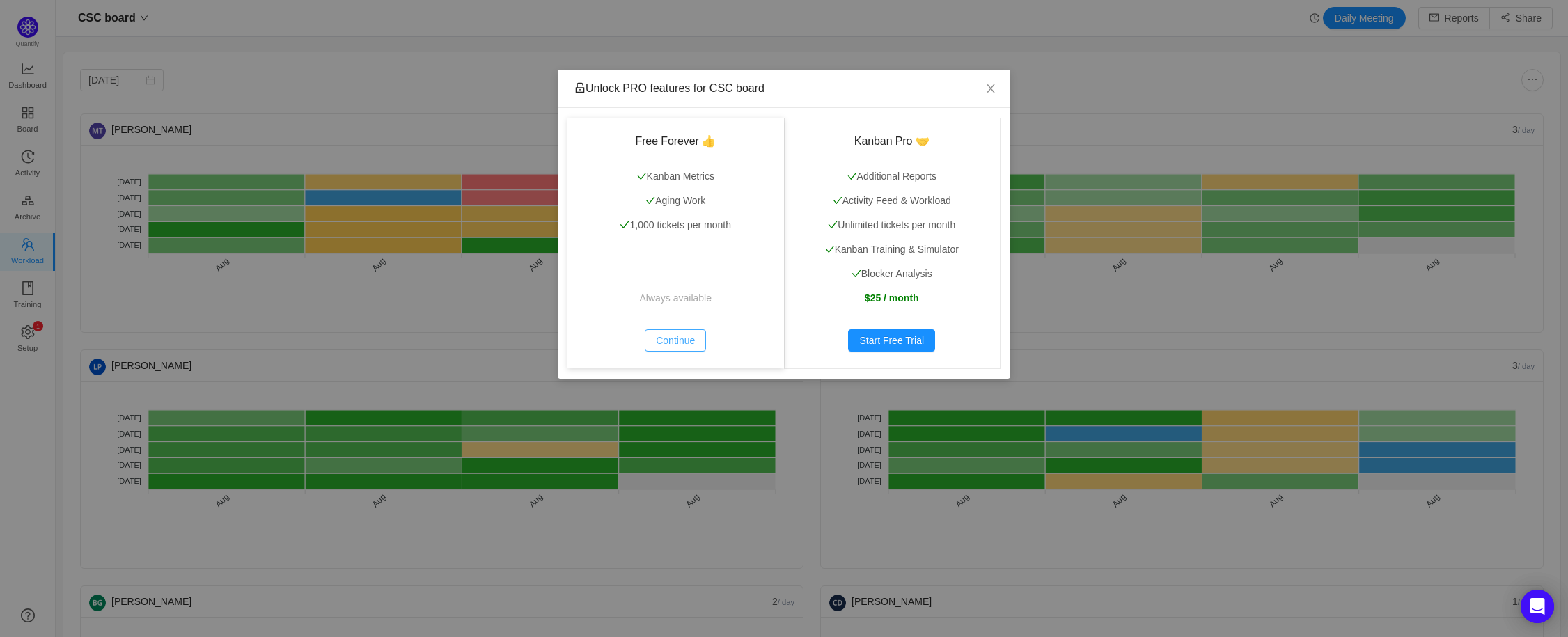
click at [690, 346] on button "Continue" at bounding box center [675, 340] width 61 height 22
click at [993, 87] on icon "icon: close" at bounding box center [991, 88] width 12 height 12
click at [681, 340] on button "Continue" at bounding box center [675, 340] width 61 height 22
click at [680, 338] on button "Continue" at bounding box center [675, 340] width 61 height 22
click at [653, 406] on div "Unlock PRO features for CSC board Free Forever 👍 Kanban Metrics Aging Work 1,00…" at bounding box center [784, 318] width 1568 height 637
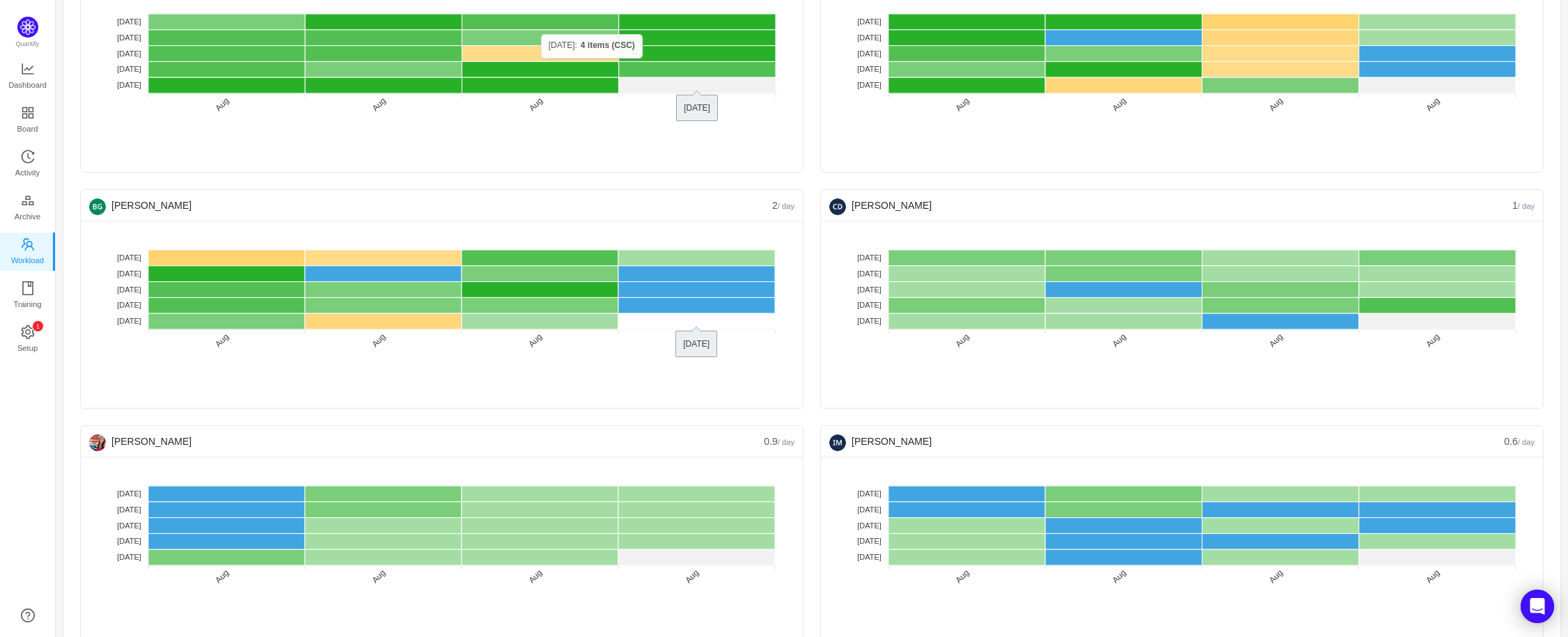
scroll to position [429, 0]
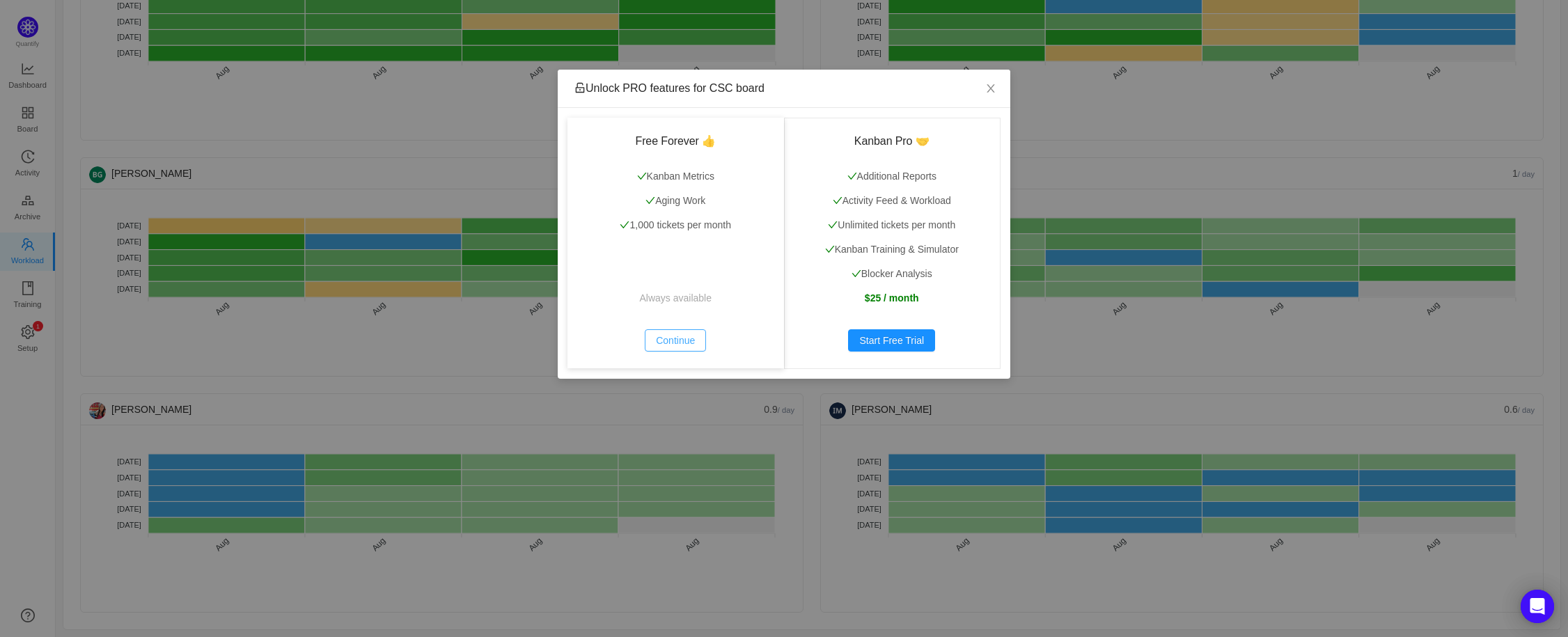
click at [663, 340] on button "Continue" at bounding box center [675, 340] width 61 height 22
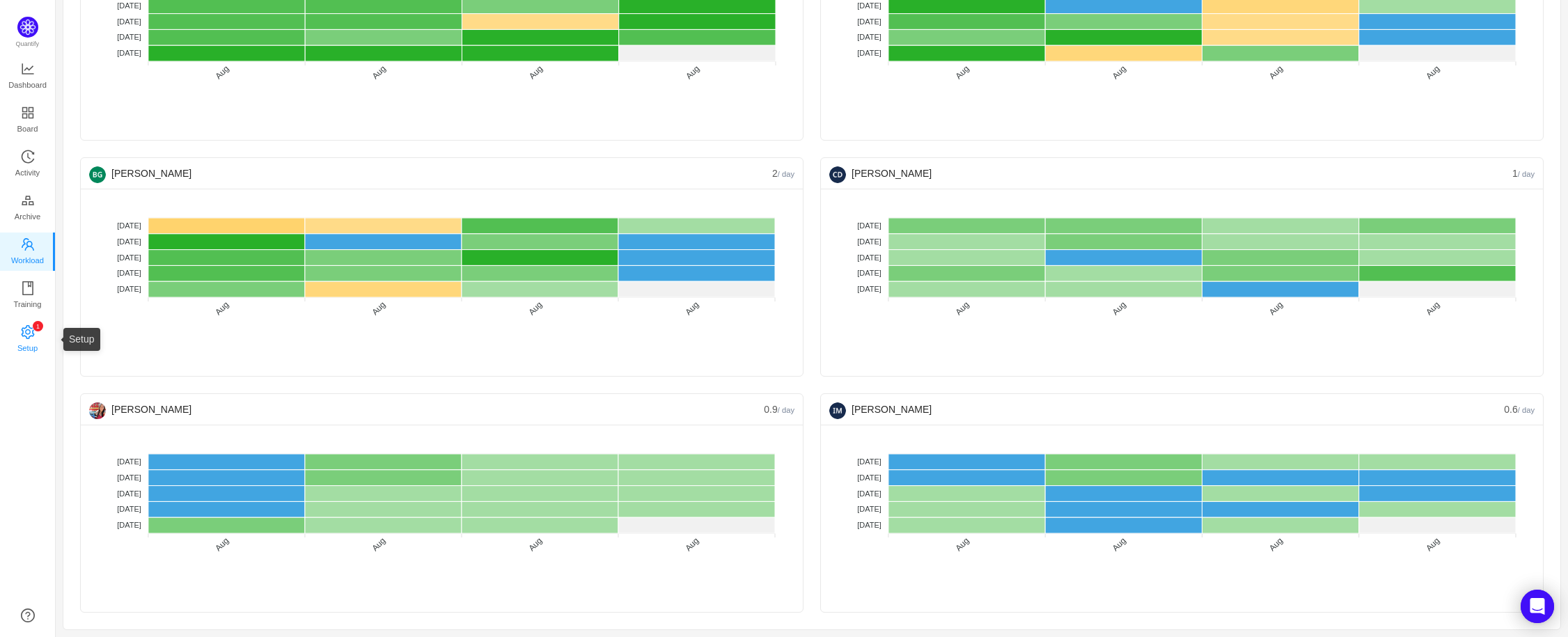
click at [24, 336] on span "Setup" at bounding box center [27, 348] width 20 height 28
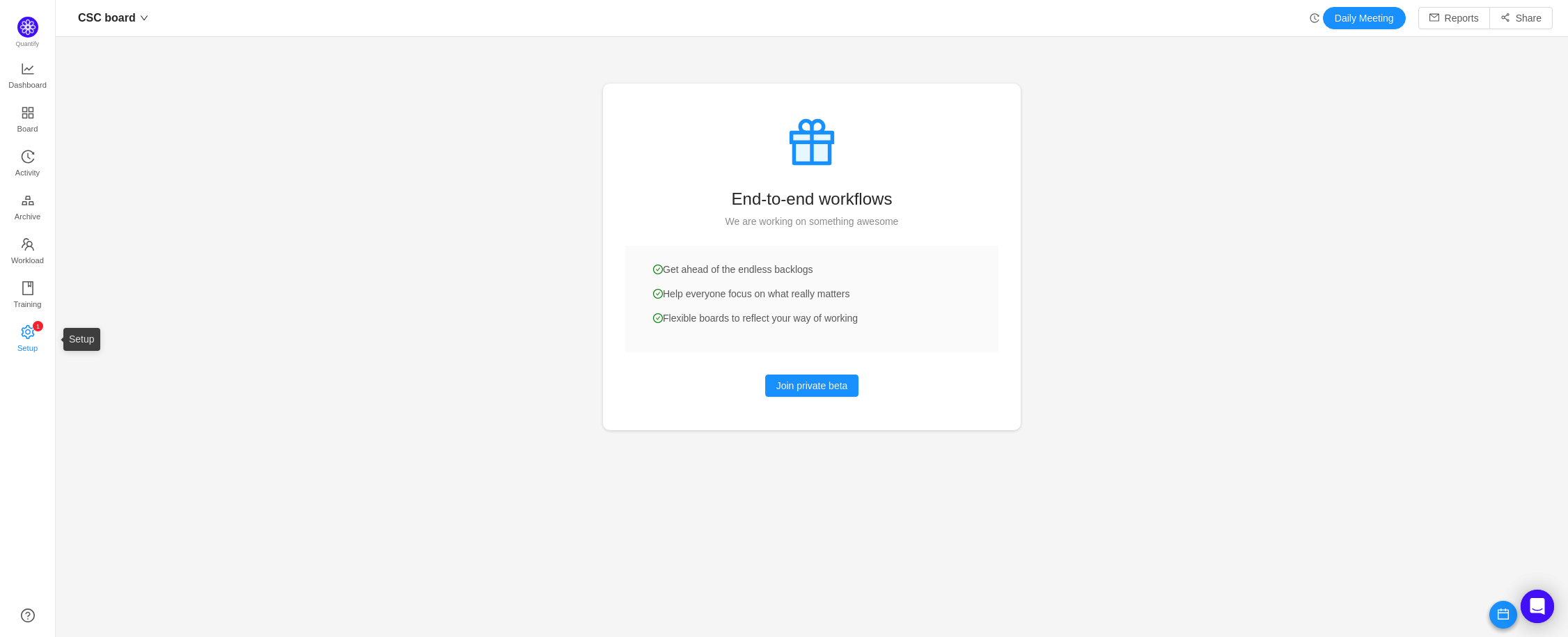
click at [29, 343] on span "Setup" at bounding box center [27, 348] width 20 height 28
click at [29, 297] on span "Training" at bounding box center [27, 304] width 28 height 28
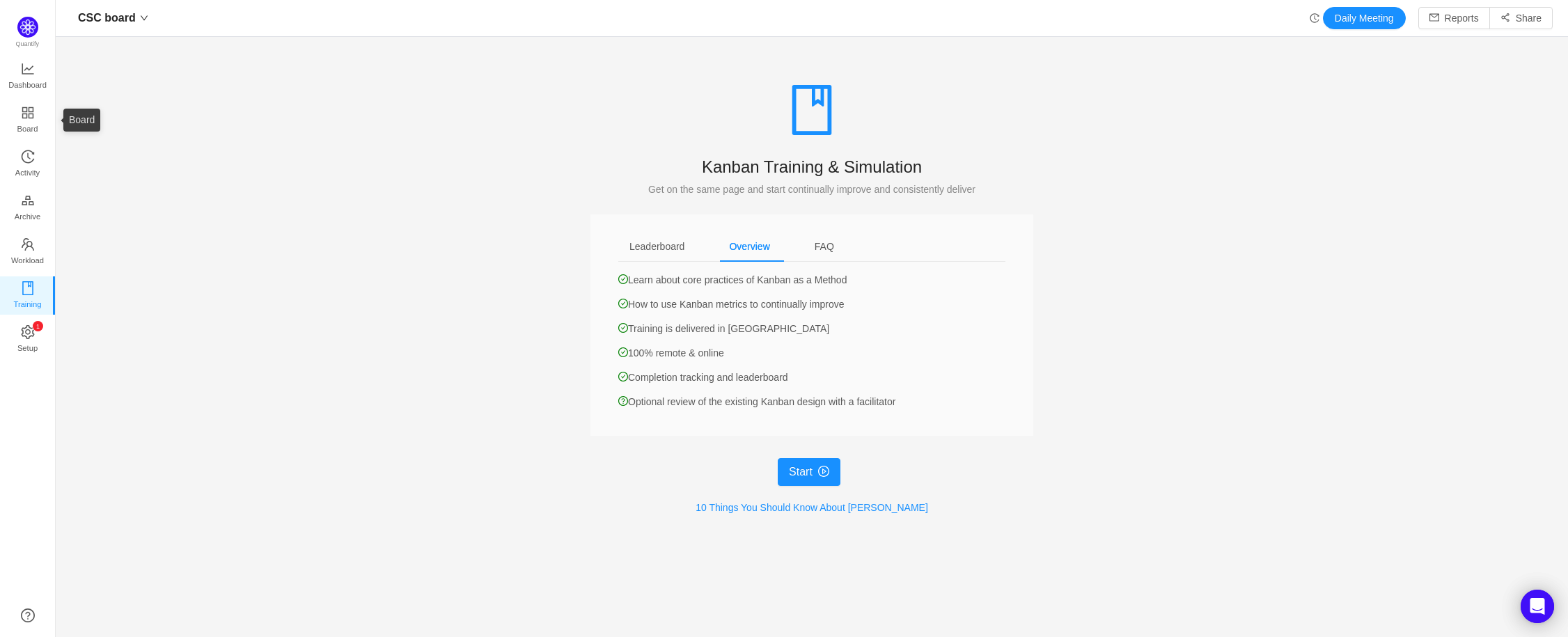
click at [24, 98] on ul "Dashboard Board Activity Archive Workload Training 0 1 2 3 4 5 6 7 8 9 0 1 2 3 …" at bounding box center [27, 209] width 55 height 309
click at [25, 83] on span "Dashboard" at bounding box center [28, 85] width 38 height 28
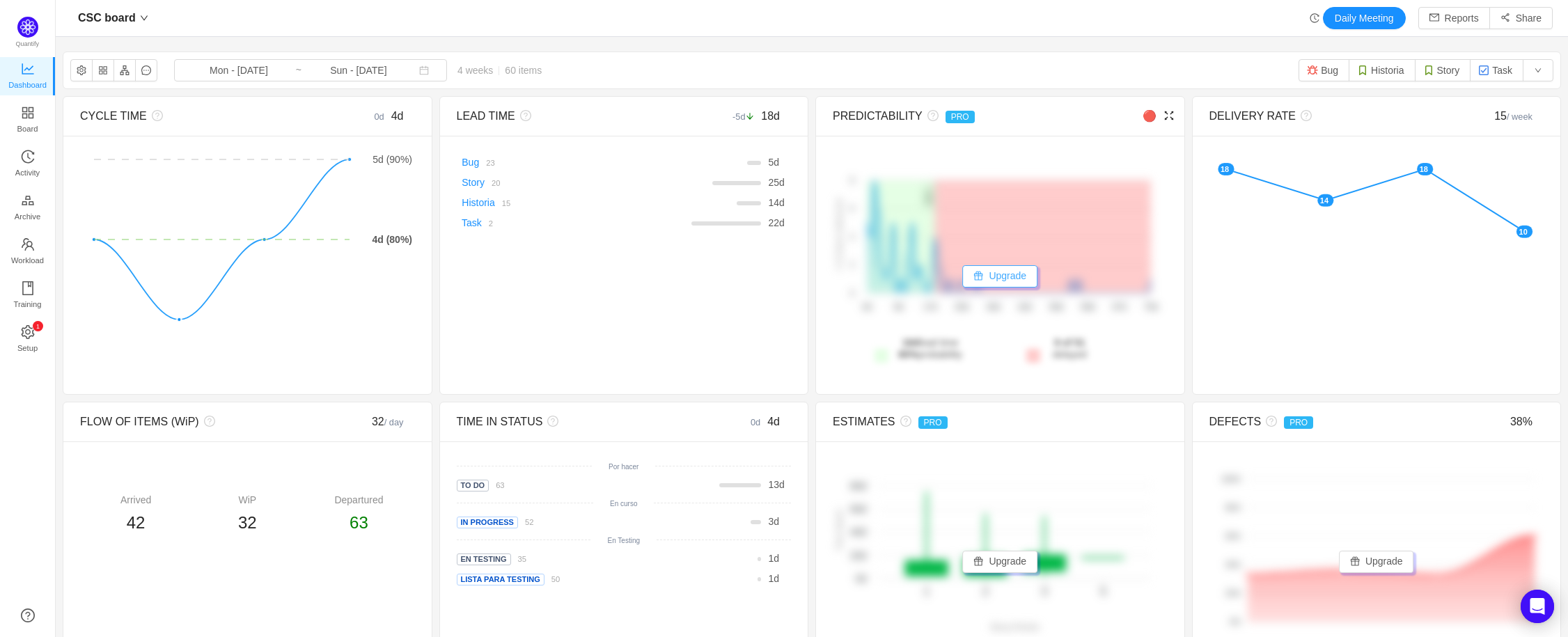
click at [1004, 274] on button "Upgrade" at bounding box center [999, 276] width 75 height 22
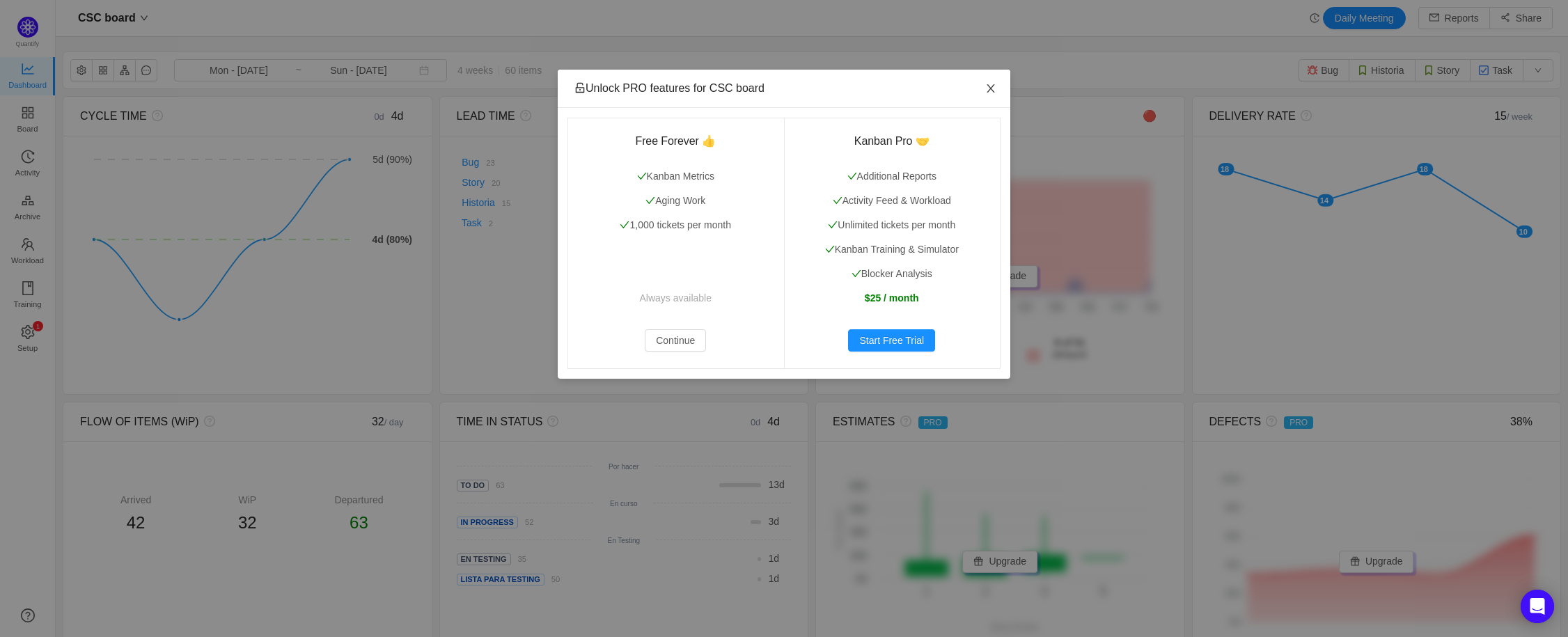
click at [990, 87] on icon "icon: close" at bounding box center [991, 88] width 8 height 9
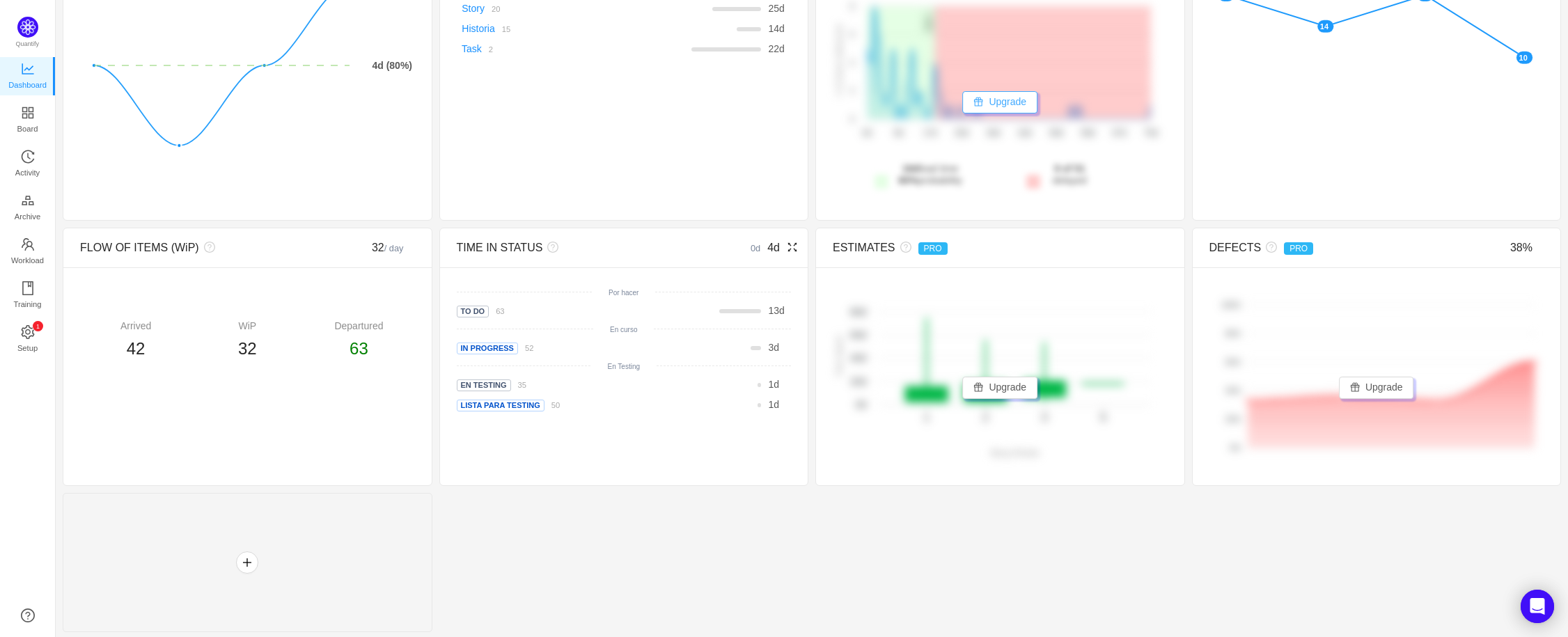
scroll to position [177, 0]
click at [31, 618] on link at bounding box center [28, 615] width 13 height 13
click at [27, 616] on link at bounding box center [28, 615] width 13 height 13
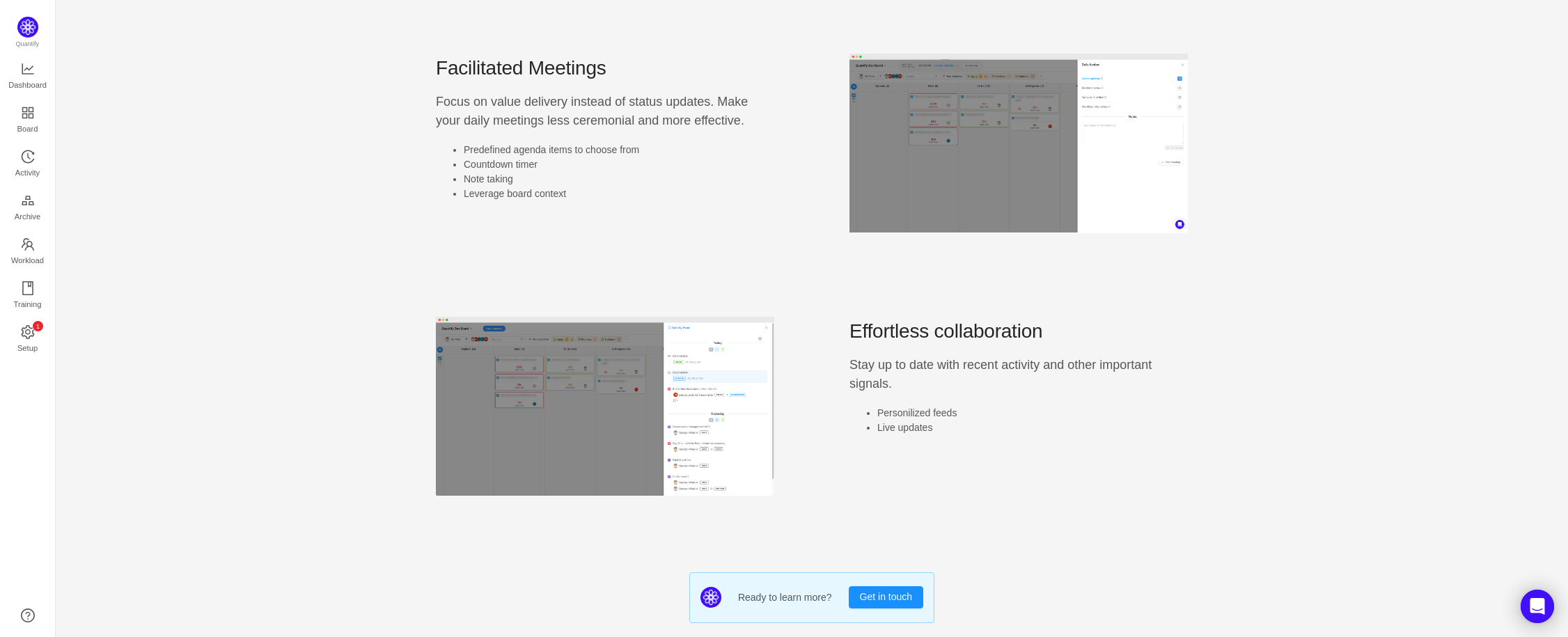
scroll to position [752, 0]
click at [873, 599] on button "Get in touch" at bounding box center [886, 597] width 75 height 22
